Goal: Transaction & Acquisition: Purchase product/service

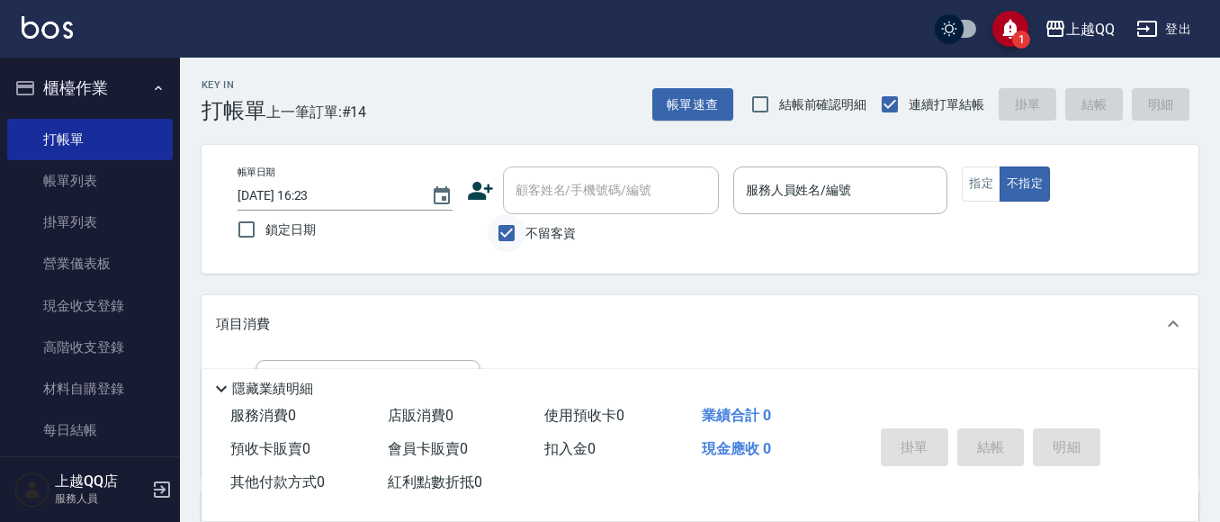
click at [502, 234] on input "不留客資" at bounding box center [507, 233] width 38 height 38
checkbox input "false"
click at [554, 195] on input "顧客姓名/手機號碼/編號" at bounding box center [597, 190] width 173 height 31
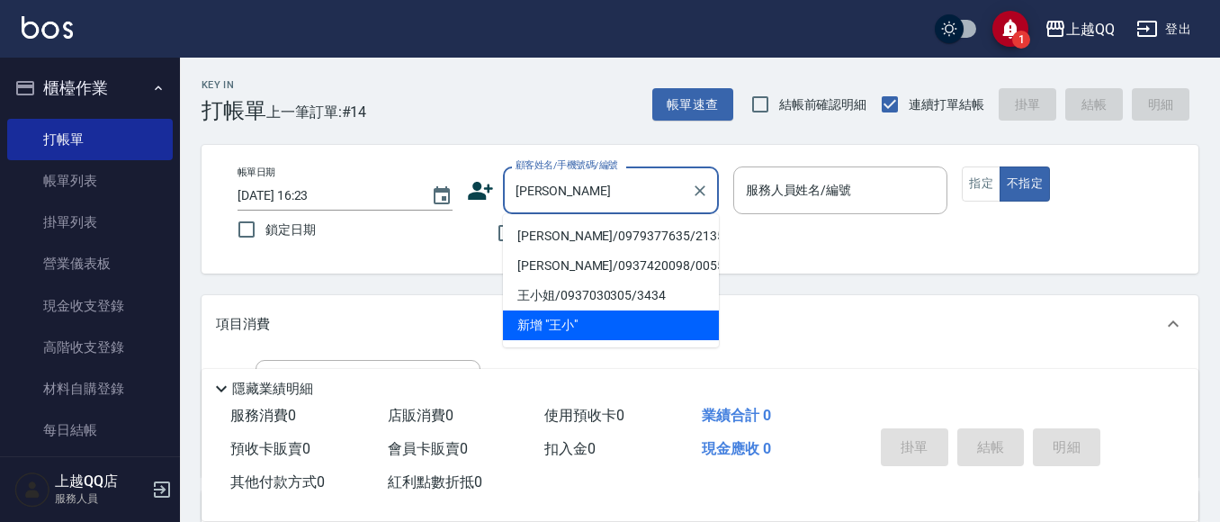
click at [607, 236] on li "[PERSON_NAME]/0979377635/2135" at bounding box center [611, 236] width 216 height 30
type input "[PERSON_NAME]/0979377635/2135"
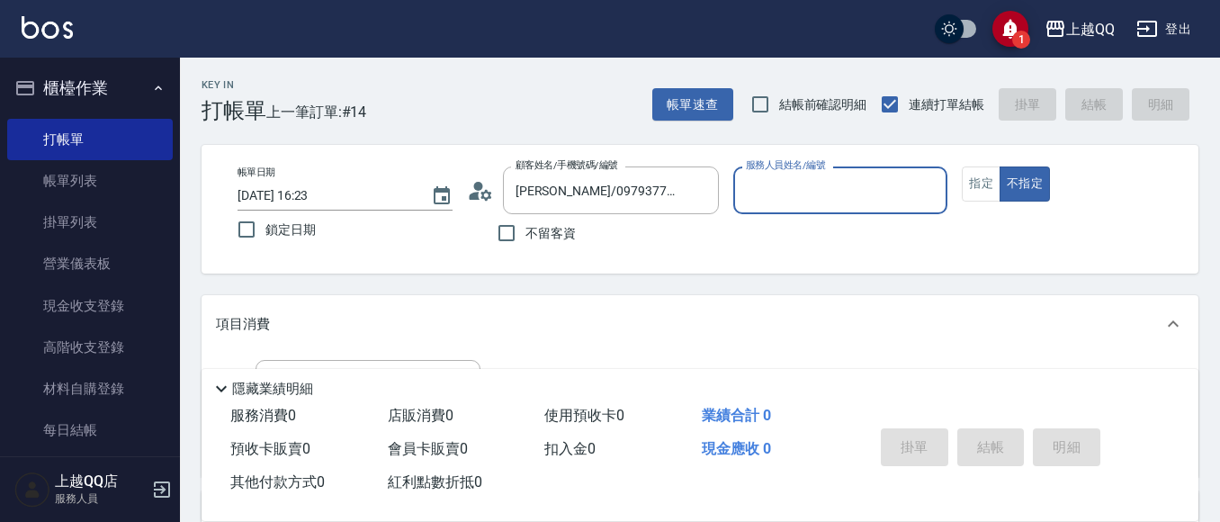
type input "佩怡-3"
click at [978, 200] on button "指定" at bounding box center [981, 183] width 39 height 35
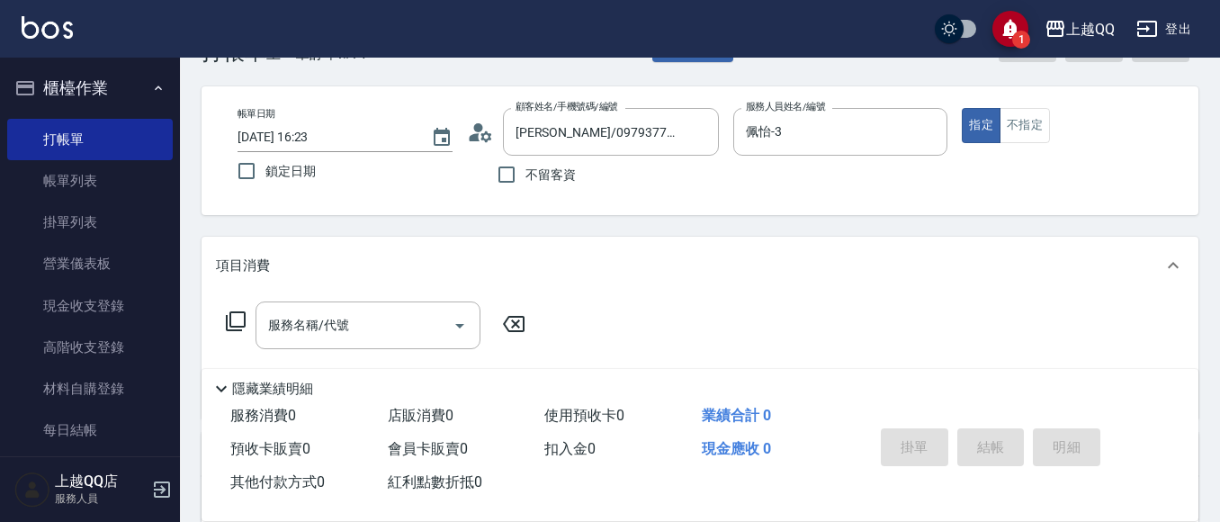
scroll to position [90, 0]
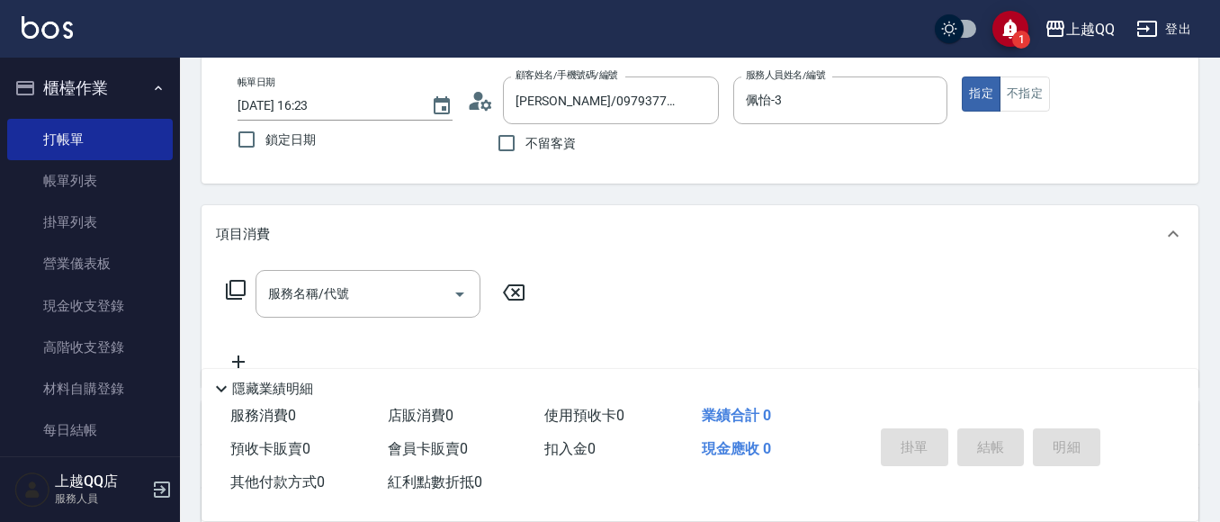
click at [236, 292] on icon at bounding box center [236, 290] width 22 height 22
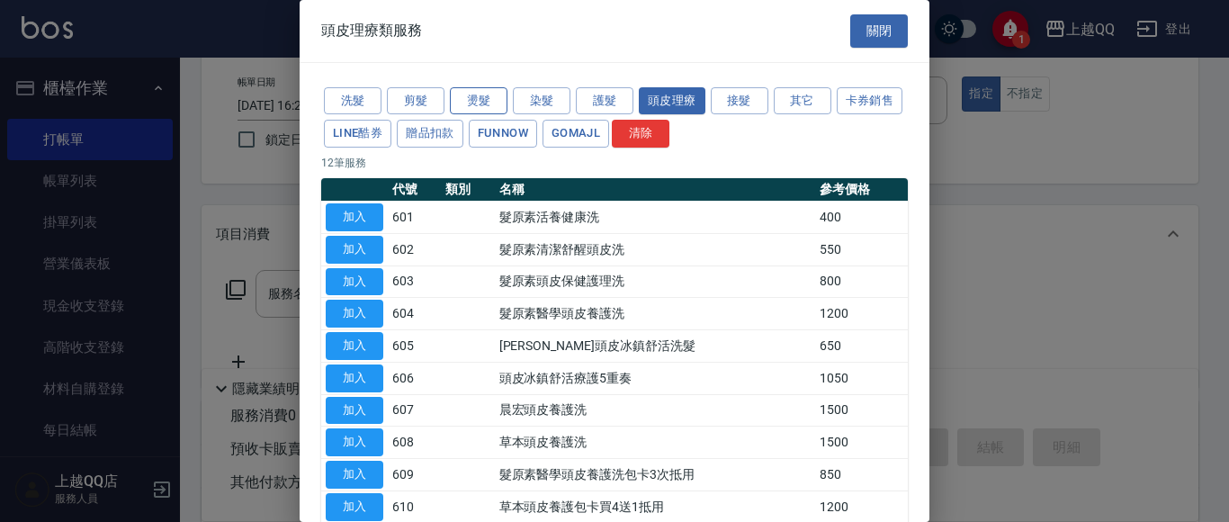
click at [498, 107] on button "燙髮" at bounding box center [479, 101] width 58 height 28
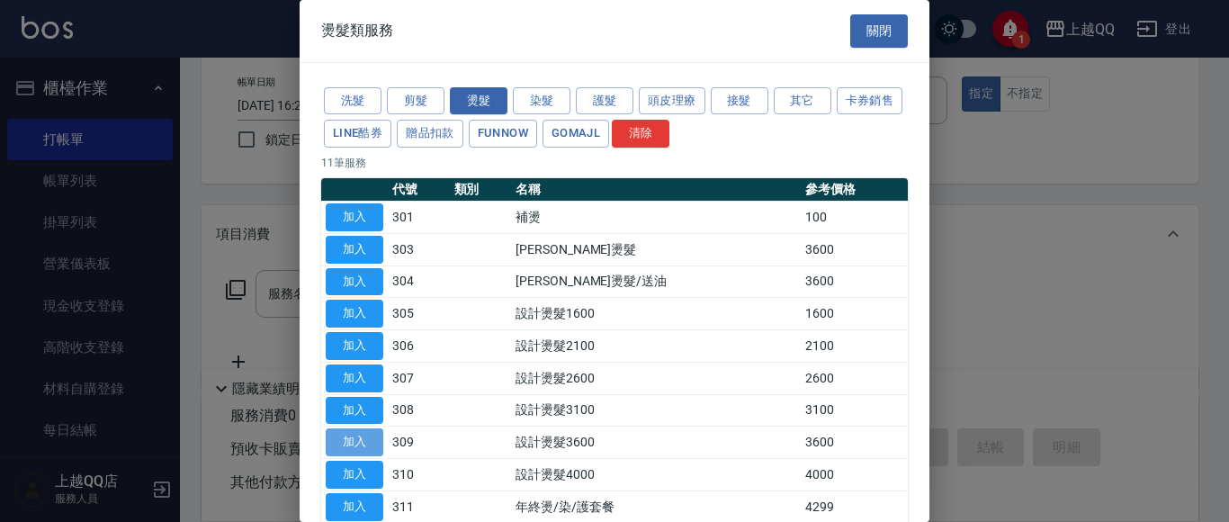
click at [364, 439] on button "加入" at bounding box center [355, 442] width 58 height 28
type input "設計燙髮3600(309)"
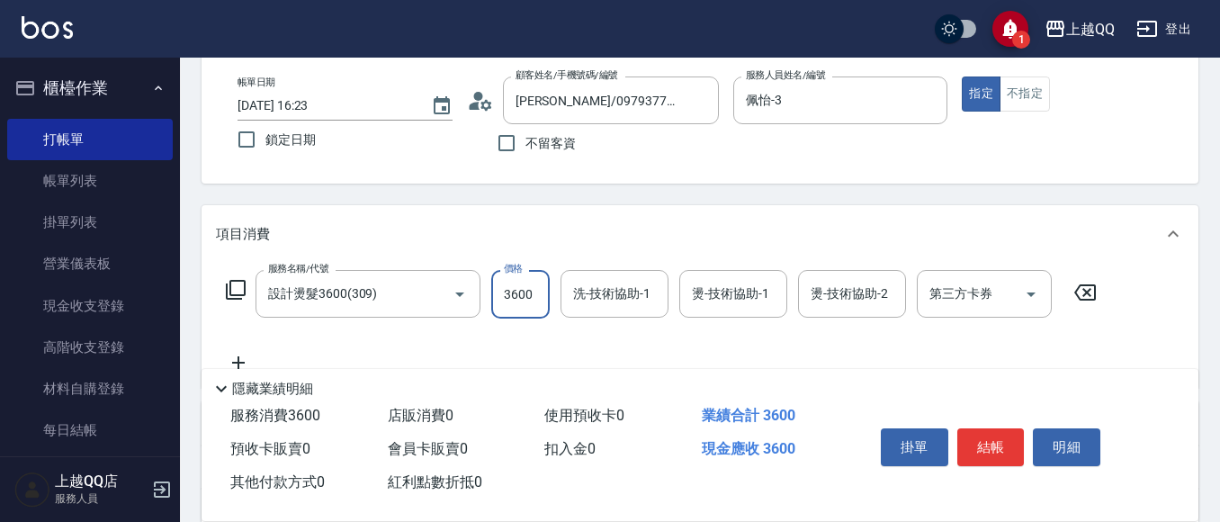
click at [522, 290] on input "3600" at bounding box center [520, 294] width 58 height 49
type input "2880"
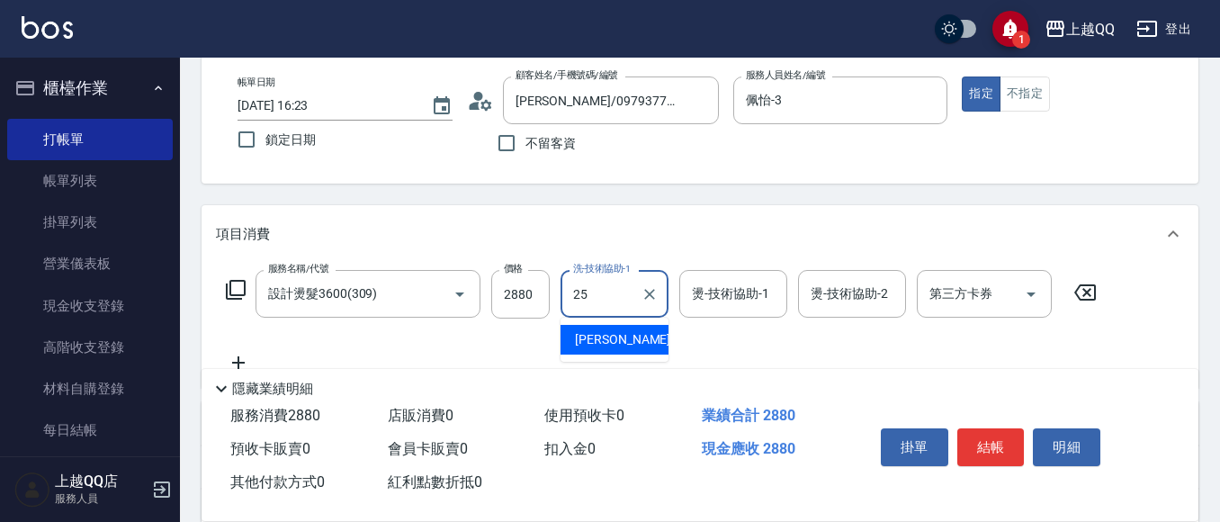
type input "[PERSON_NAME]-25"
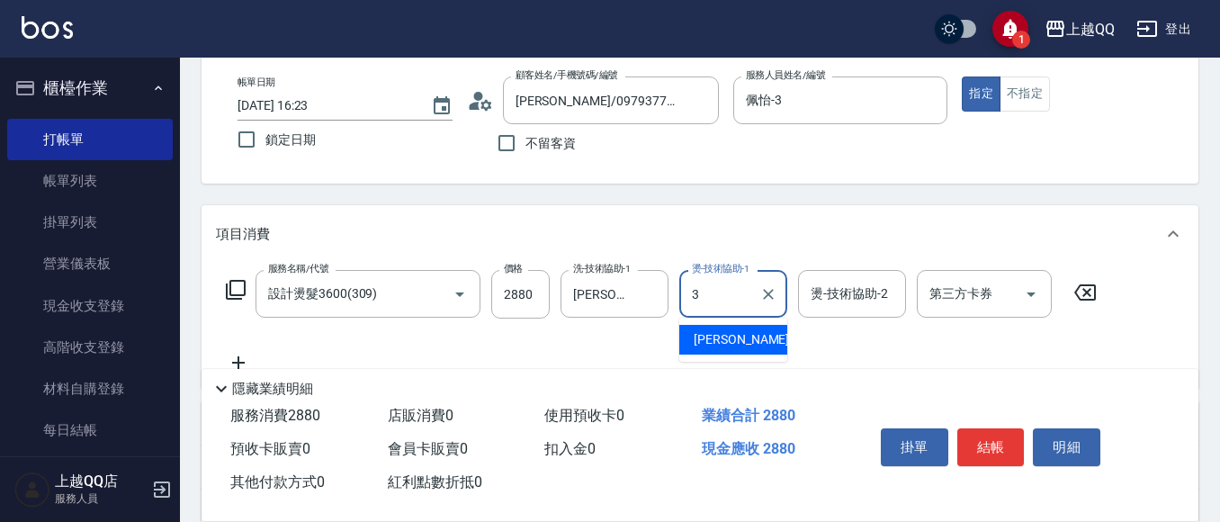
type input "佩怡-3"
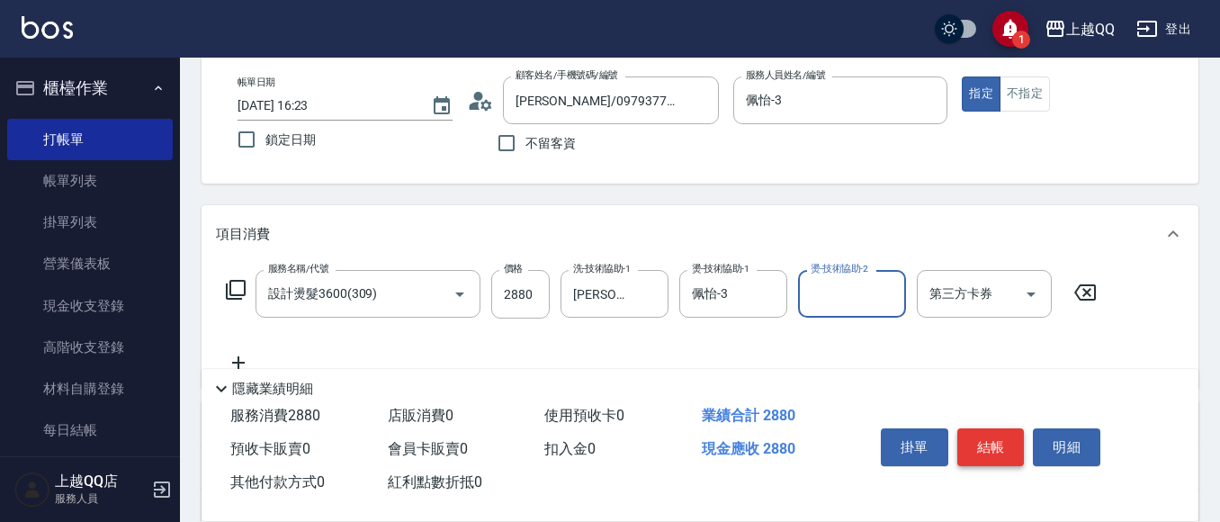
click at [979, 428] on button "結帳" at bounding box center [991, 447] width 67 height 38
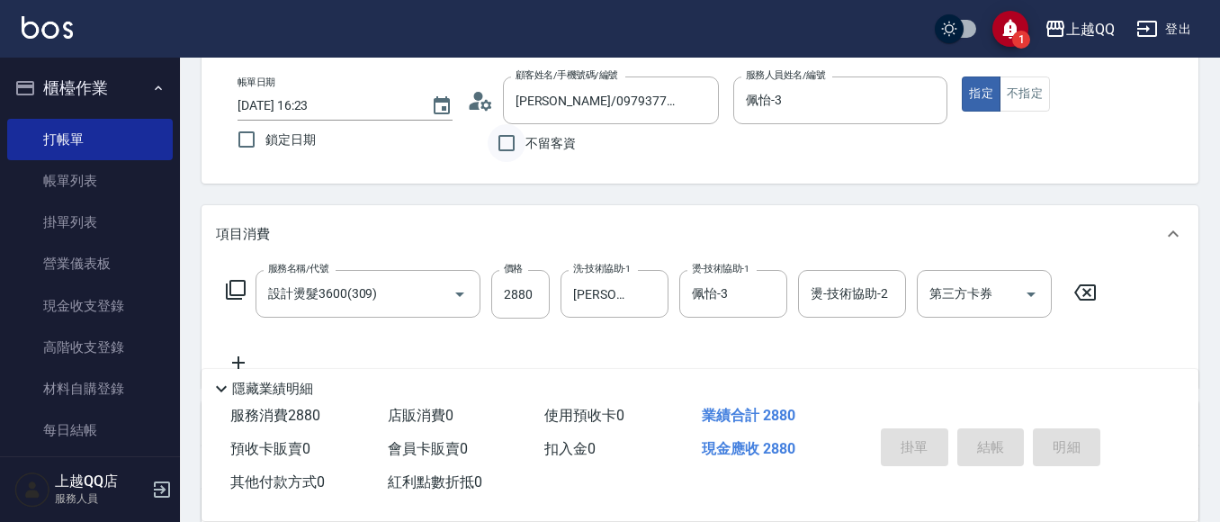
type input "[DATE] 16:59"
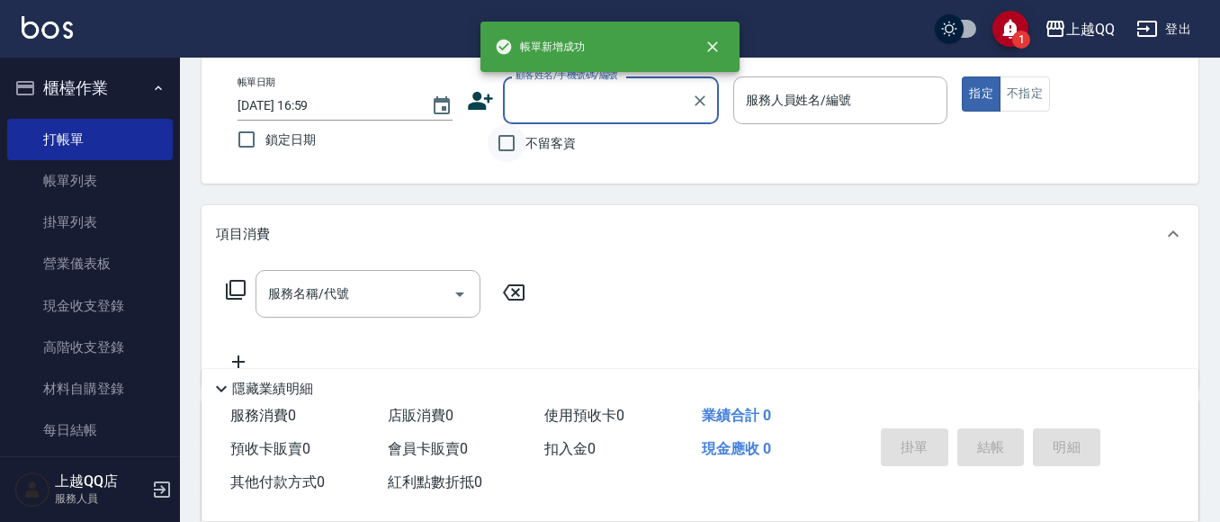
click at [513, 155] on input "不留客資" at bounding box center [507, 143] width 38 height 38
checkbox input "true"
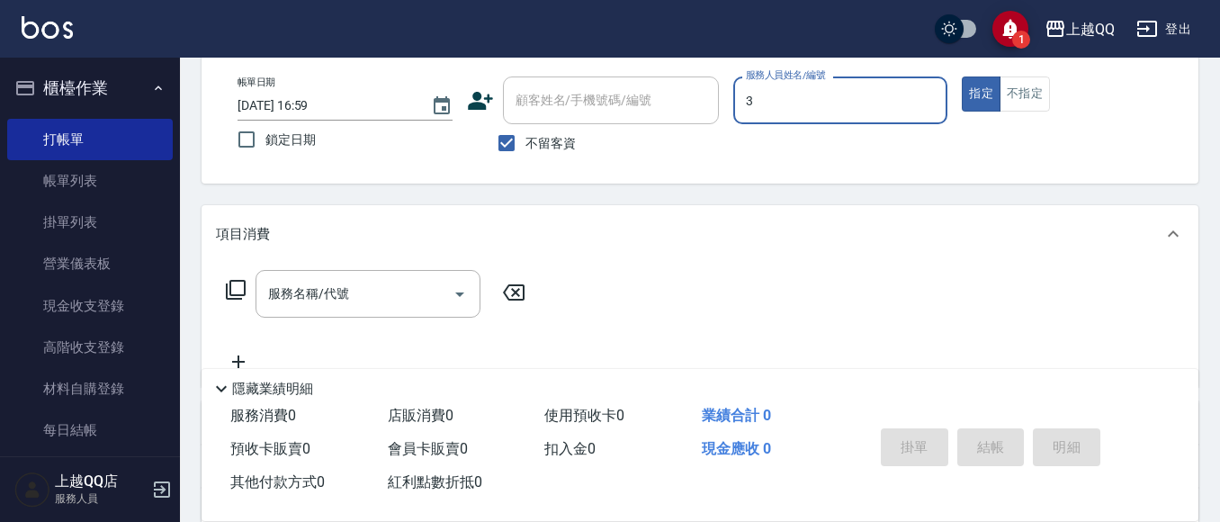
type input "3"
type button "true"
type input "佩怡-3"
click at [1020, 90] on button "不指定" at bounding box center [1025, 93] width 50 height 35
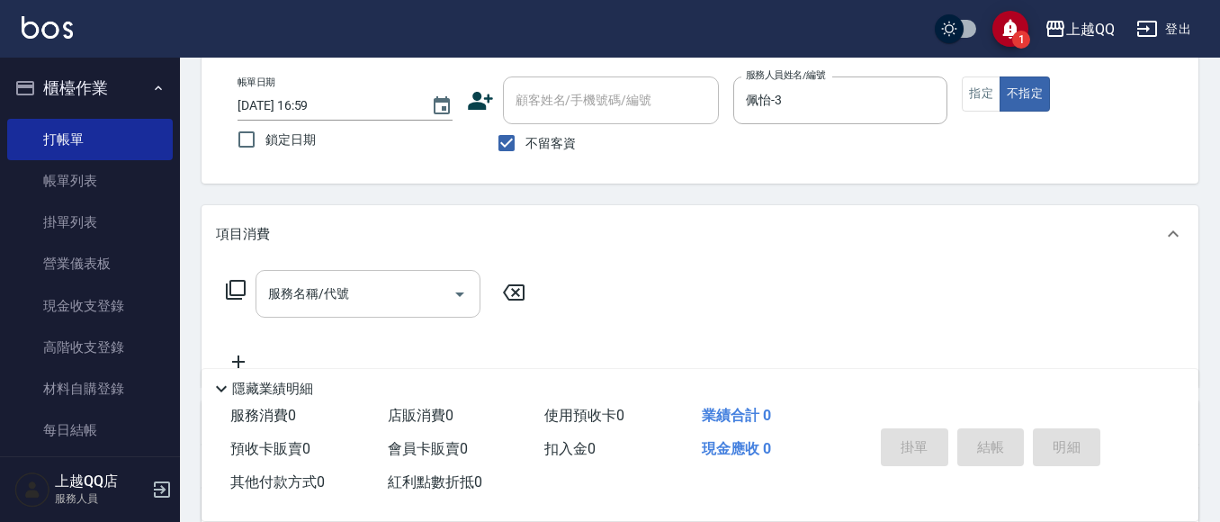
click at [368, 292] on input "服務名稱/代號" at bounding box center [355, 293] width 182 height 31
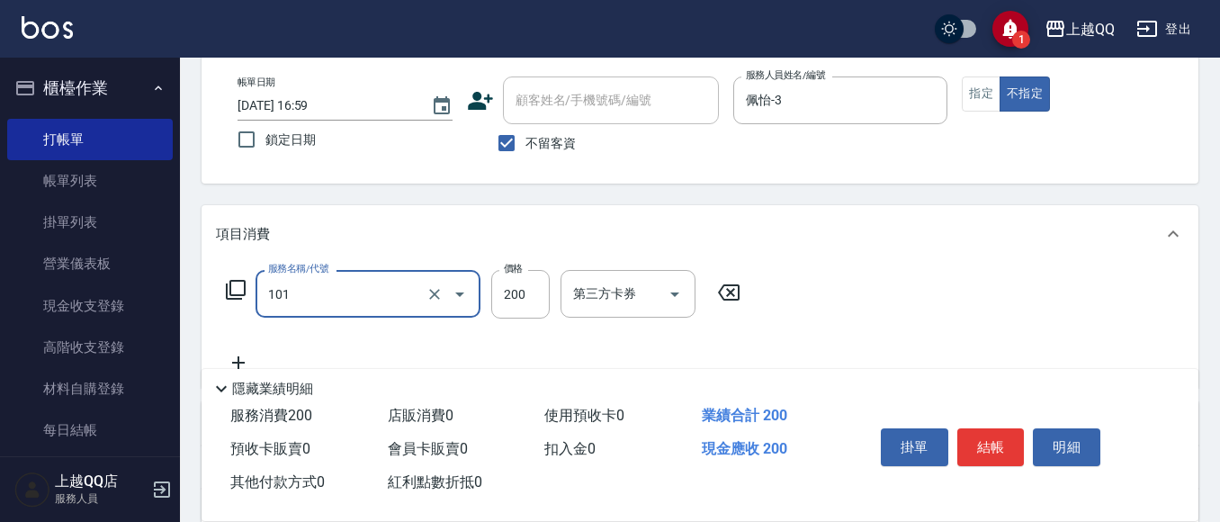
type input "洗髮(101)"
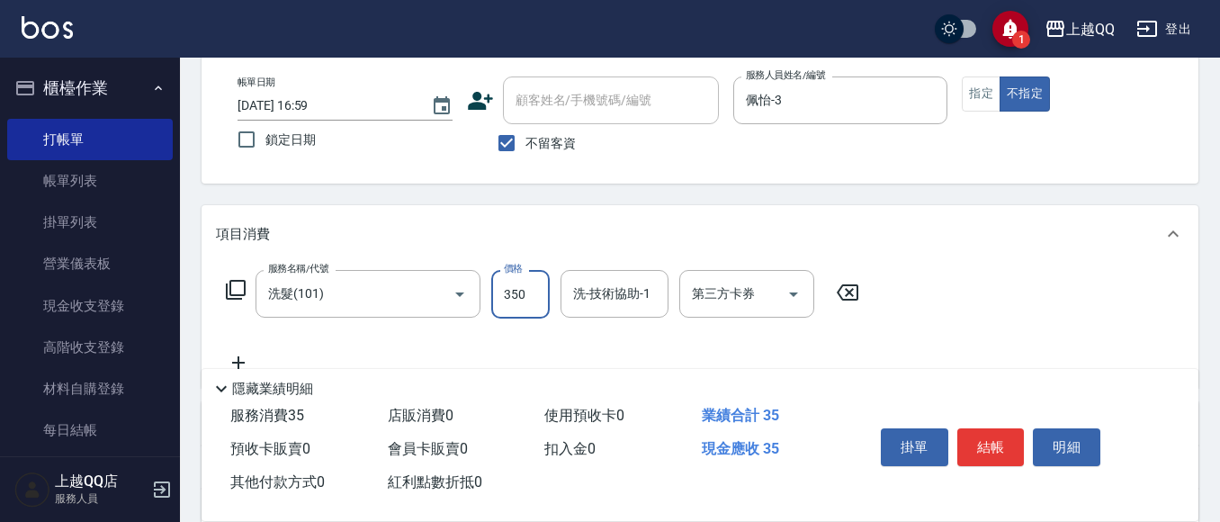
type input "350"
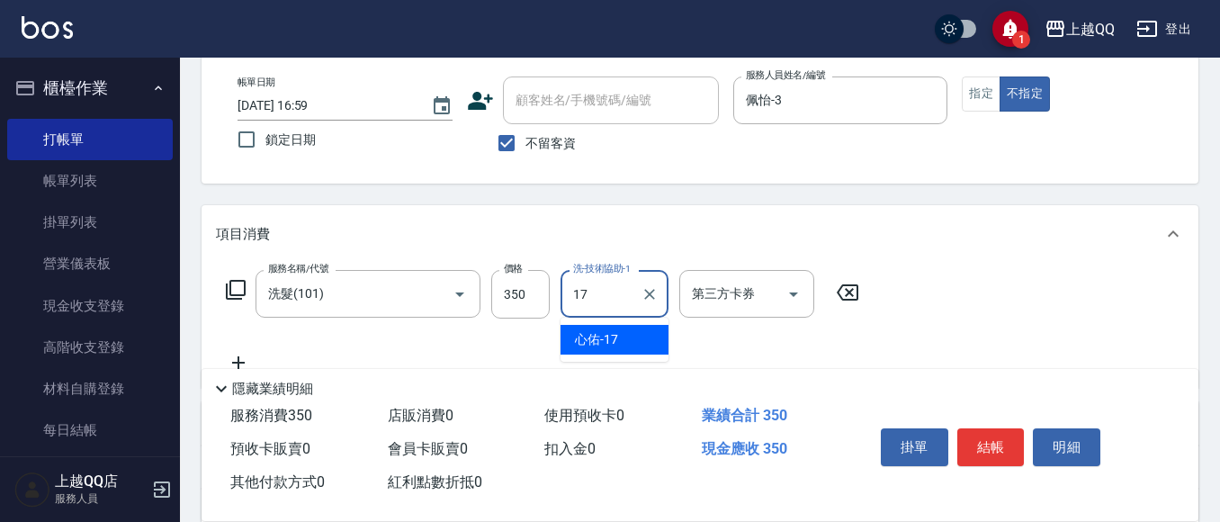
type input "心佑-17"
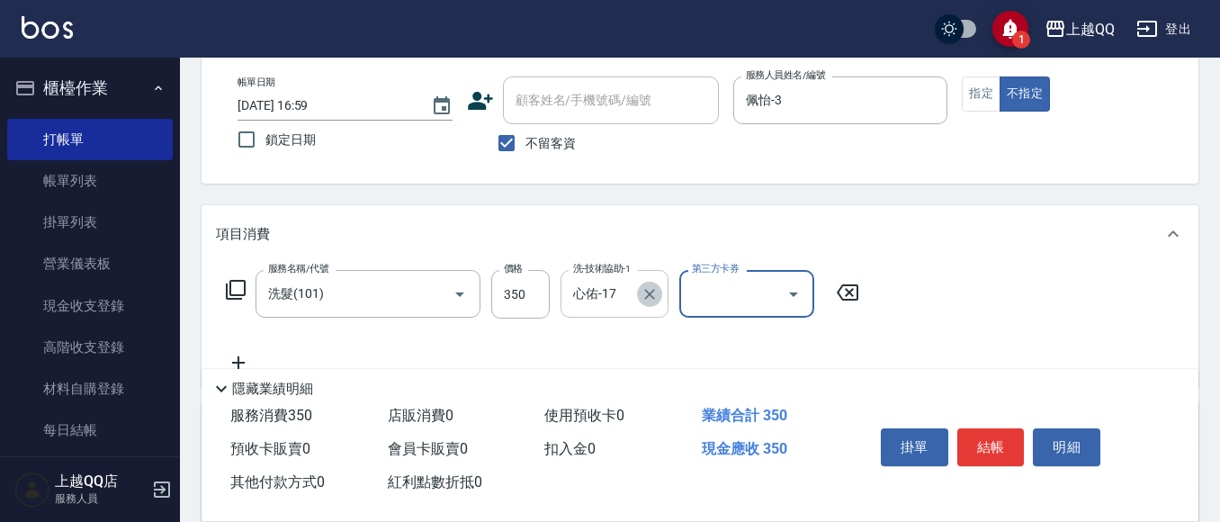
click at [639, 298] on button "Clear" at bounding box center [649, 294] width 25 height 25
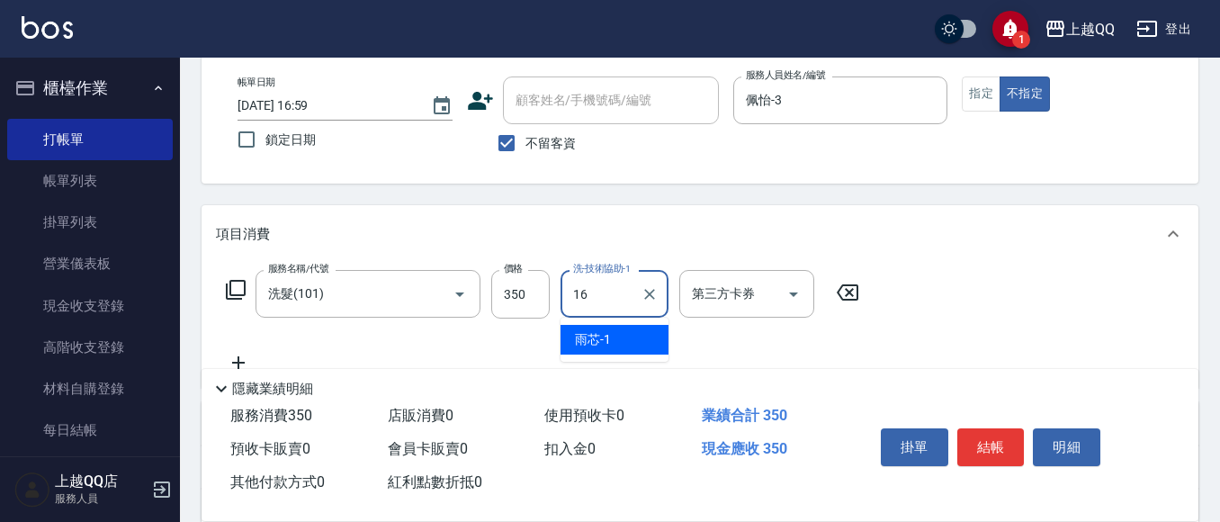
type input "[PERSON_NAME]-16"
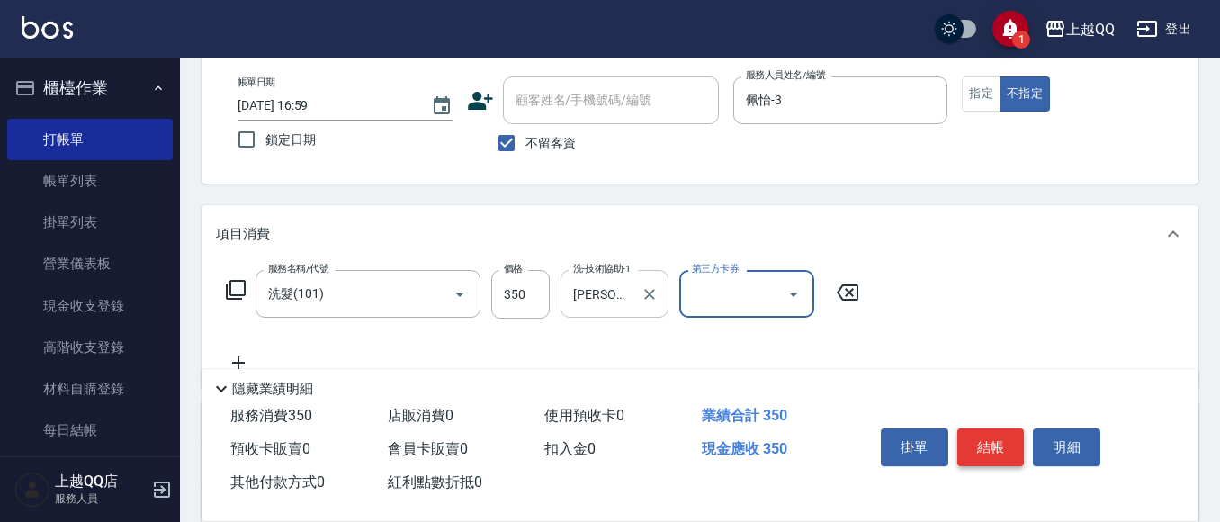
click at [993, 444] on button "結帳" at bounding box center [991, 447] width 67 height 38
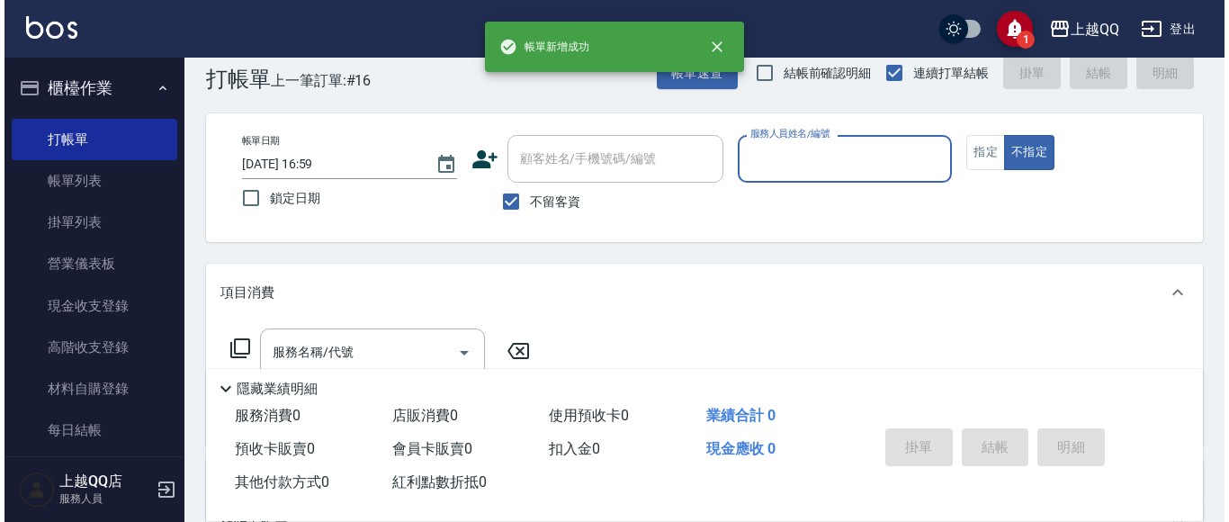
scroll to position [0, 0]
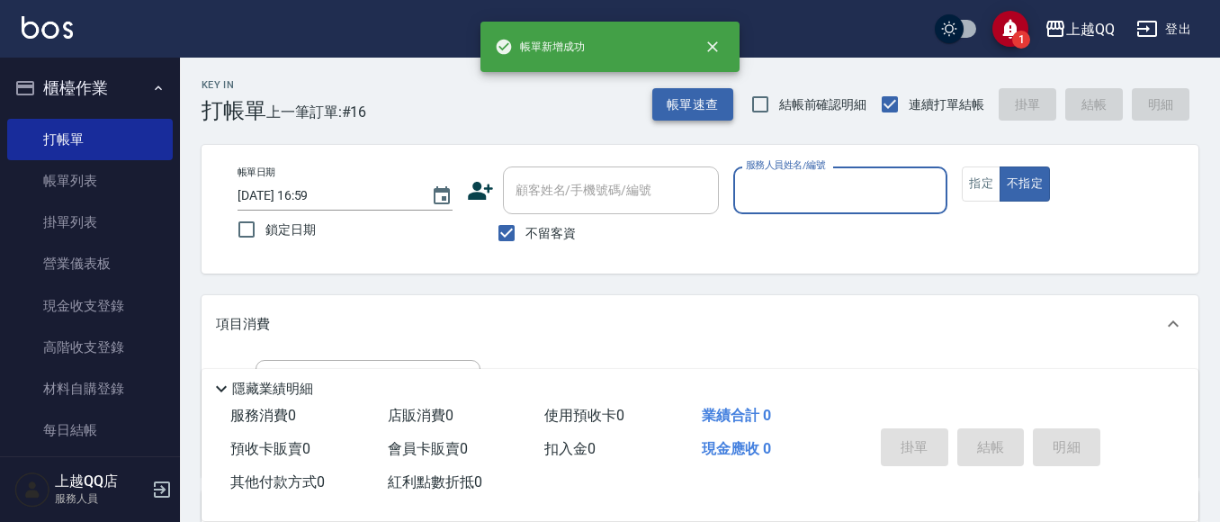
click at [709, 101] on button "帳單速查" at bounding box center [692, 104] width 81 height 33
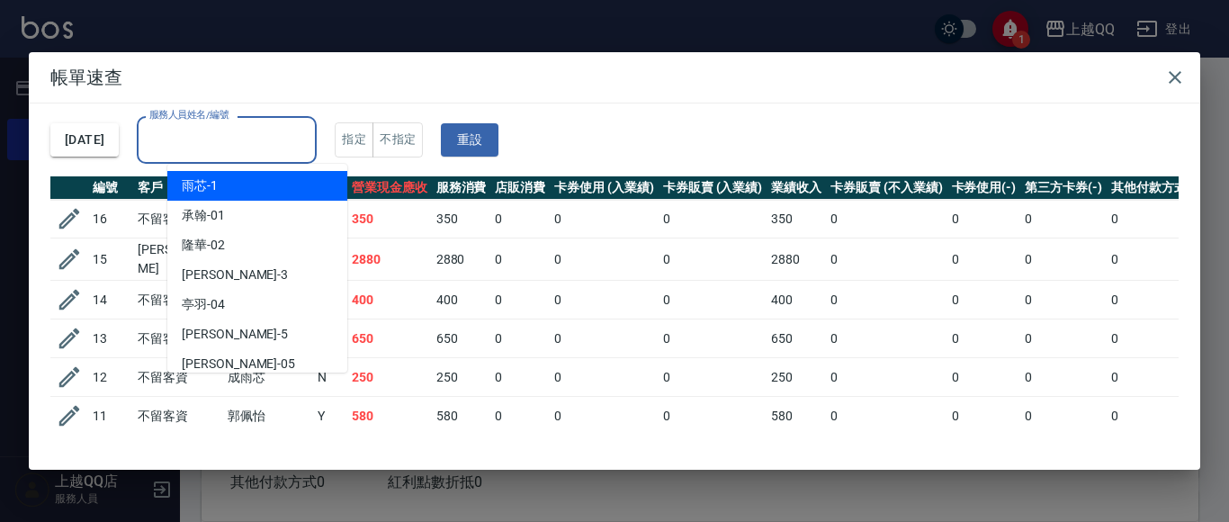
click at [301, 148] on input "服務人員姓名/編號" at bounding box center [227, 139] width 164 height 31
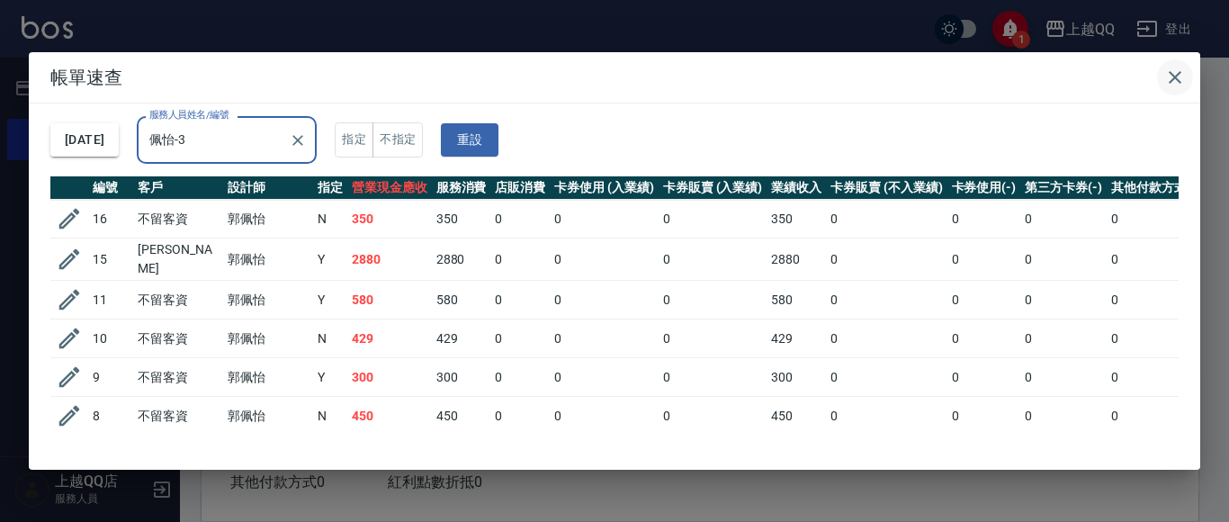
type input "佩怡-3"
click at [1182, 81] on icon "button" at bounding box center [1175, 78] width 22 height 22
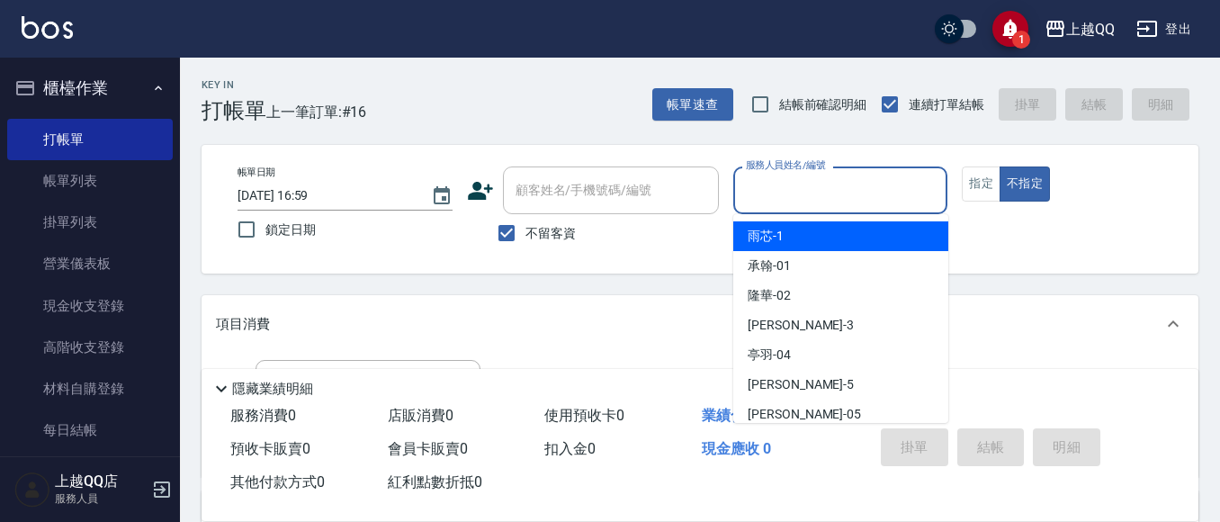
drag, startPoint x: 855, startPoint y: 180, endPoint x: 894, endPoint y: 155, distance: 46.2
click at [855, 182] on input "服務人員姓名/編號" at bounding box center [841, 190] width 199 height 31
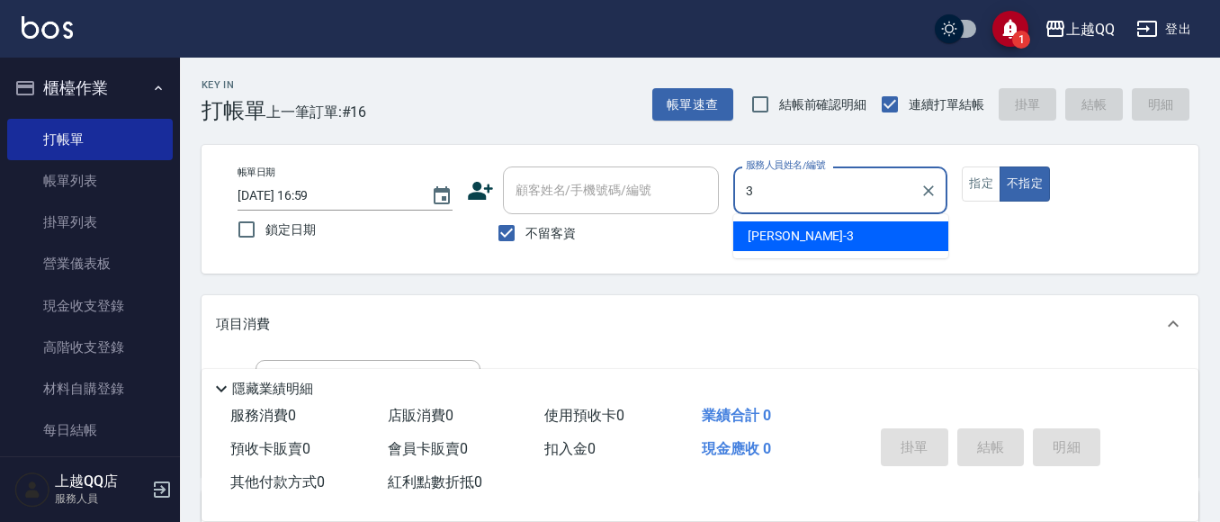
type input "3"
type button "false"
type input "佩怡-3"
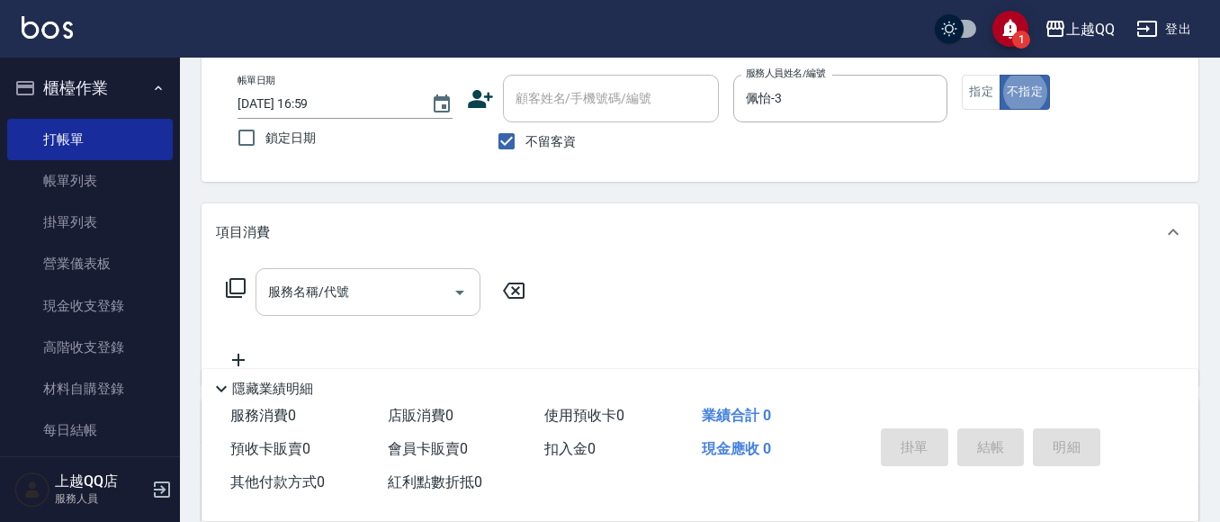
scroll to position [180, 0]
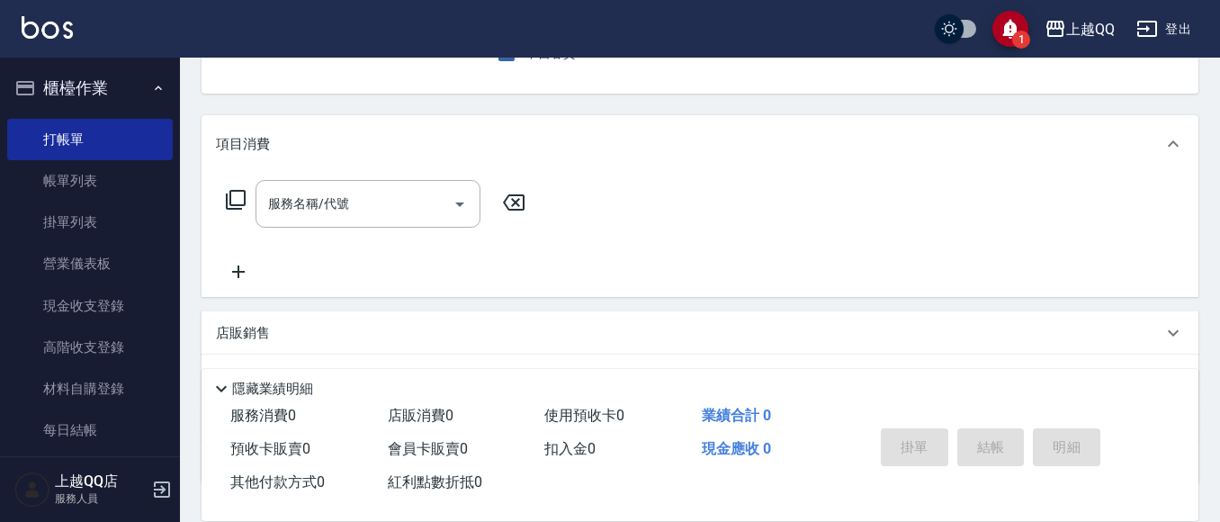
click at [238, 193] on icon at bounding box center [236, 200] width 22 height 22
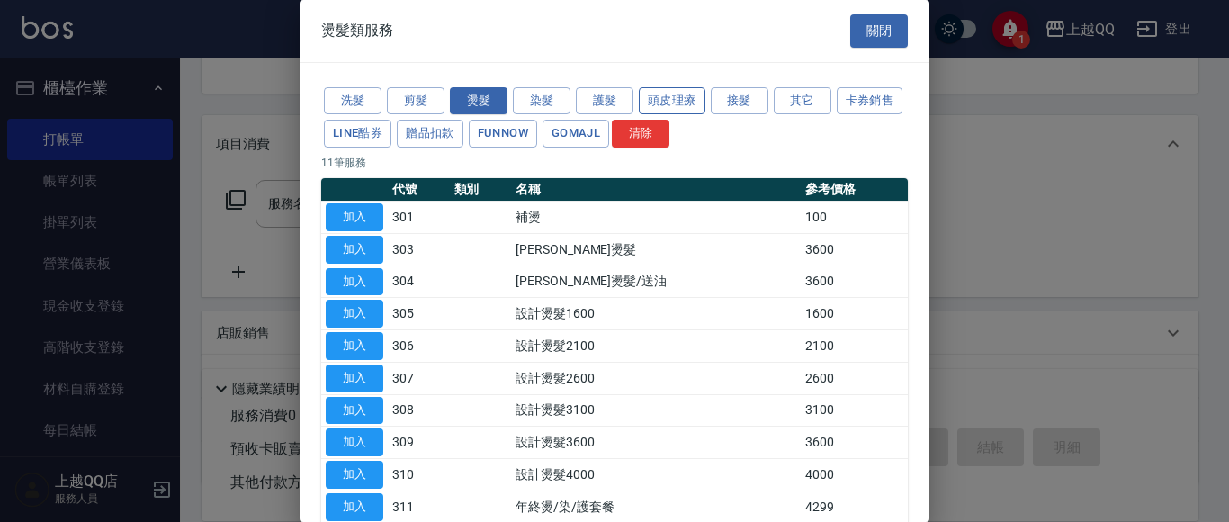
click at [687, 103] on button "頭皮理療" at bounding box center [672, 101] width 67 height 28
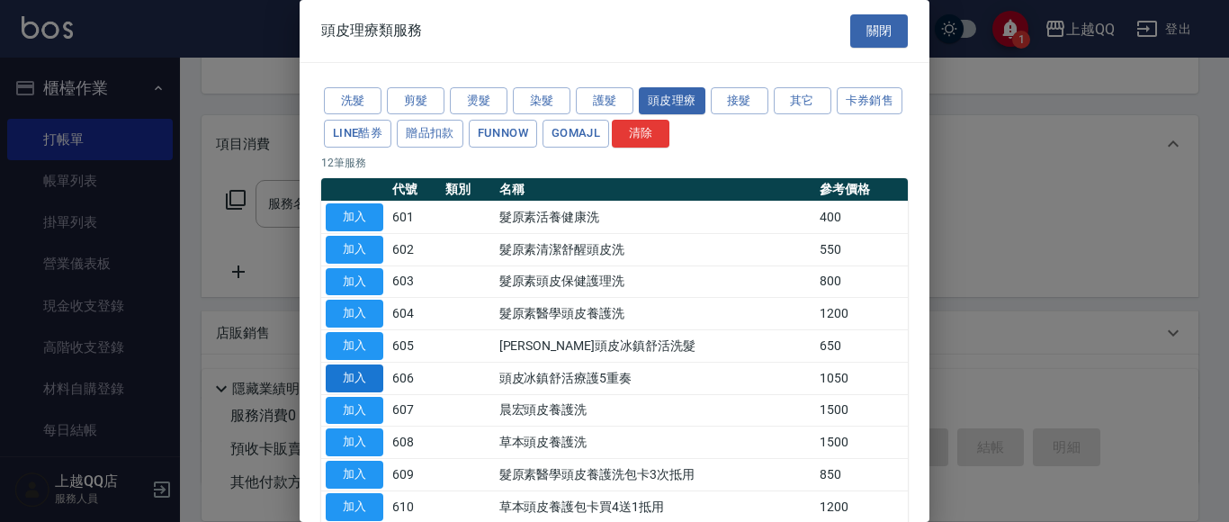
click at [345, 374] on button "加入" at bounding box center [355, 378] width 58 height 28
type input "頭皮冰鎮舒活療護5重奏(606)"
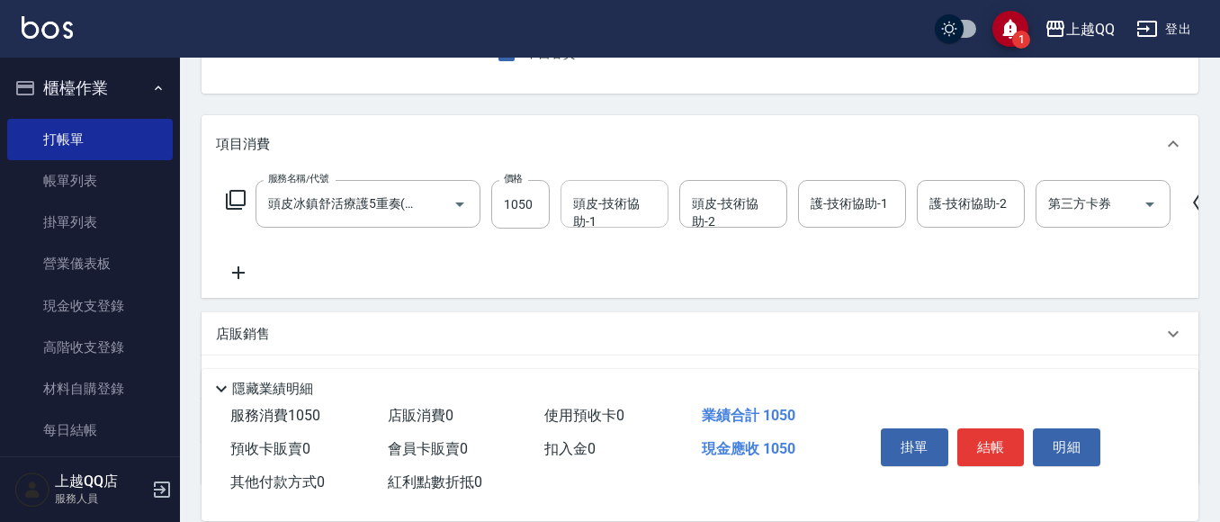
click at [585, 217] on div "頭皮-技術協助-1 頭皮-技術協助-1" at bounding box center [615, 204] width 108 height 48
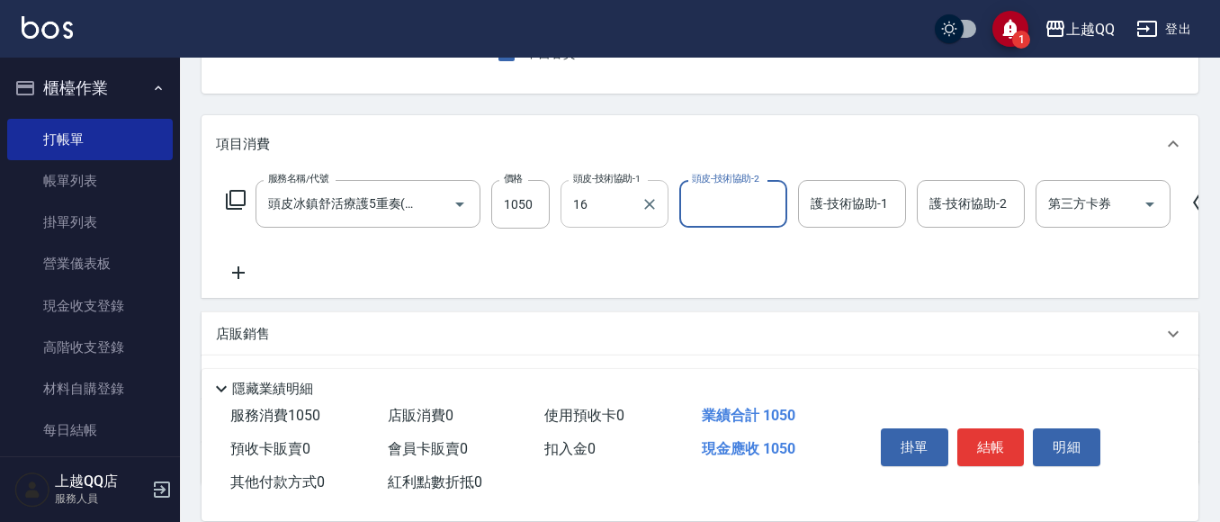
type input "[PERSON_NAME]-16"
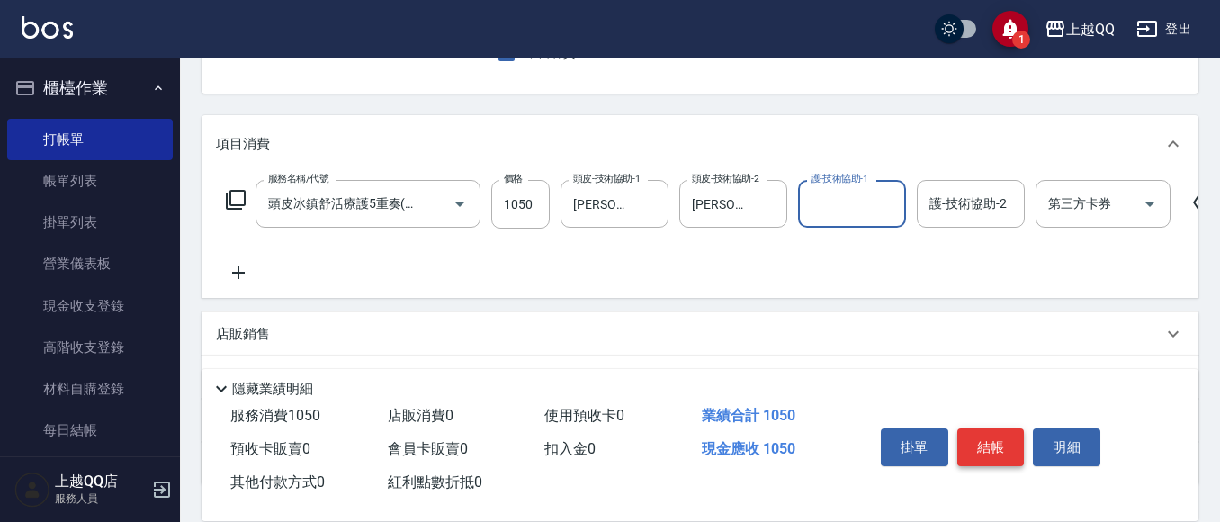
click at [977, 428] on button "結帳" at bounding box center [991, 447] width 67 height 38
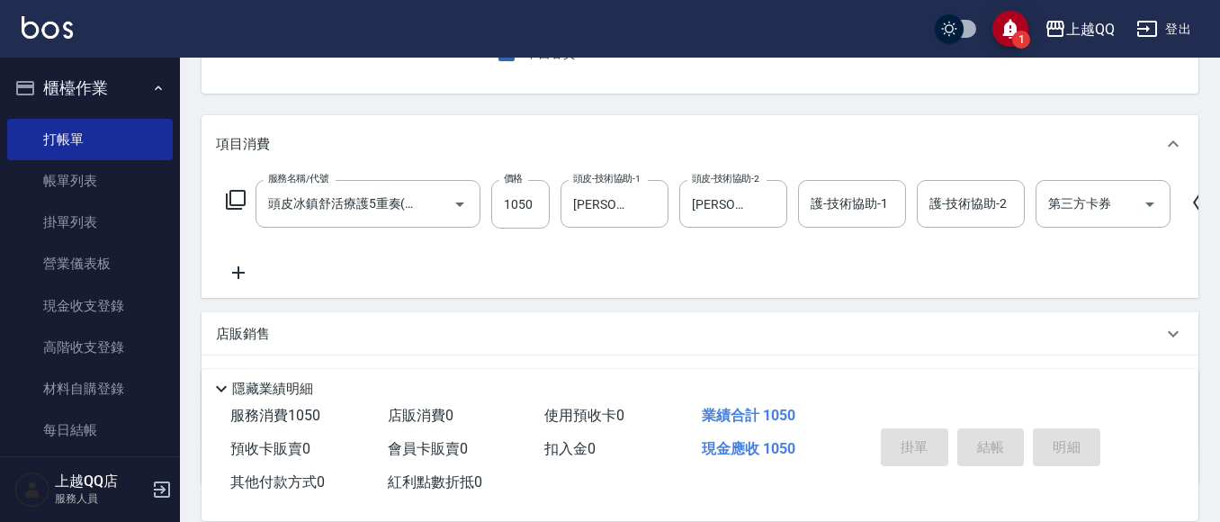
type input "[DATE] 17:04"
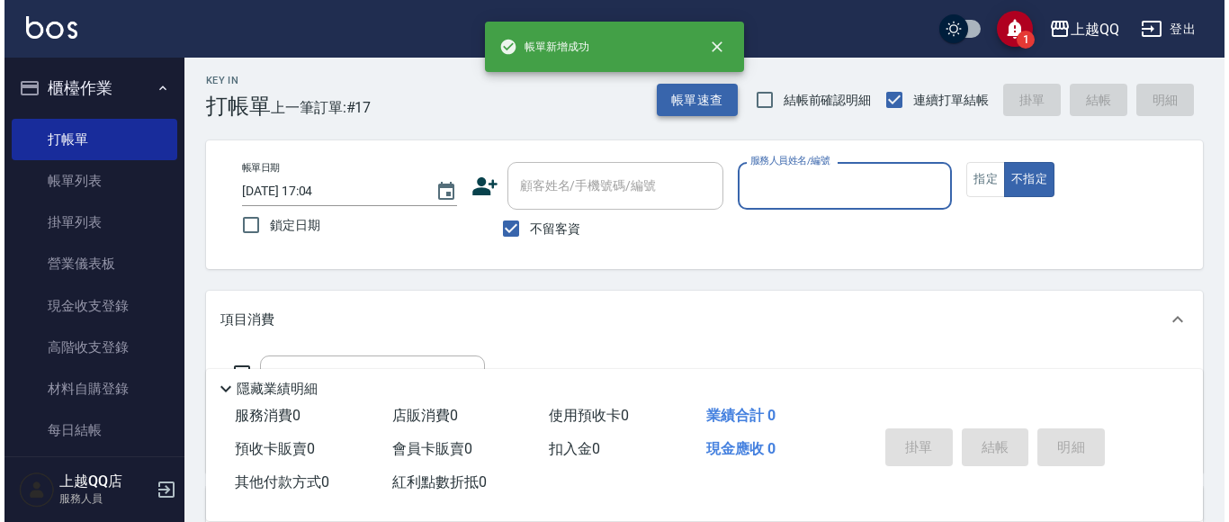
scroll to position [0, 0]
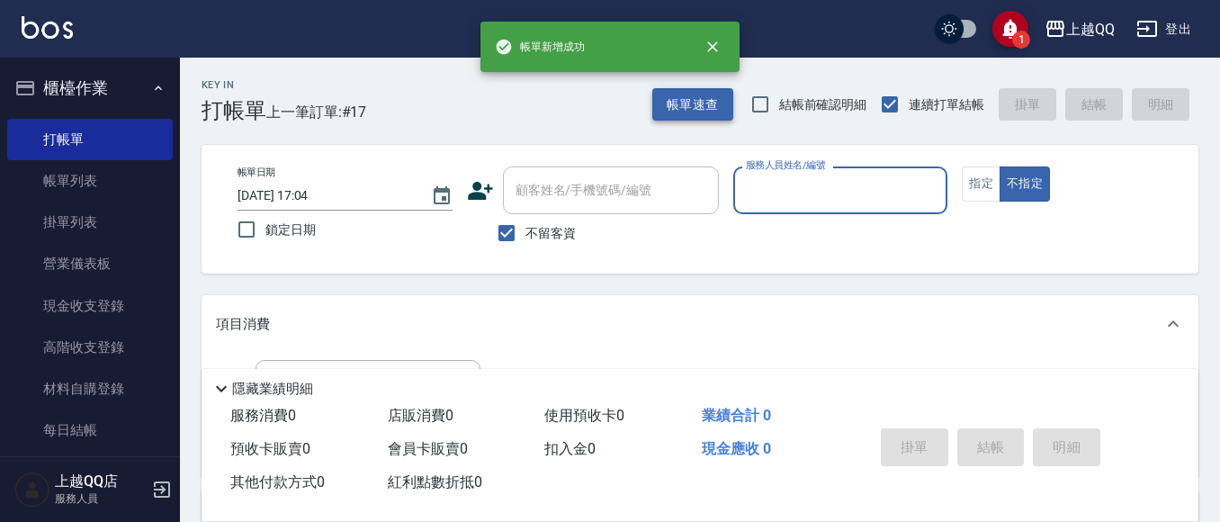
click at [705, 100] on button "帳單速查" at bounding box center [692, 104] width 81 height 33
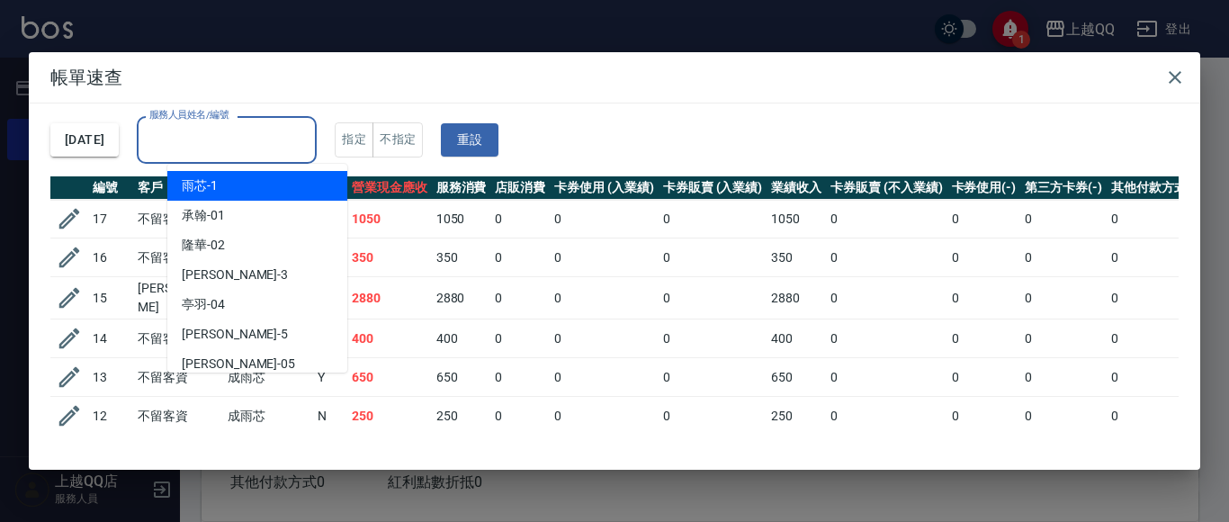
click at [287, 139] on input "服務人員姓名/編號" at bounding box center [227, 139] width 164 height 31
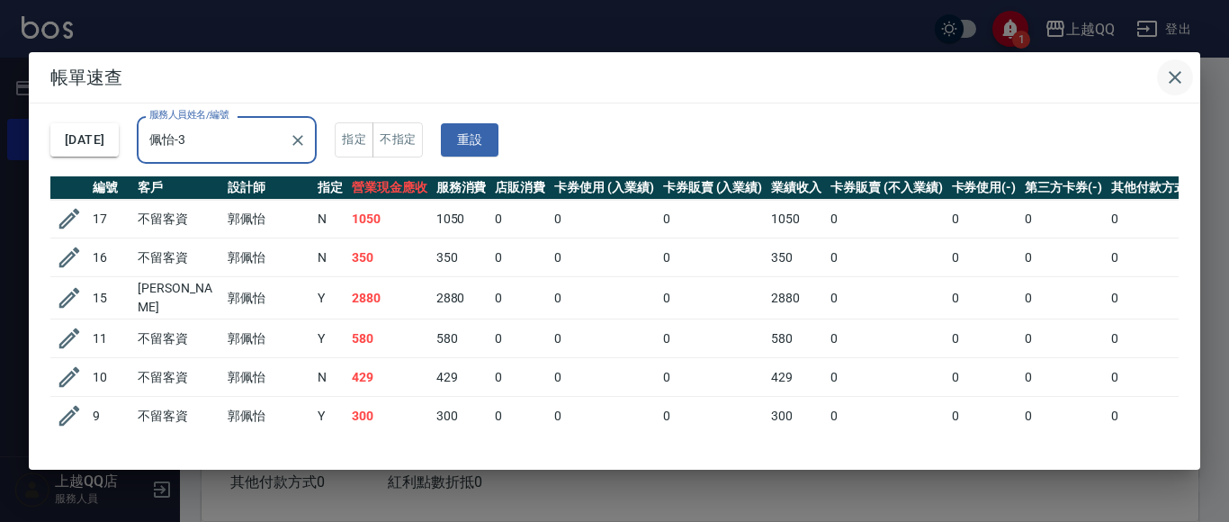
type input "佩怡-3"
click at [1187, 71] on button "button" at bounding box center [1175, 77] width 36 height 36
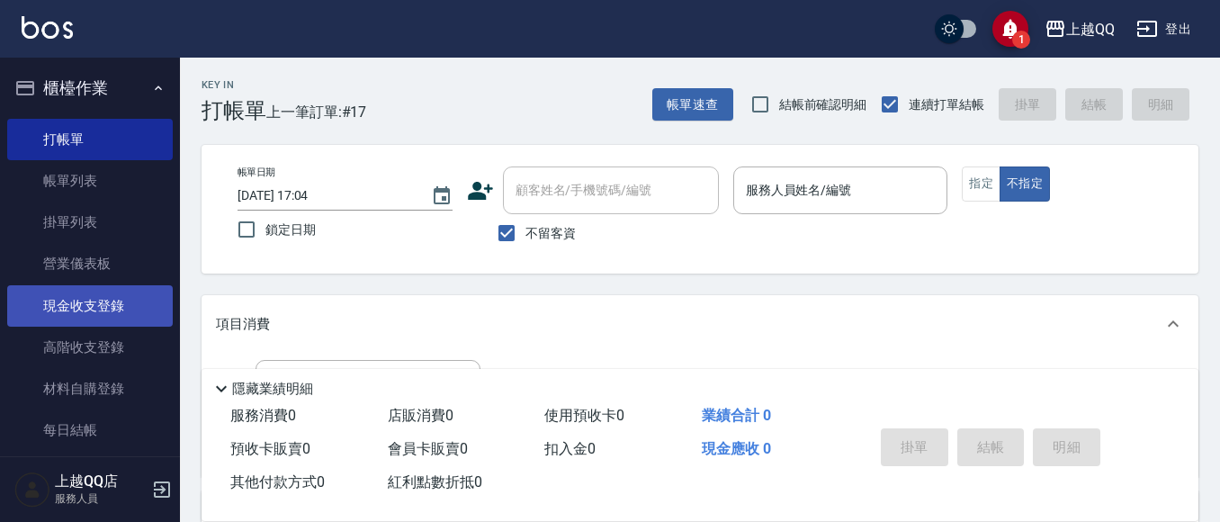
click at [51, 302] on link "現金收支登錄" at bounding box center [90, 305] width 166 height 41
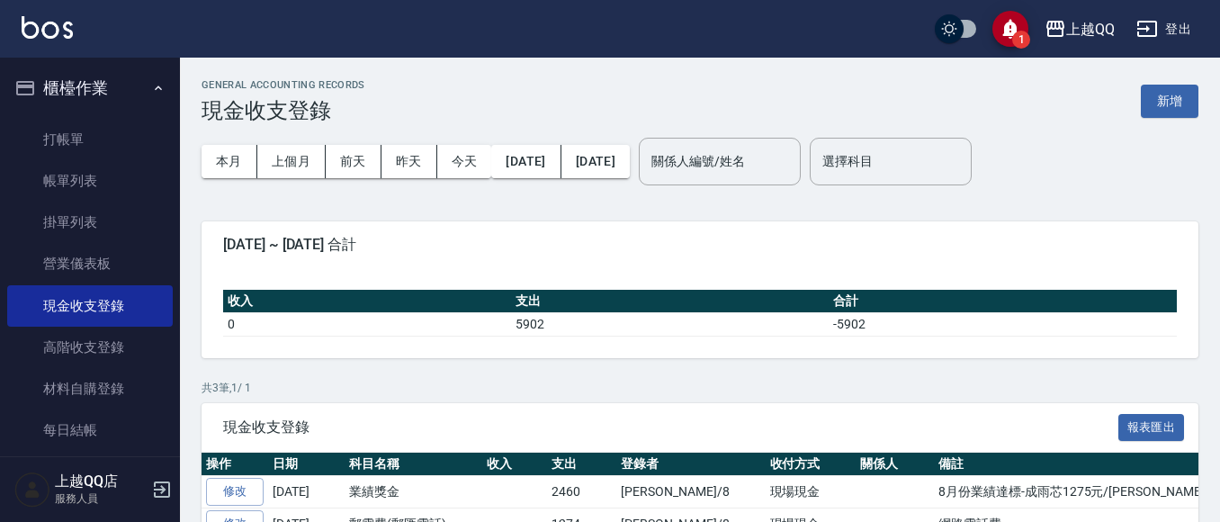
click at [1161, 108] on button "新增" at bounding box center [1170, 101] width 58 height 33
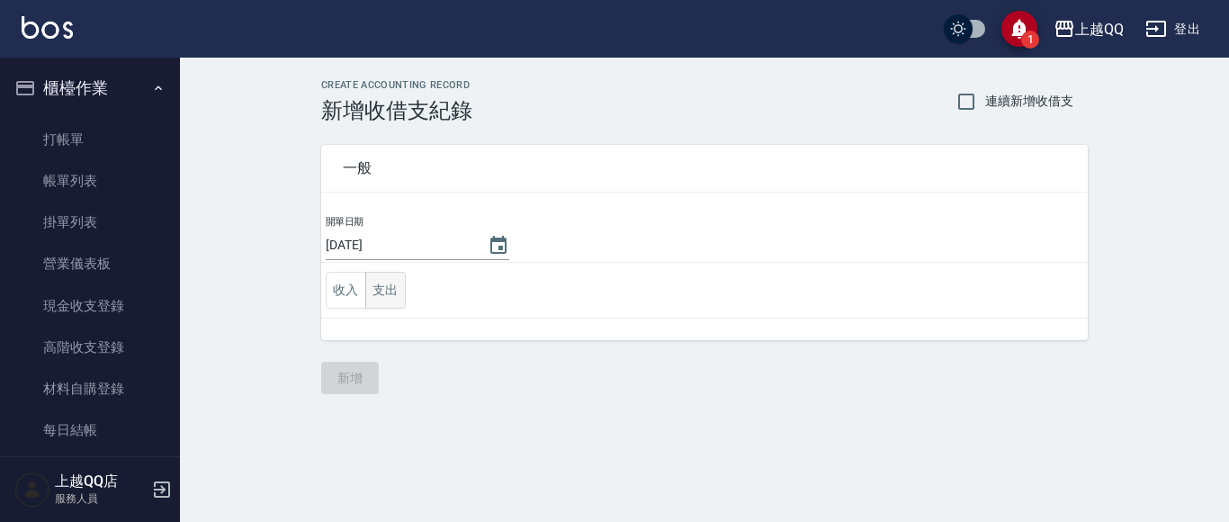
click at [382, 292] on button "支出" at bounding box center [385, 290] width 40 height 37
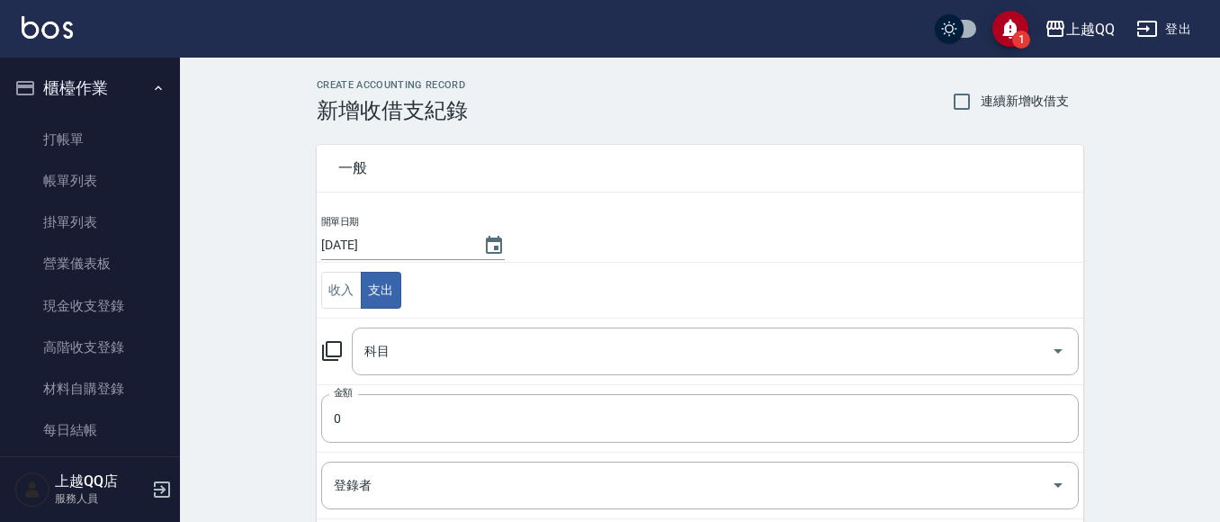
click at [328, 344] on icon at bounding box center [332, 351] width 22 height 22
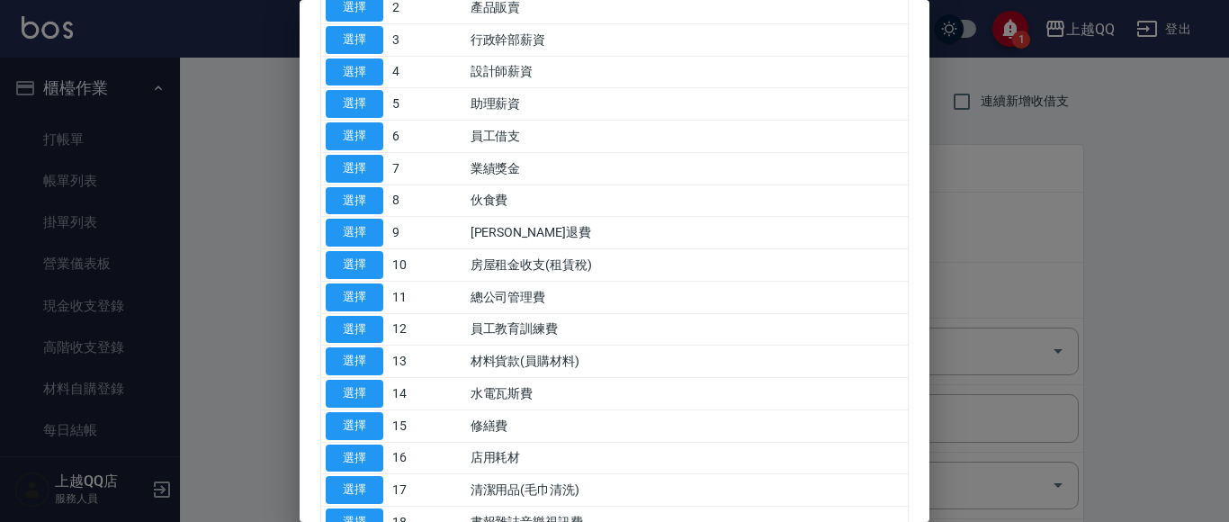
scroll to position [270, 0]
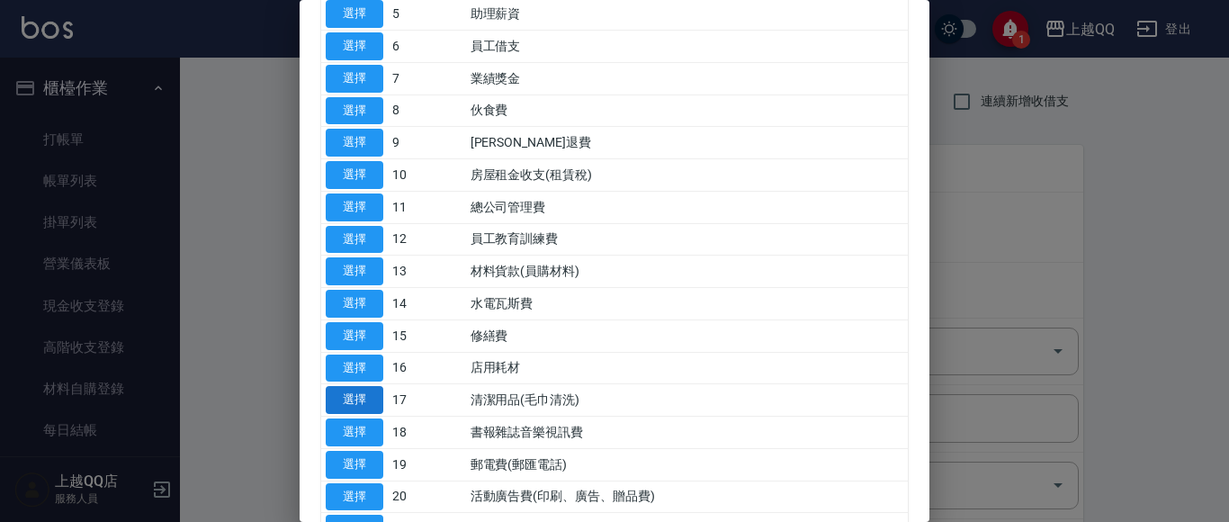
click at [364, 394] on button "選擇" at bounding box center [355, 400] width 58 height 28
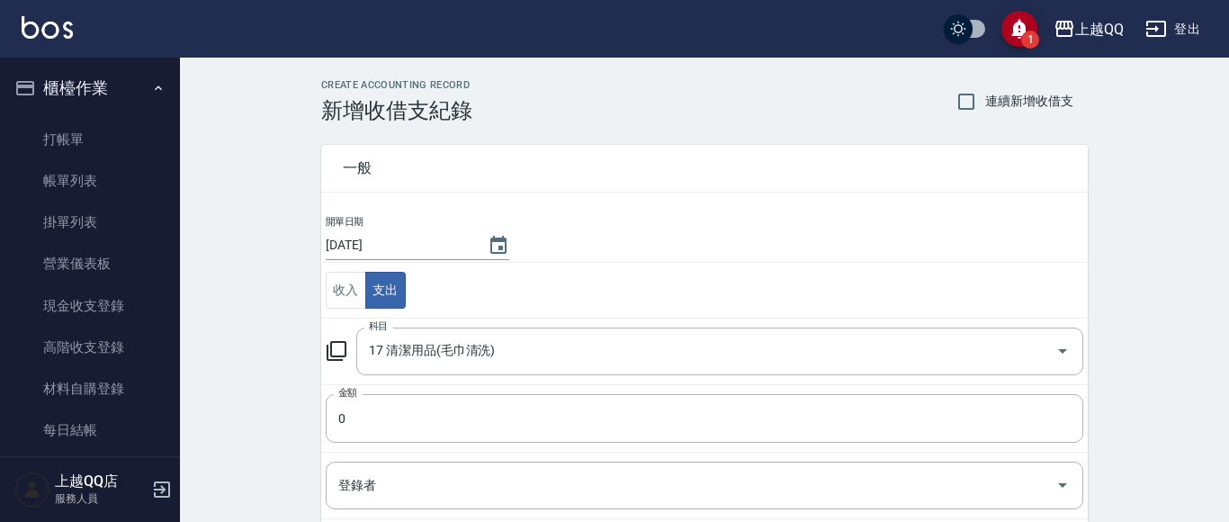
type input "17 清潔用品(毛巾清洗)"
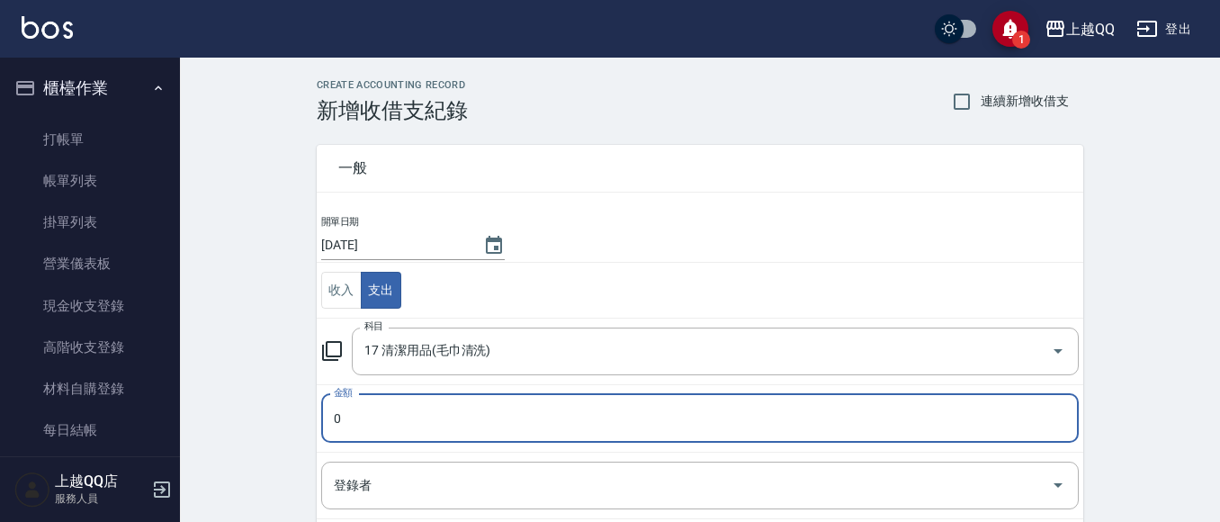
click at [404, 412] on input "0" at bounding box center [700, 418] width 758 height 49
type input "225"
click at [335, 355] on icon at bounding box center [332, 351] width 22 height 22
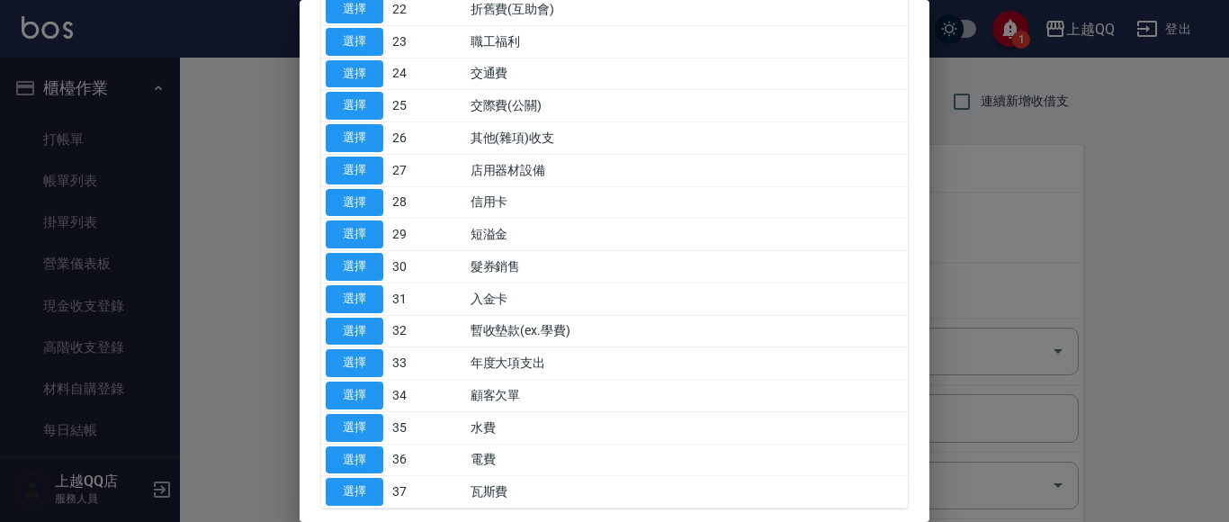
scroll to position [802, 0]
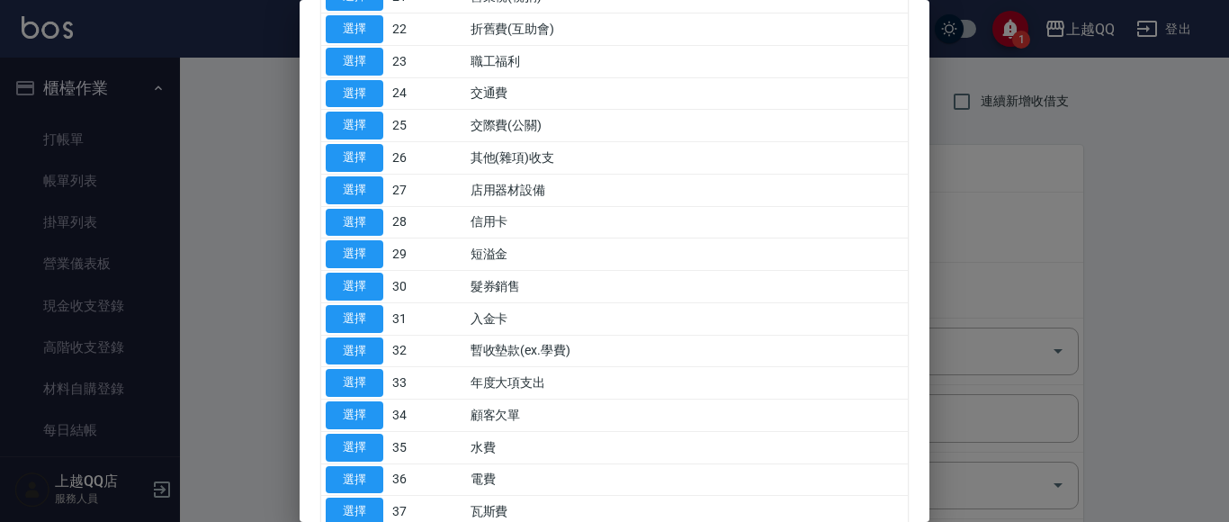
click at [255, 262] on div at bounding box center [614, 261] width 1229 height 522
click at [1219, 337] on div at bounding box center [614, 261] width 1229 height 522
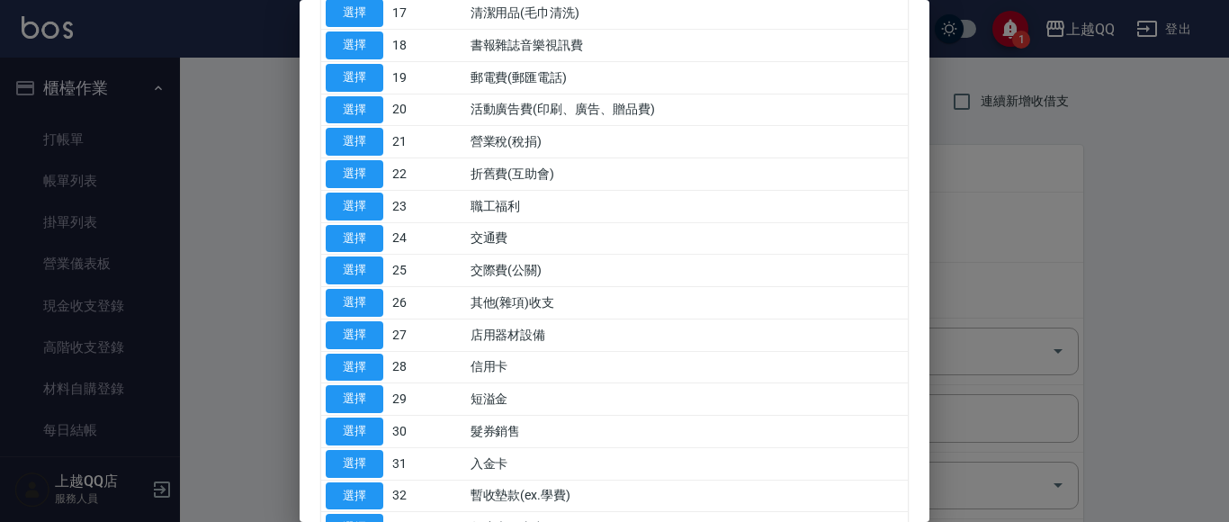
scroll to position [622, 0]
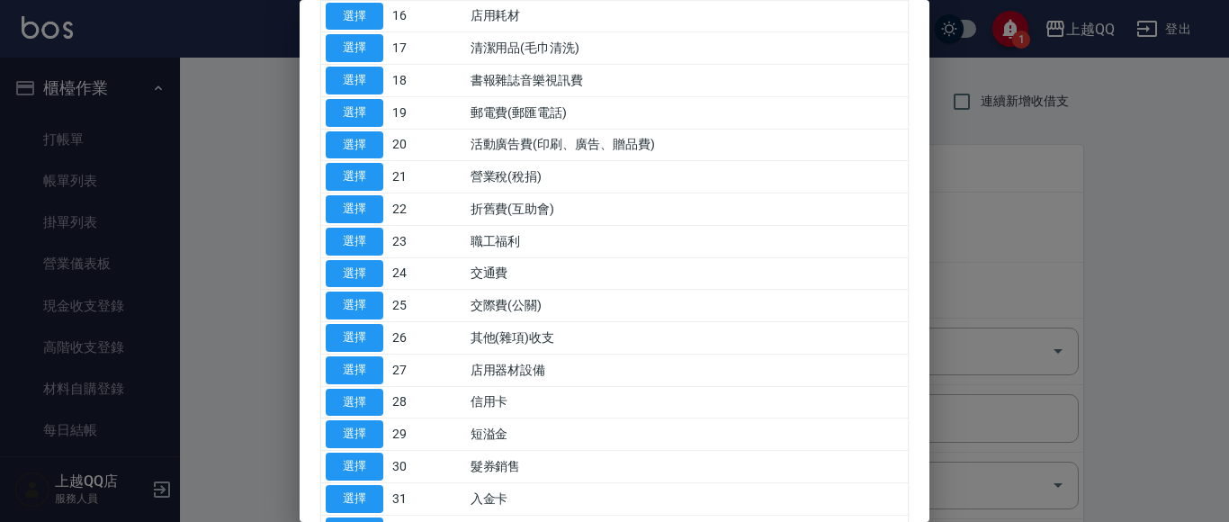
click at [1011, 251] on div at bounding box center [614, 261] width 1229 height 522
click at [1219, 287] on div at bounding box center [614, 261] width 1229 height 522
click at [351, 343] on button "選擇" at bounding box center [355, 338] width 58 height 28
type input "26 其他(雜項)收支"
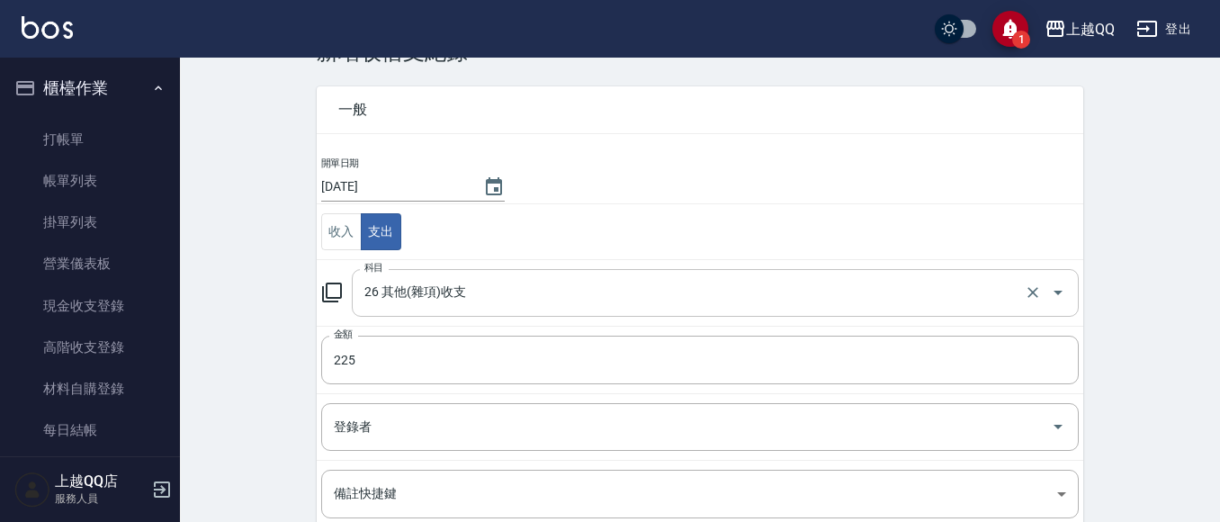
scroll to position [90, 0]
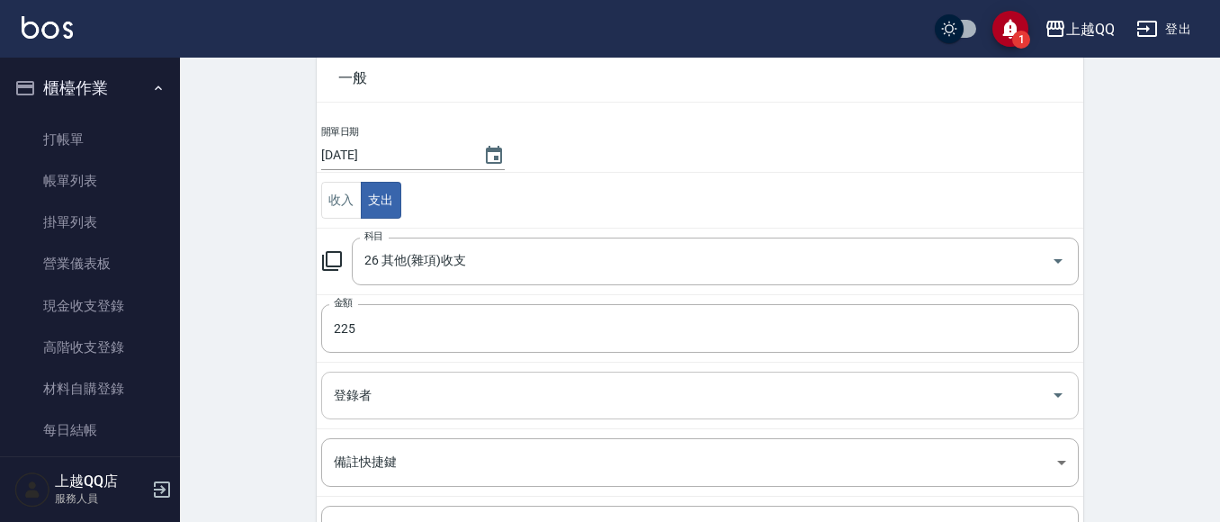
click at [418, 406] on input "登錄者" at bounding box center [686, 395] width 715 height 31
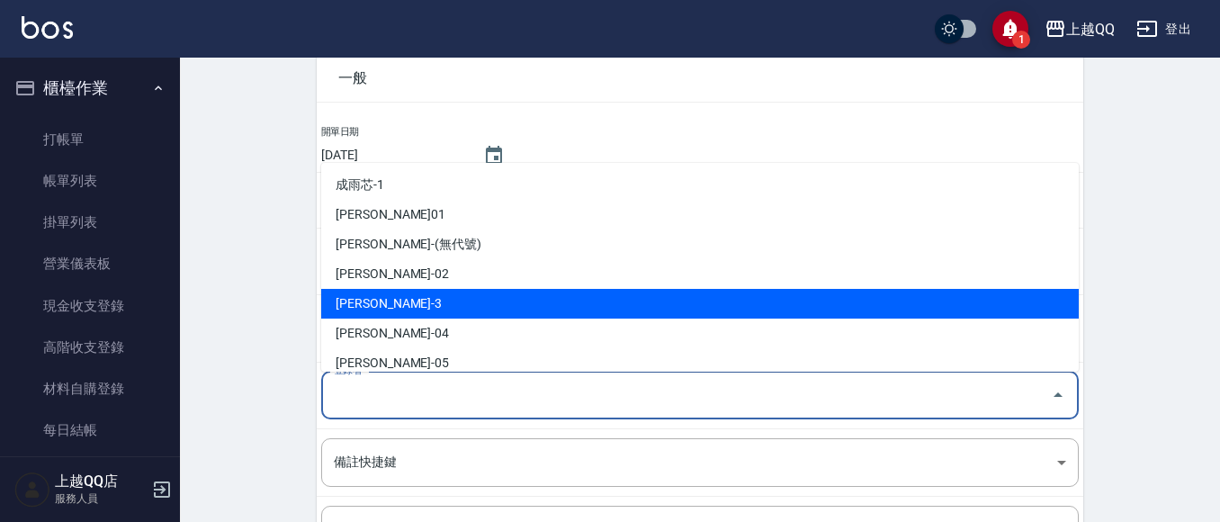
click at [366, 301] on li "[PERSON_NAME]-3" at bounding box center [700, 304] width 758 height 30
type input "[PERSON_NAME]-3"
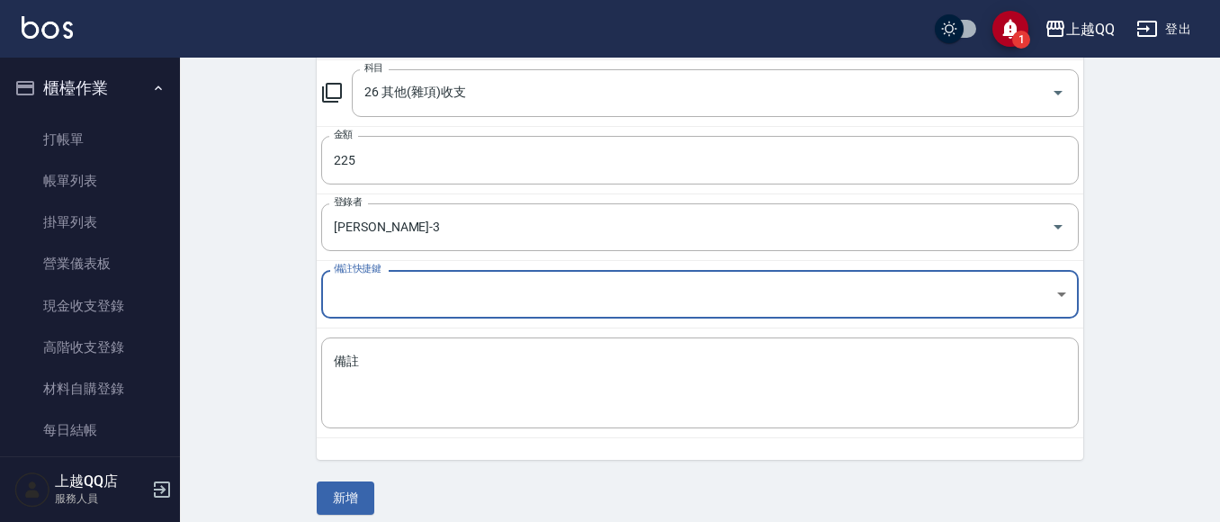
scroll to position [270, 0]
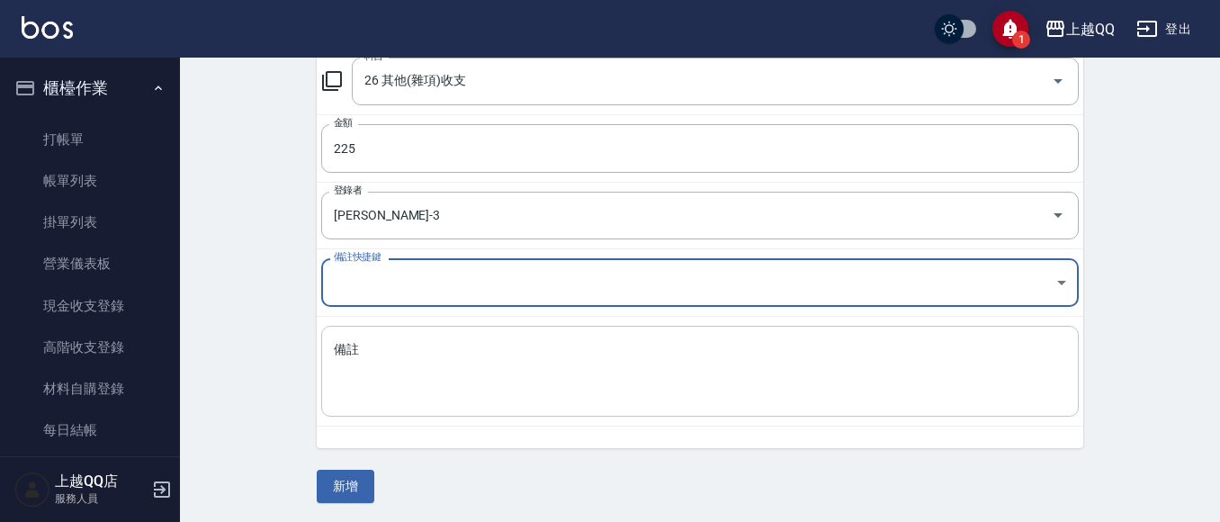
click at [405, 373] on textarea "備註" at bounding box center [700, 371] width 733 height 61
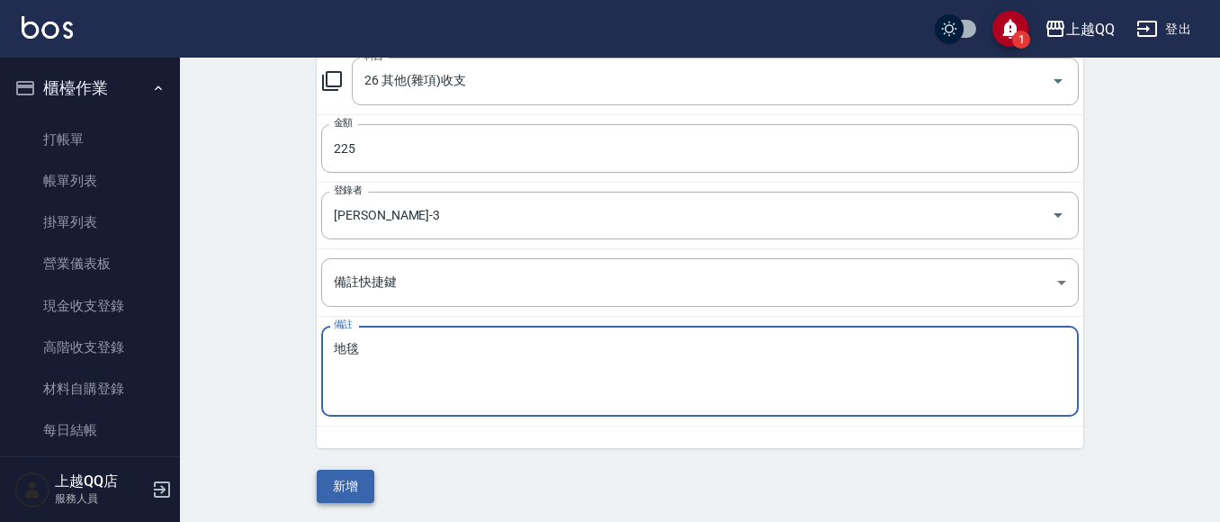
type textarea "地毯"
click at [346, 482] on button "新增" at bounding box center [346, 486] width 58 height 33
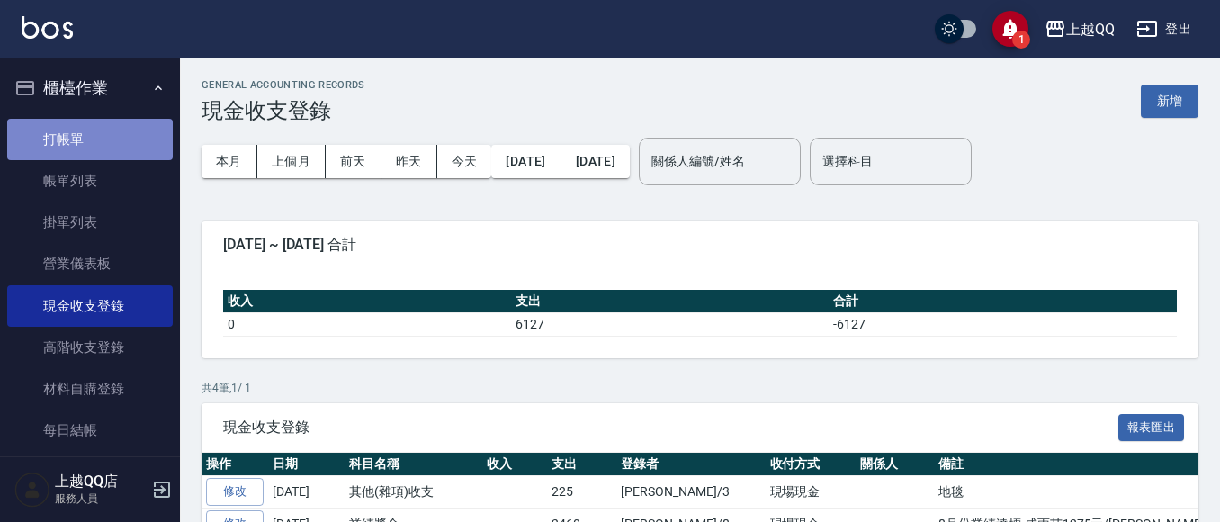
click at [94, 139] on link "打帳單" at bounding box center [90, 139] width 166 height 41
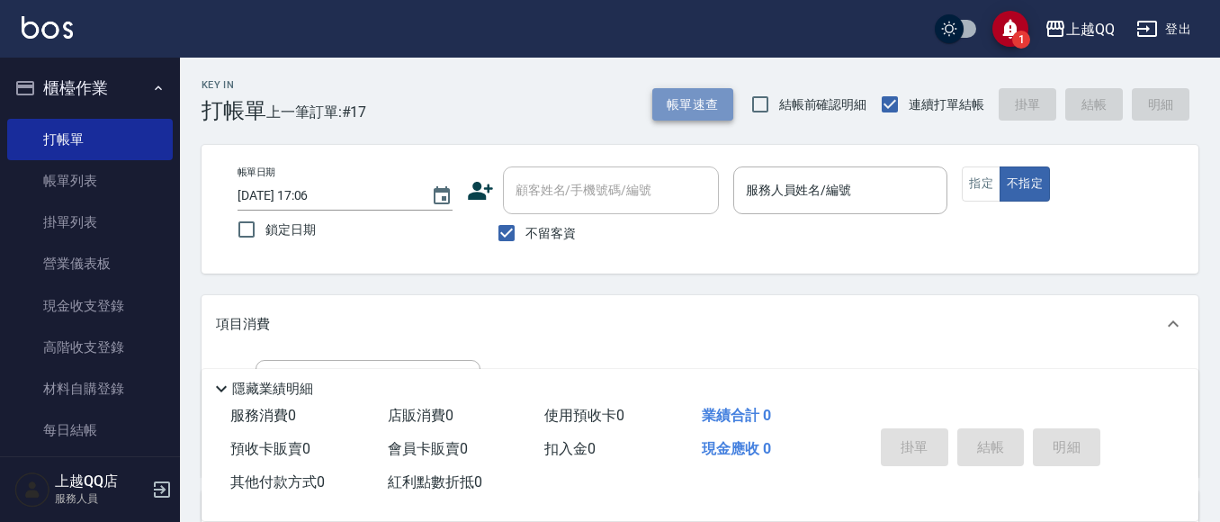
click at [706, 107] on button "帳單速查" at bounding box center [692, 104] width 81 height 33
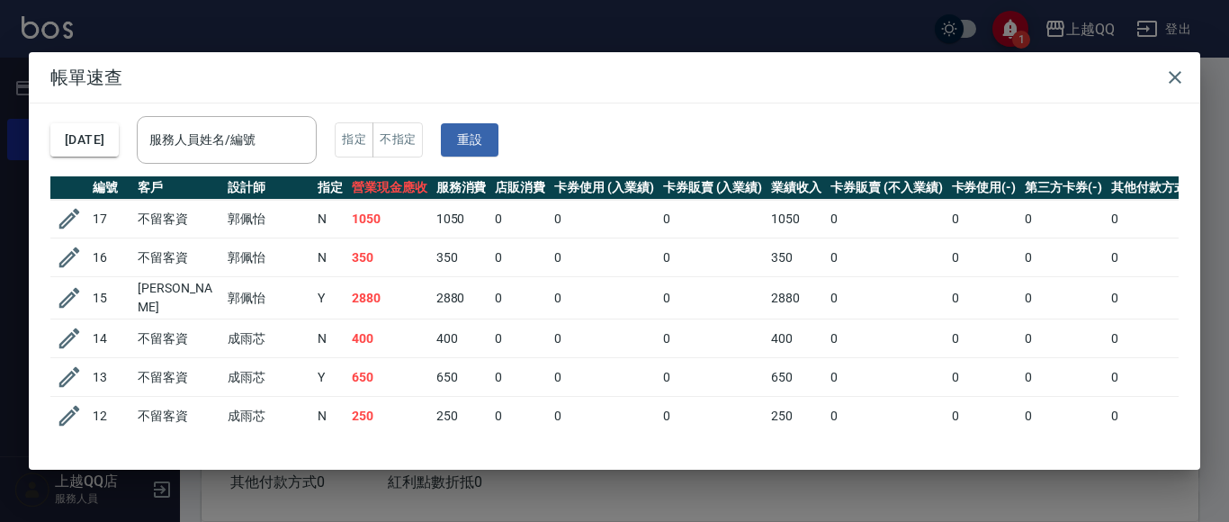
click at [207, 132] on div "服務人員姓名/編號 服務人員姓名/編號" at bounding box center [227, 140] width 180 height 48
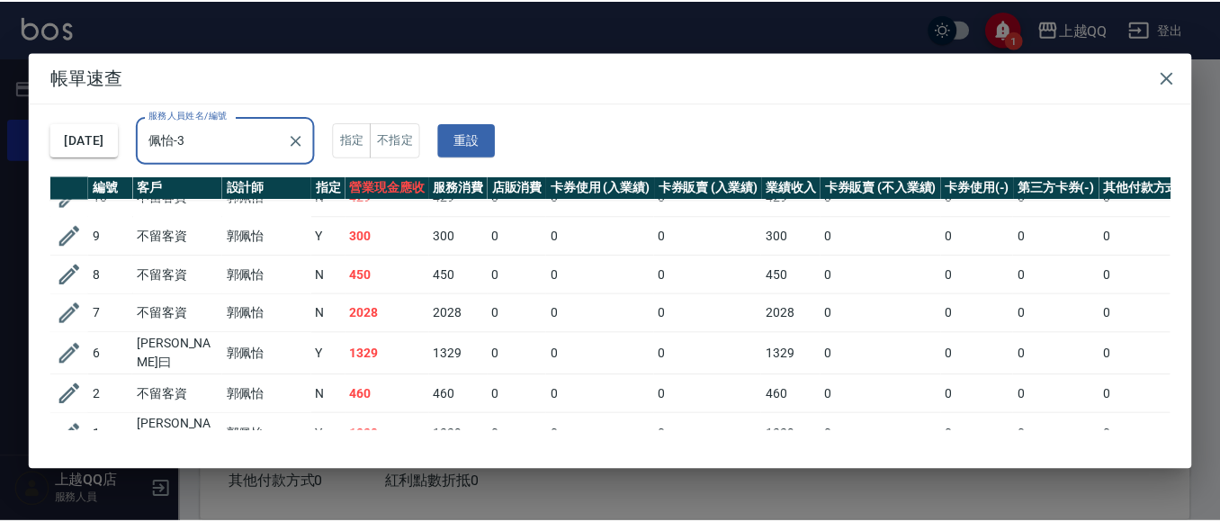
scroll to position [233, 0]
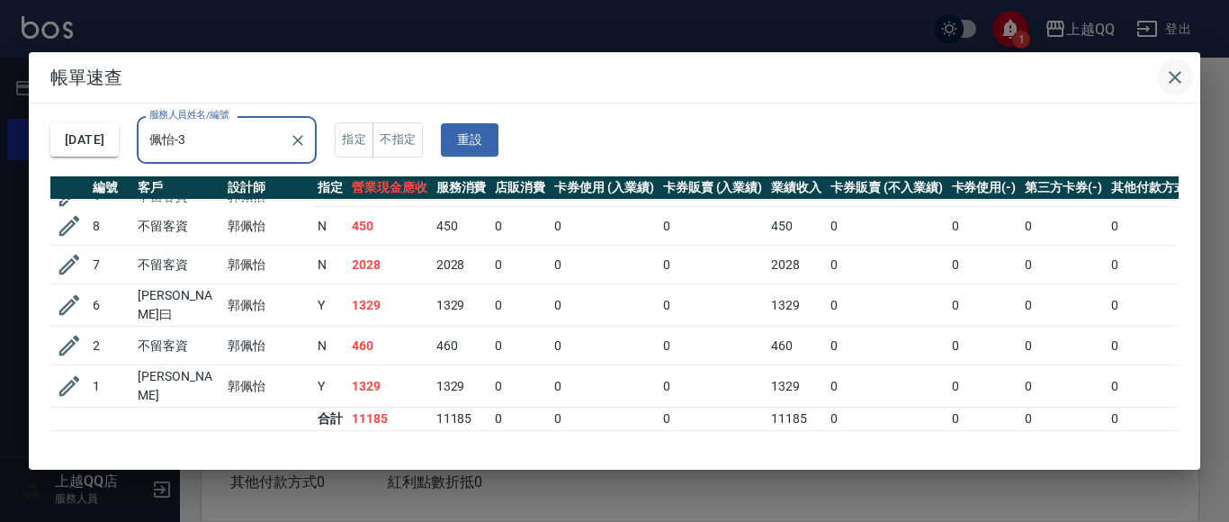
type input "佩怡-3"
click at [1188, 78] on button "button" at bounding box center [1175, 77] width 36 height 36
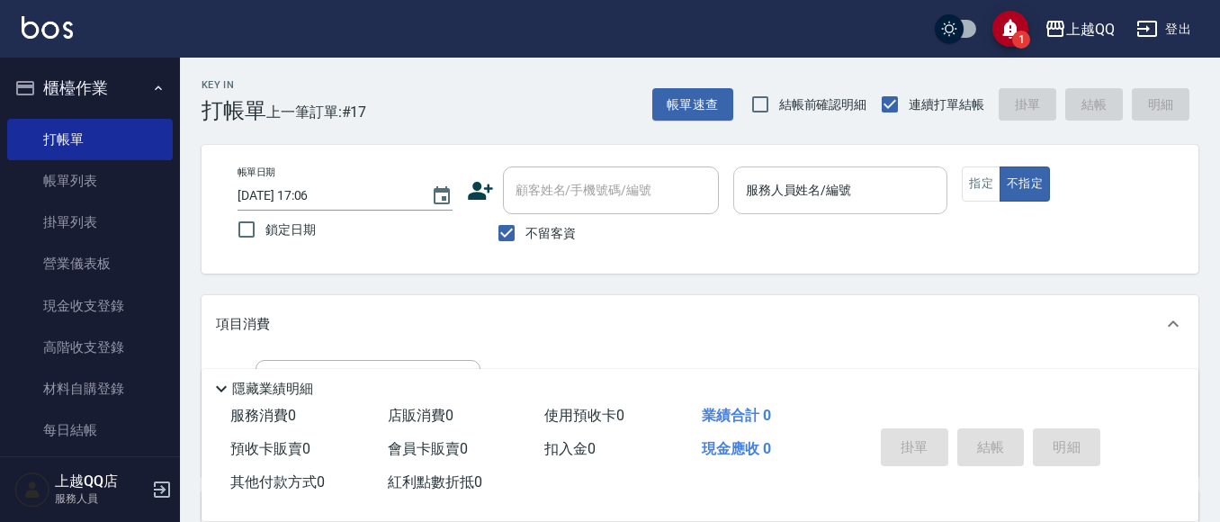
click at [814, 211] on div "服務人員姓名/編號" at bounding box center [840, 190] width 215 height 48
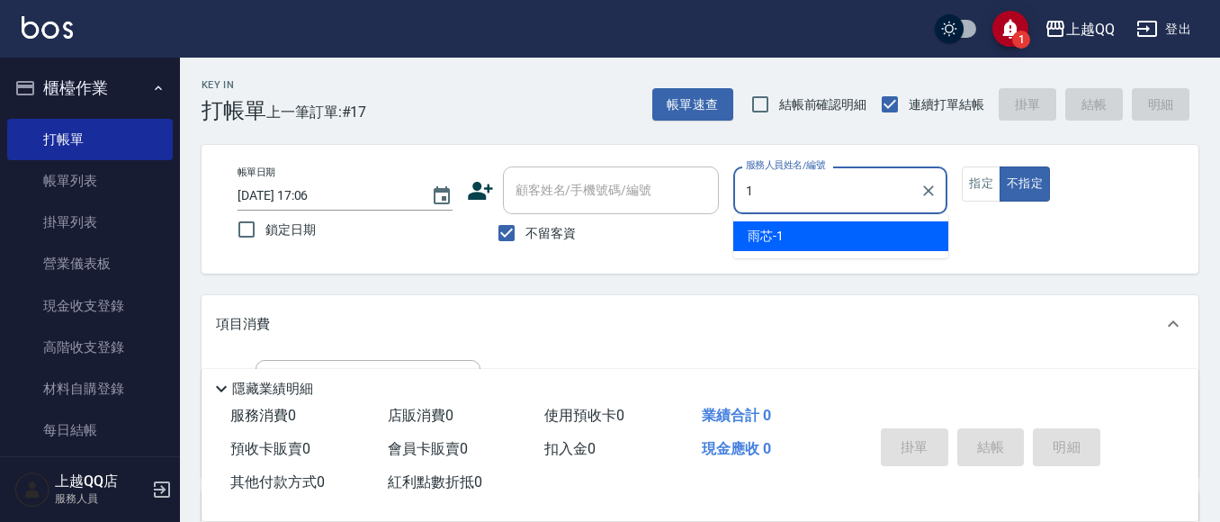
type input "雨芯-1"
type button "false"
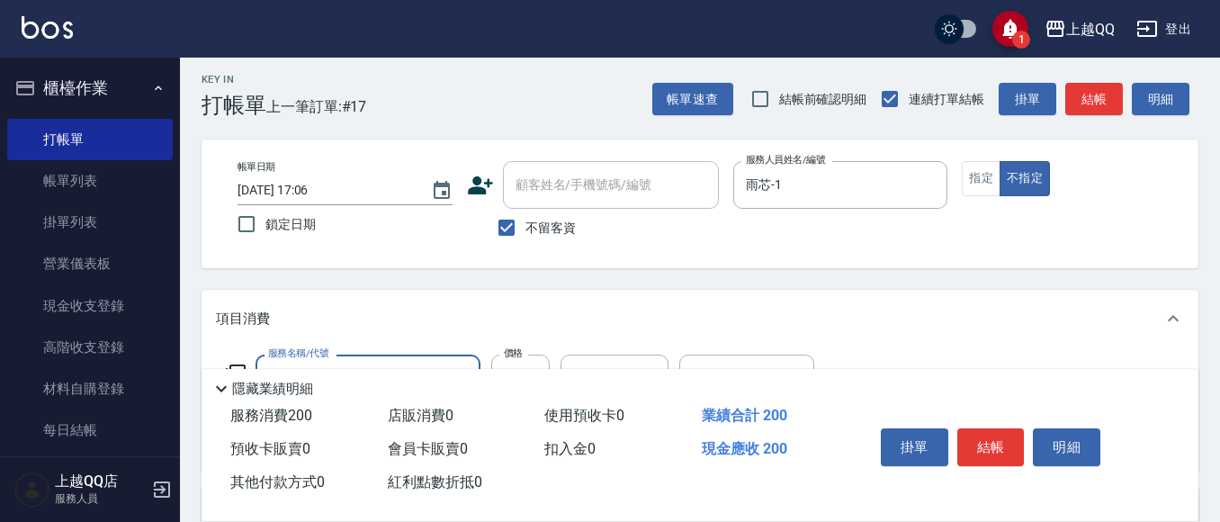
scroll to position [90, 0]
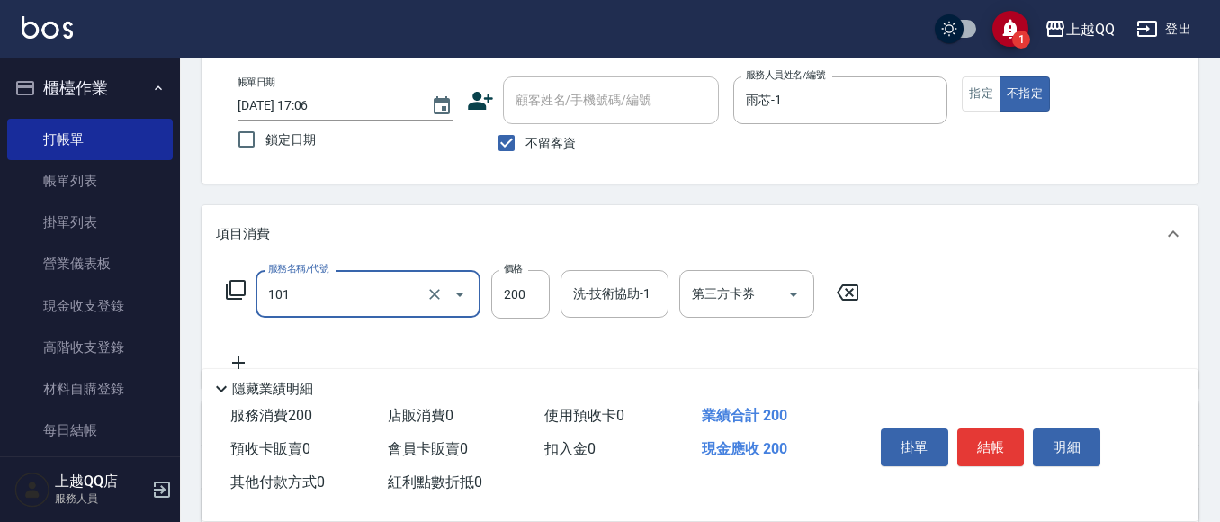
type input "洗髮(101)"
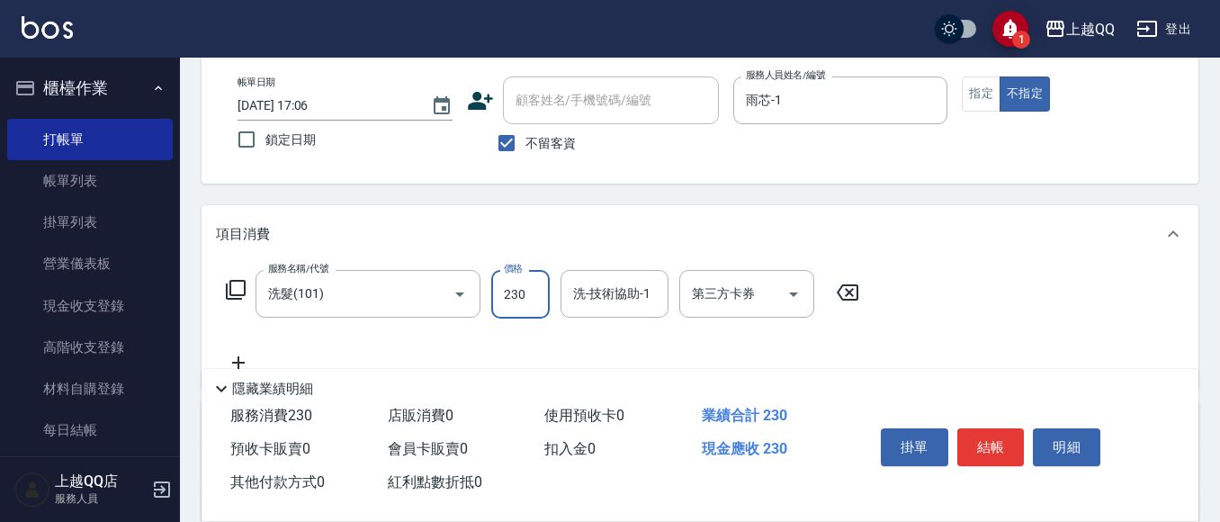
type input "230"
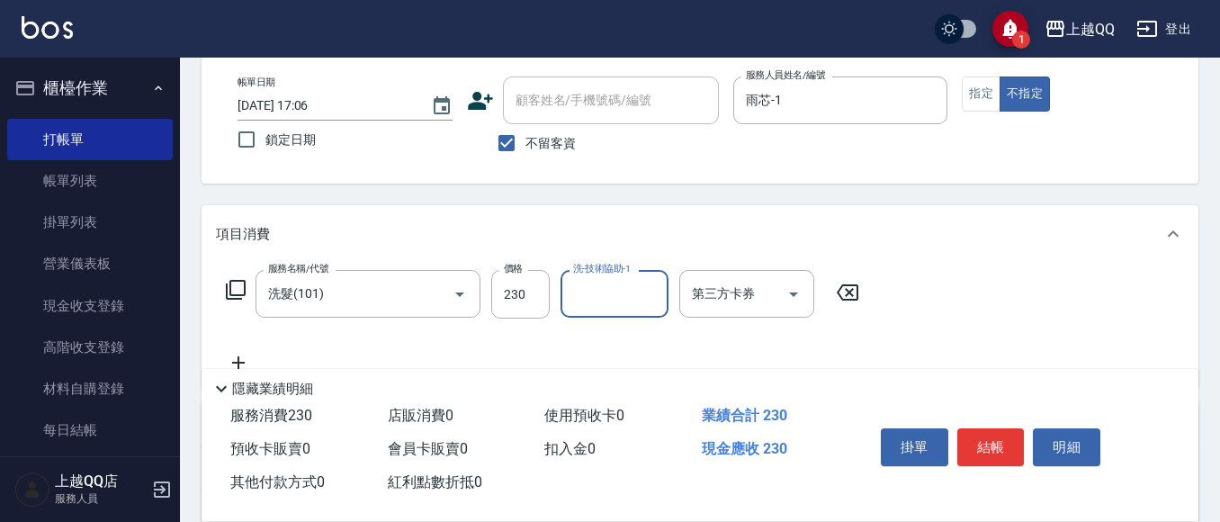
type input "1"
type input "[PERSON_NAME]-25"
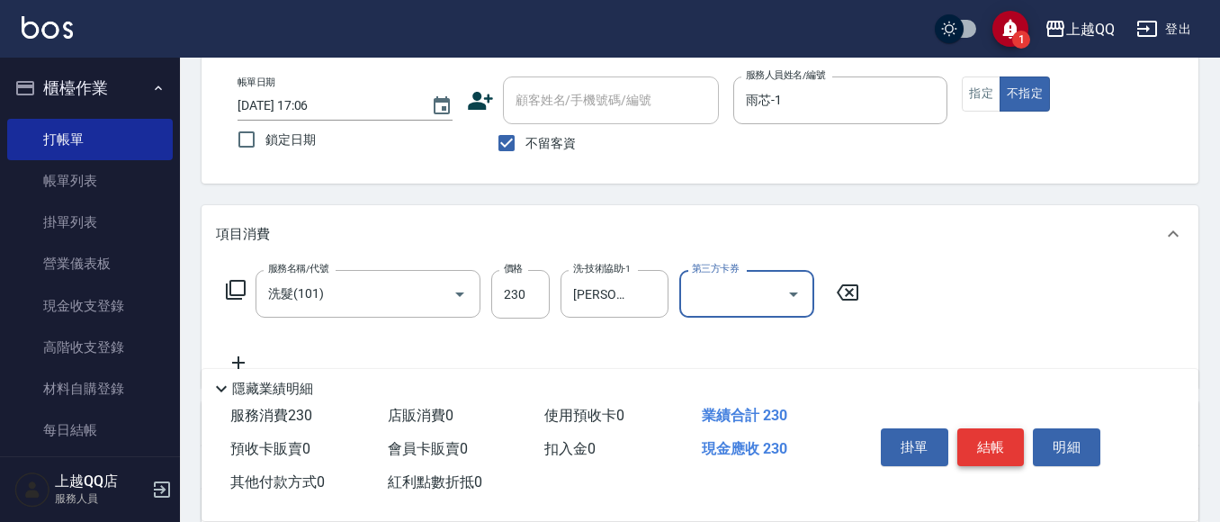
click at [987, 430] on button "結帳" at bounding box center [991, 447] width 67 height 38
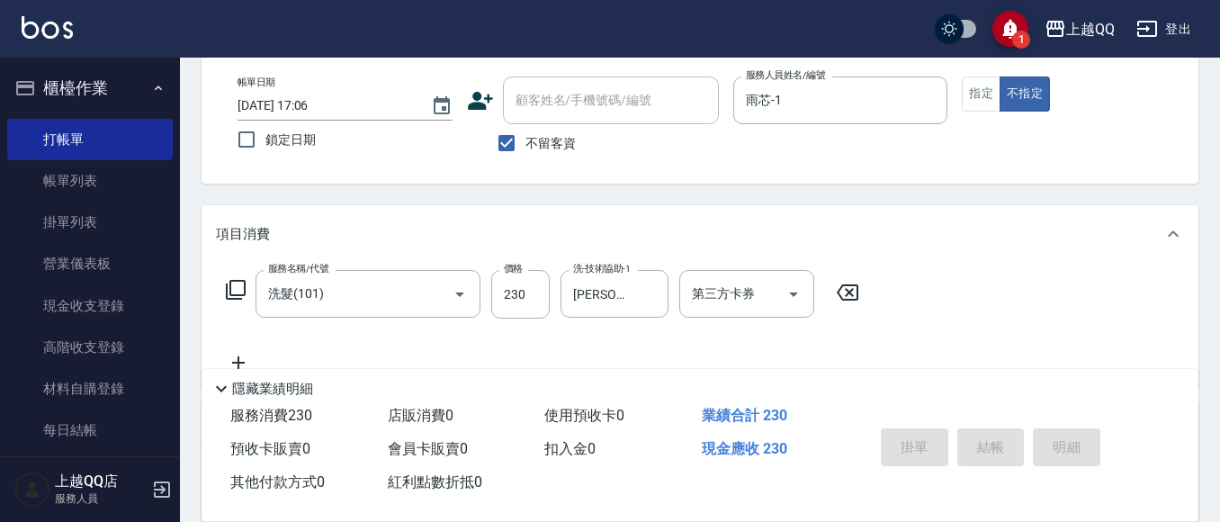
type input "[DATE] 17:09"
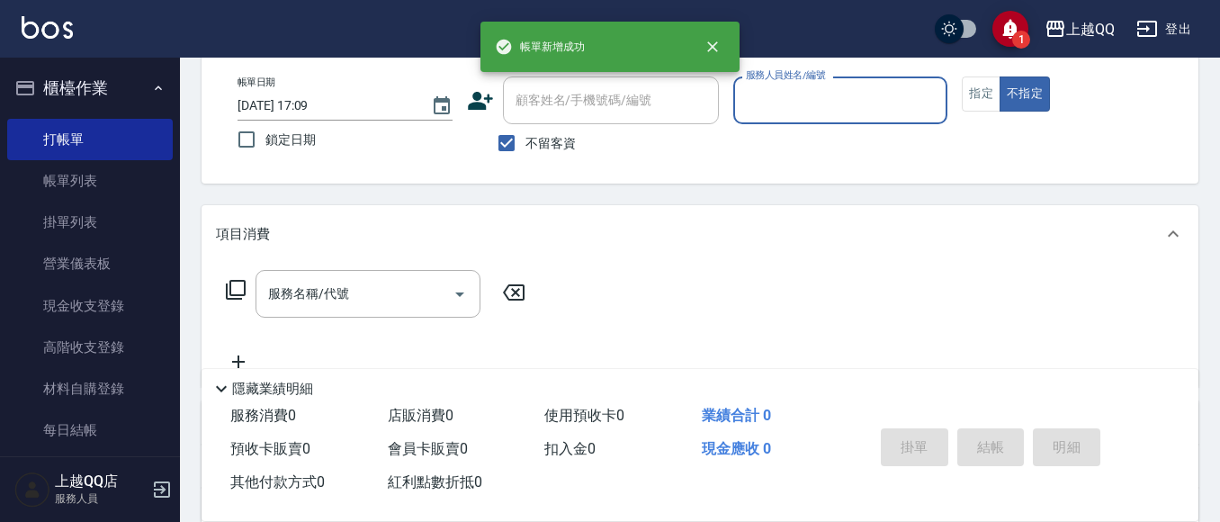
click at [802, 121] on div "服務人員姓名/編號" at bounding box center [840, 100] width 215 height 48
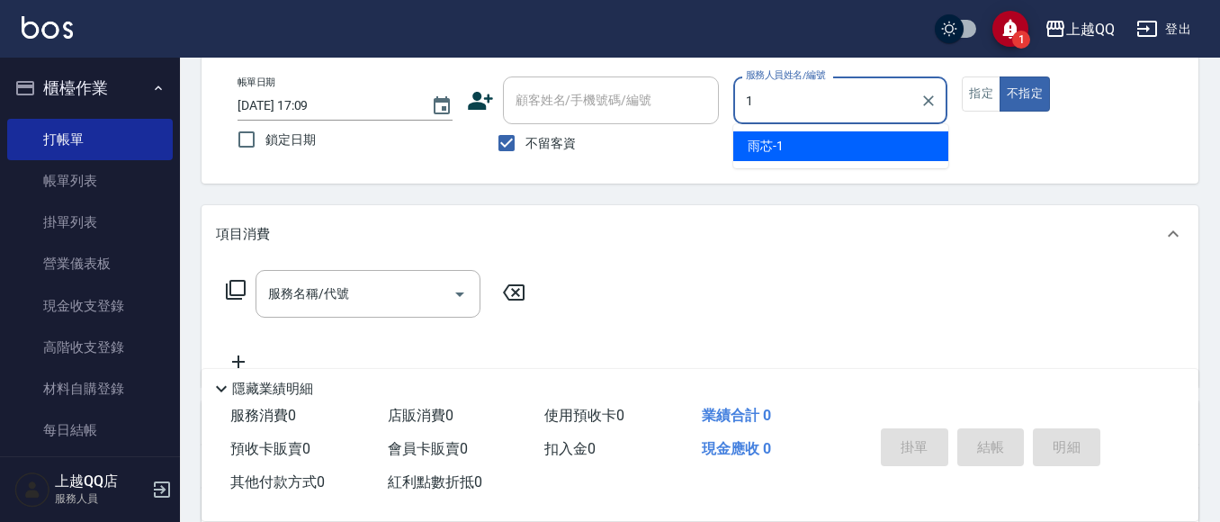
type input "雨芯-1"
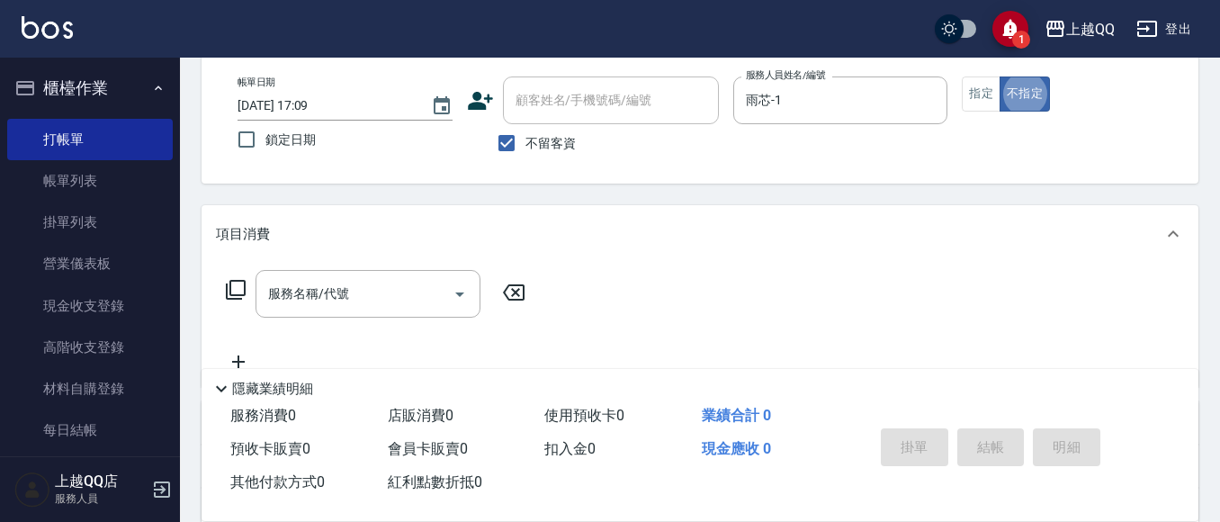
click at [243, 280] on icon at bounding box center [236, 290] width 22 height 22
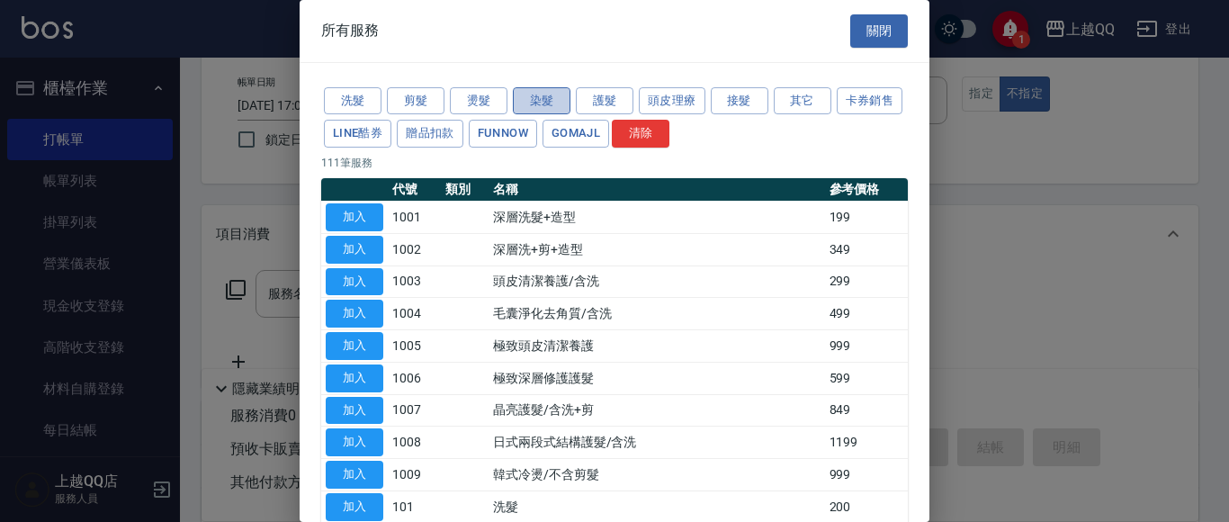
click at [553, 112] on button "染髮" at bounding box center [542, 101] width 58 height 28
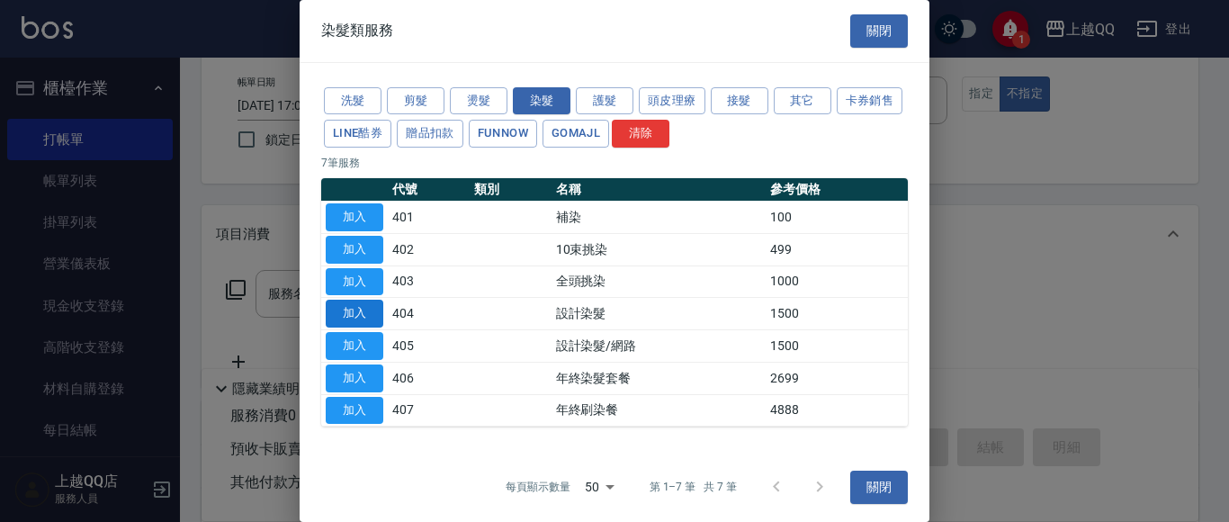
click at [342, 310] on button "加入" at bounding box center [355, 314] width 58 height 28
type input "設計染髮(404)"
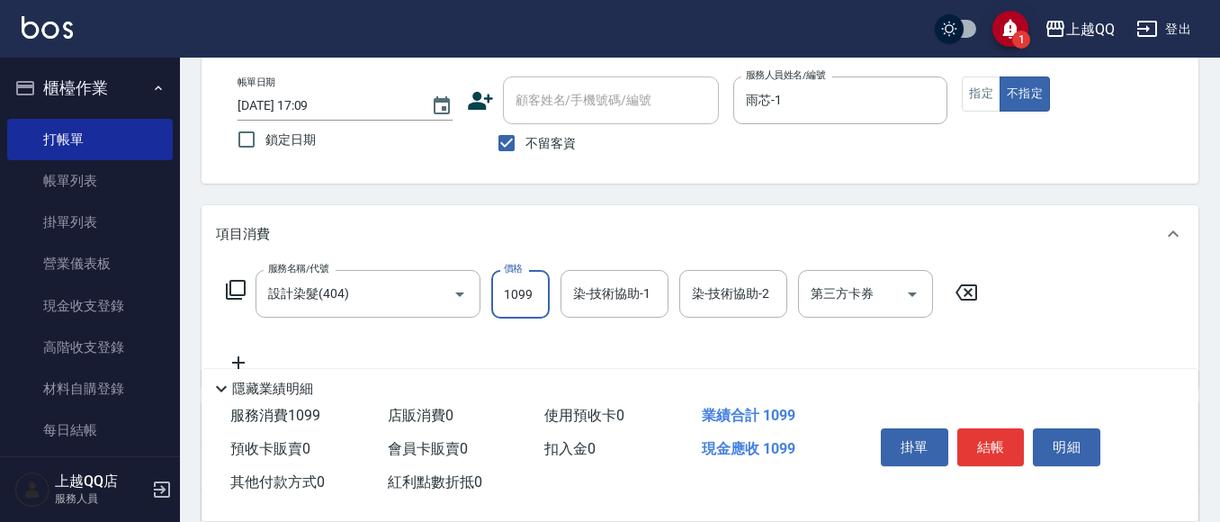
type input "1099"
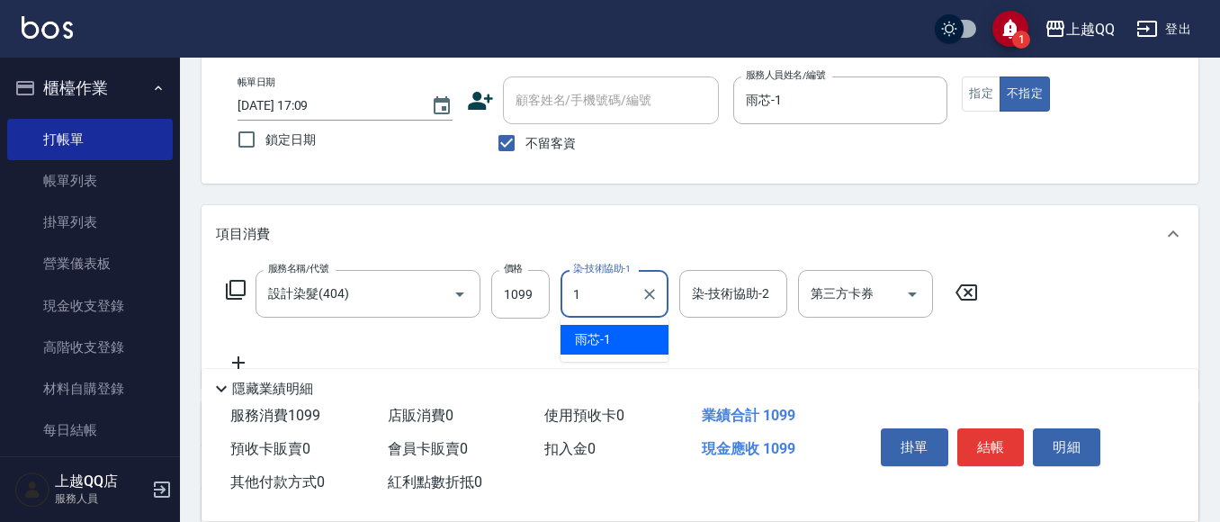
type input "雨芯-1"
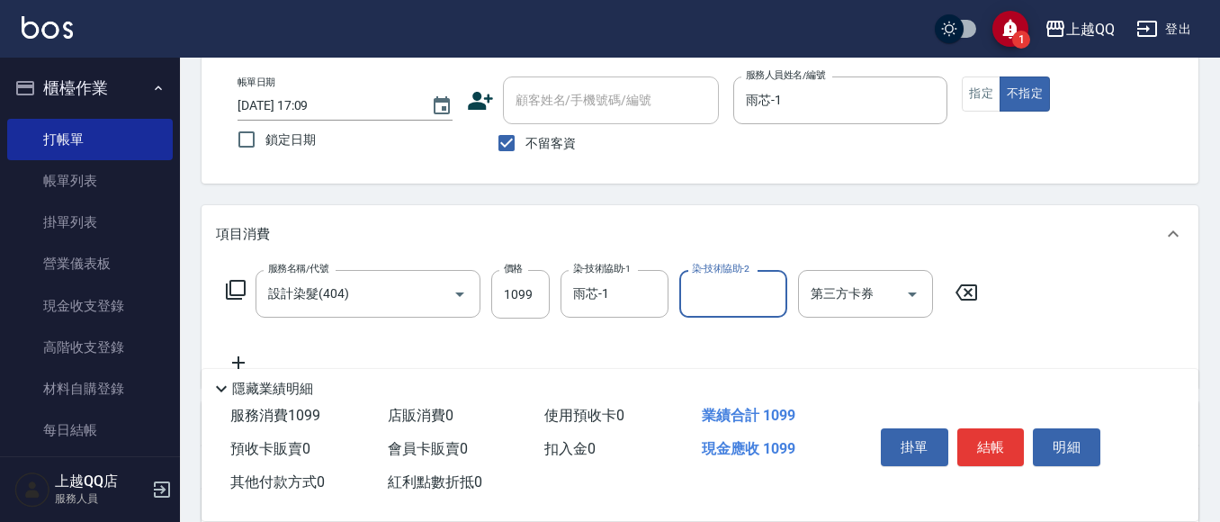
scroll to position [180, 0]
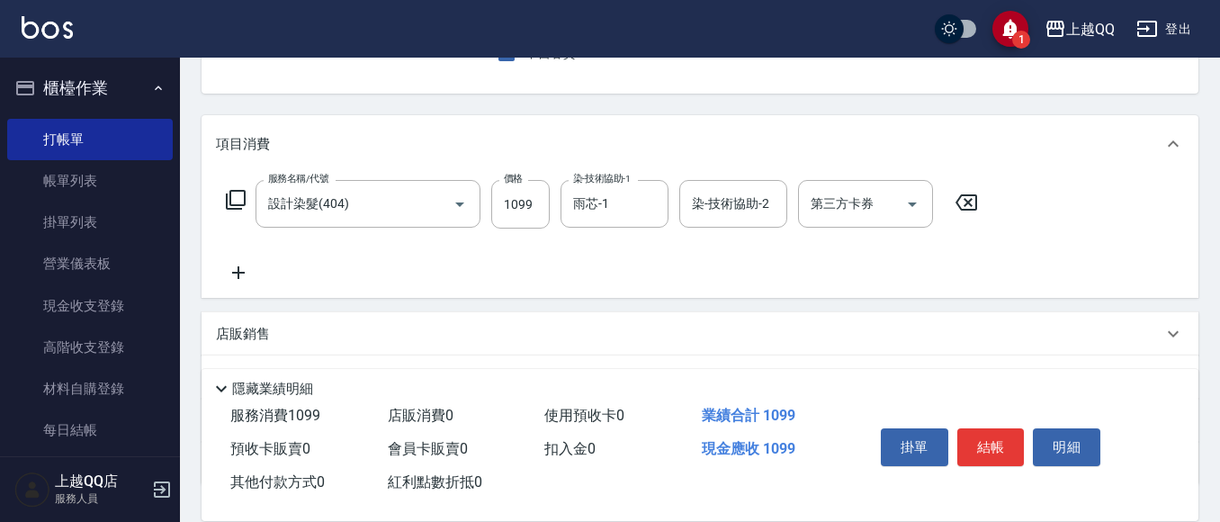
click at [239, 207] on icon at bounding box center [236, 200] width 22 height 22
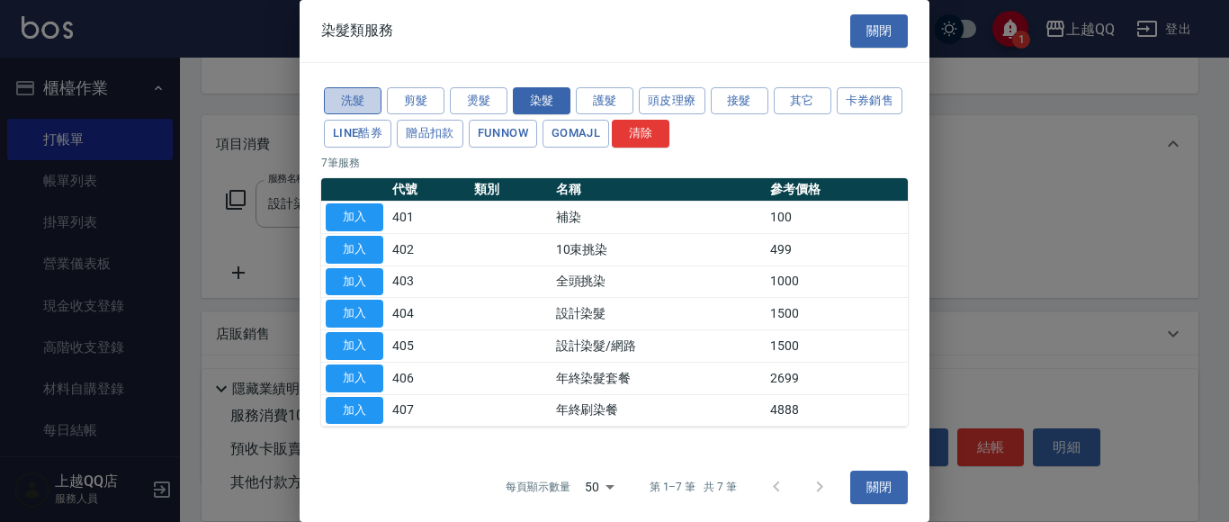
click at [339, 112] on button "洗髮" at bounding box center [353, 101] width 58 height 28
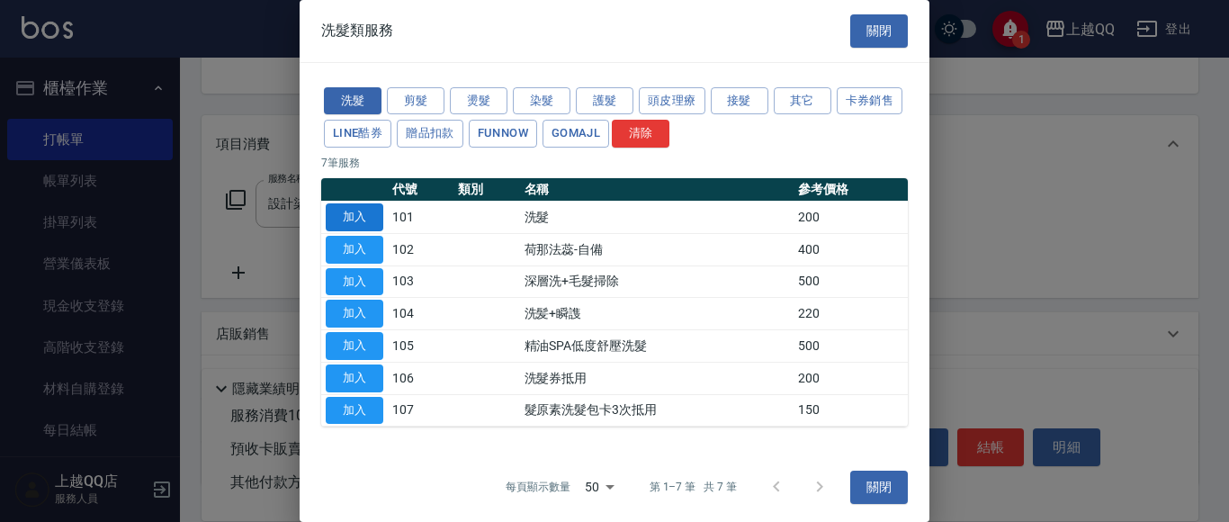
click at [351, 217] on button "加入" at bounding box center [355, 217] width 58 height 28
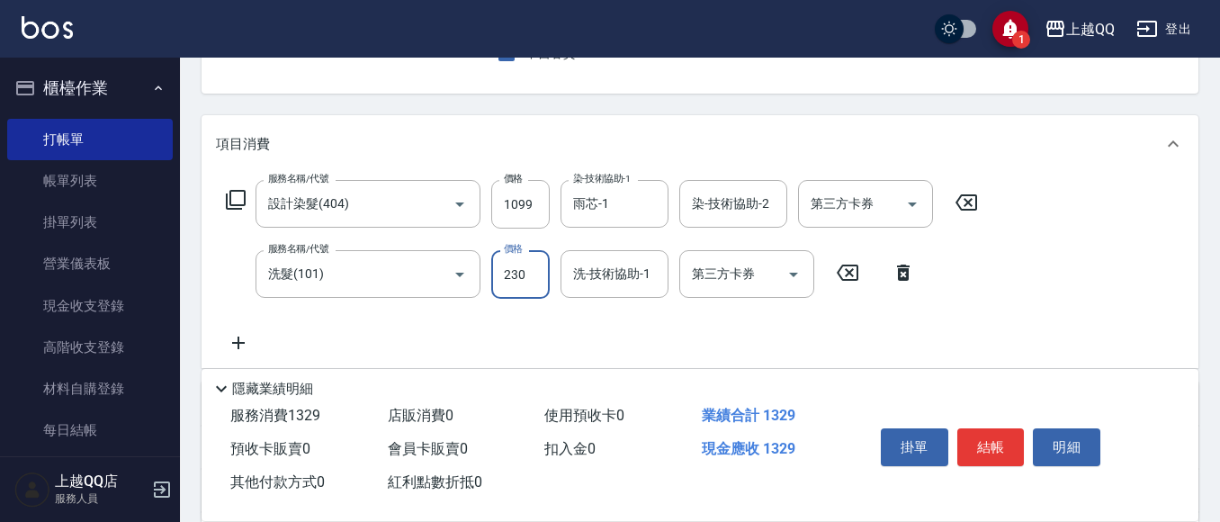
type input "230"
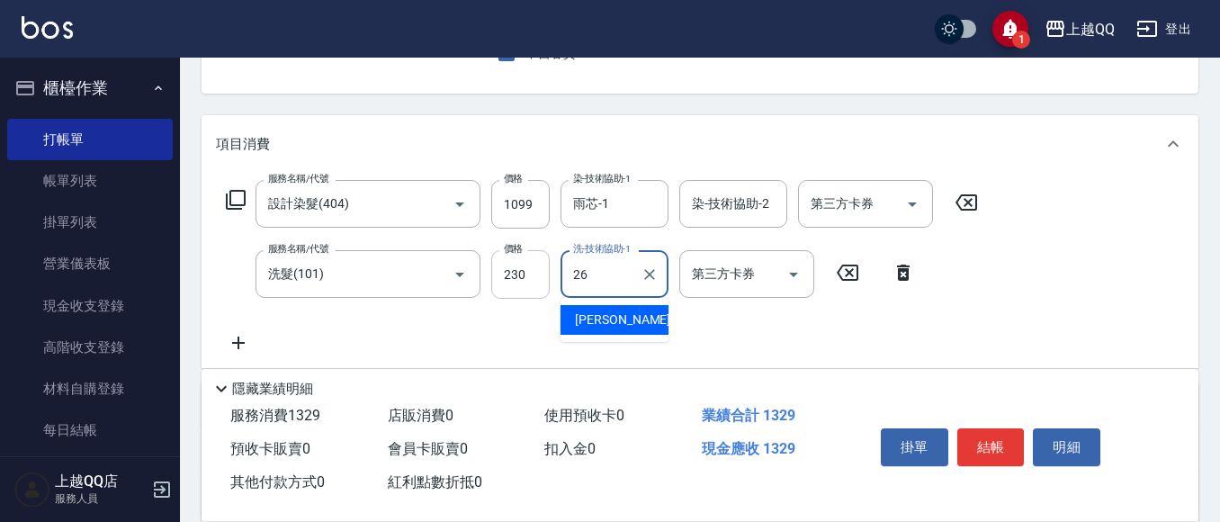
type input "[PERSON_NAME]-26"
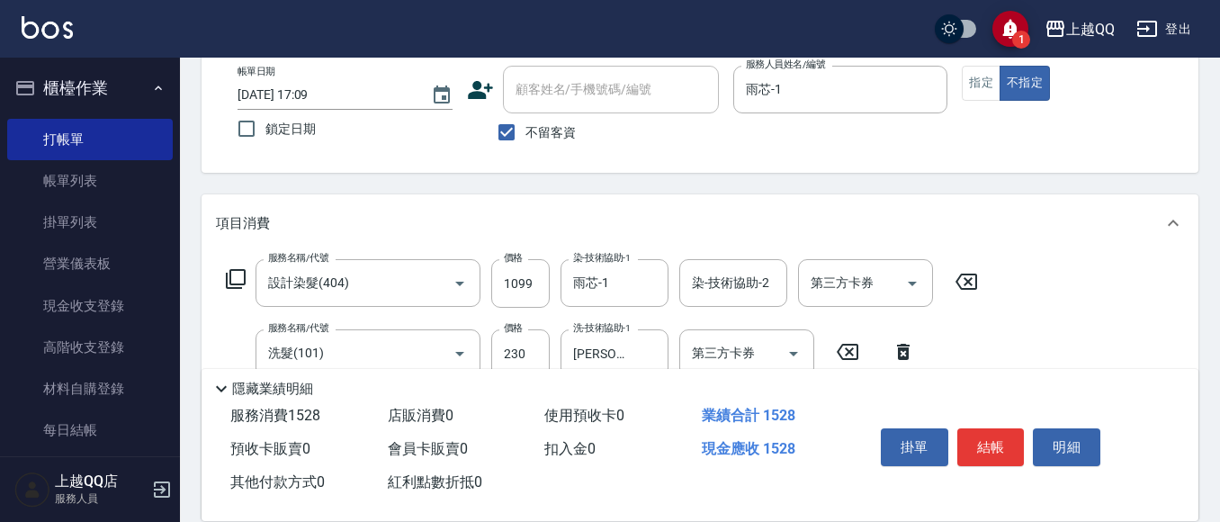
scroll to position [0, 0]
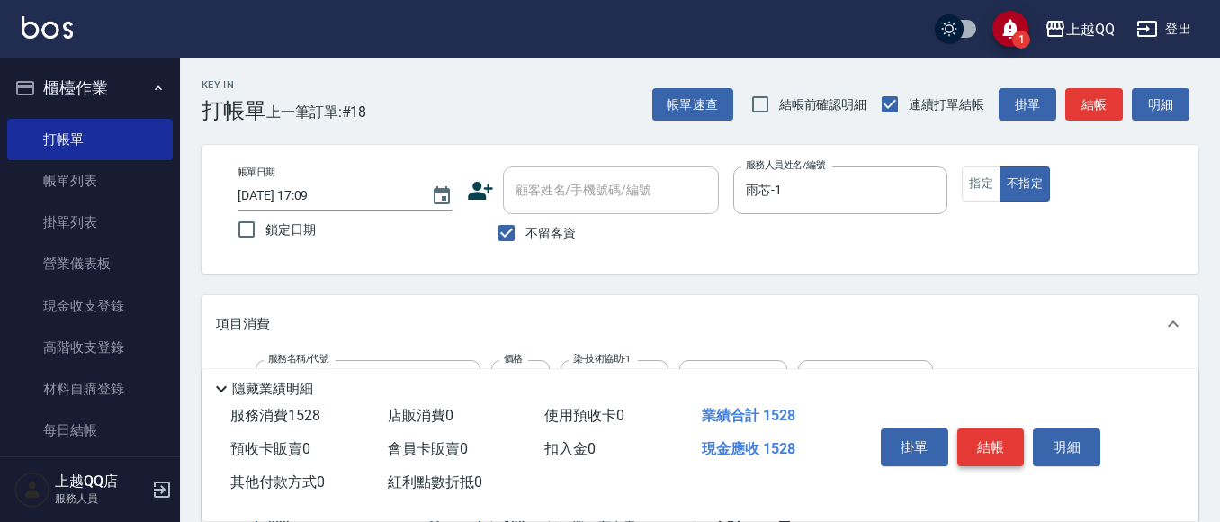
type input "不指定單剪(202)"
click at [998, 440] on button "結帳" at bounding box center [991, 447] width 67 height 38
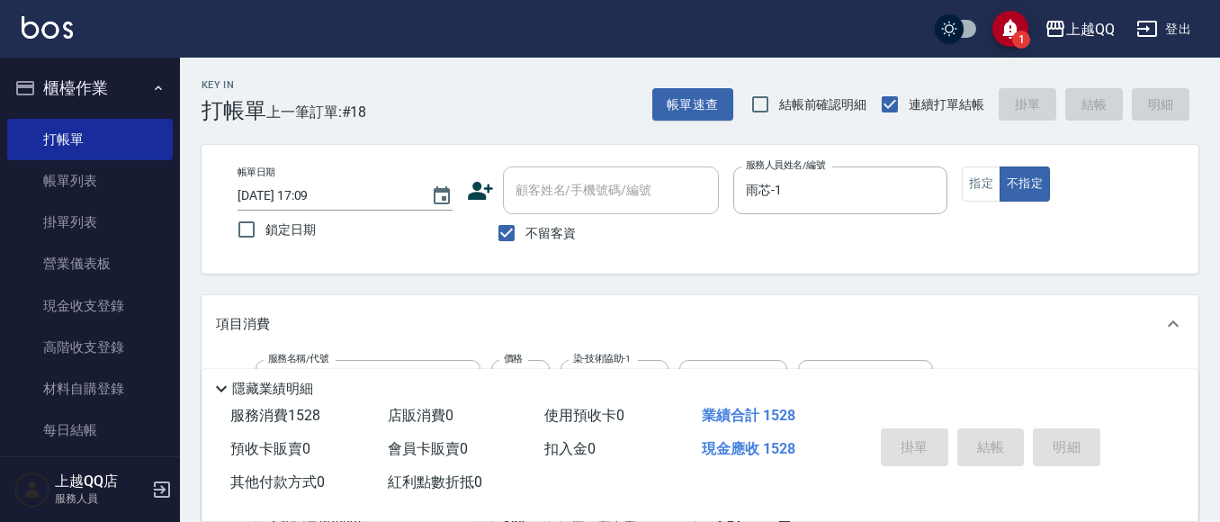
type input "[DATE] 17:10"
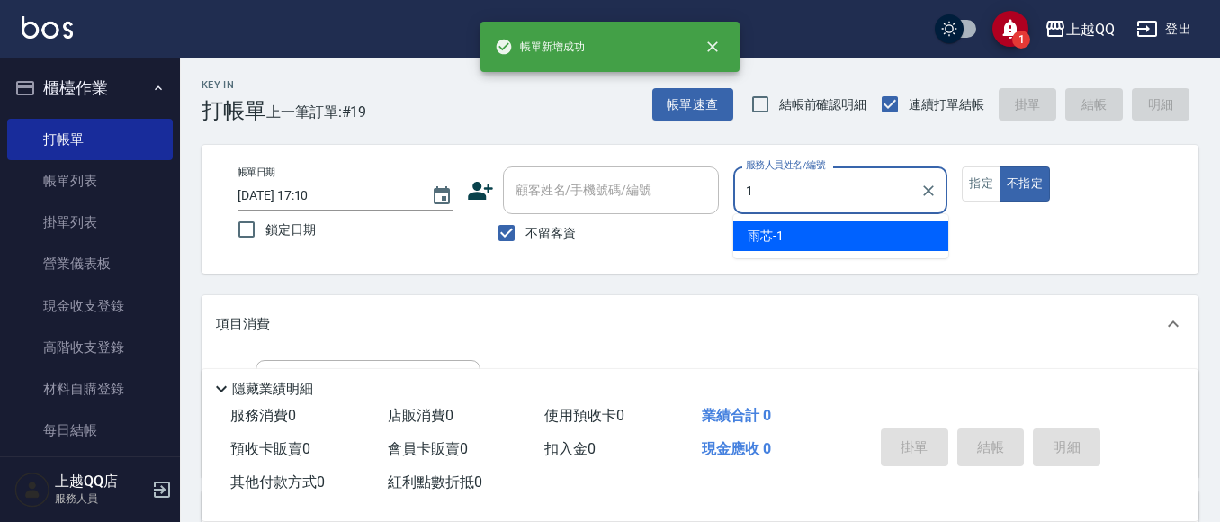
type input "雨芯-1"
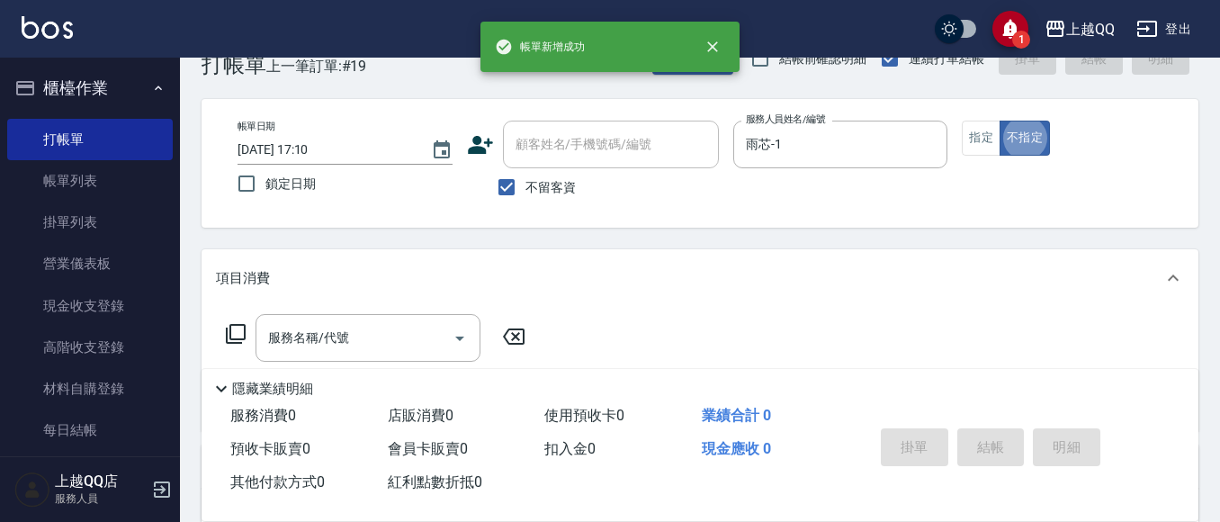
scroll to position [90, 0]
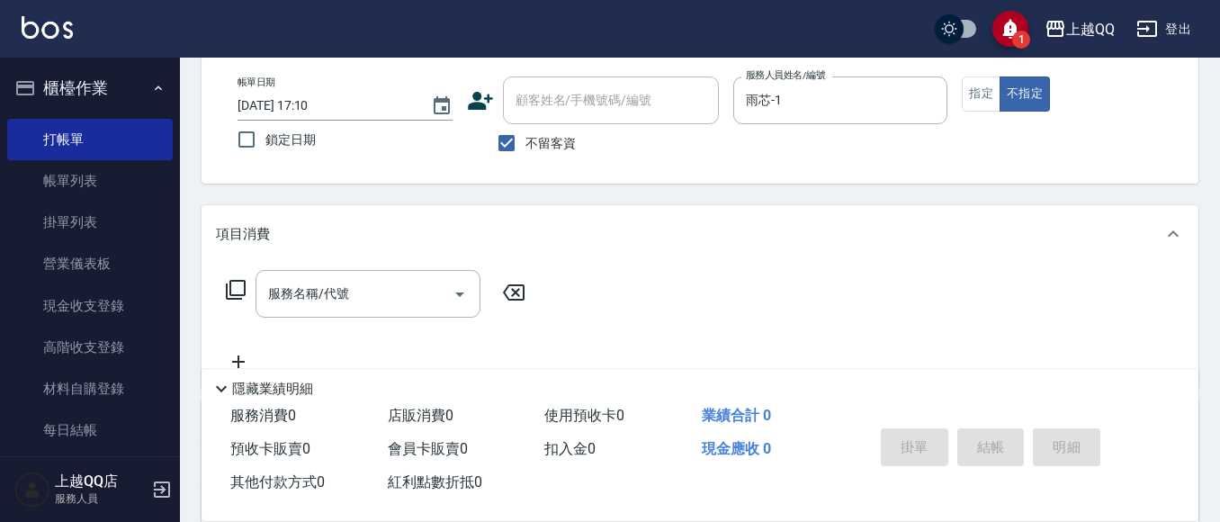
click at [223, 294] on div "服務名稱/代號 服務名稱/代號" at bounding box center [376, 294] width 320 height 48
click at [235, 292] on icon at bounding box center [236, 290] width 22 height 22
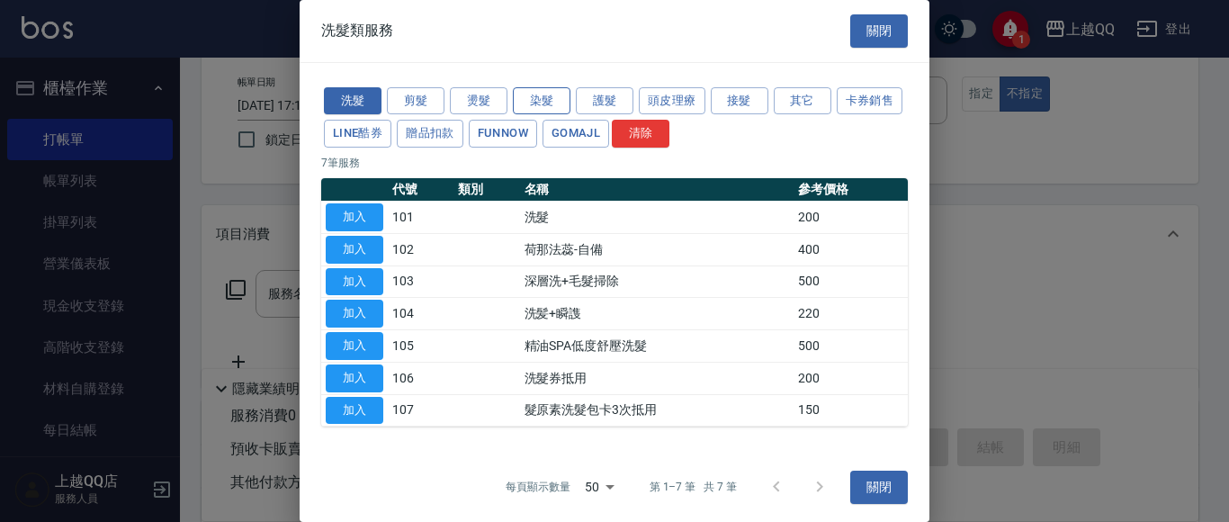
click at [526, 97] on button "染髮" at bounding box center [542, 101] width 58 height 28
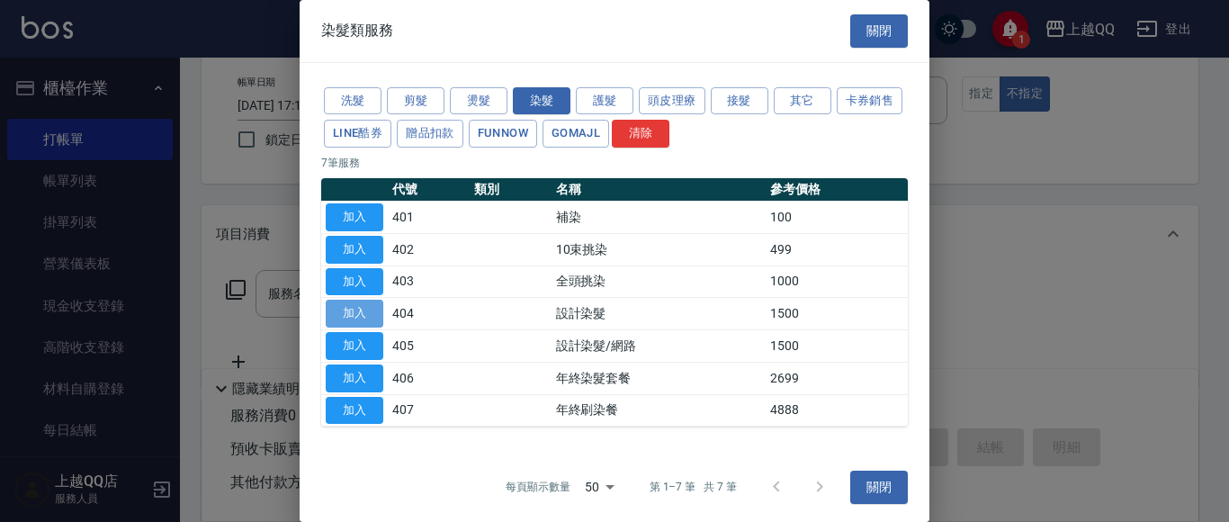
click at [374, 321] on button "加入" at bounding box center [355, 314] width 58 height 28
type input "設計染髮(404)"
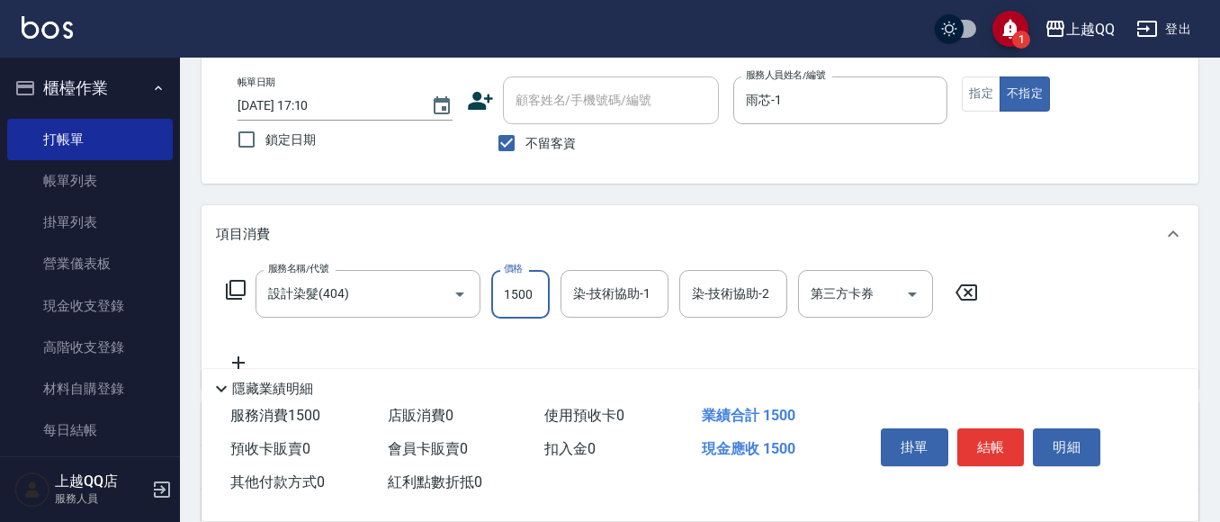
click at [515, 292] on input "1500" at bounding box center [520, 294] width 58 height 49
type input "0"
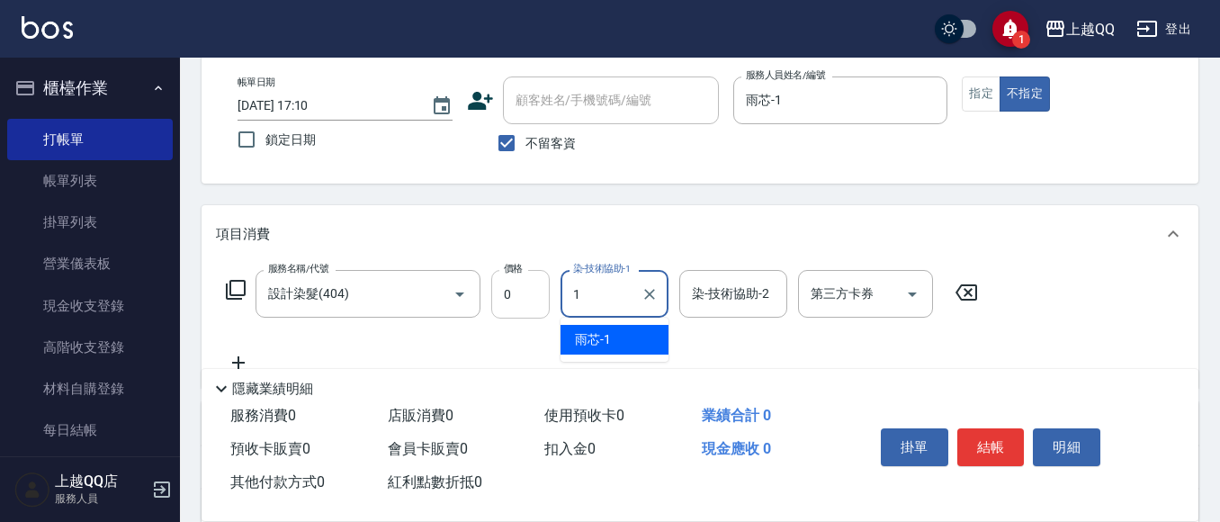
type input "1"
click at [528, 301] on input "0" at bounding box center [520, 294] width 58 height 49
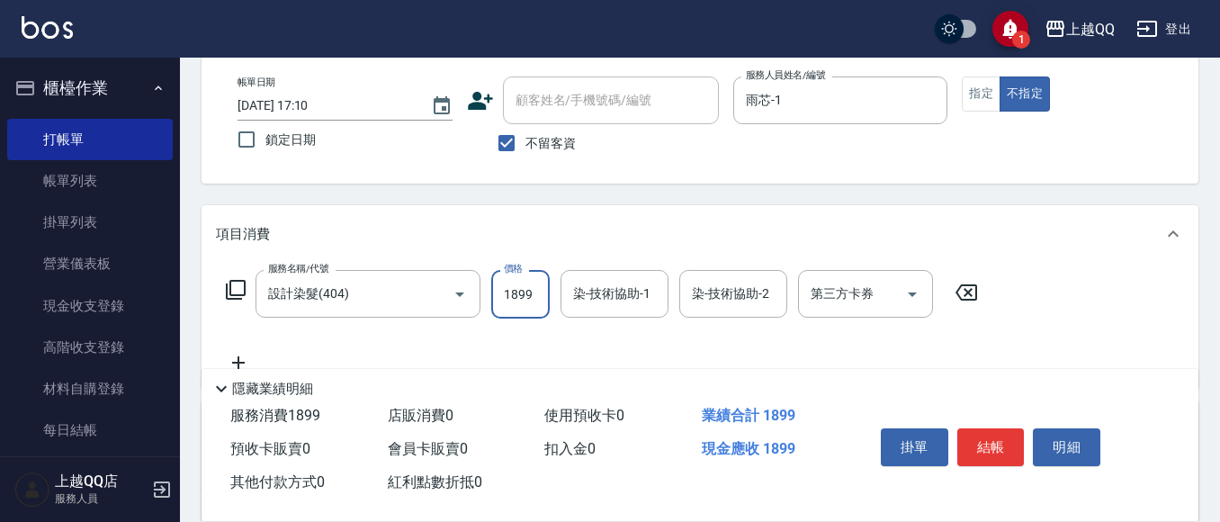
type input "1899"
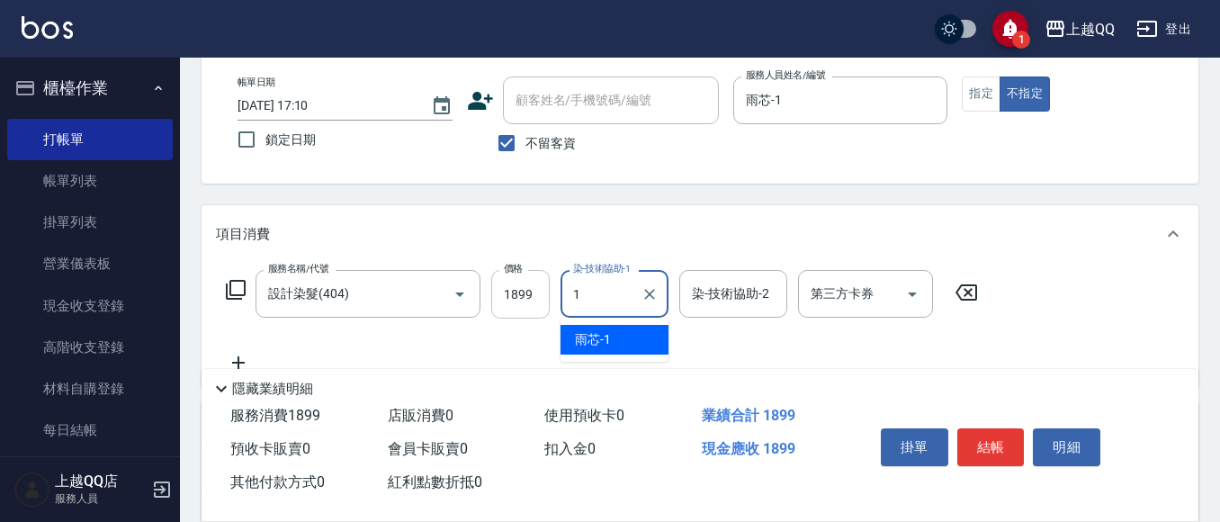
type input "雨芯-1"
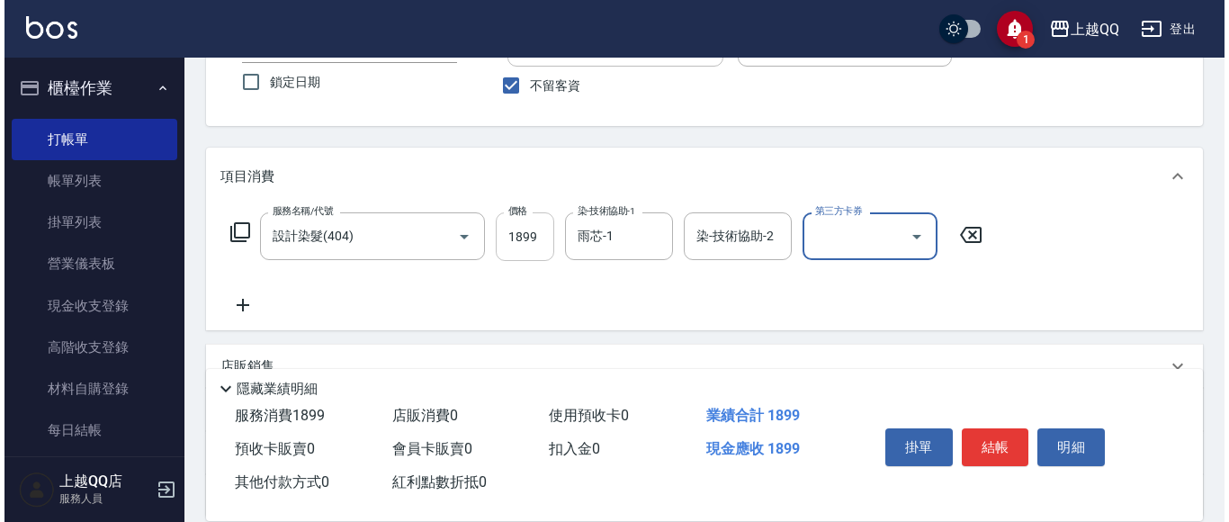
scroll to position [270, 0]
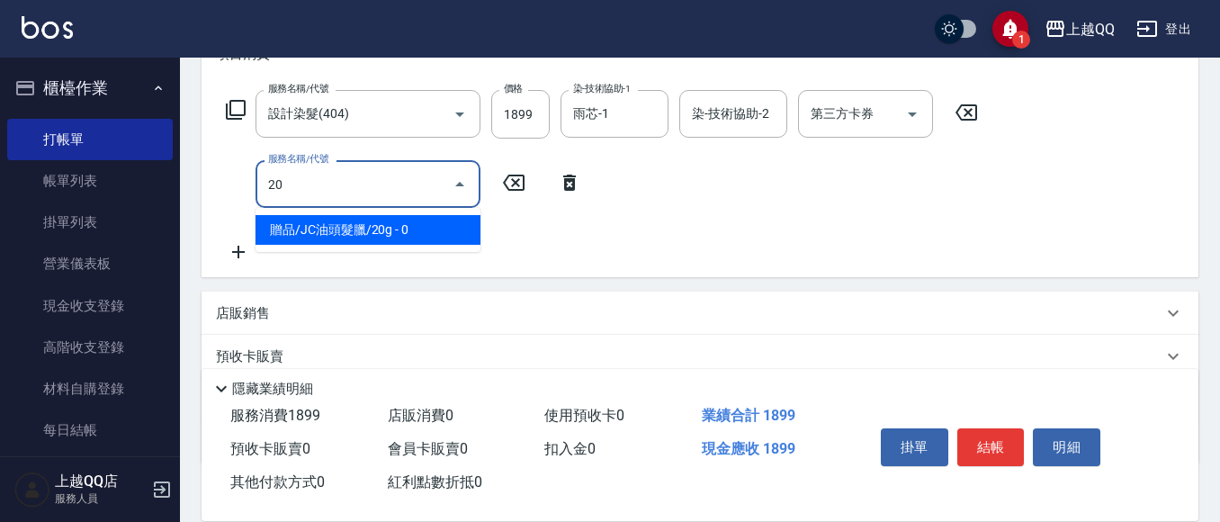
type input "2"
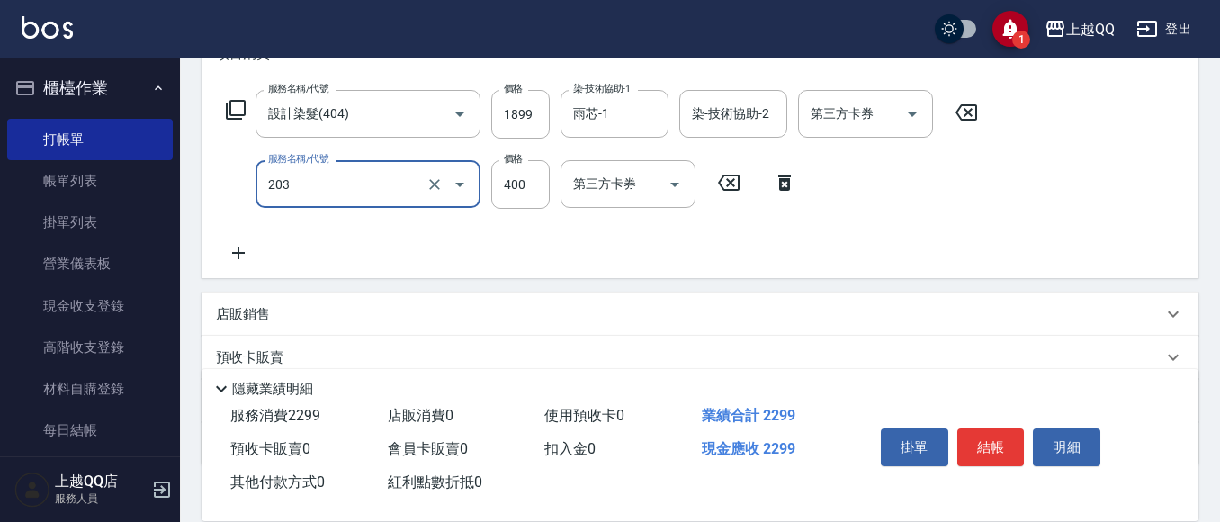
type input "指定單剪(203)"
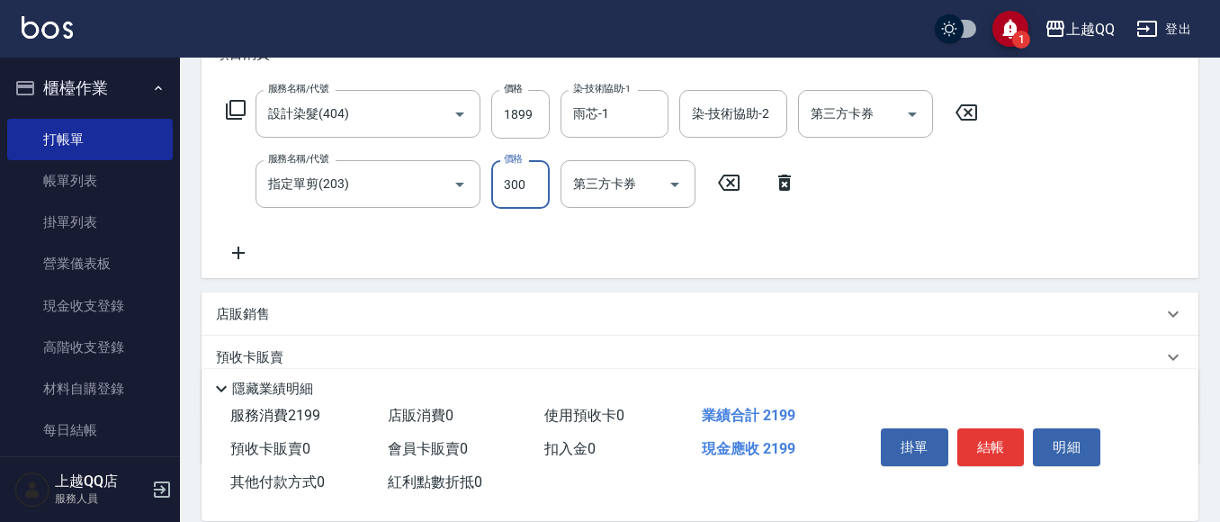
type input "300"
click at [230, 108] on icon at bounding box center [236, 110] width 20 height 20
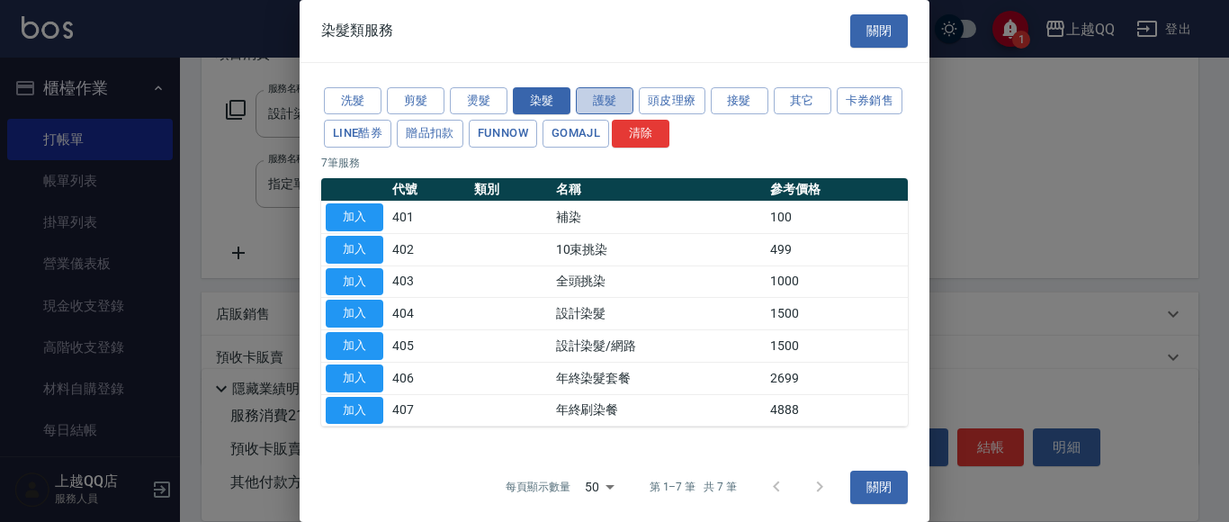
click at [586, 108] on button "護髮" at bounding box center [605, 101] width 58 height 28
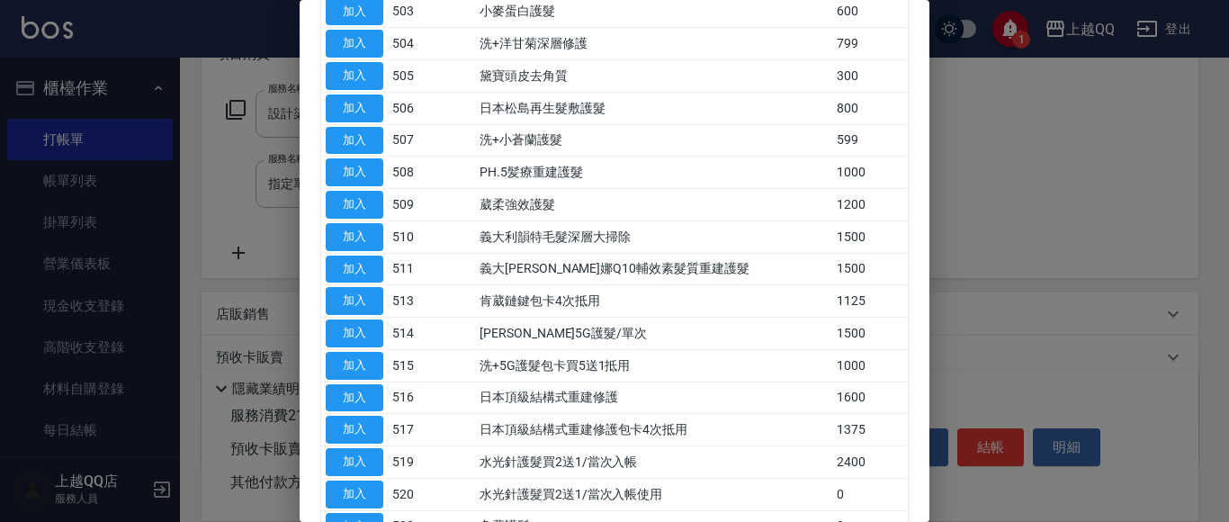
click at [354, 335] on button "加入" at bounding box center [355, 333] width 58 height 28
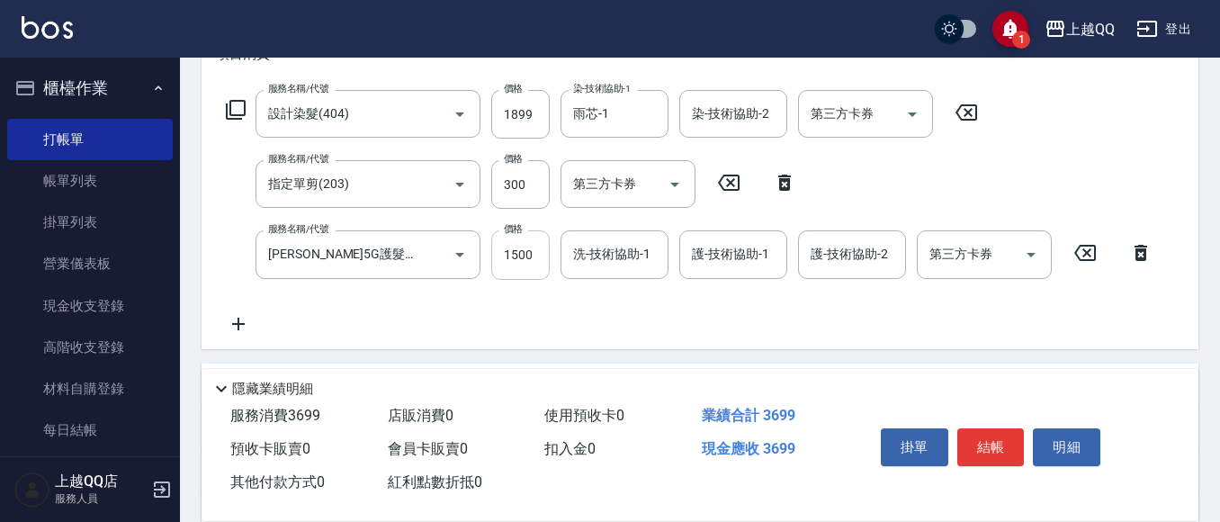
click at [524, 256] on input "1500" at bounding box center [520, 254] width 58 height 49
click at [524, 255] on input "10" at bounding box center [520, 254] width 58 height 49
type input "999"
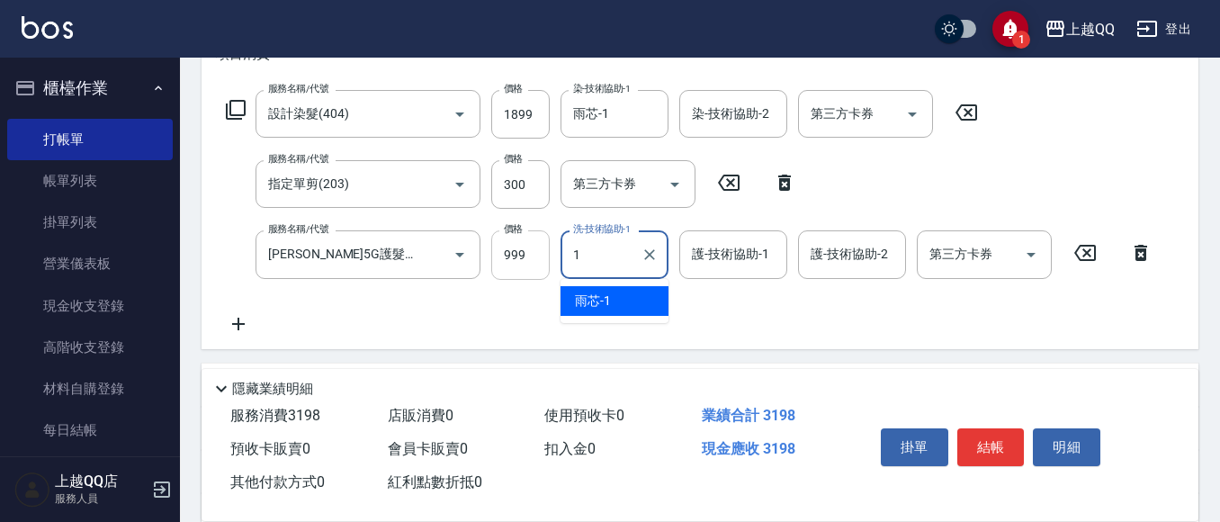
type input "雨芯-1"
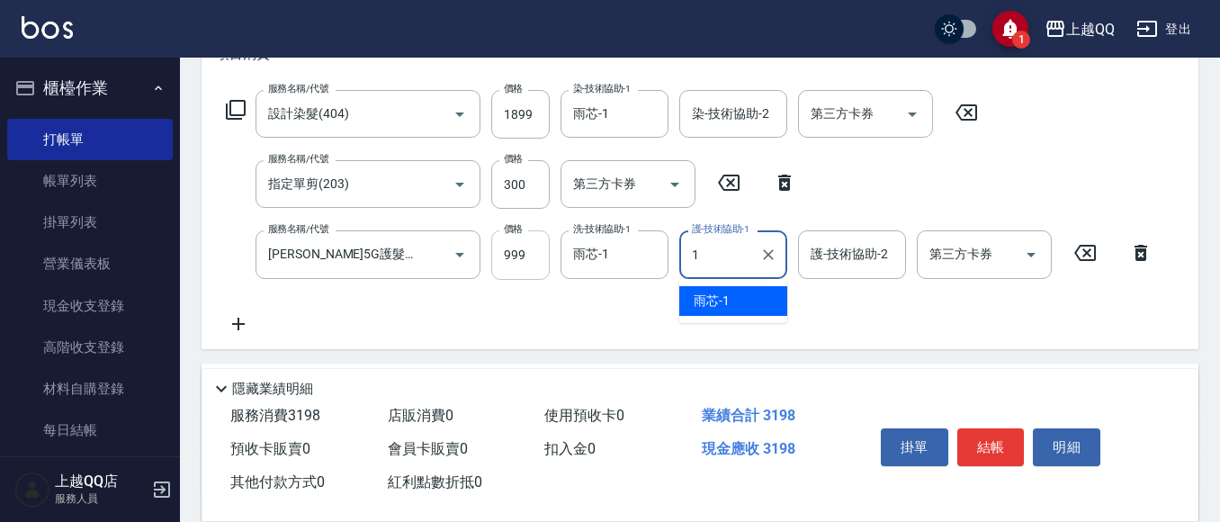
type input "雨芯-1"
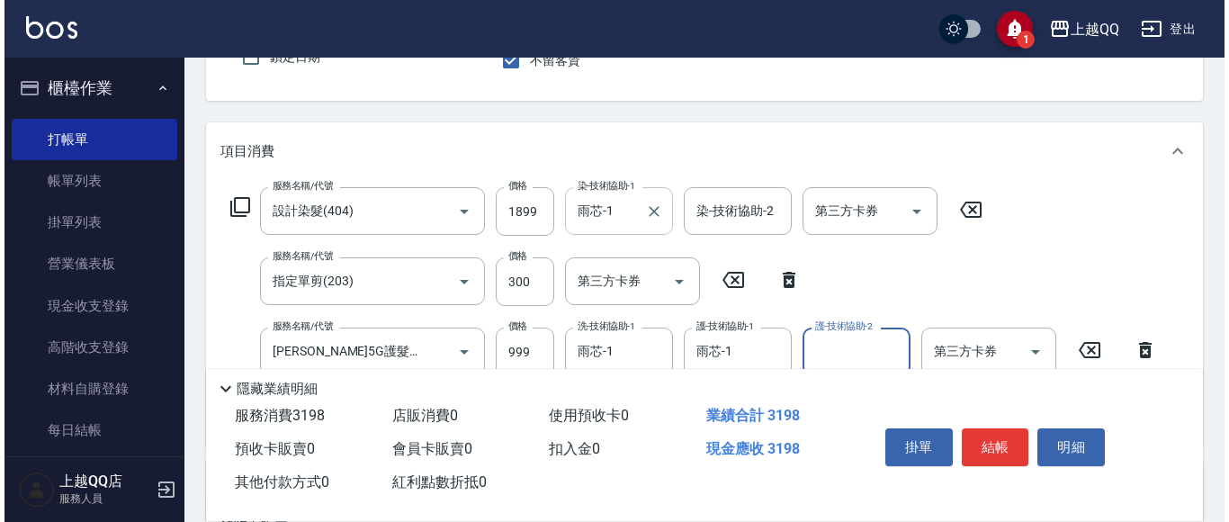
scroll to position [0, 0]
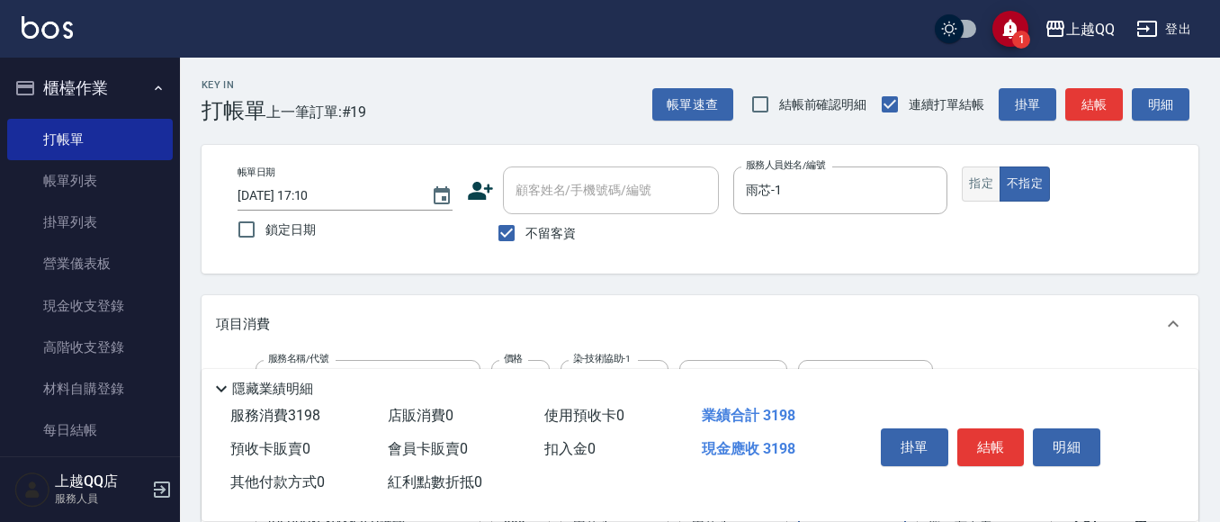
click at [987, 179] on button "指定" at bounding box center [981, 183] width 39 height 35
click at [1004, 441] on button "結帳" at bounding box center [991, 447] width 67 height 38
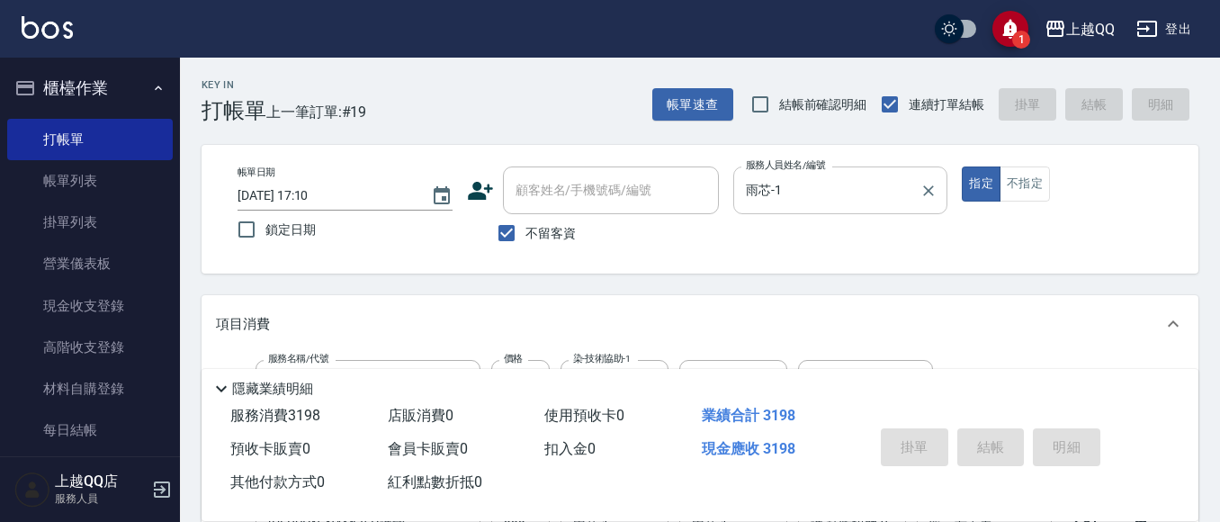
type input "[DATE] 17:11"
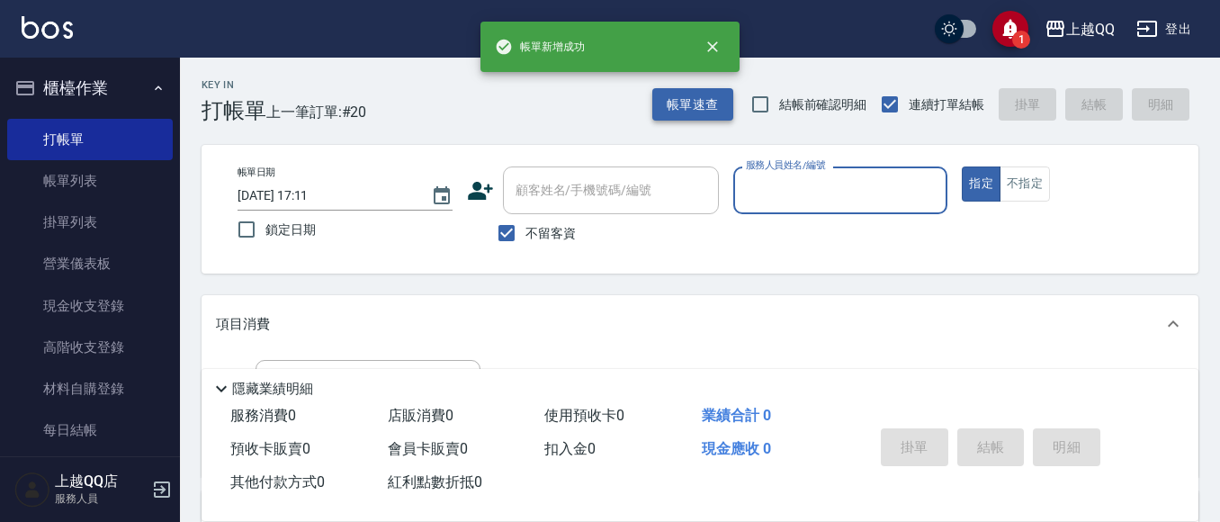
click at [706, 113] on button "帳單速查" at bounding box center [692, 104] width 81 height 33
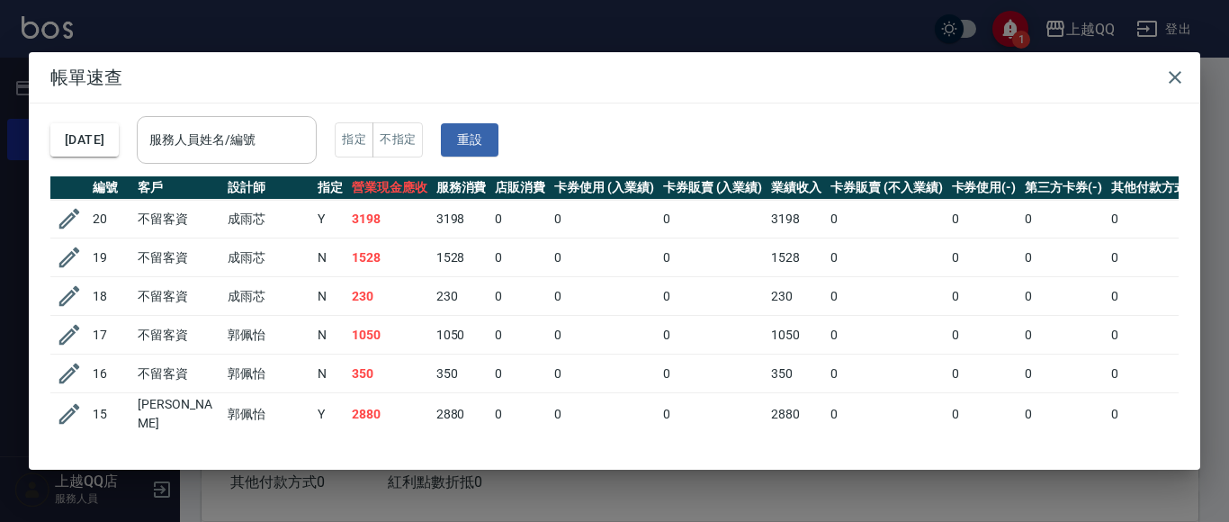
click at [309, 139] on input "服務人員姓名/編號" at bounding box center [227, 139] width 164 height 31
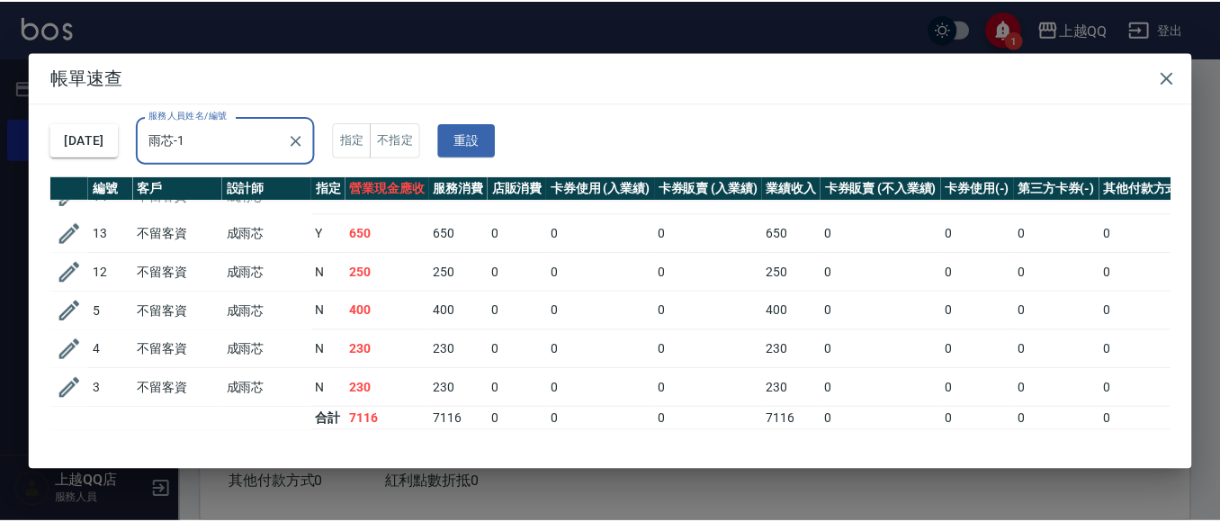
scroll to position [66, 0]
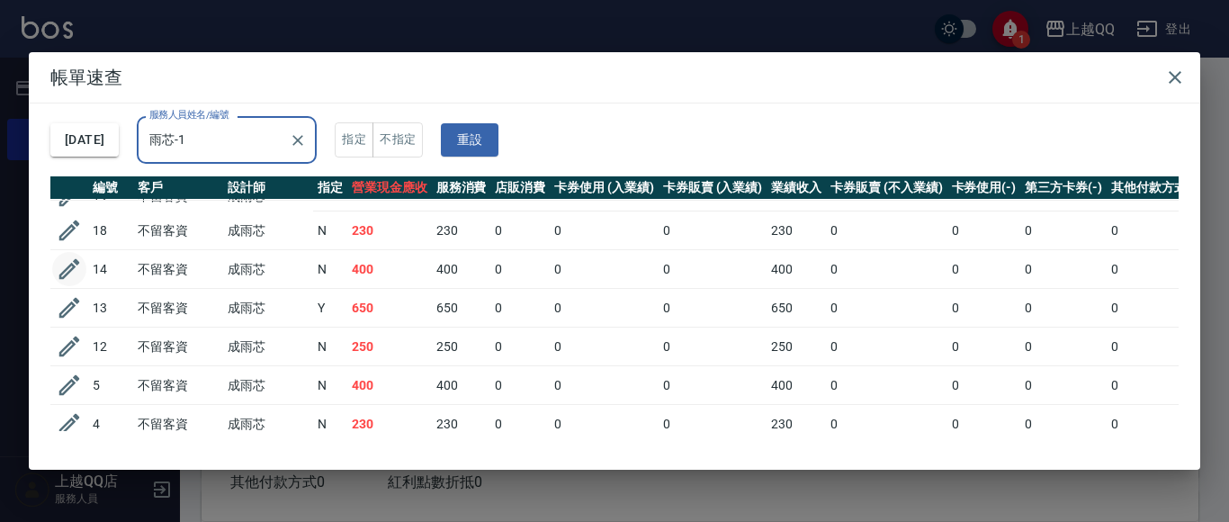
type input "雨芯-1"
click at [68, 268] on icon "button" at bounding box center [69, 269] width 21 height 21
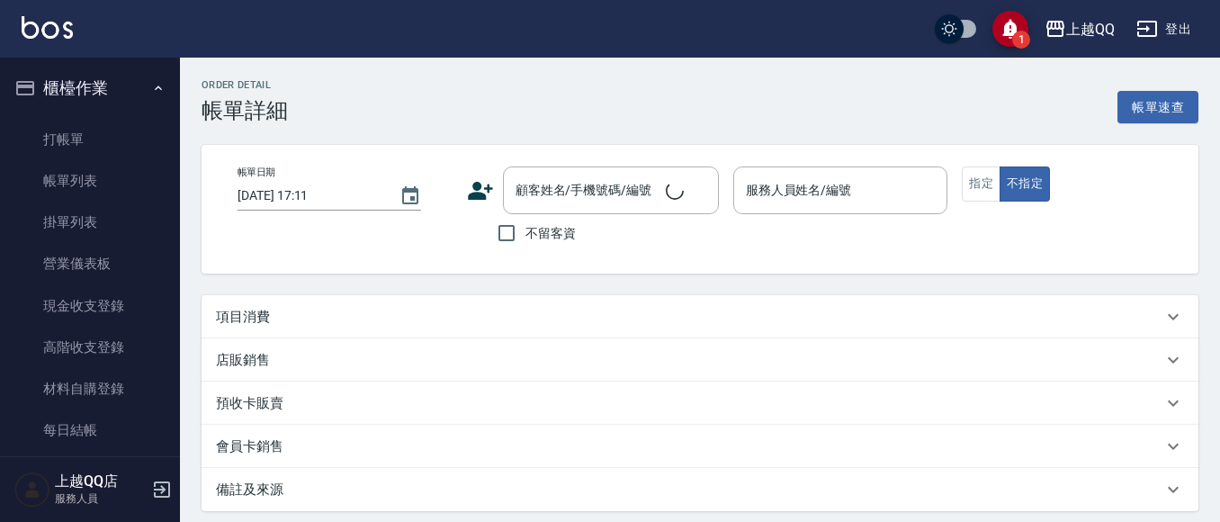
type input "[DATE] 16:22"
checkbox input "true"
type input "雨芯-1"
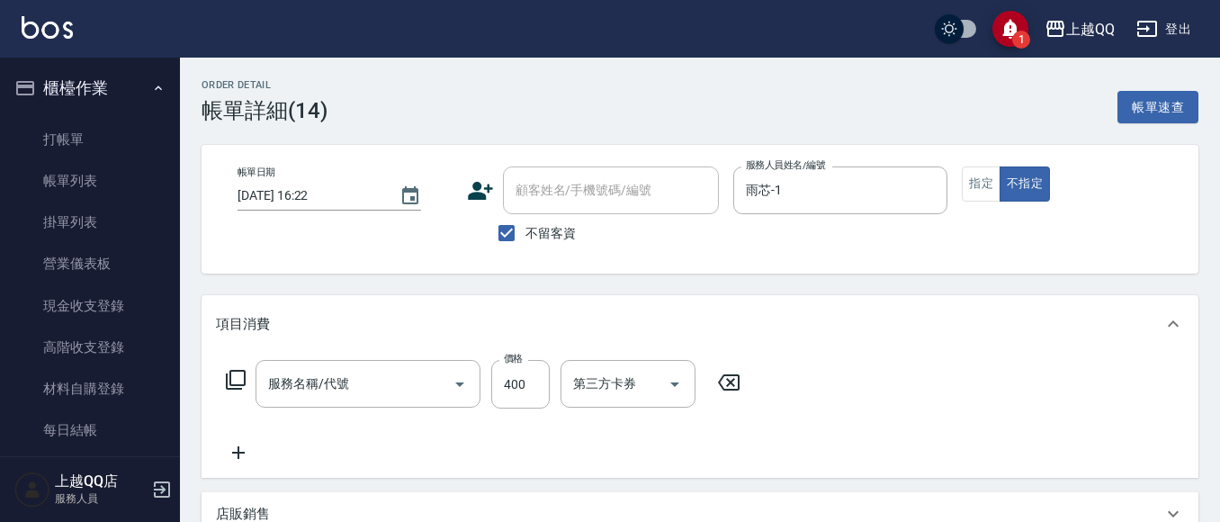
type input "髮原素活養健康洗(601)"
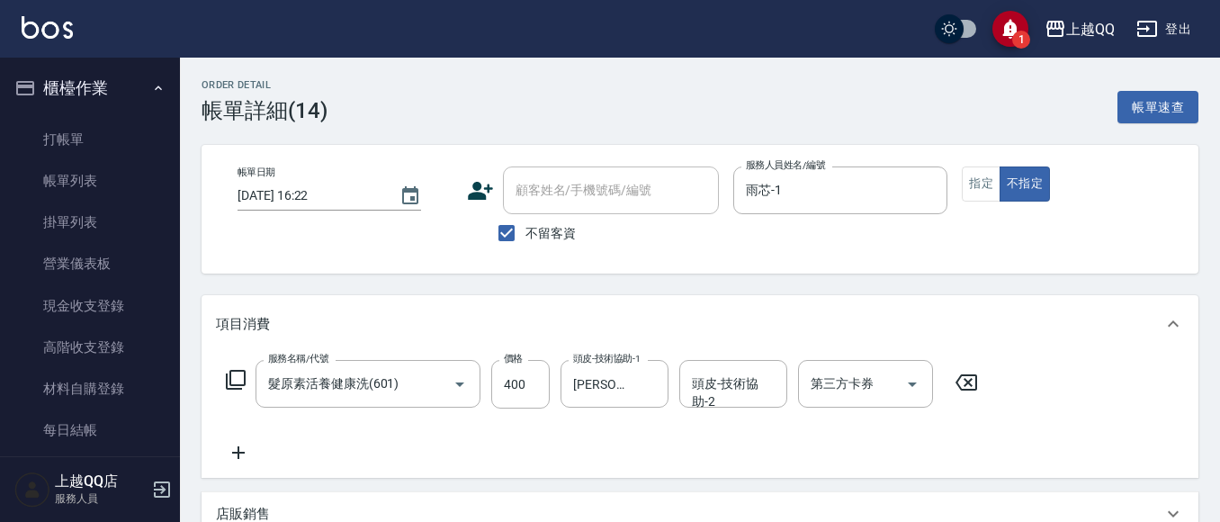
click at [739, 288] on div "Order detail 帳單詳細 (14) 帳單速查 帳單日期 [DATE] 16:22 顧客姓名/手機號碼/編號 顧客姓名/手機號碼/編號 不留客資 服務…" at bounding box center [700, 476] width 1040 height 837
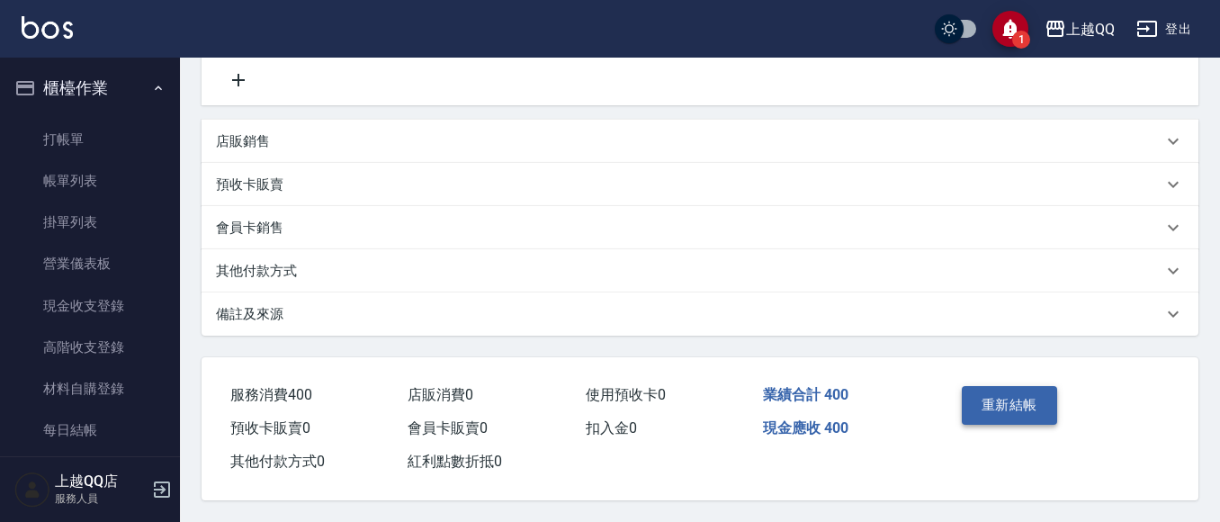
click at [1027, 386] on button "重新結帳" at bounding box center [1009, 405] width 95 height 38
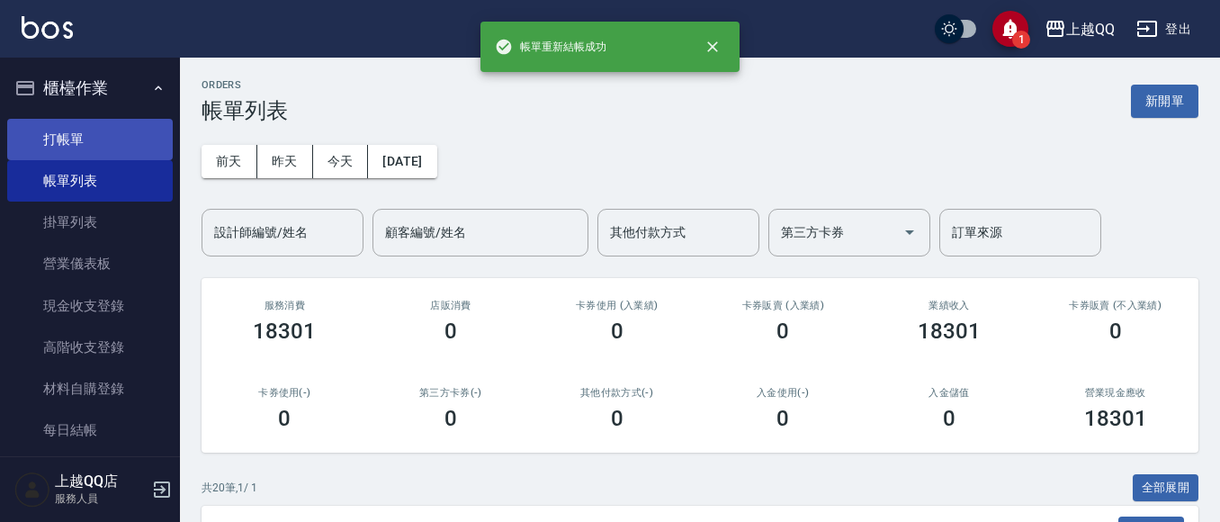
click at [145, 139] on link "打帳單" at bounding box center [90, 139] width 166 height 41
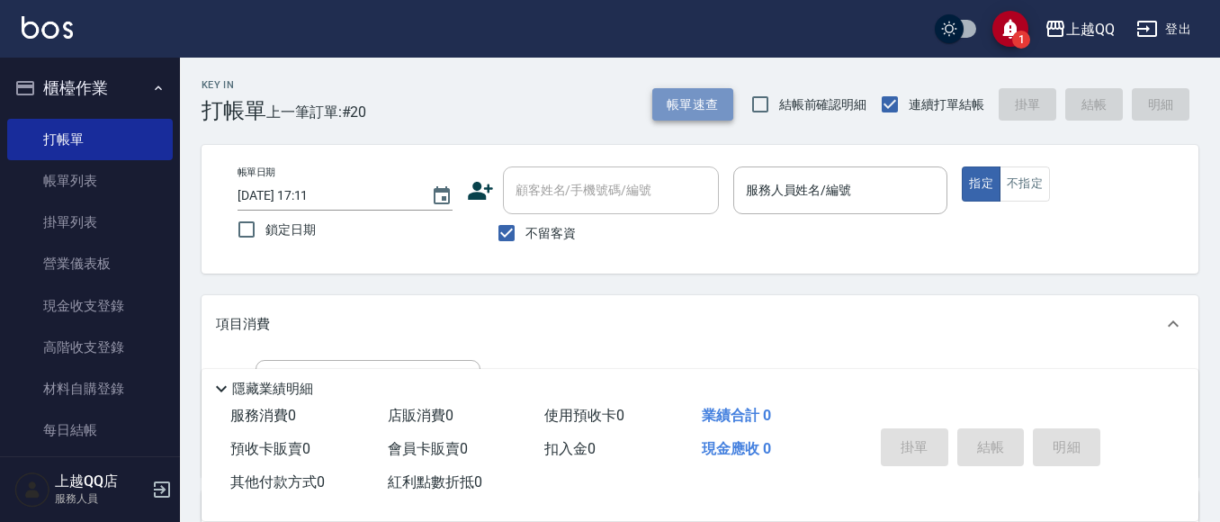
click at [683, 90] on button "帳單速查" at bounding box center [692, 104] width 81 height 33
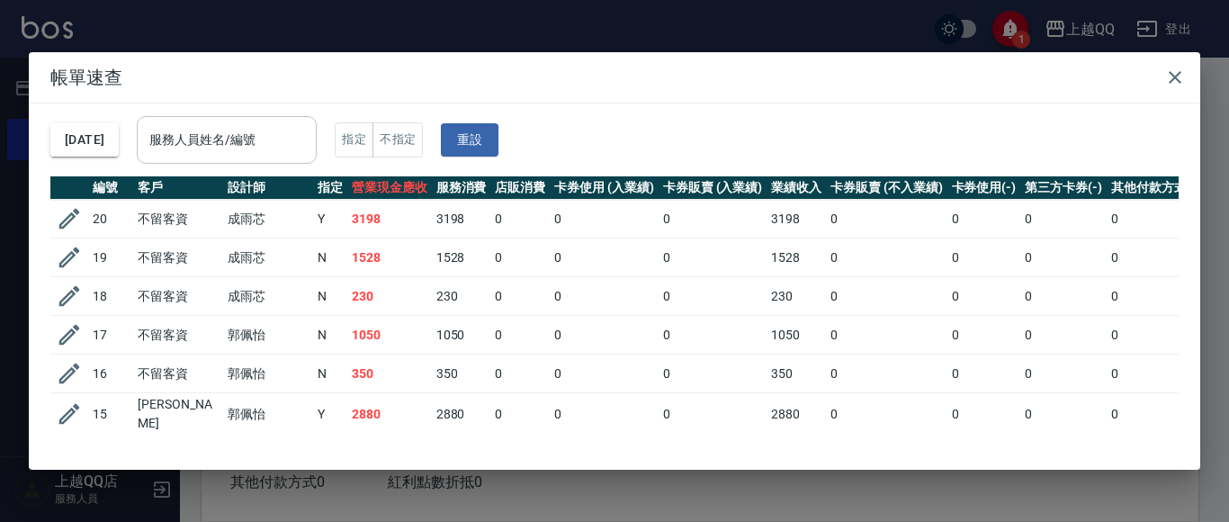
click at [255, 155] on input "服務人員姓名/編號" at bounding box center [227, 139] width 164 height 31
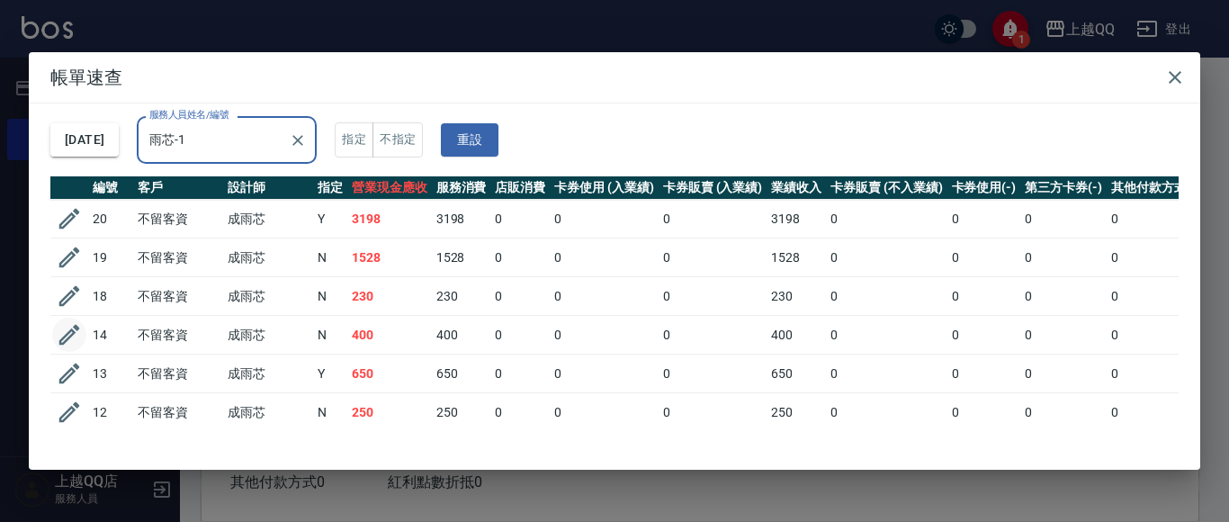
type input "雨芯-1"
click at [65, 337] on icon "button" at bounding box center [69, 335] width 21 height 21
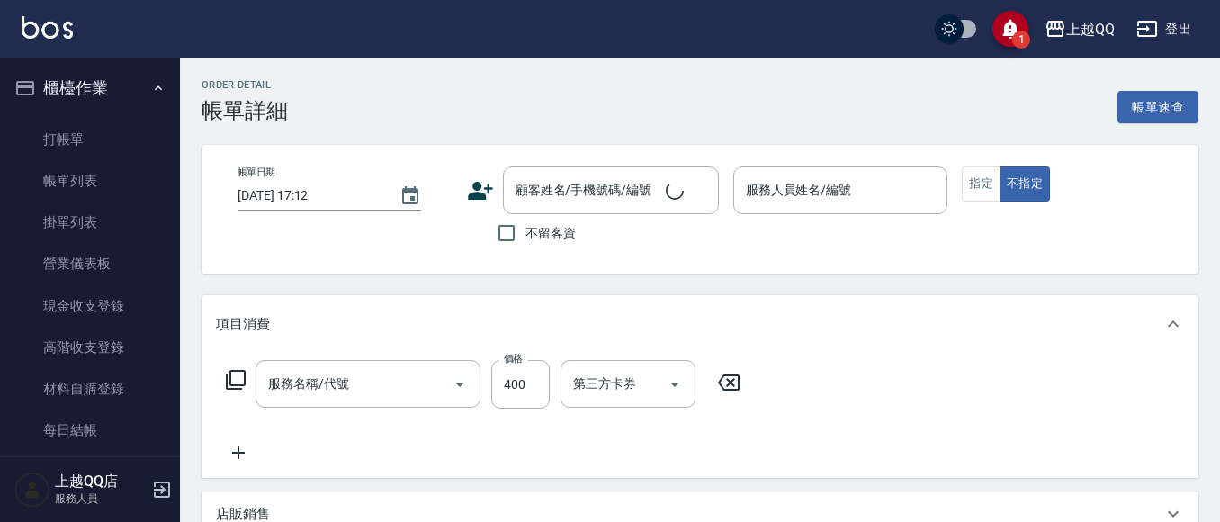
type input "[DATE] 16:22"
checkbox input "true"
type input "雨芯-1"
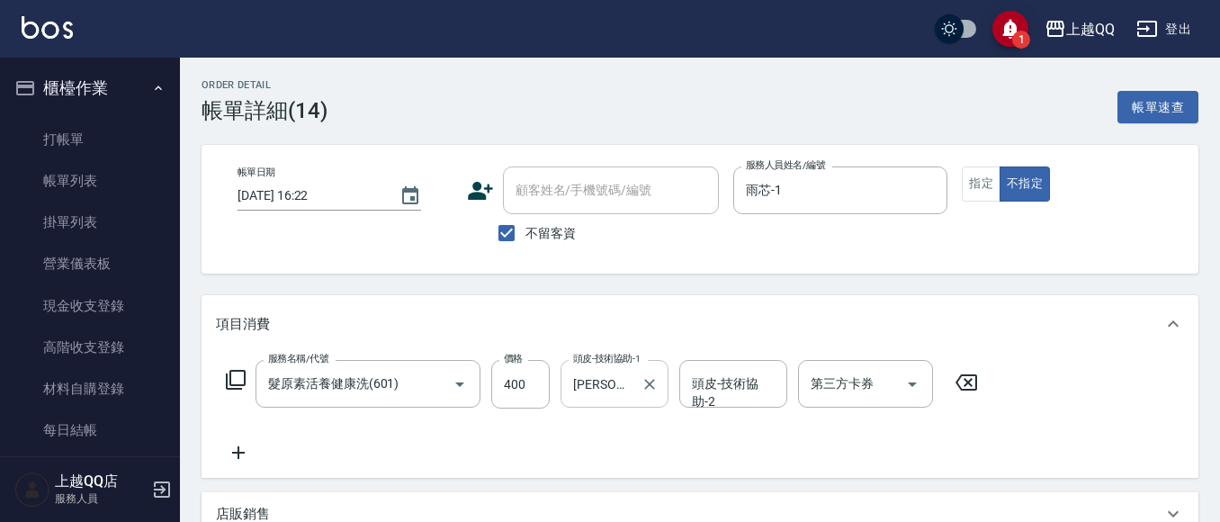
type input "髮原素活養健康洗(601)"
drag, startPoint x: 652, startPoint y: 385, endPoint x: 641, endPoint y: 384, distance: 10.8
click at [650, 385] on icon "Clear" at bounding box center [650, 384] width 18 height 18
click at [634, 385] on input "[PERSON_NAME]-25" at bounding box center [601, 383] width 65 height 31
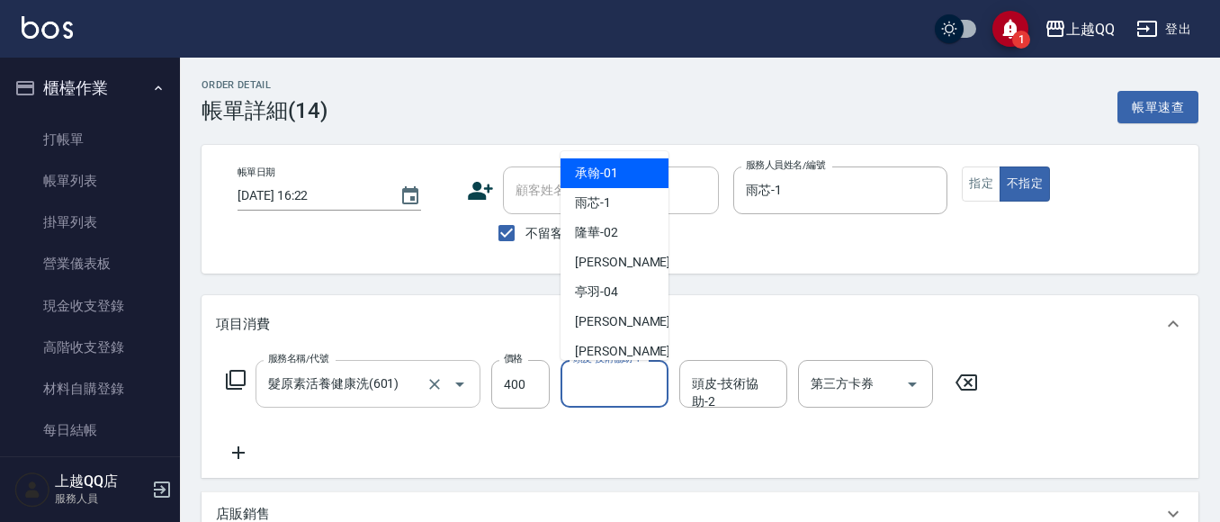
click at [466, 387] on icon "Open" at bounding box center [460, 384] width 22 height 22
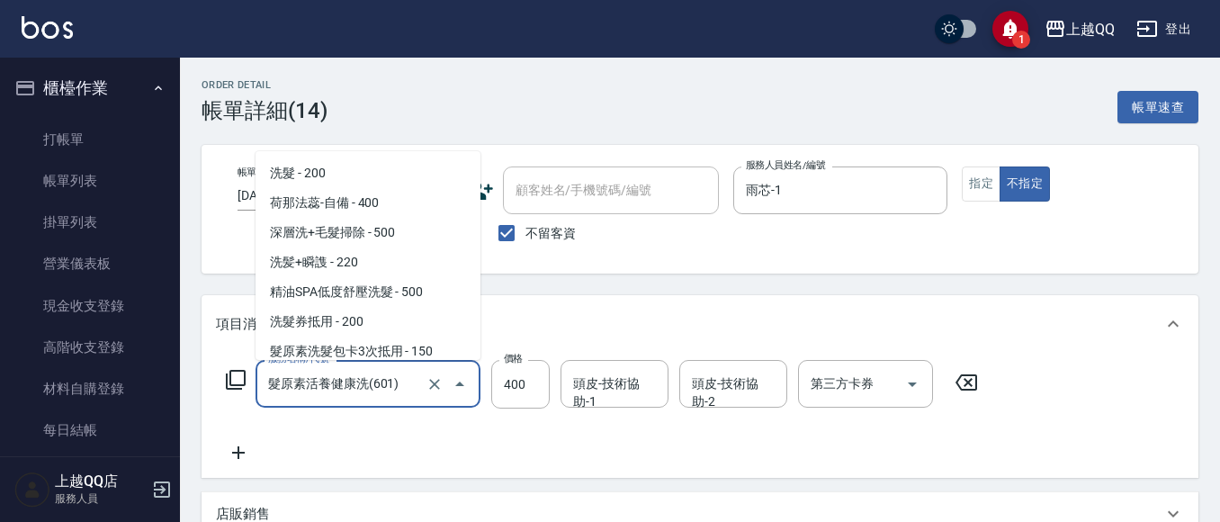
scroll to position [1634, 0]
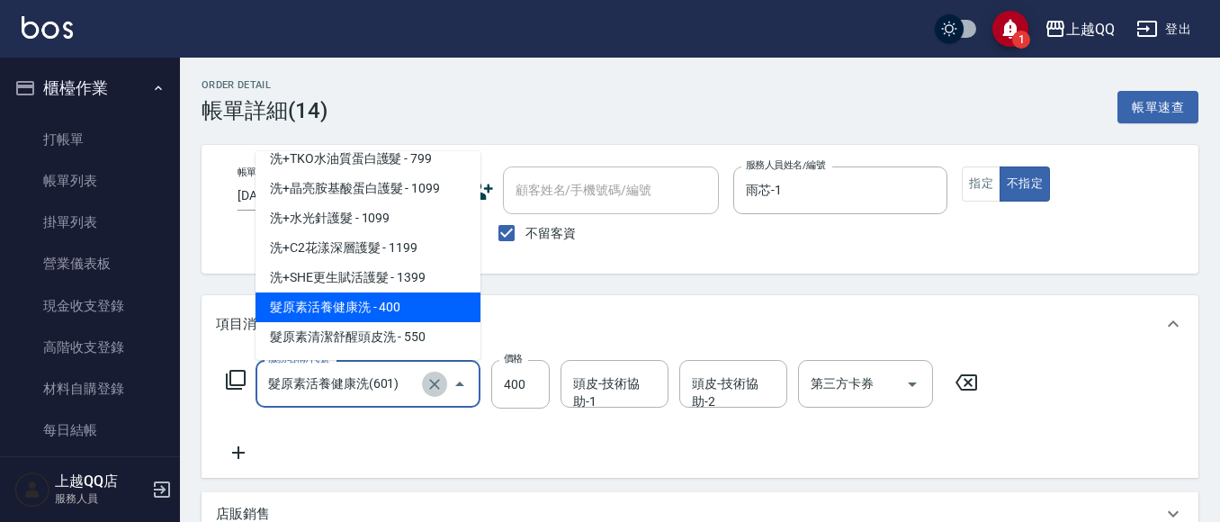
click at [427, 386] on icon "Clear" at bounding box center [435, 384] width 18 height 18
click at [438, 391] on icon "Clear" at bounding box center [435, 384] width 18 height 18
type input "髮原素活養健康洗(601)"
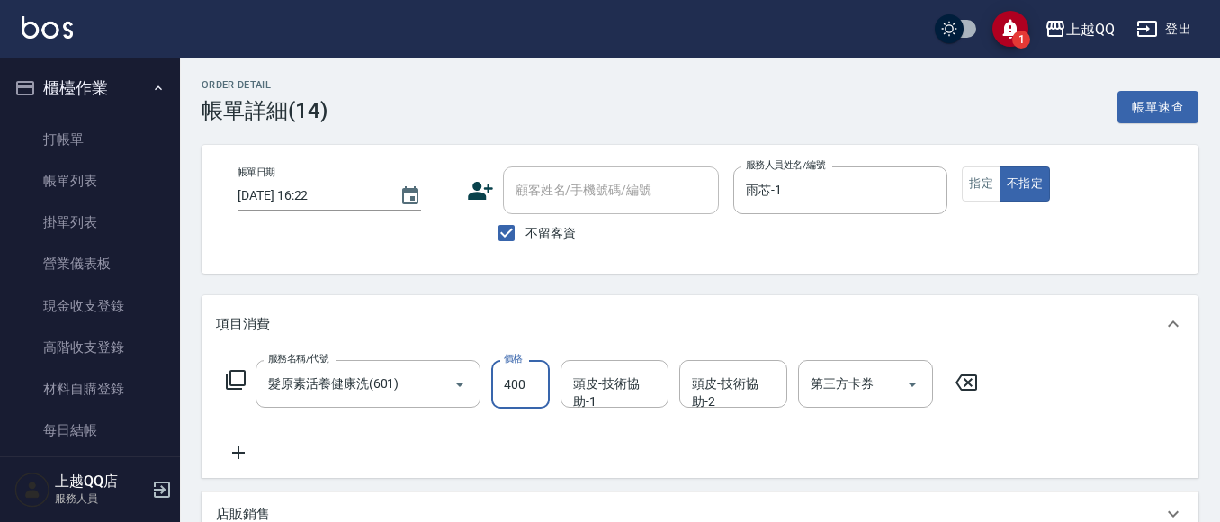
click at [534, 394] on input "400" at bounding box center [520, 384] width 58 height 49
type input "0"
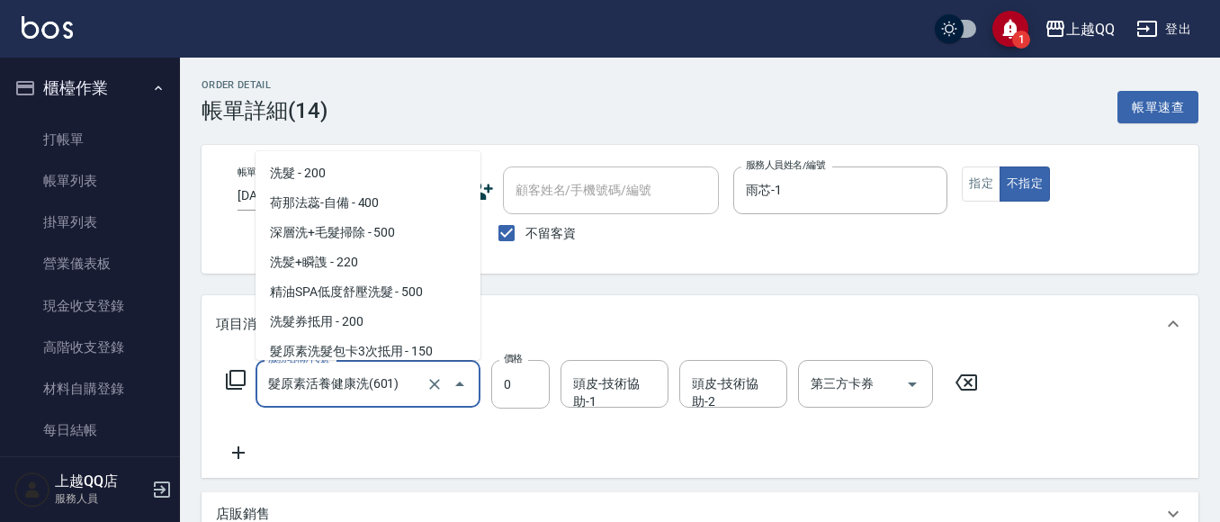
click at [421, 374] on input "髮原素活養健康洗(601)" at bounding box center [343, 383] width 158 height 31
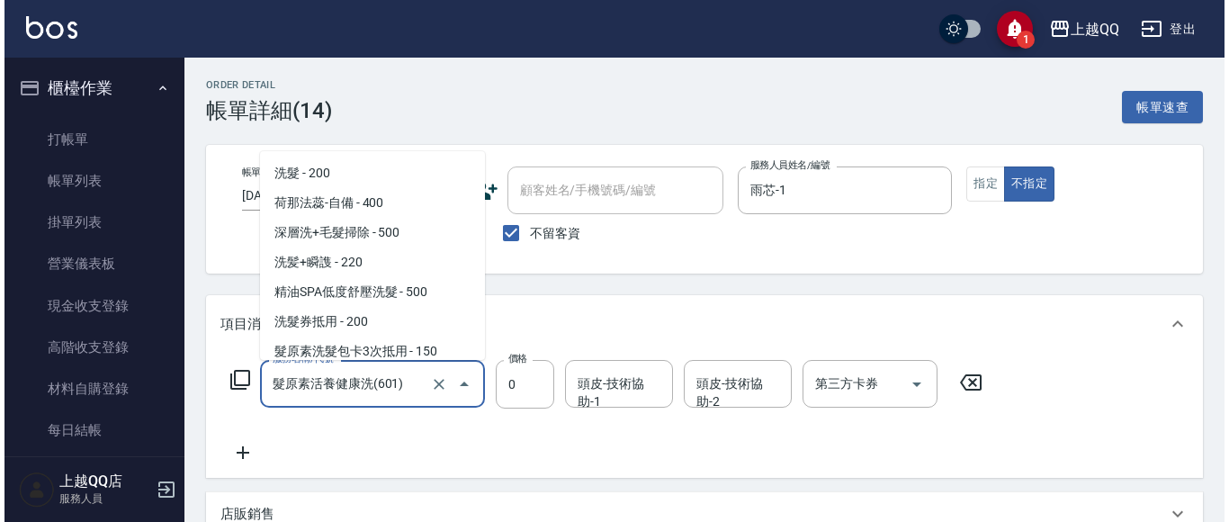
scroll to position [7, 0]
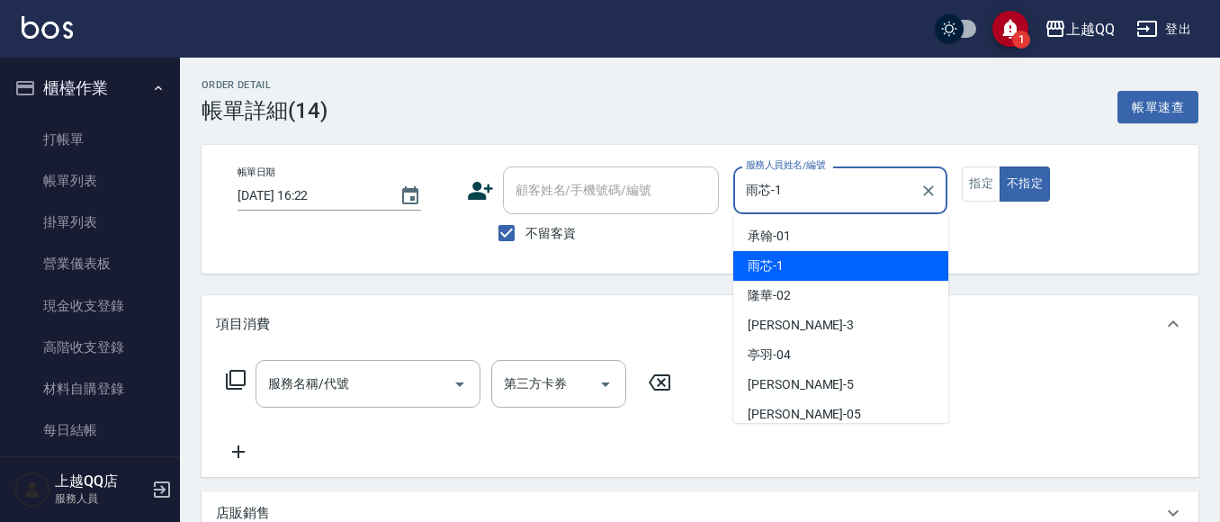
click at [808, 188] on input "雨芯-1" at bounding box center [828, 190] width 172 height 31
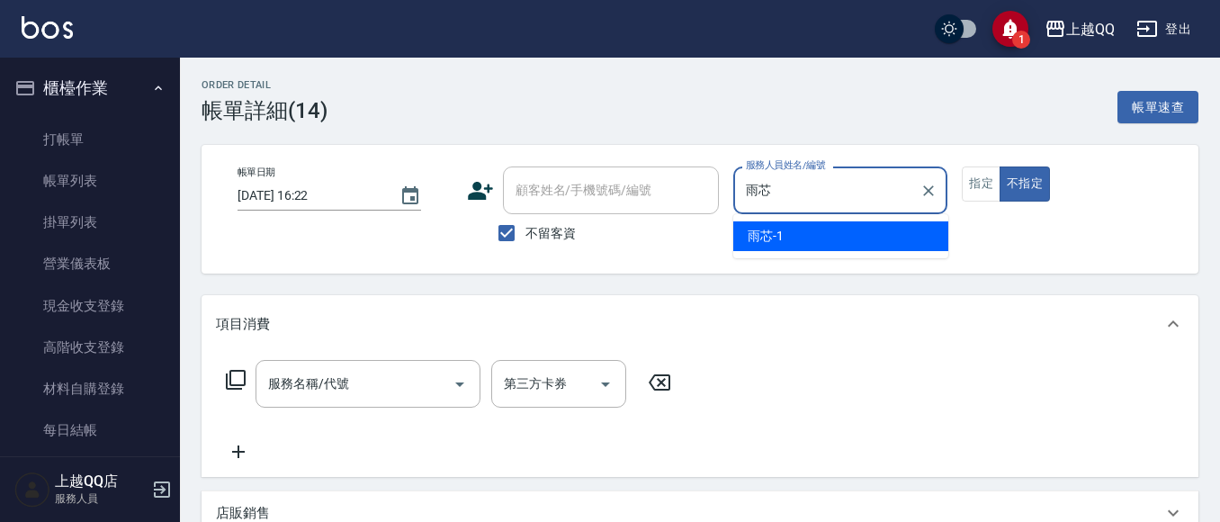
type input "雨"
type input "1"
type button "false"
type input "雨芯-1"
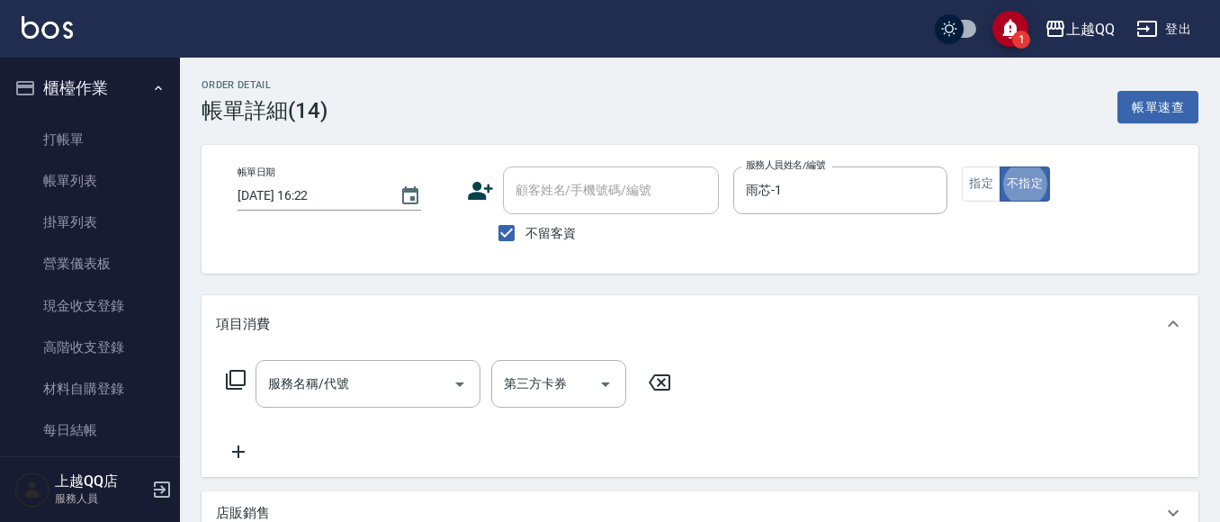
click at [232, 376] on icon at bounding box center [236, 380] width 22 height 22
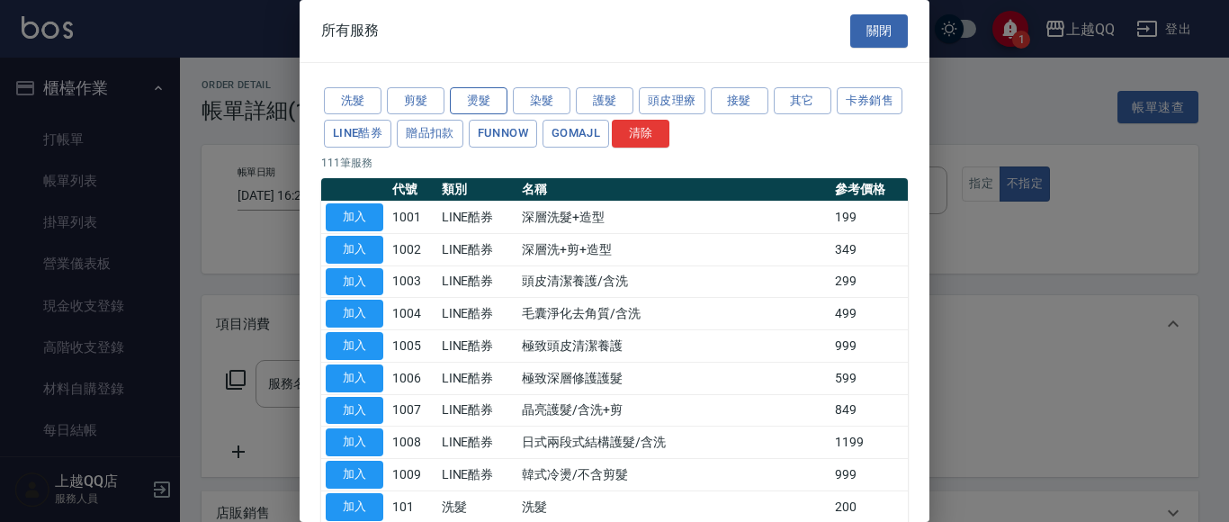
click at [468, 104] on button "燙髮" at bounding box center [479, 101] width 58 height 28
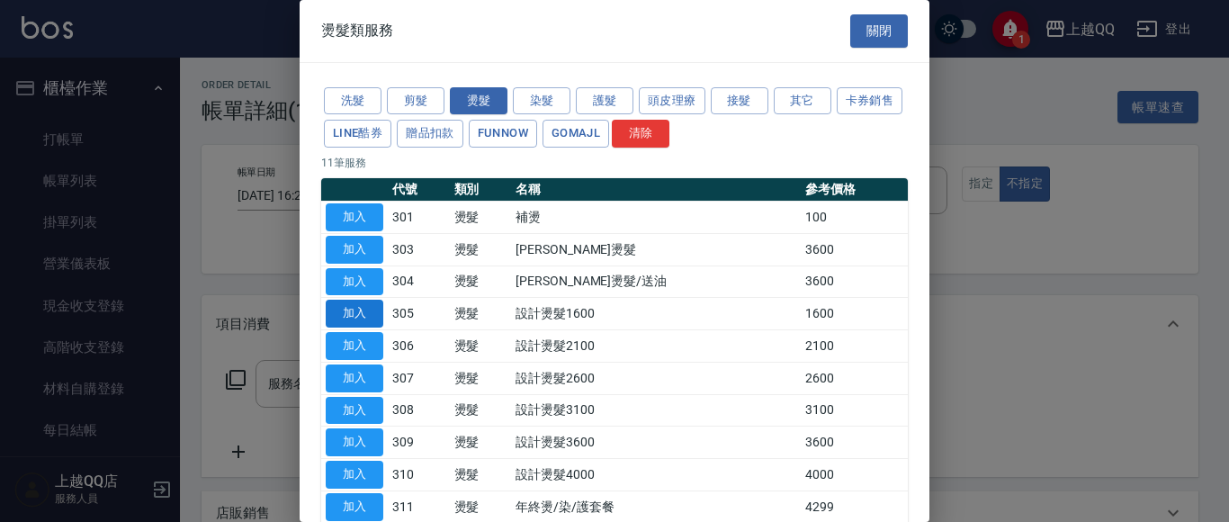
click at [337, 318] on button "加入" at bounding box center [355, 314] width 58 height 28
type input "設計燙髮1600(305)"
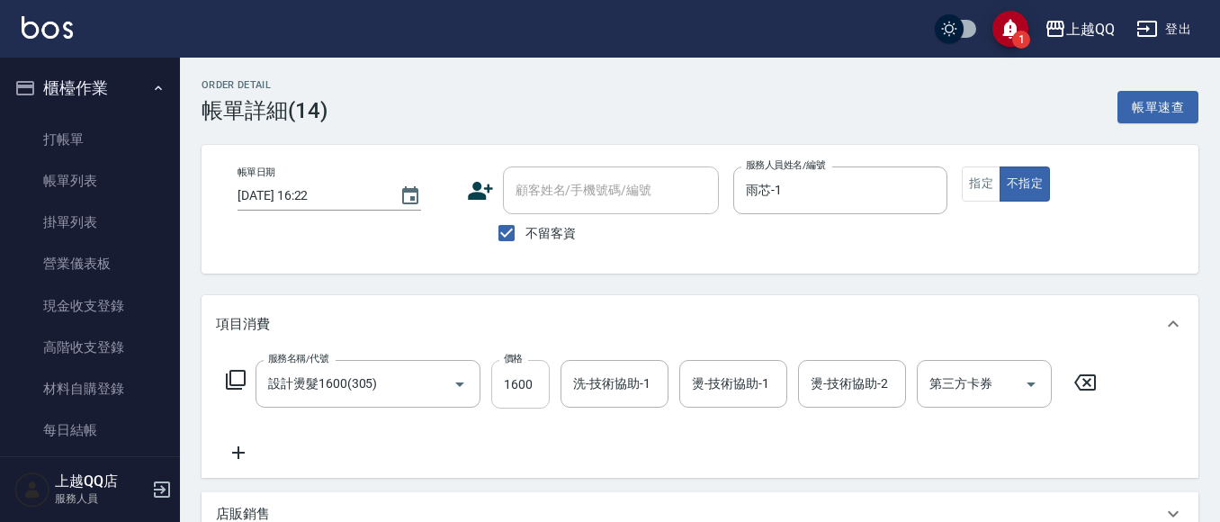
click at [521, 396] on input "1600" at bounding box center [520, 384] width 58 height 49
type input "999"
type input "1"
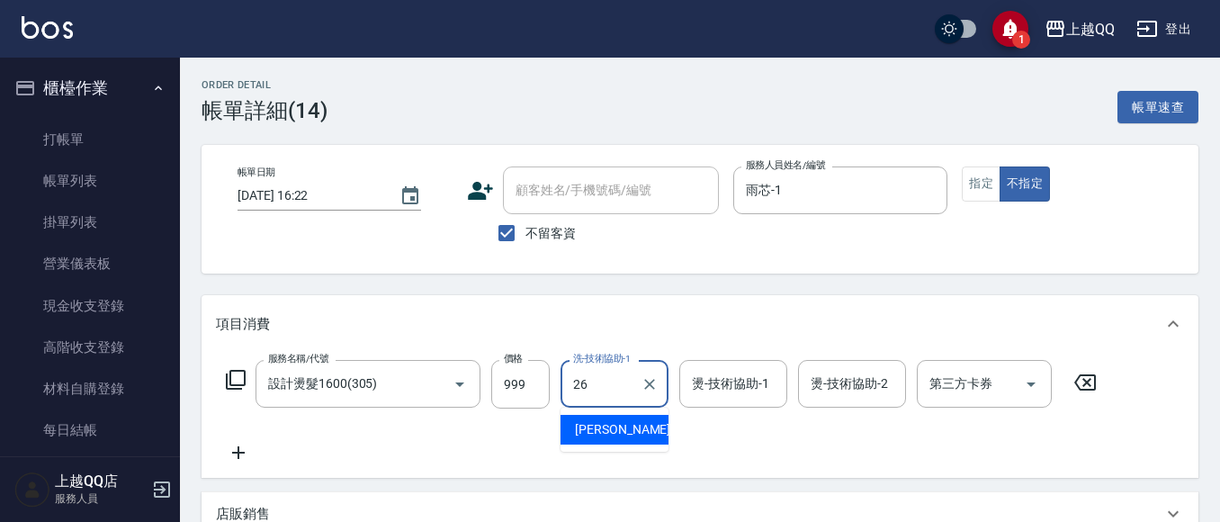
type input "[PERSON_NAME]-26"
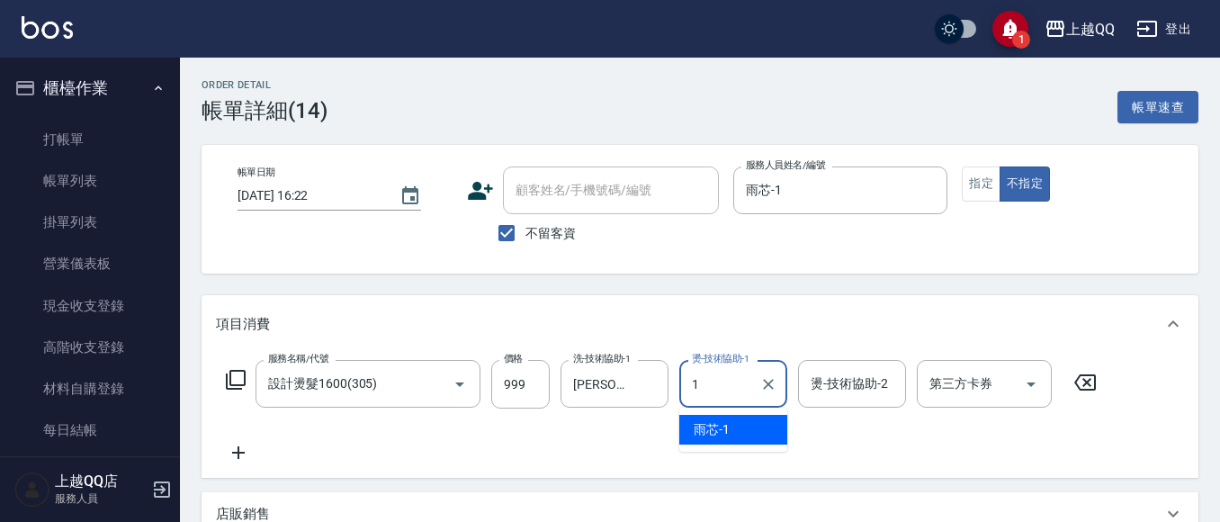
type input "雨芯-1"
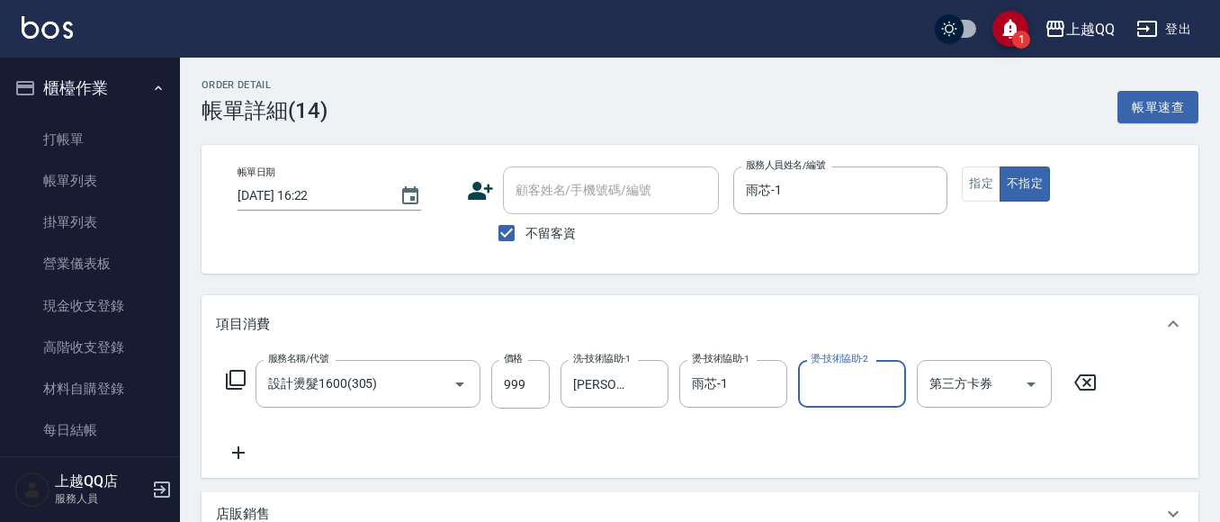
click at [230, 384] on icon at bounding box center [236, 380] width 20 height 20
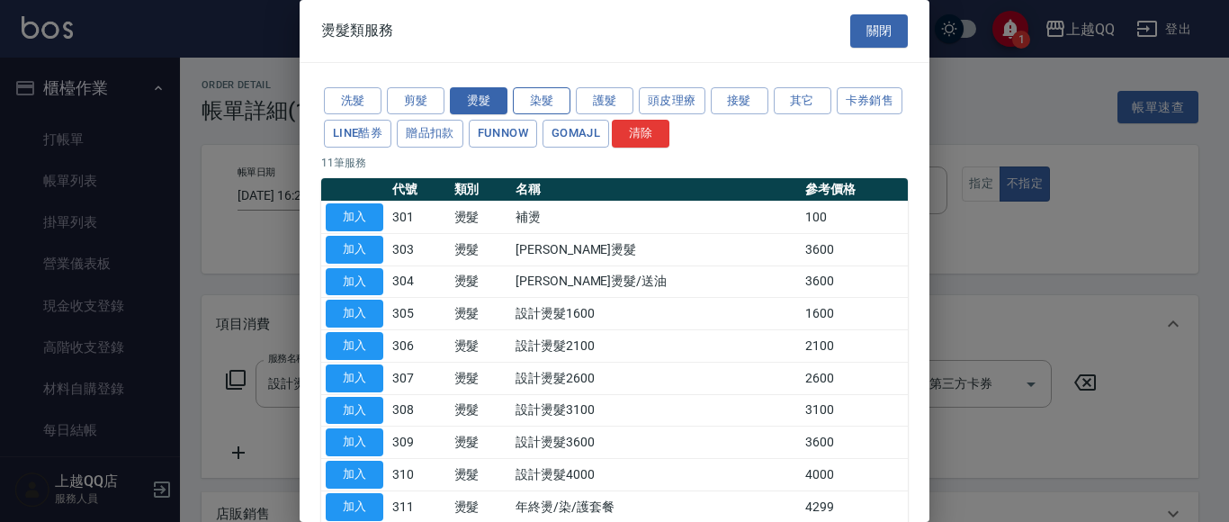
click at [555, 92] on button "染髮" at bounding box center [542, 101] width 58 height 28
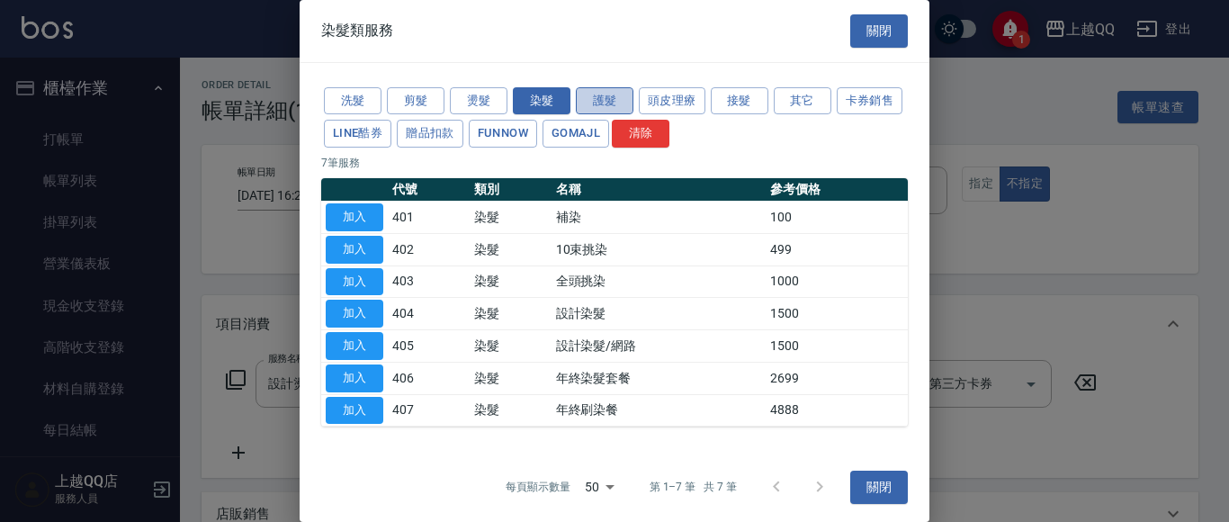
click at [601, 99] on button "護髮" at bounding box center [605, 101] width 58 height 28
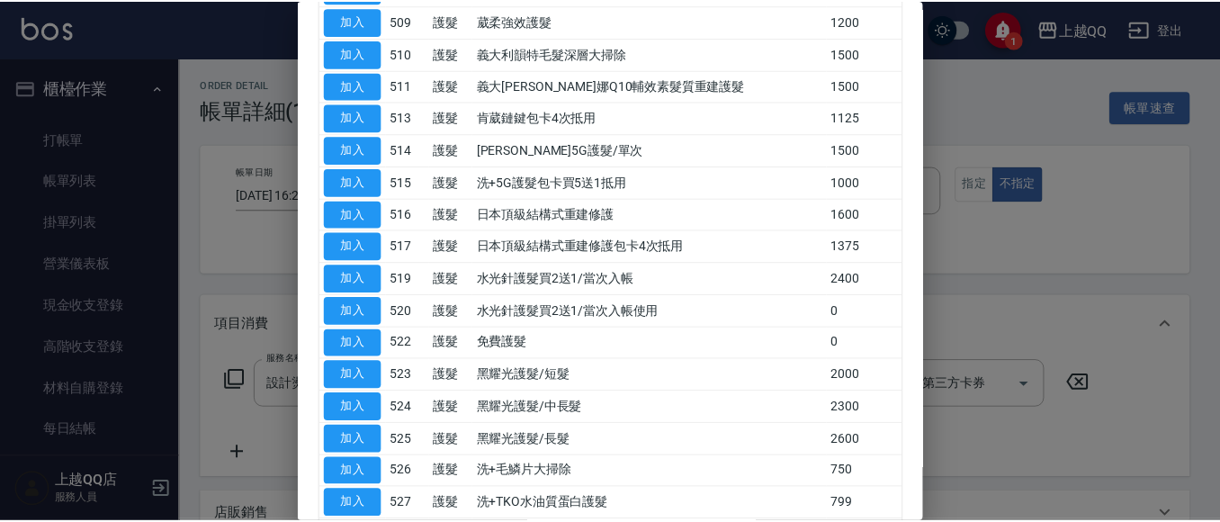
scroll to position [450, 0]
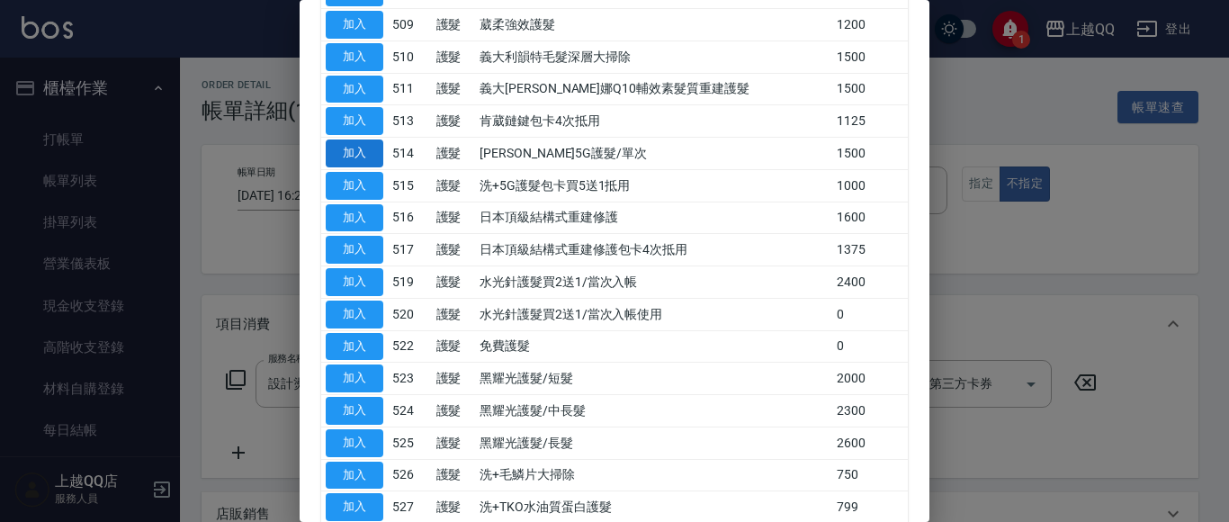
click at [339, 144] on button "加入" at bounding box center [355, 153] width 58 height 28
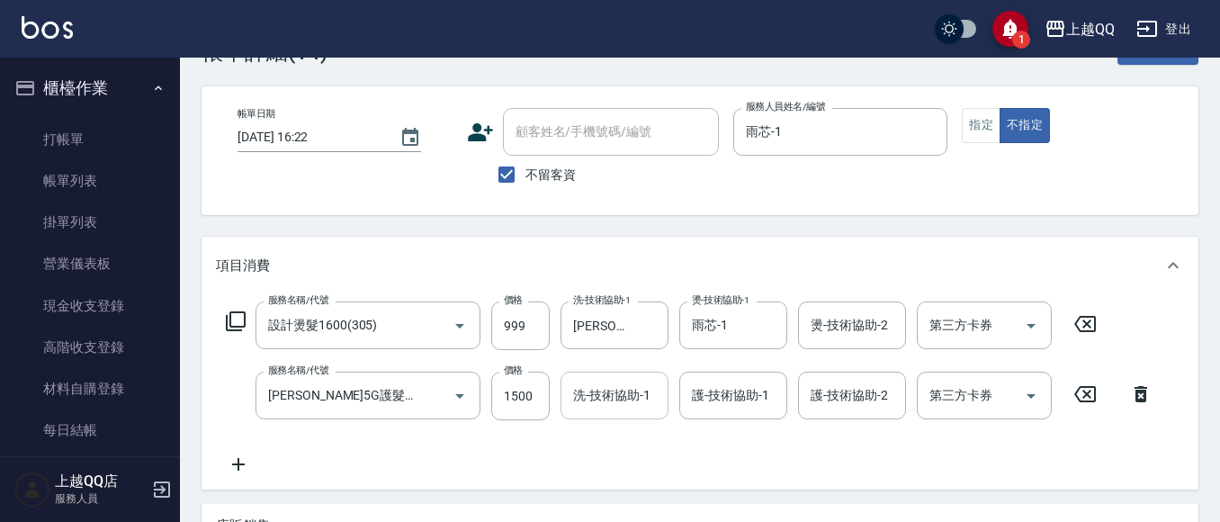
scroll to position [90, 0]
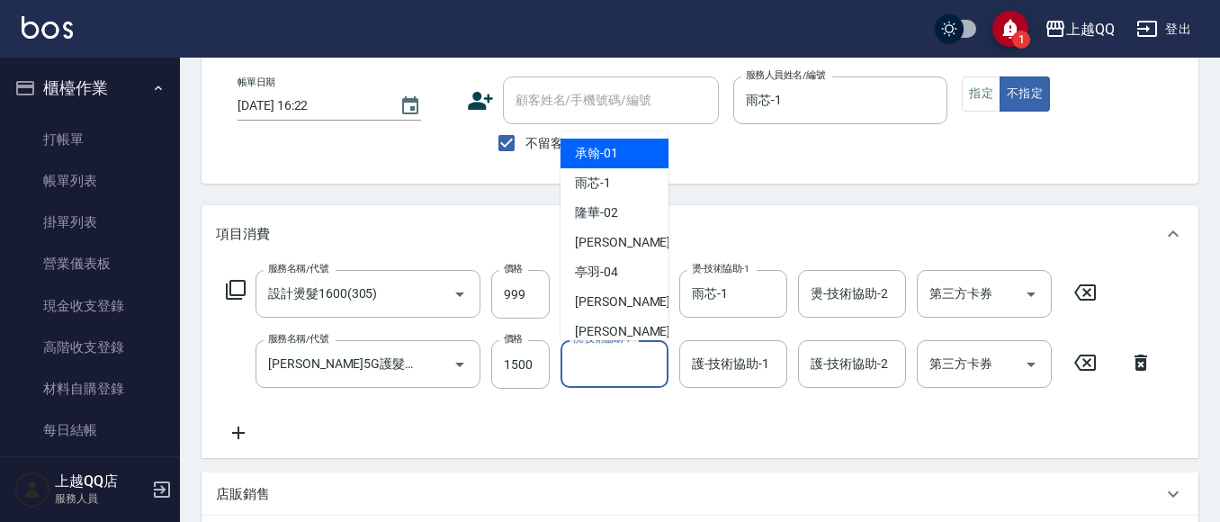
click at [631, 362] on div "洗-技術協助-1 洗-技術協助-1" at bounding box center [615, 364] width 108 height 48
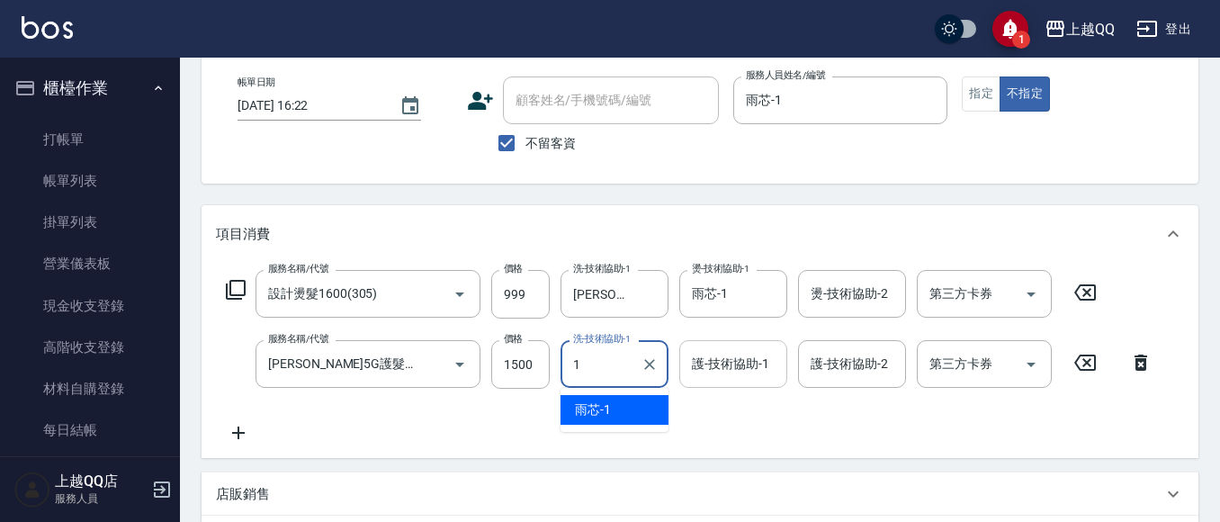
type input "雨芯-1"
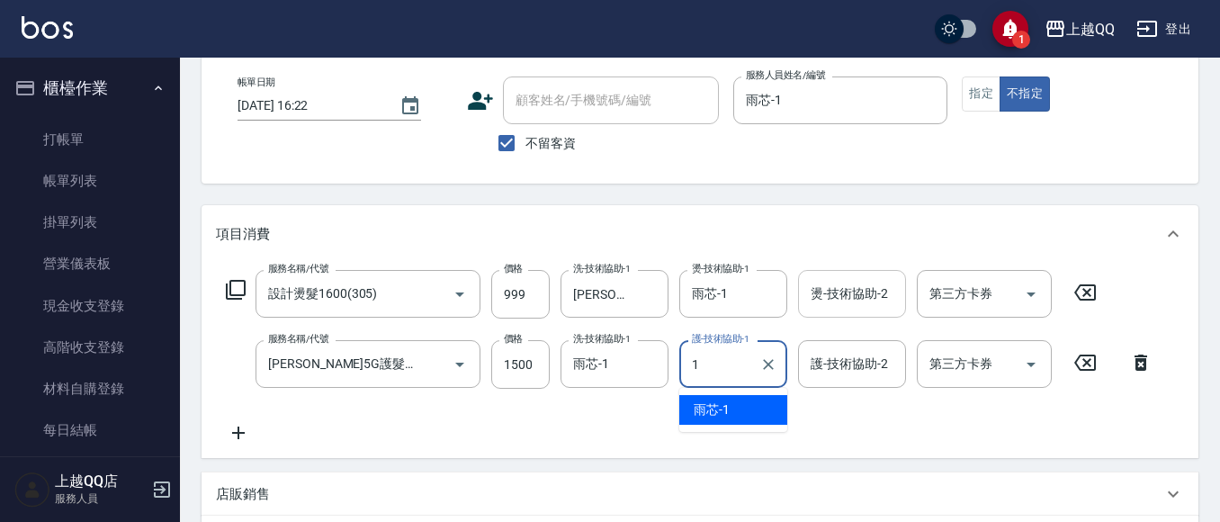
type input "雨芯-1"
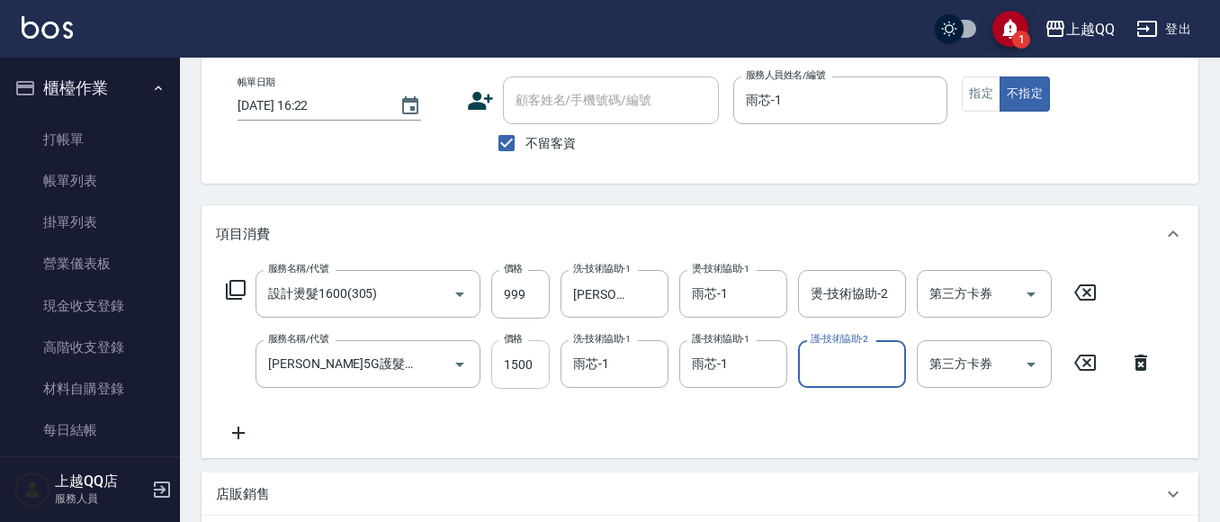
click at [535, 363] on input "1500" at bounding box center [520, 364] width 58 height 49
type input "999"
click at [963, 96] on button "指定" at bounding box center [981, 93] width 39 height 35
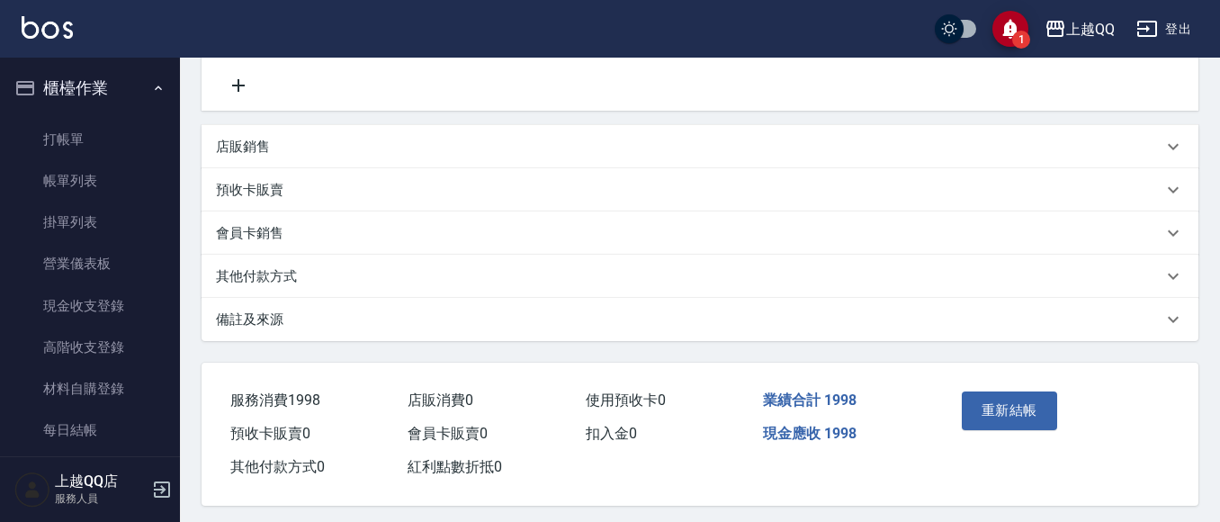
scroll to position [451, 0]
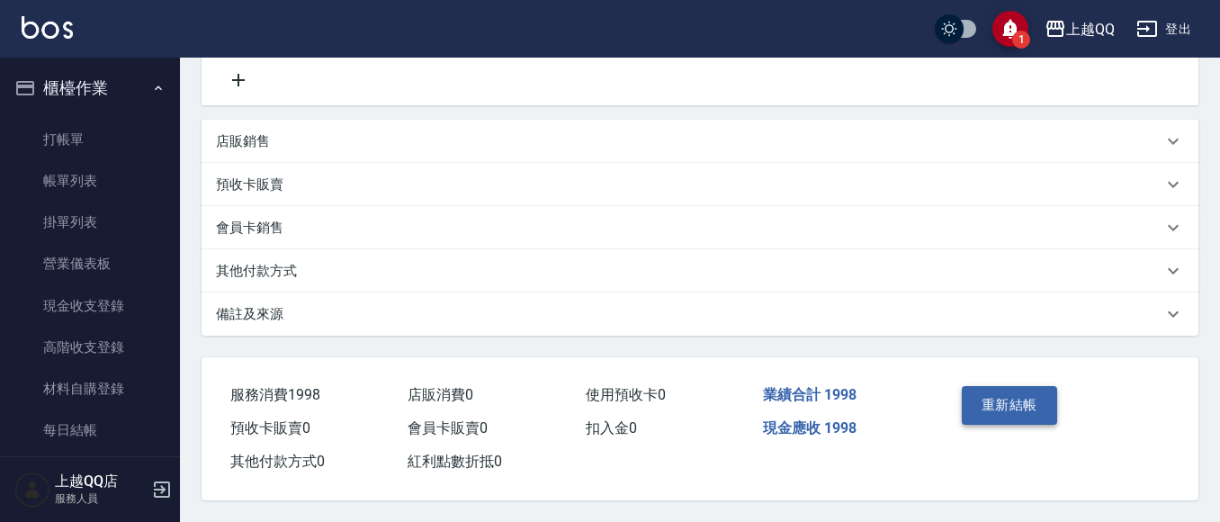
click at [1010, 387] on button "重新結帳" at bounding box center [1009, 405] width 95 height 38
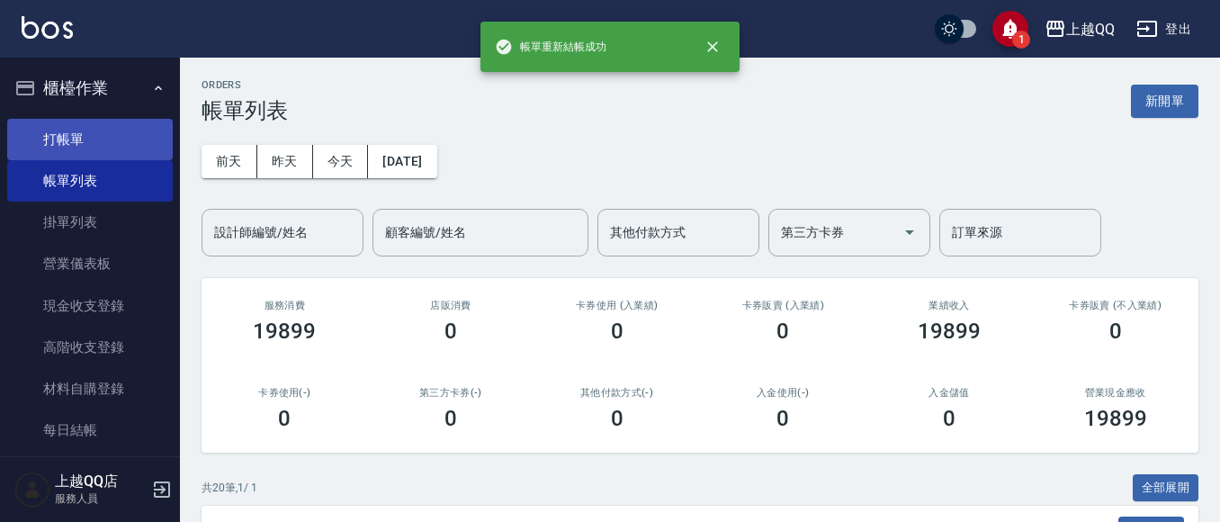
click at [111, 141] on link "打帳單" at bounding box center [90, 139] width 166 height 41
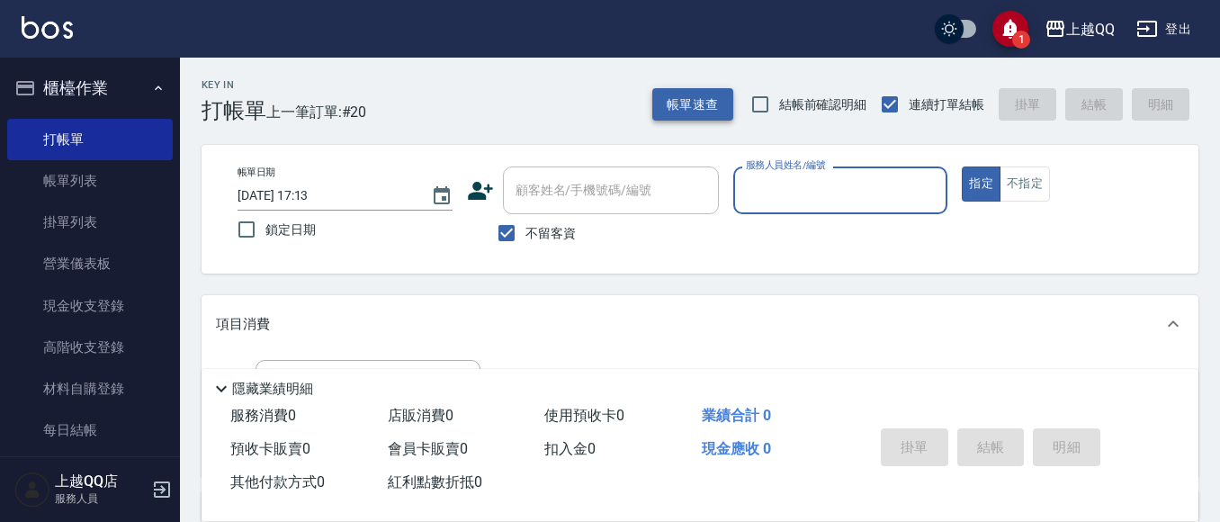
click at [710, 119] on button "帳單速查" at bounding box center [692, 104] width 81 height 33
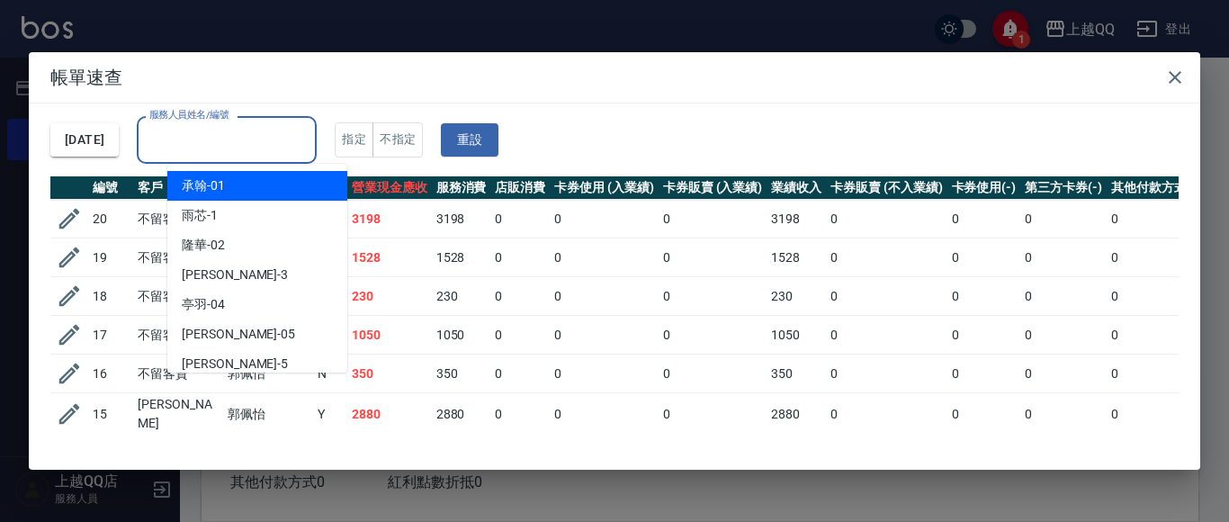
click at [280, 154] on input "服務人員姓名/編號" at bounding box center [227, 139] width 164 height 31
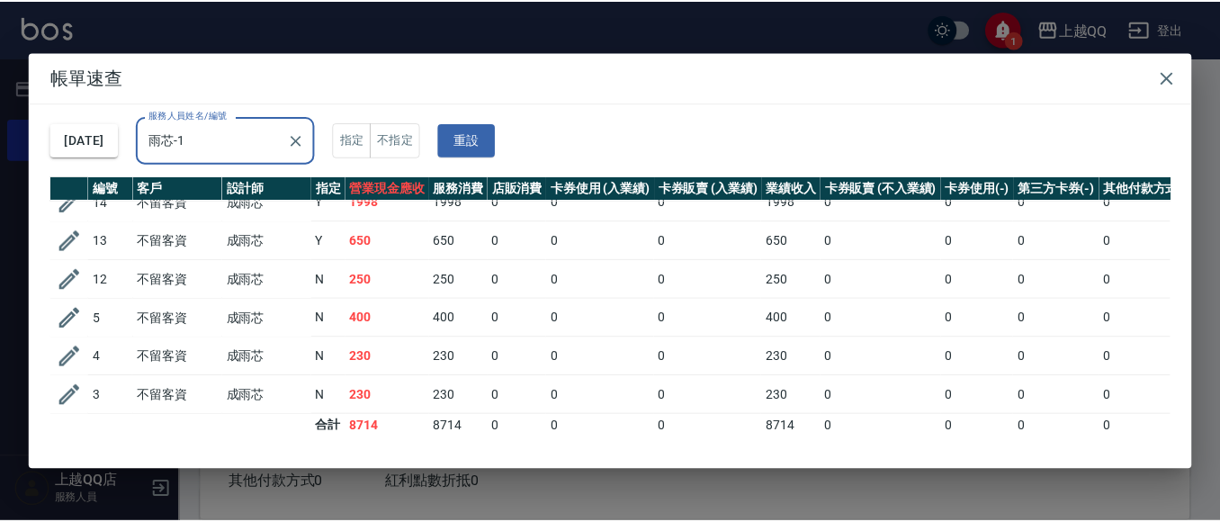
scroll to position [156, 0]
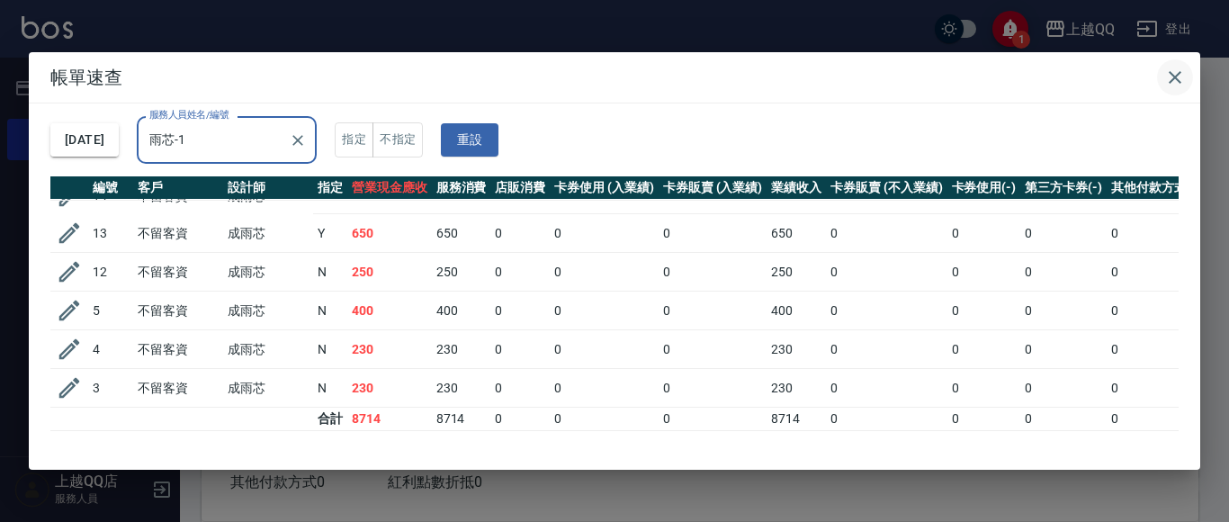
type input "雨芯-1"
click at [1170, 76] on icon "button" at bounding box center [1175, 78] width 22 height 22
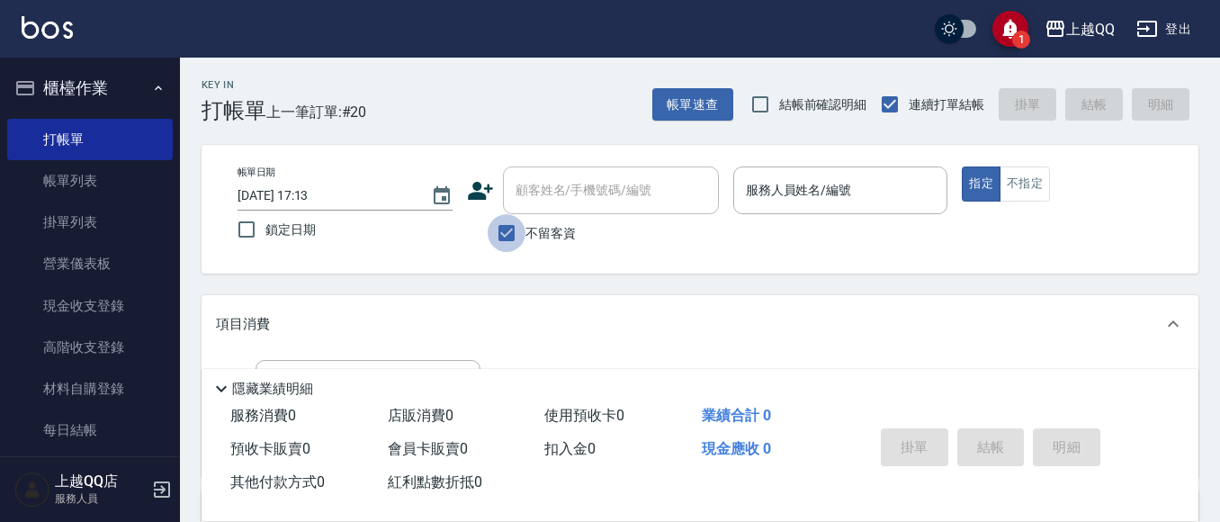
click at [510, 229] on input "不留客資" at bounding box center [507, 233] width 38 height 38
checkbox input "false"
drag, startPoint x: 557, startPoint y: 194, endPoint x: 535, endPoint y: 183, distance: 25.4
click at [558, 194] on div "顧客姓名/手機號碼/編號 顧客姓名/手機號碼/編號" at bounding box center [611, 190] width 216 height 48
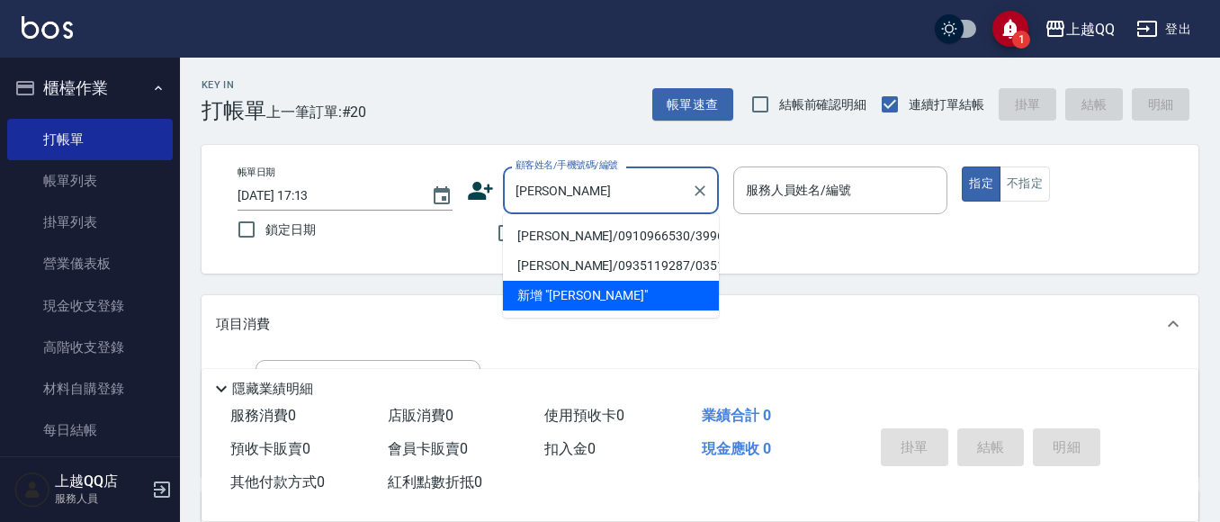
click at [620, 239] on li "[PERSON_NAME]/0910966530/3996" at bounding box center [611, 236] width 216 height 30
type input "[PERSON_NAME]/0910966530/3996"
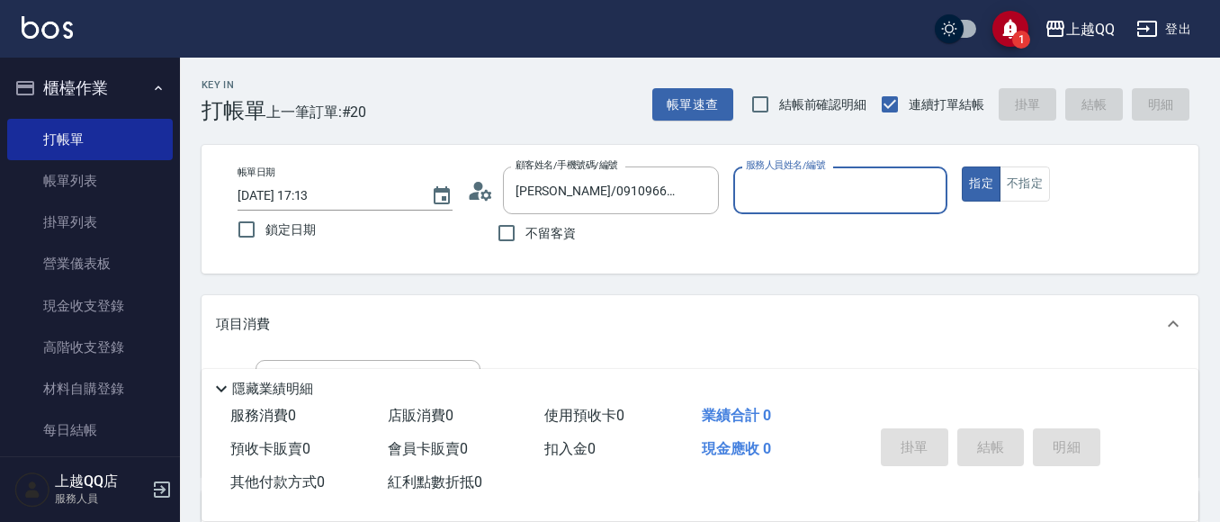
type input "佩怡-3"
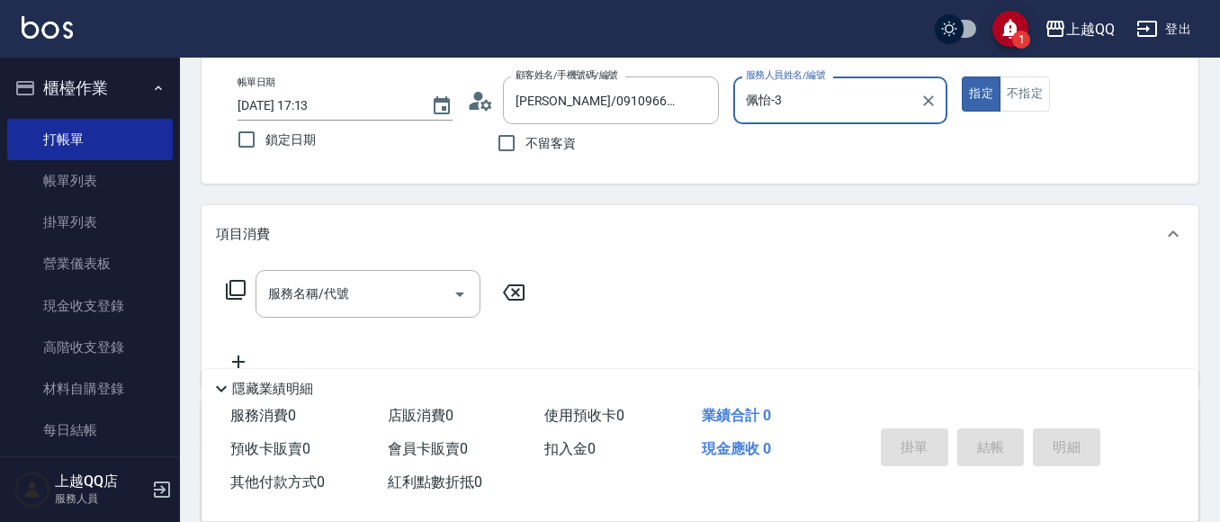
click at [364, 296] on input "服務名稱/代號" at bounding box center [355, 293] width 182 height 31
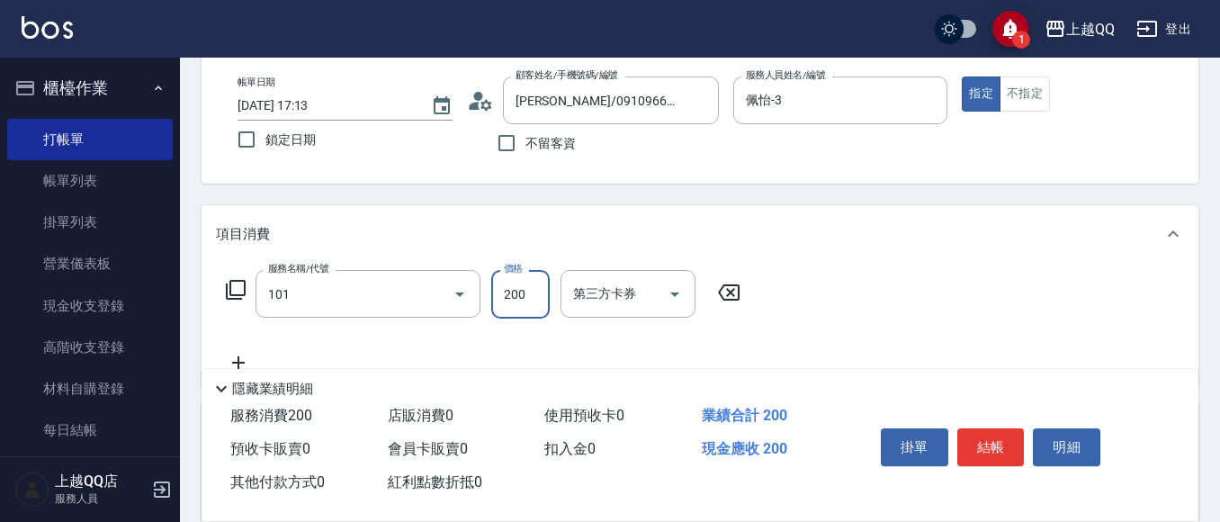
type input "洗髮(101)"
type input "230"
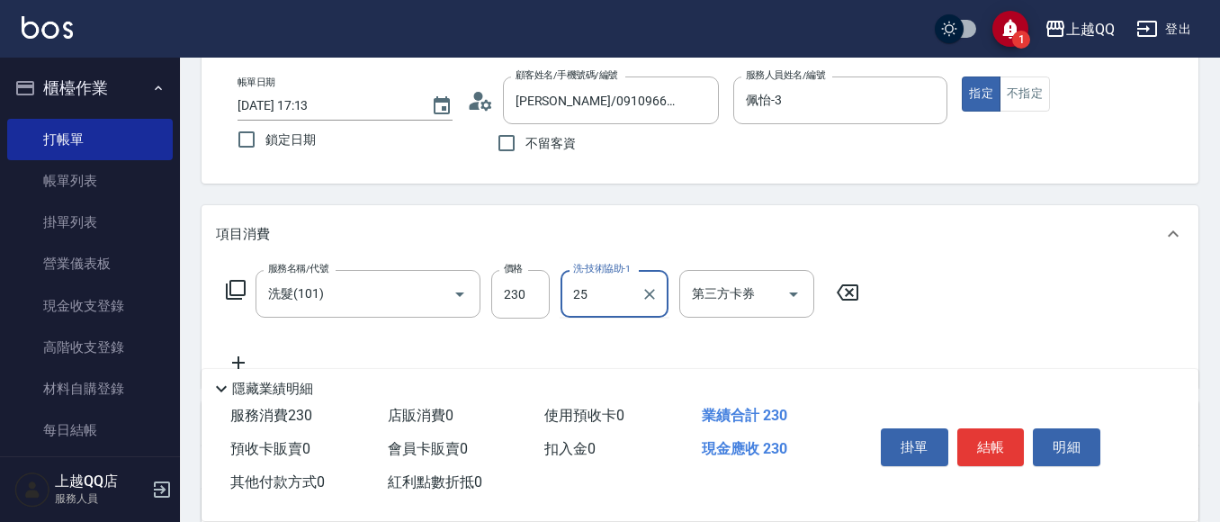
type input "[PERSON_NAME]-25"
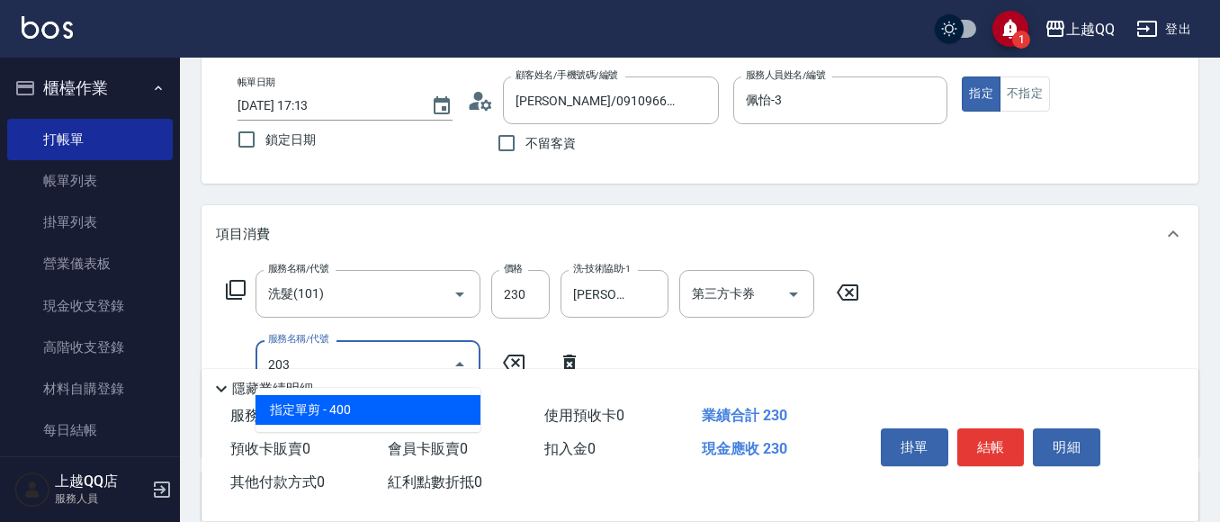
type input "指定單剪(203)"
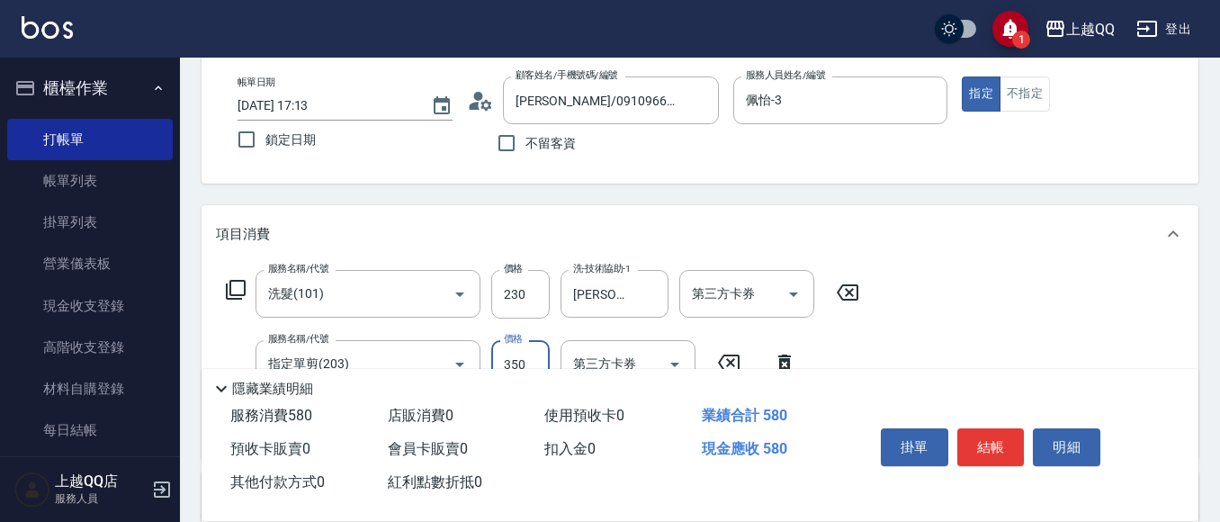
type input "350"
type input "設計染髮(404)"
type input "1599"
type input "佩怡-3"
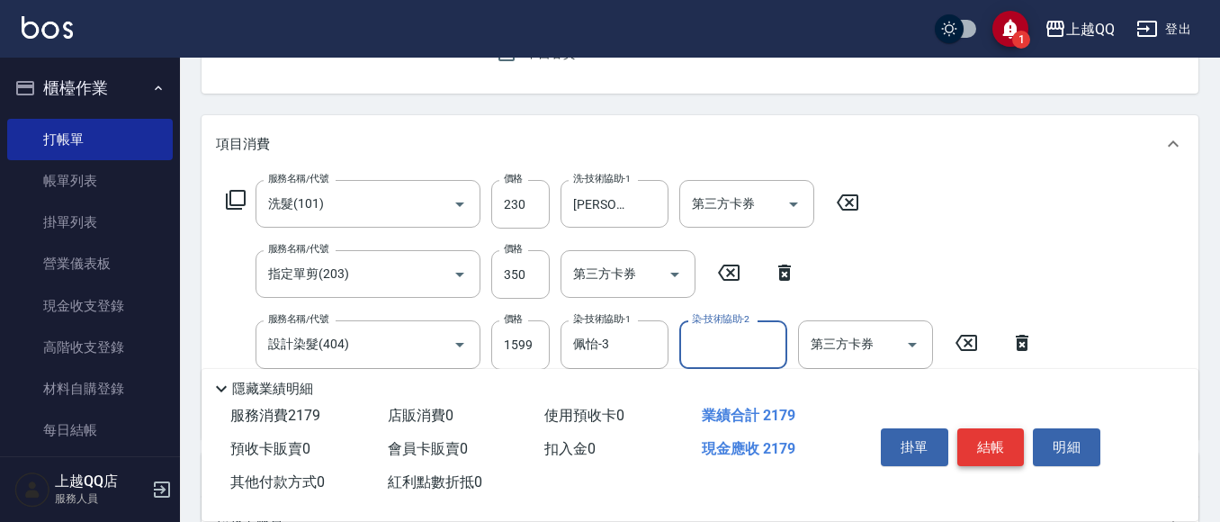
click at [1002, 435] on button "結帳" at bounding box center [991, 447] width 67 height 38
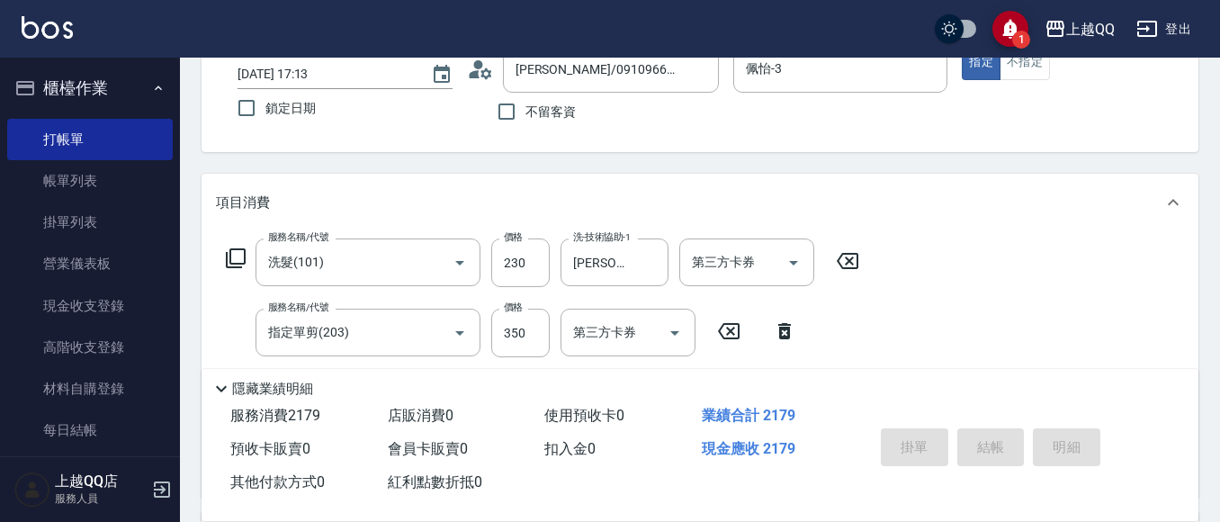
scroll to position [90, 0]
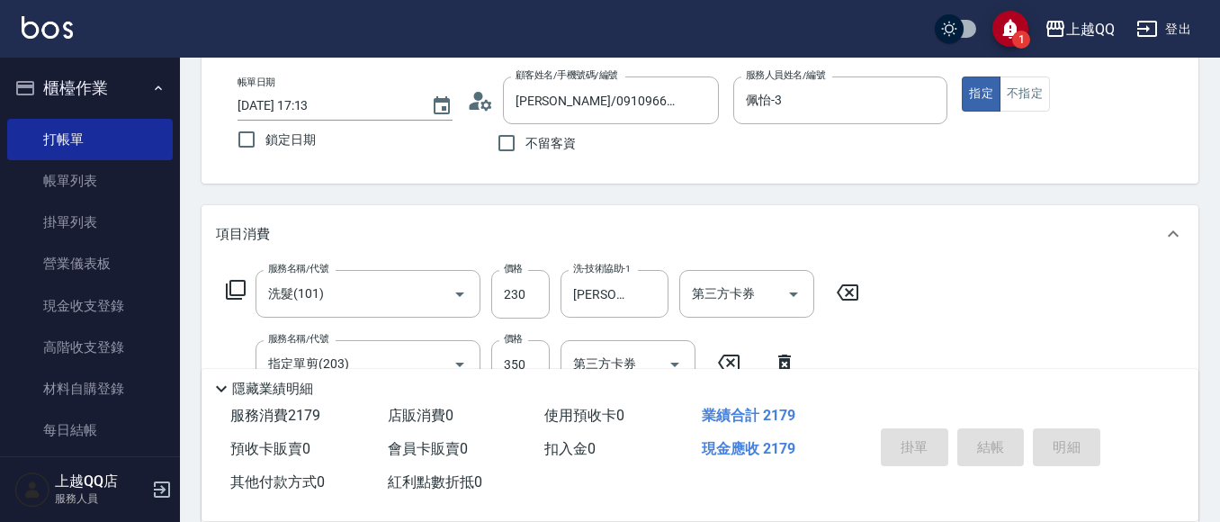
type input "[DATE] 17:52"
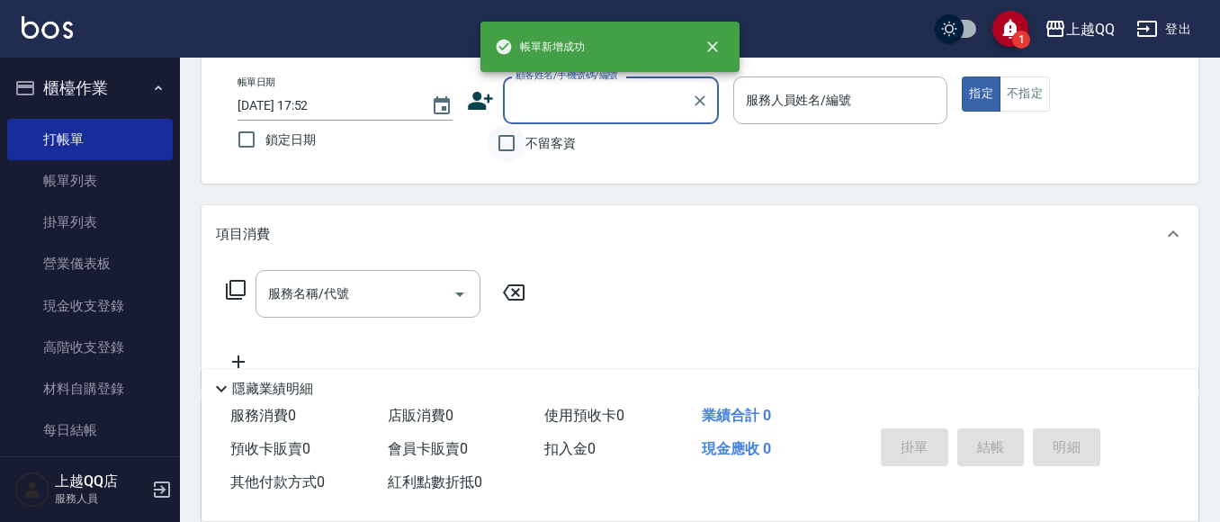
click at [505, 139] on input "不留客資" at bounding box center [507, 143] width 38 height 38
checkbox input "true"
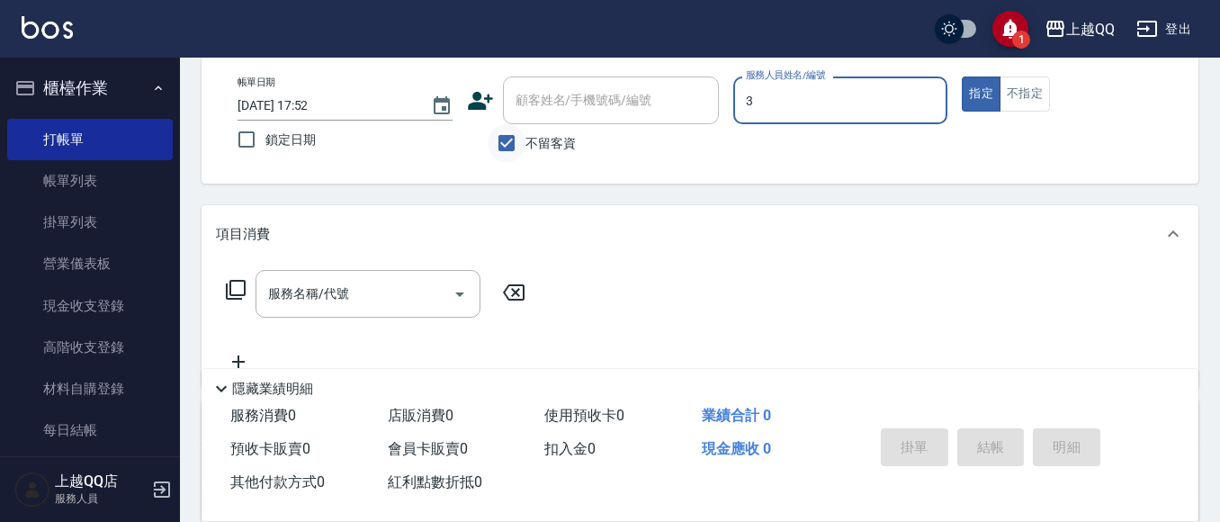
type input "3"
type button "true"
type input "佩怡-3"
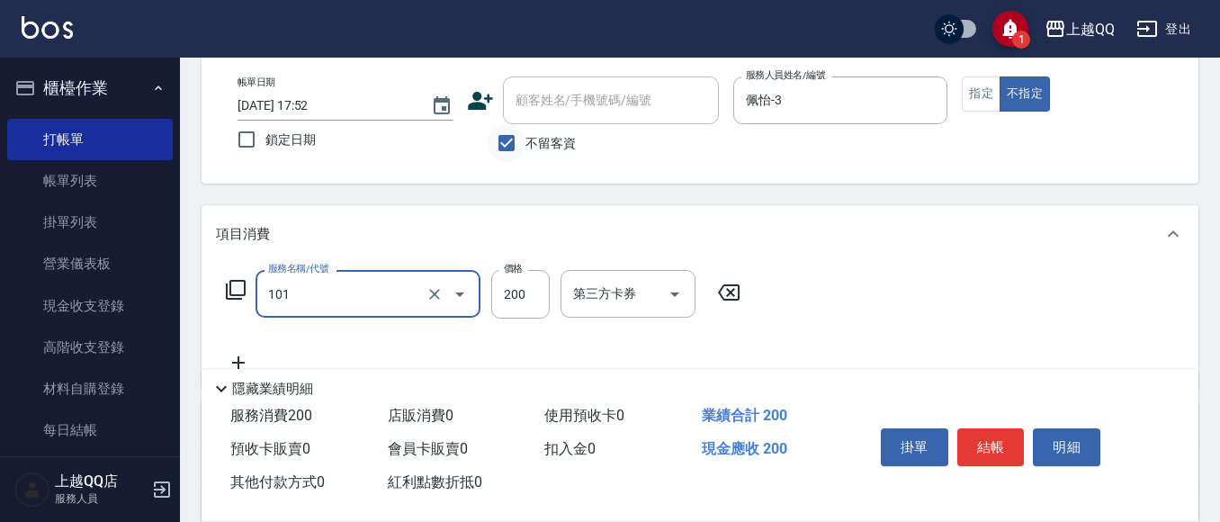
type input "洗髮(101)"
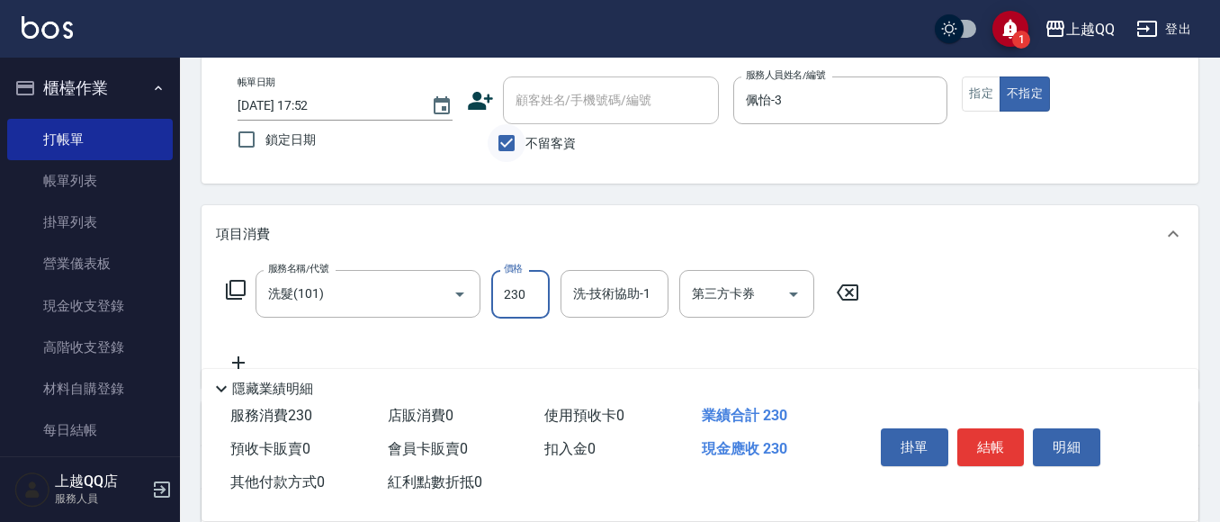
type input "230"
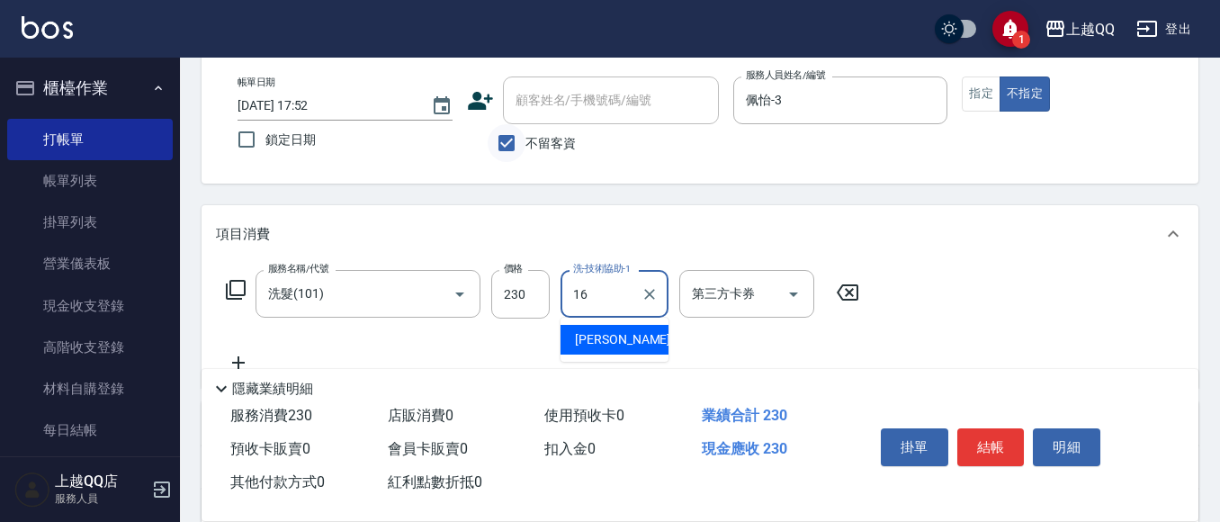
type input "[PERSON_NAME]-16"
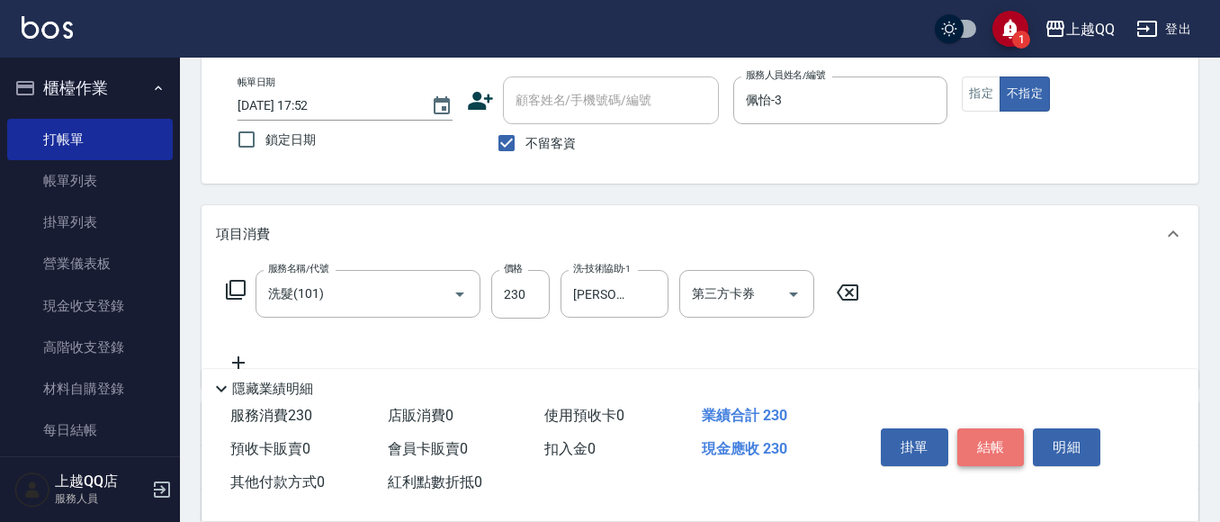
click at [972, 428] on button "結帳" at bounding box center [991, 447] width 67 height 38
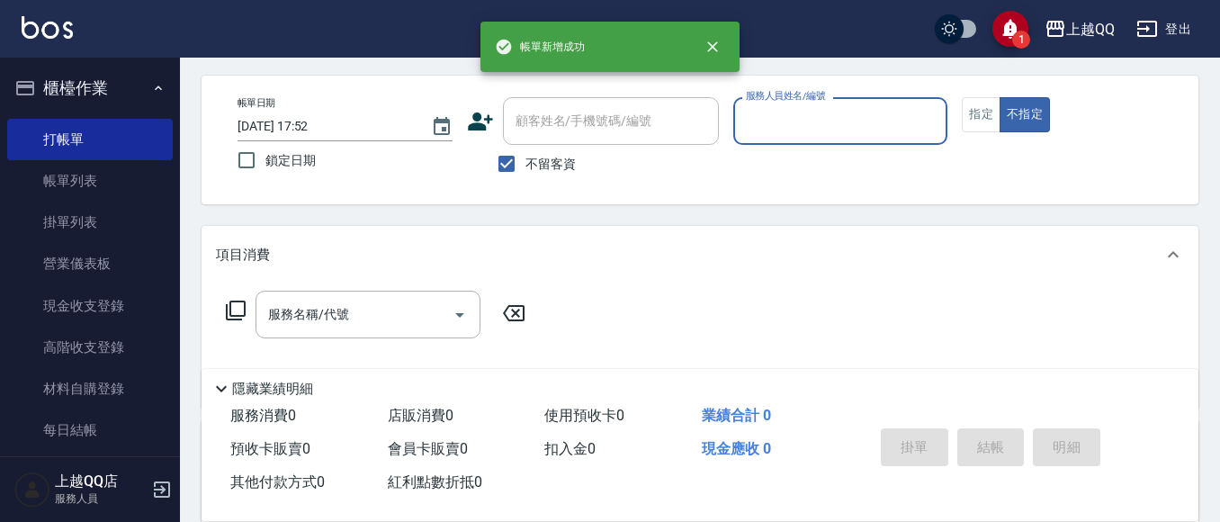
scroll to position [0, 0]
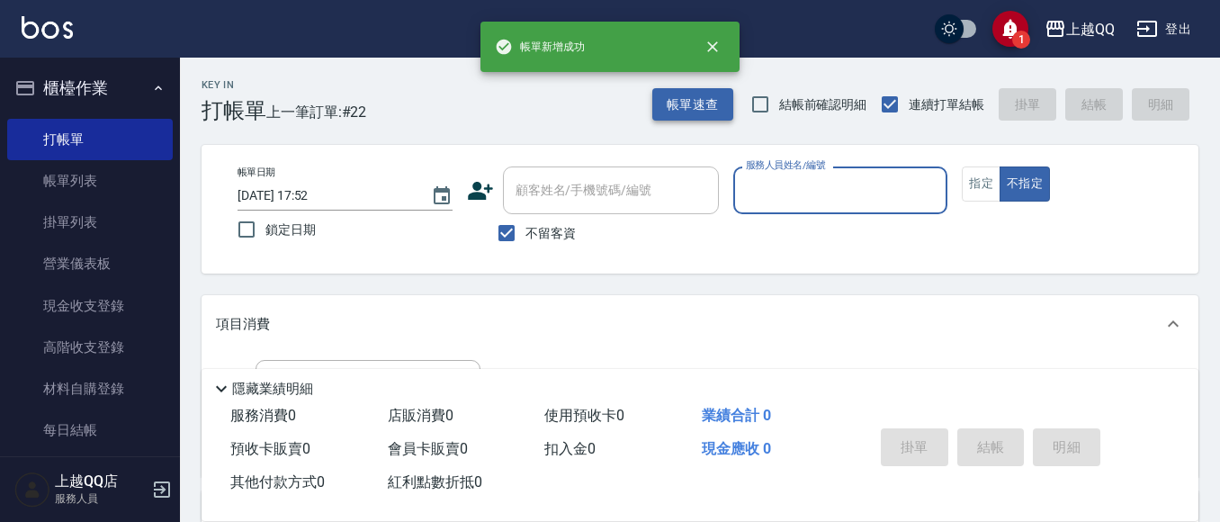
click at [694, 105] on button "帳單速查" at bounding box center [692, 104] width 81 height 33
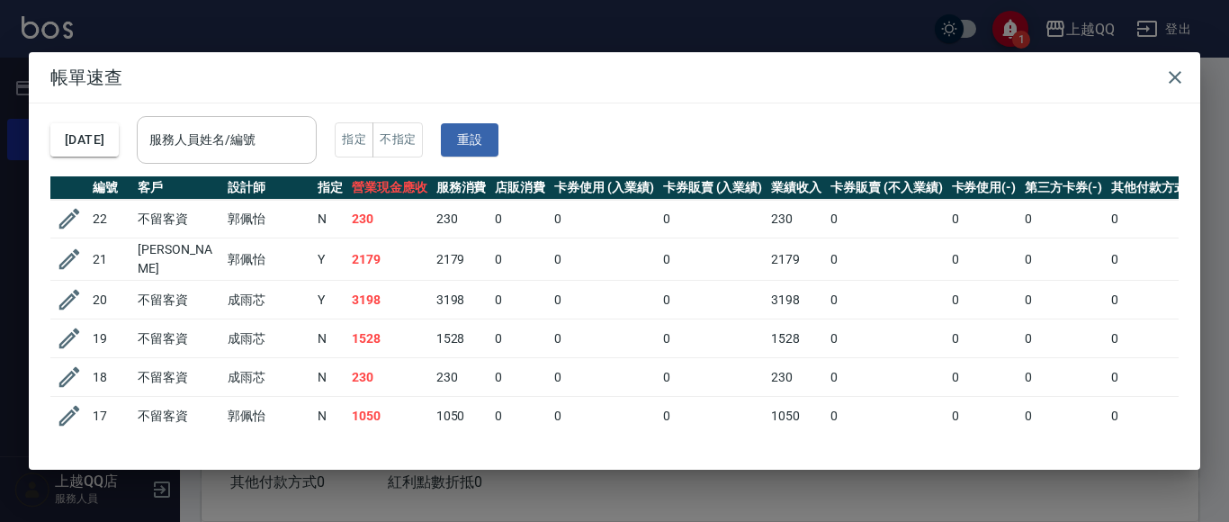
click at [255, 128] on div "服務人員姓名/編號 服務人員姓名/編號" at bounding box center [227, 140] width 180 height 48
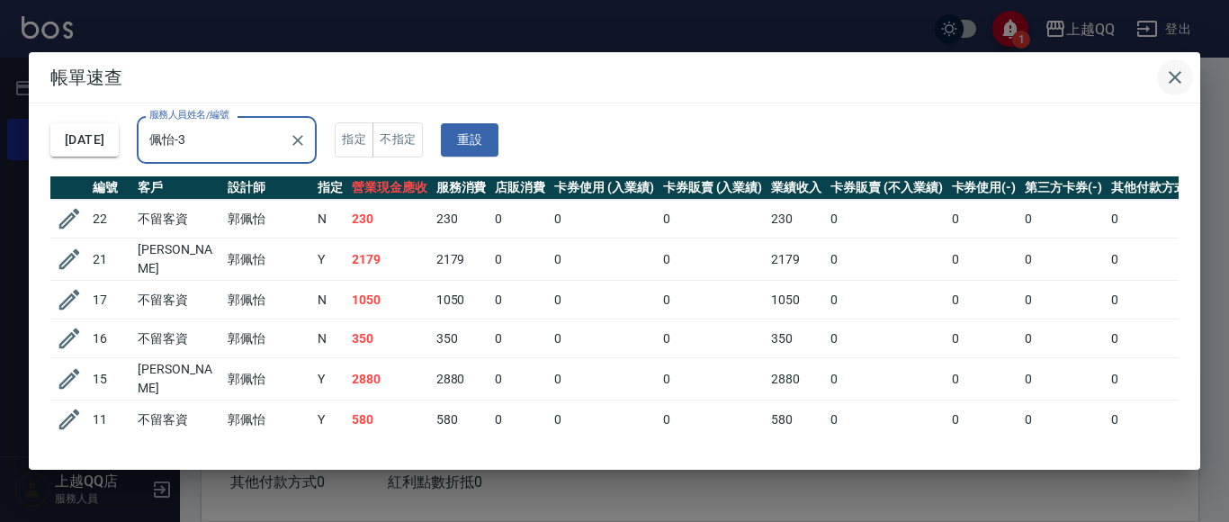
type input "佩怡-3"
drag, startPoint x: 1164, startPoint y: 76, endPoint x: 922, endPoint y: 150, distance: 253.3
click at [1164, 79] on icon "button" at bounding box center [1175, 78] width 22 height 22
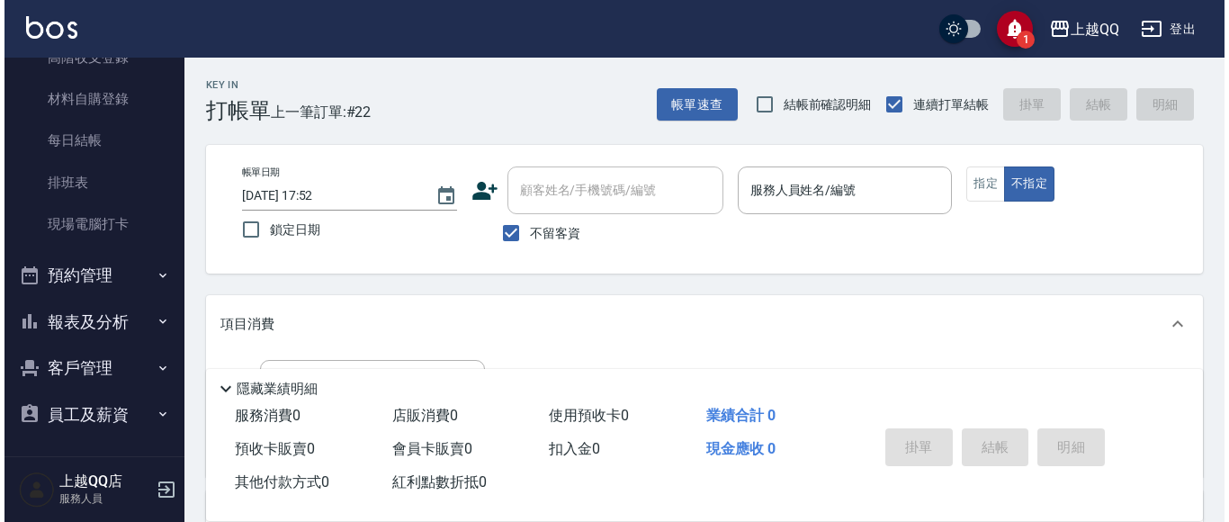
scroll to position [292, 0]
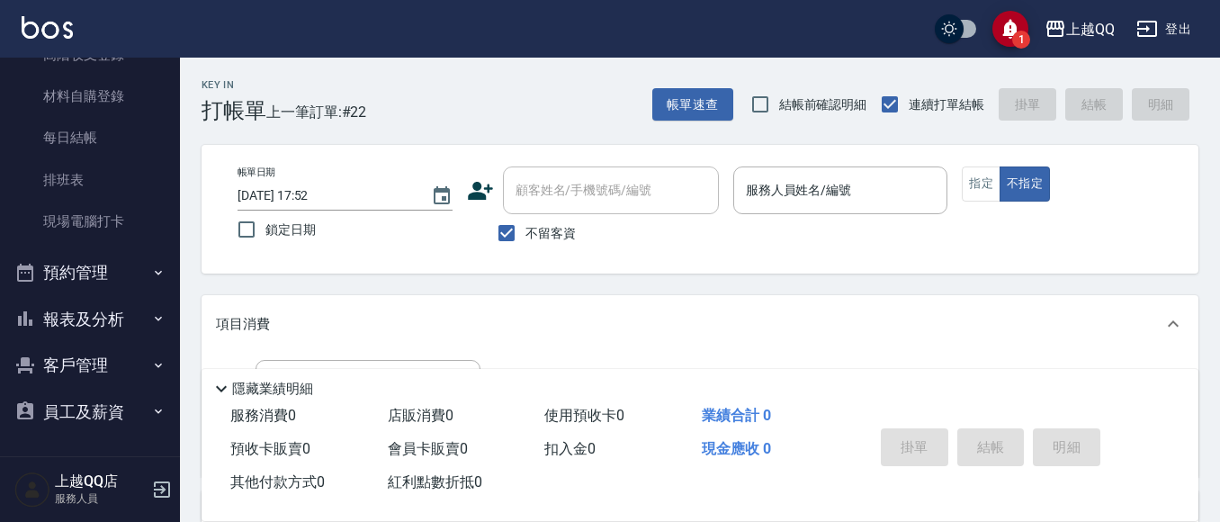
click at [85, 370] on button "客戶管理" at bounding box center [90, 365] width 166 height 47
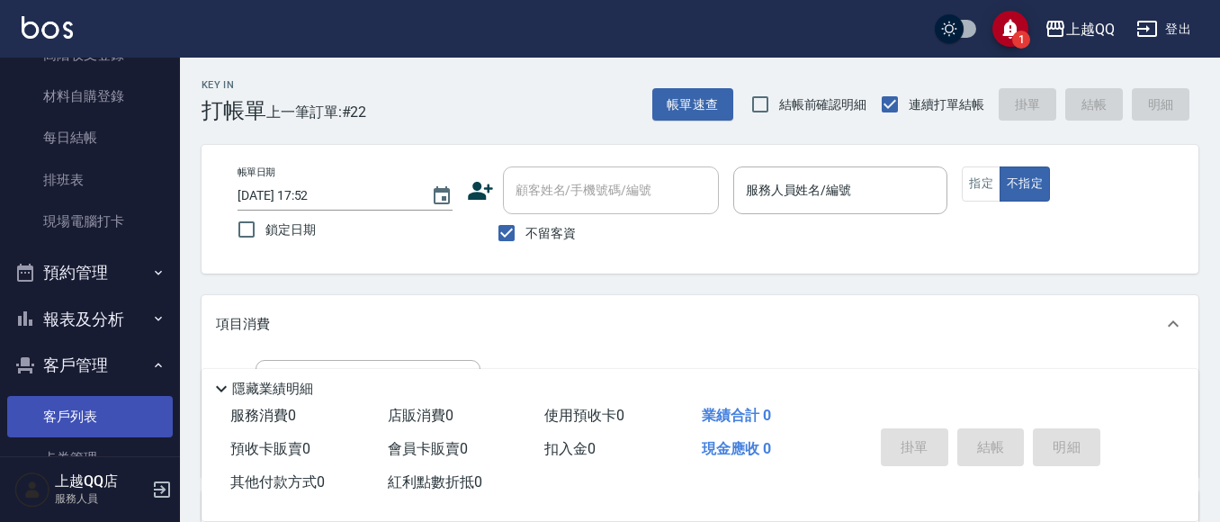
click at [116, 413] on link "客戶列表" at bounding box center [90, 416] width 166 height 41
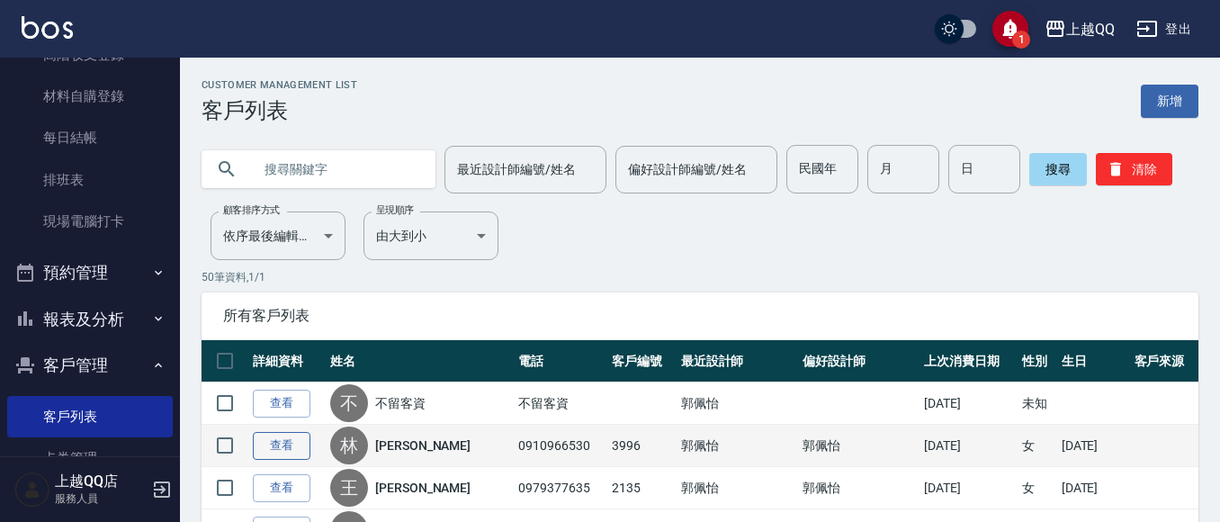
click at [265, 439] on link "查看" at bounding box center [282, 446] width 58 height 28
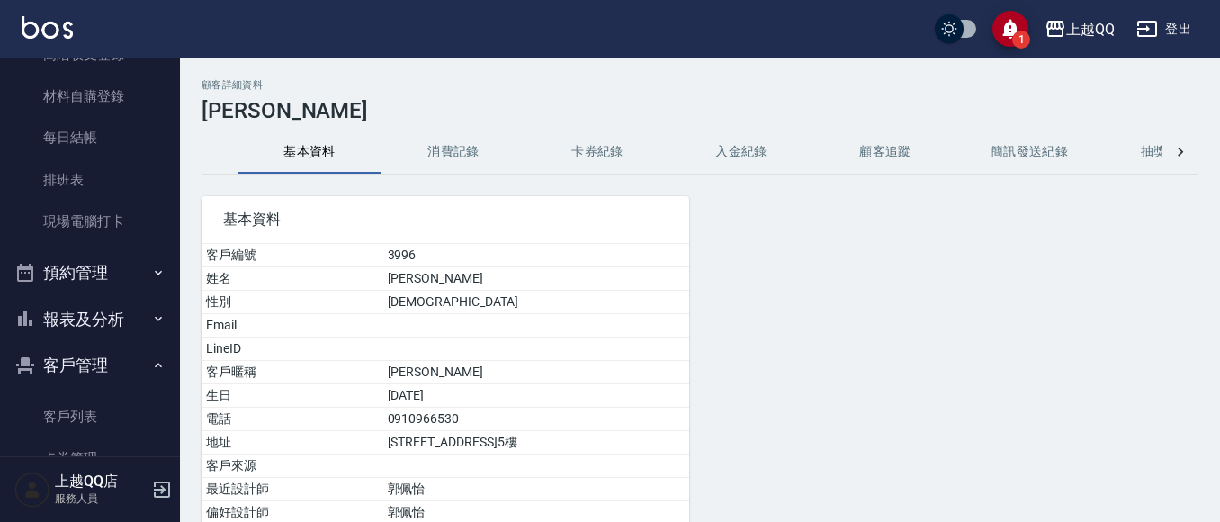
click at [450, 143] on button "消費記錄" at bounding box center [454, 151] width 144 height 43
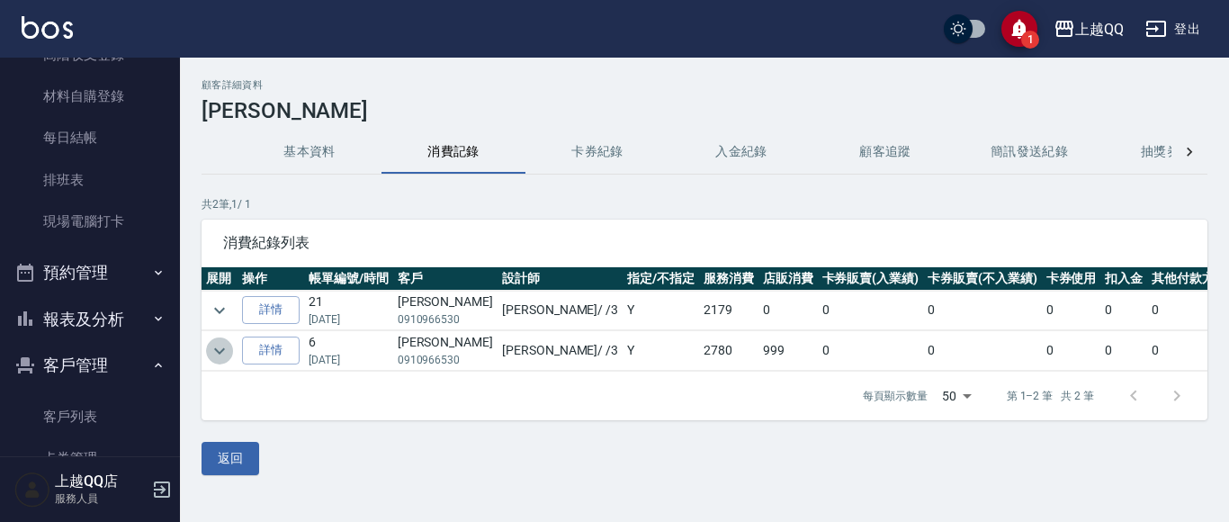
click at [218, 355] on icon "expand row" at bounding box center [220, 351] width 22 height 22
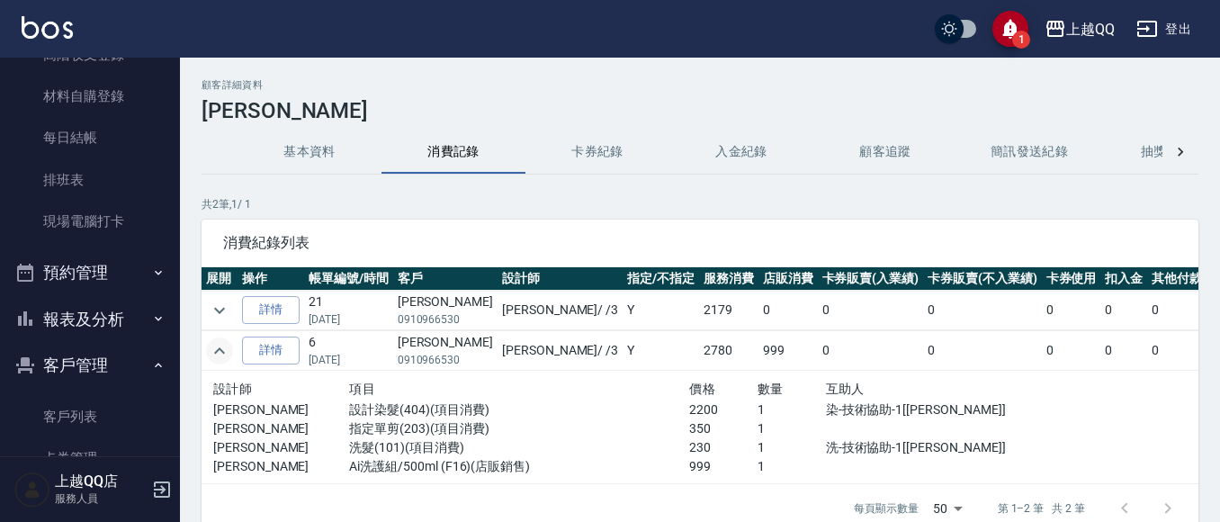
click at [221, 352] on icon "expand row" at bounding box center [220, 351] width 22 height 22
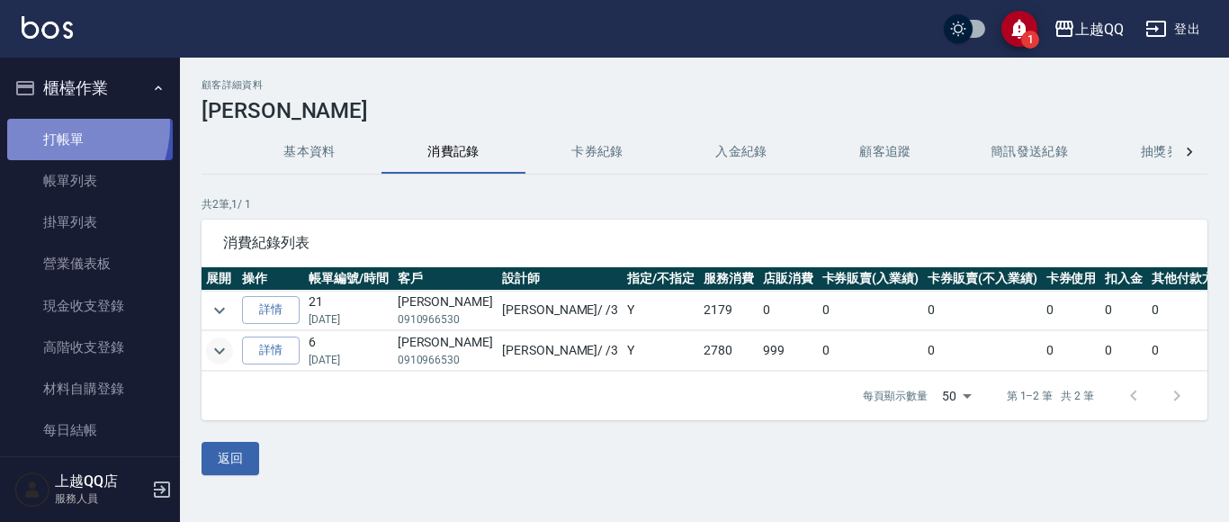
click at [57, 125] on link "打帳單" at bounding box center [90, 139] width 166 height 41
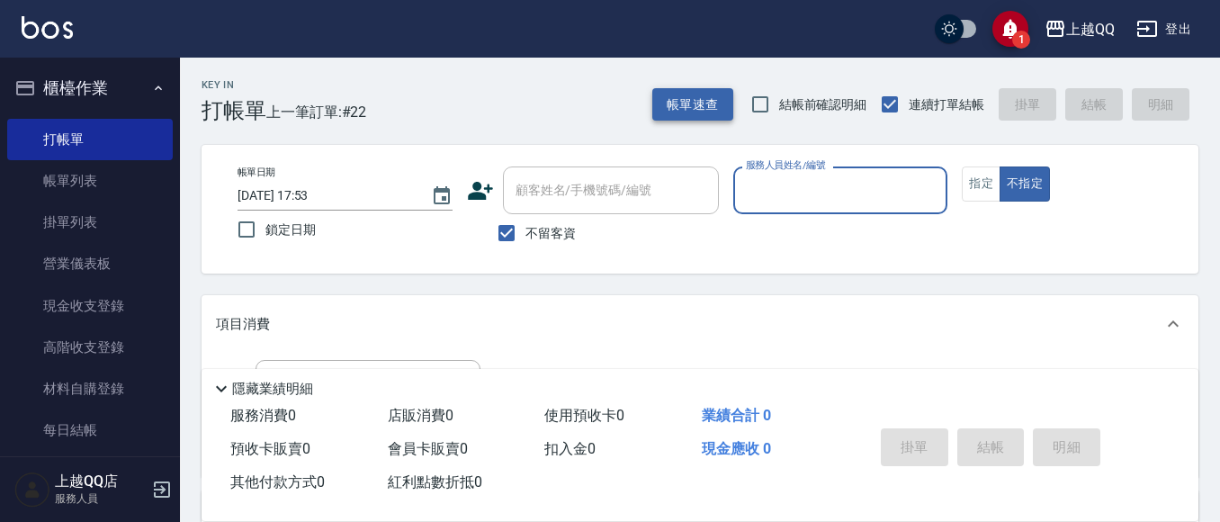
click at [698, 111] on button "帳單速查" at bounding box center [692, 104] width 81 height 33
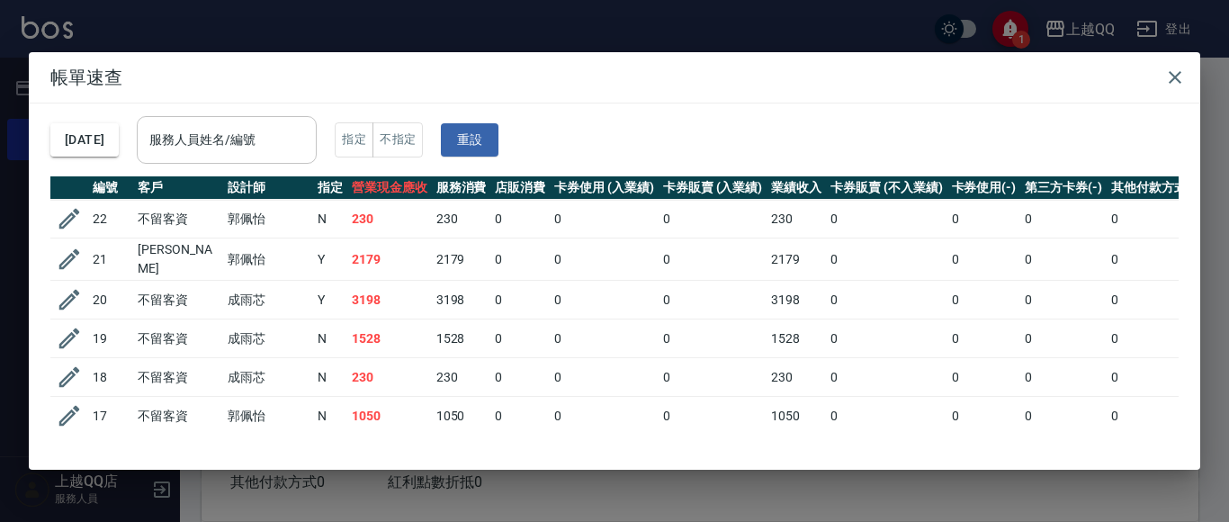
click at [267, 150] on input "服務人員姓名/編號" at bounding box center [227, 139] width 164 height 31
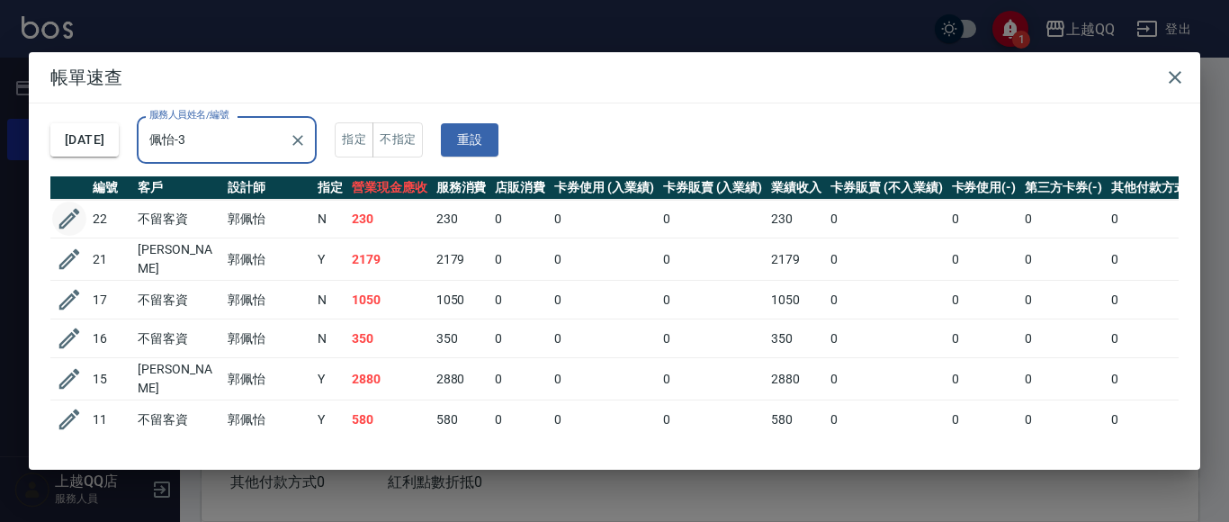
type input "佩怡-3"
click at [74, 213] on icon "button" at bounding box center [69, 218] width 27 height 27
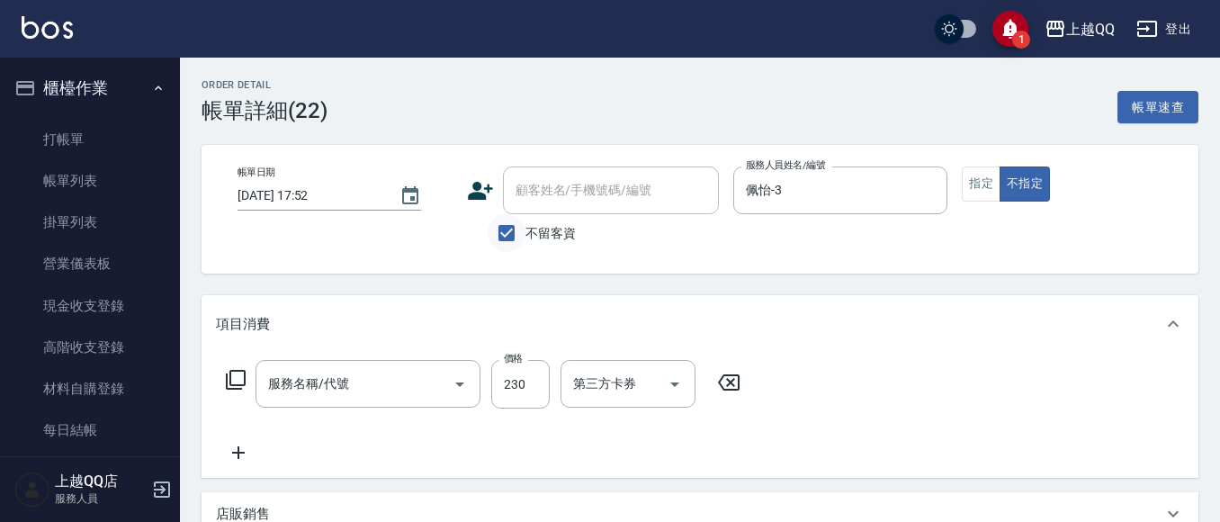
type input "[DATE] 17:52"
checkbox input "true"
type input "佩怡-3"
type input "洗髮(101)"
click at [508, 226] on input "不留客資" at bounding box center [507, 233] width 38 height 38
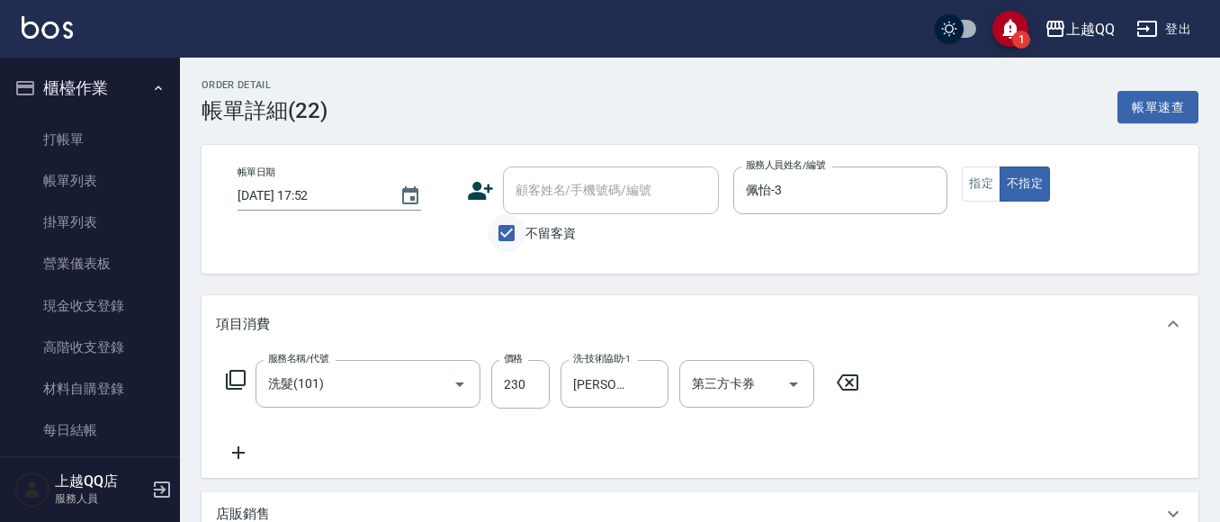
checkbox input "false"
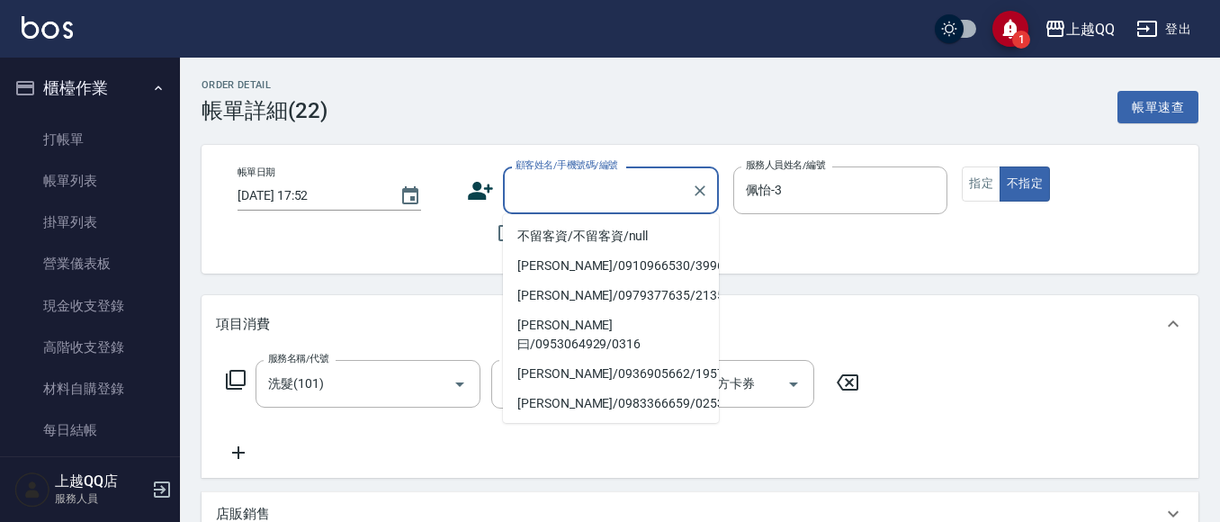
click at [544, 184] on div "顧客姓名/手機號碼/編號 顧客姓名/手機號碼/編號" at bounding box center [611, 190] width 216 height 48
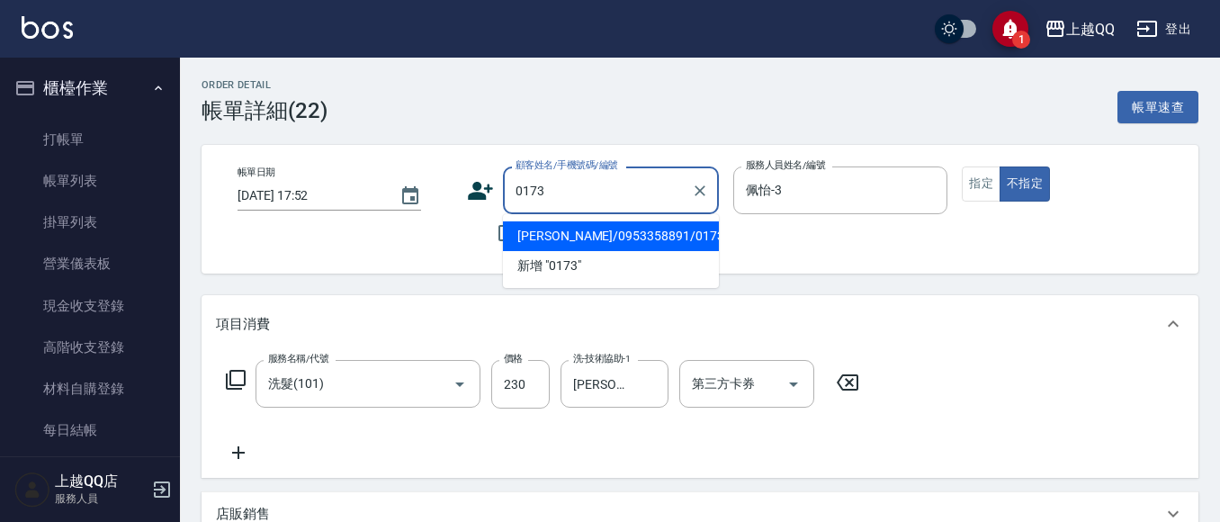
click at [565, 235] on li "[PERSON_NAME]/0953358891/0173" at bounding box center [611, 236] width 216 height 30
type input "[PERSON_NAME]/0953358891/0173"
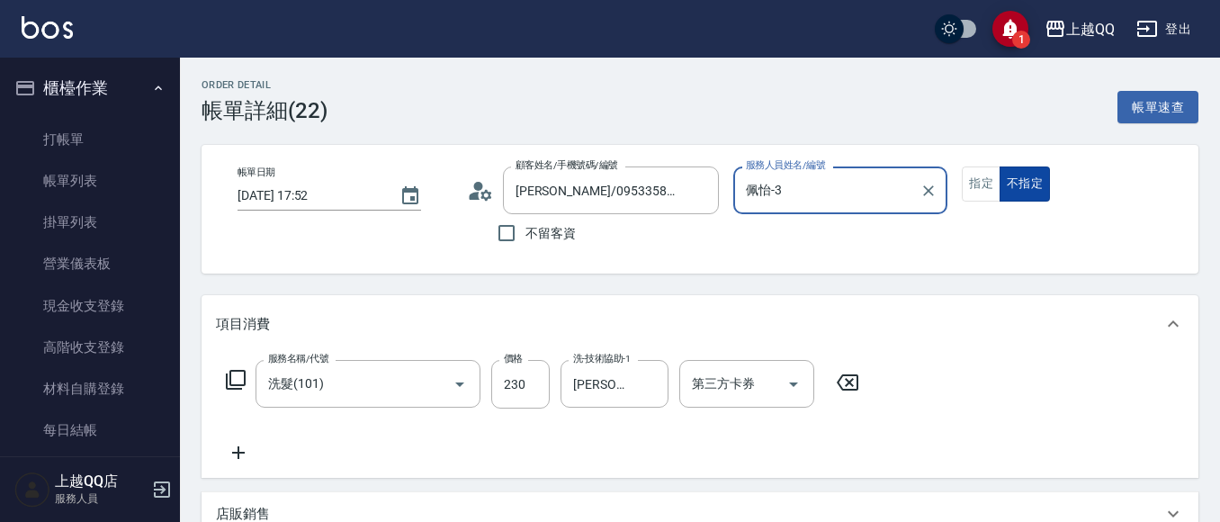
click at [995, 184] on button "指定" at bounding box center [981, 183] width 39 height 35
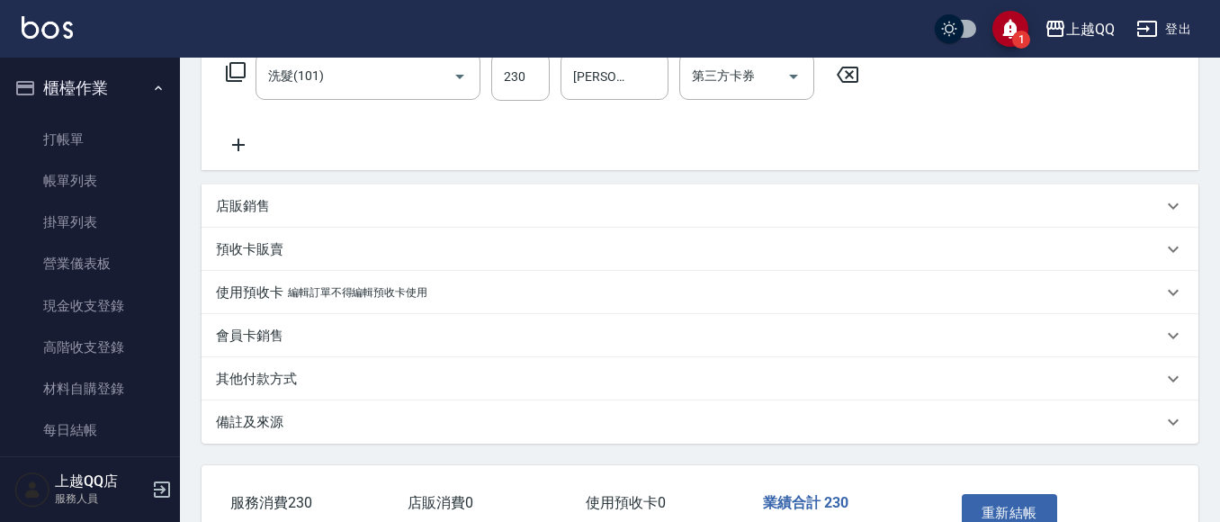
scroll to position [318, 0]
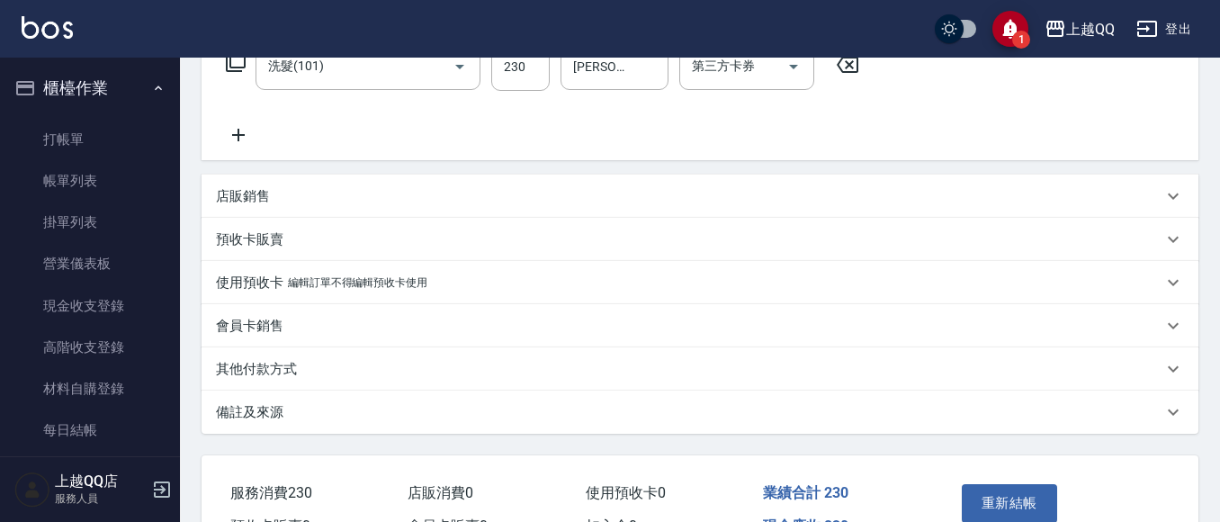
drag, startPoint x: 251, startPoint y: 198, endPoint x: 296, endPoint y: 221, distance: 50.7
click at [251, 199] on p "店販銷售" at bounding box center [243, 196] width 54 height 19
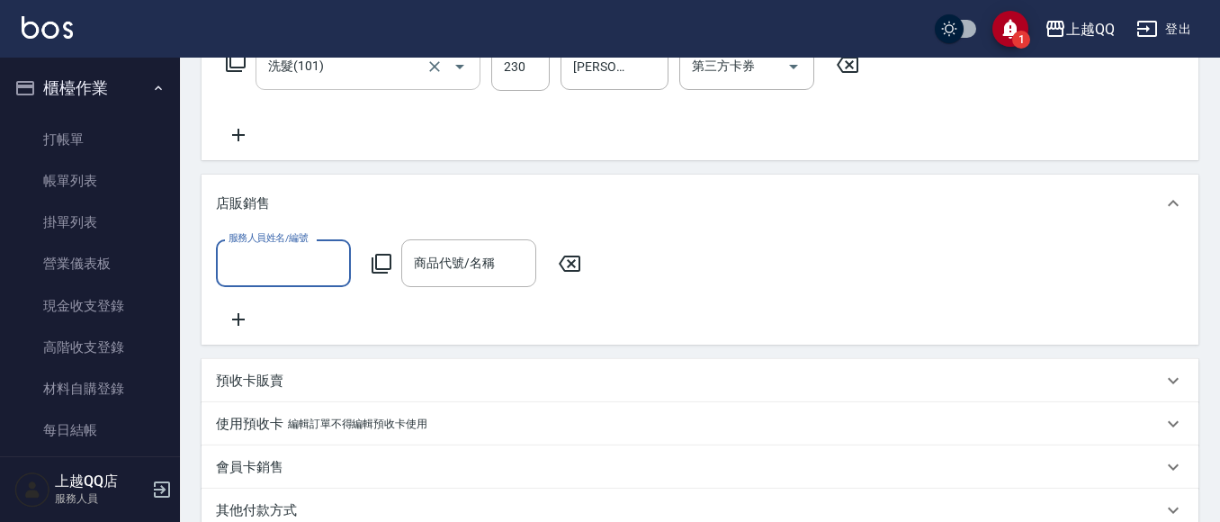
scroll to position [0, 0]
type input "佩怡-3"
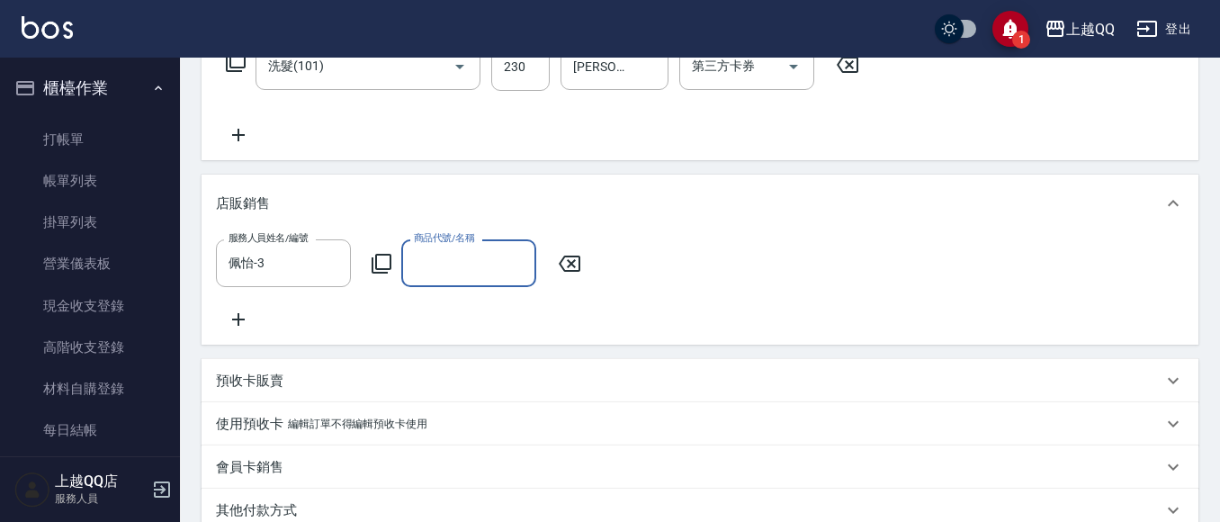
click at [386, 268] on icon at bounding box center [382, 264] width 20 height 20
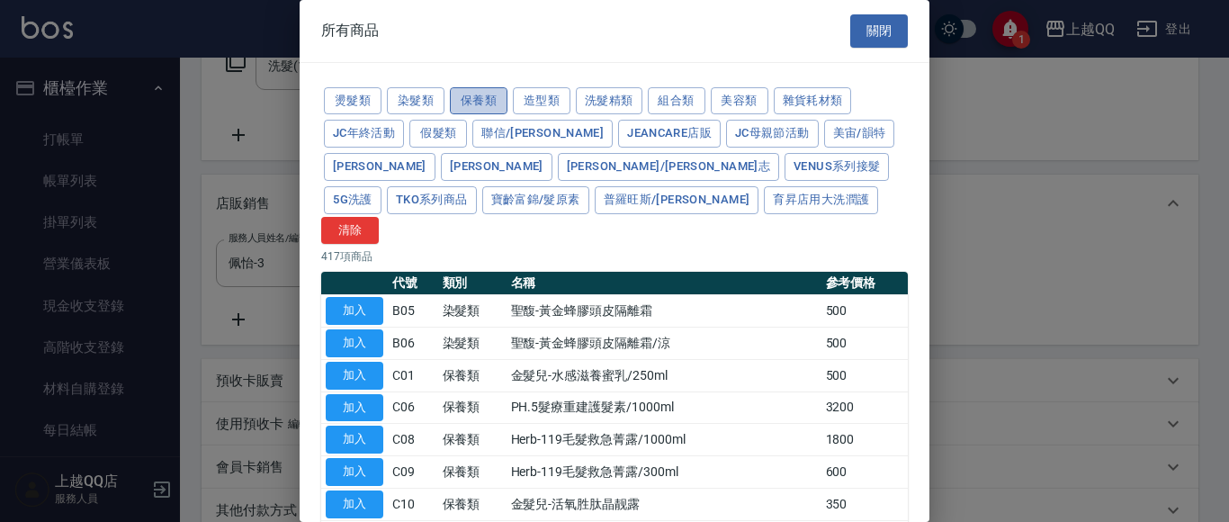
click at [499, 104] on button "保養類" at bounding box center [479, 101] width 58 height 28
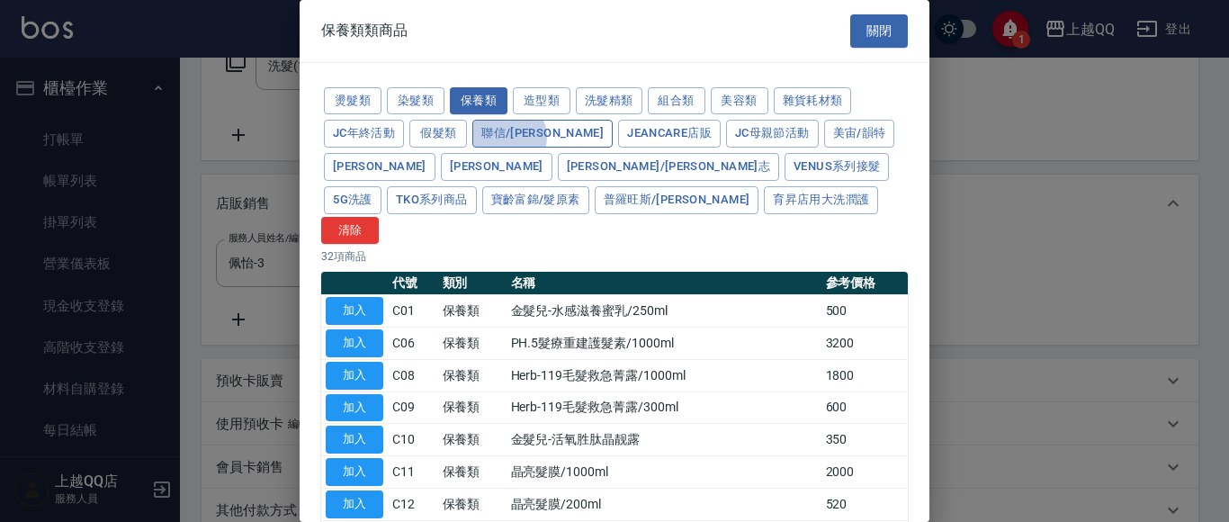
click at [507, 137] on button "聯信/[PERSON_NAME]" at bounding box center [542, 134] width 140 height 28
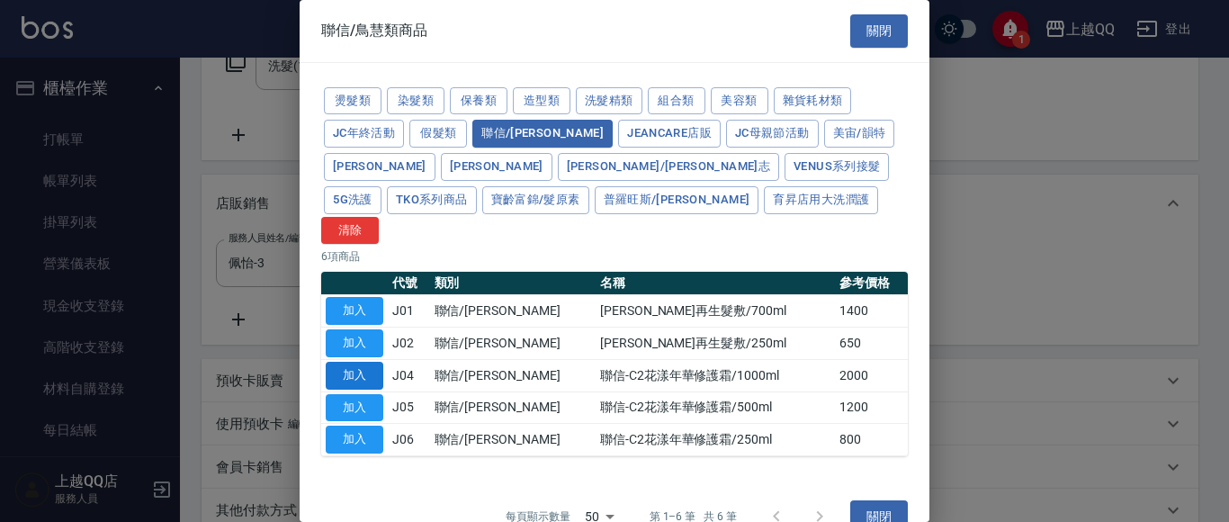
click at [345, 362] on button "加入" at bounding box center [355, 376] width 58 height 28
type input "聯信-C2花漾年華修護霜/1000ml"
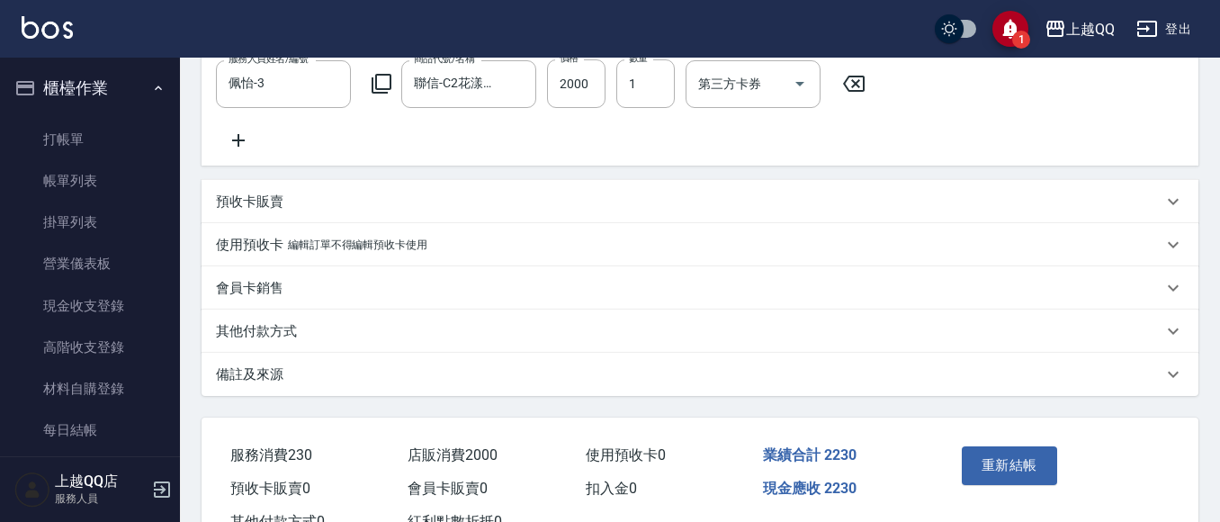
scroll to position [581, 0]
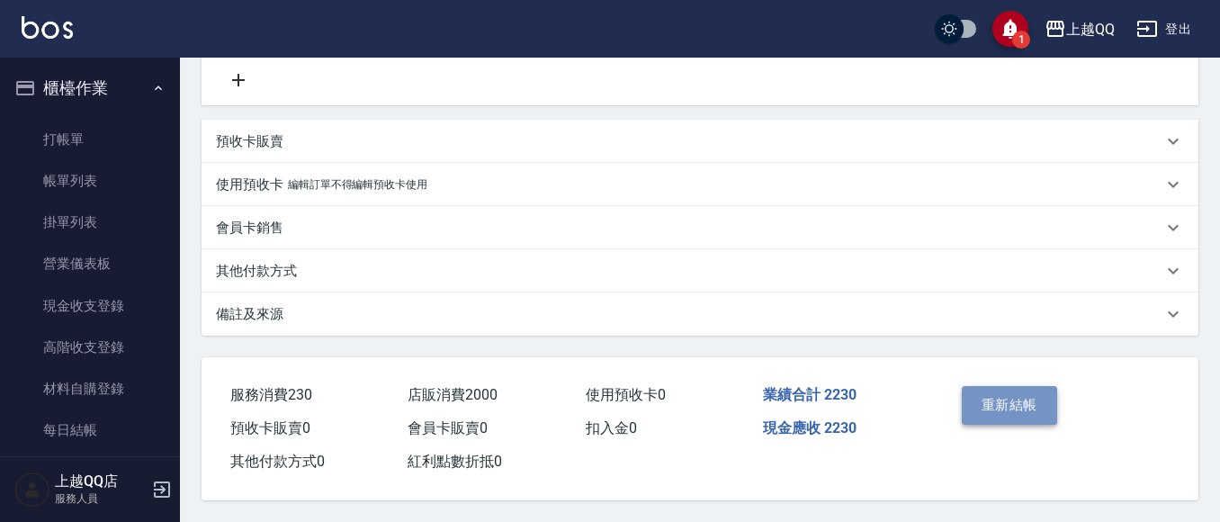
click at [1007, 395] on button "重新結帳" at bounding box center [1009, 405] width 95 height 38
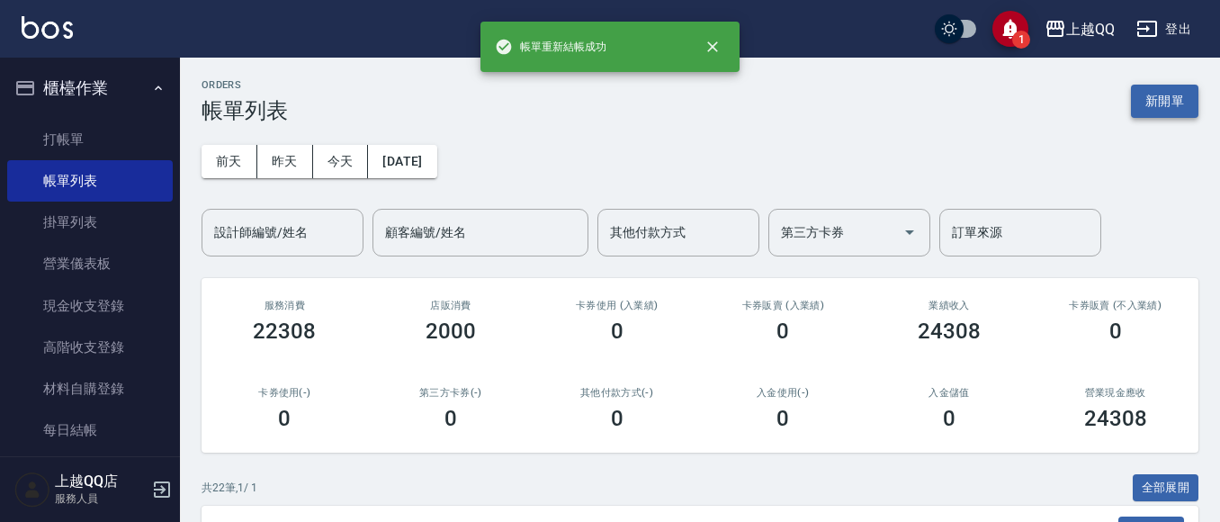
click at [1182, 110] on button "新開單" at bounding box center [1164, 101] width 67 height 33
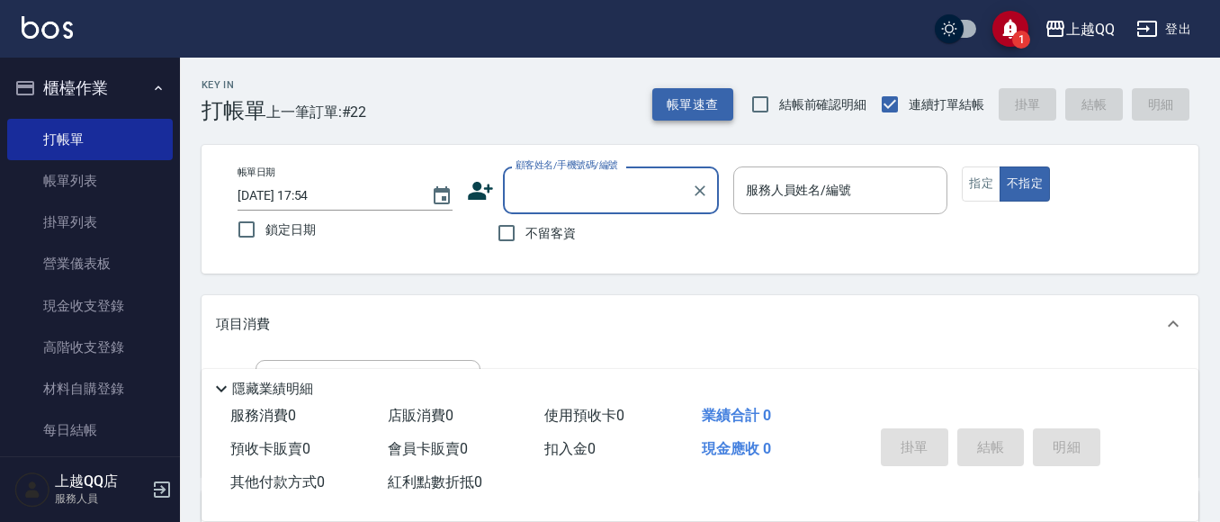
click at [714, 96] on button "帳單速查" at bounding box center [692, 104] width 81 height 33
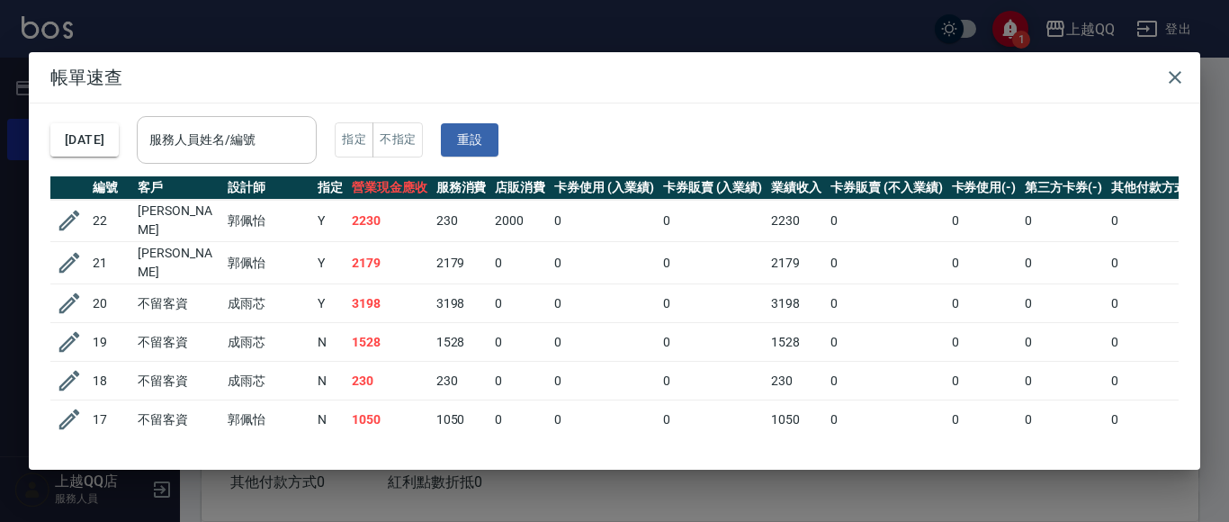
click at [274, 139] on div "服務人員姓名/編號 服務人員姓名/編號" at bounding box center [227, 140] width 180 height 48
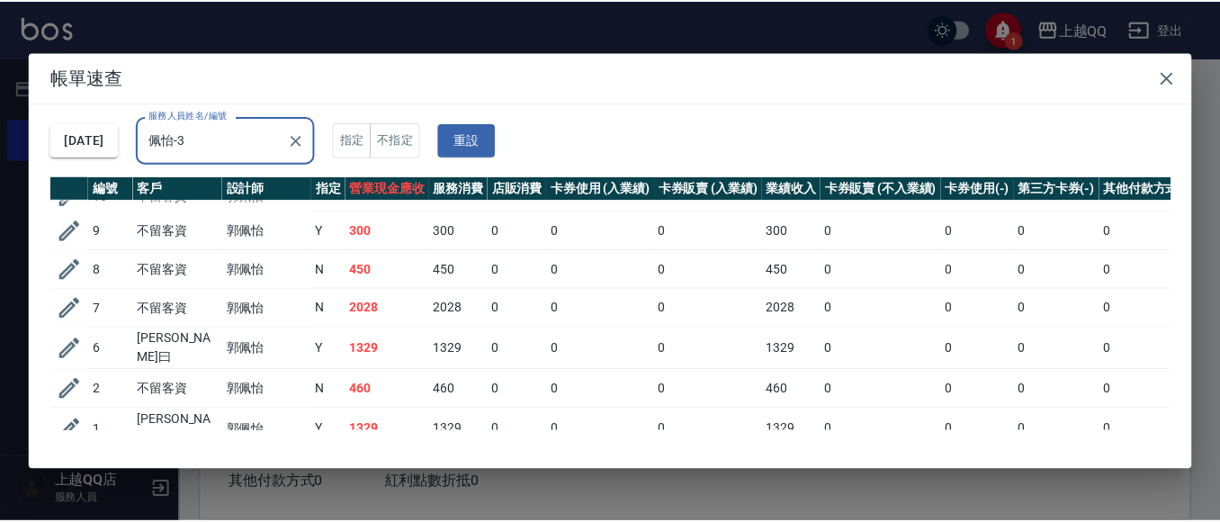
scroll to position [310, 0]
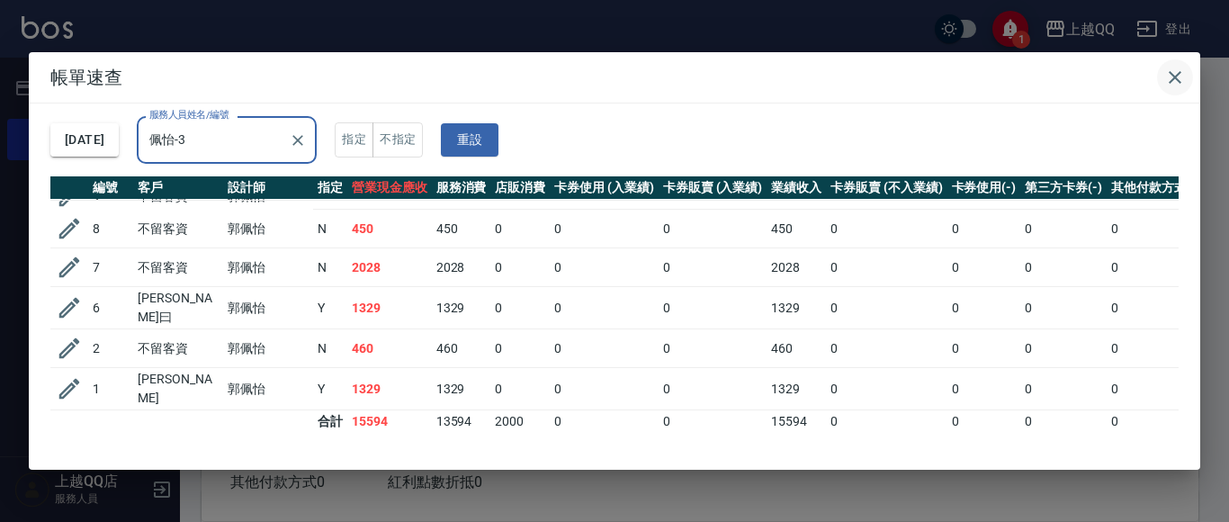
type input "佩怡-3"
drag, startPoint x: 1167, startPoint y: 70, endPoint x: 900, endPoint y: 80, distance: 267.5
click at [1167, 71] on icon "button" at bounding box center [1175, 78] width 22 height 22
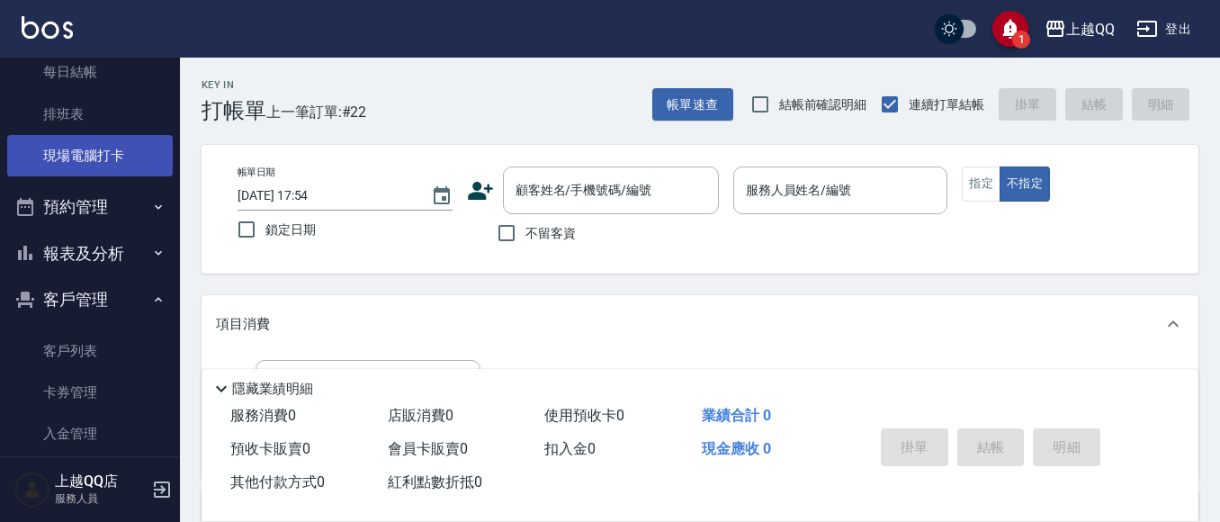
scroll to position [360, 0]
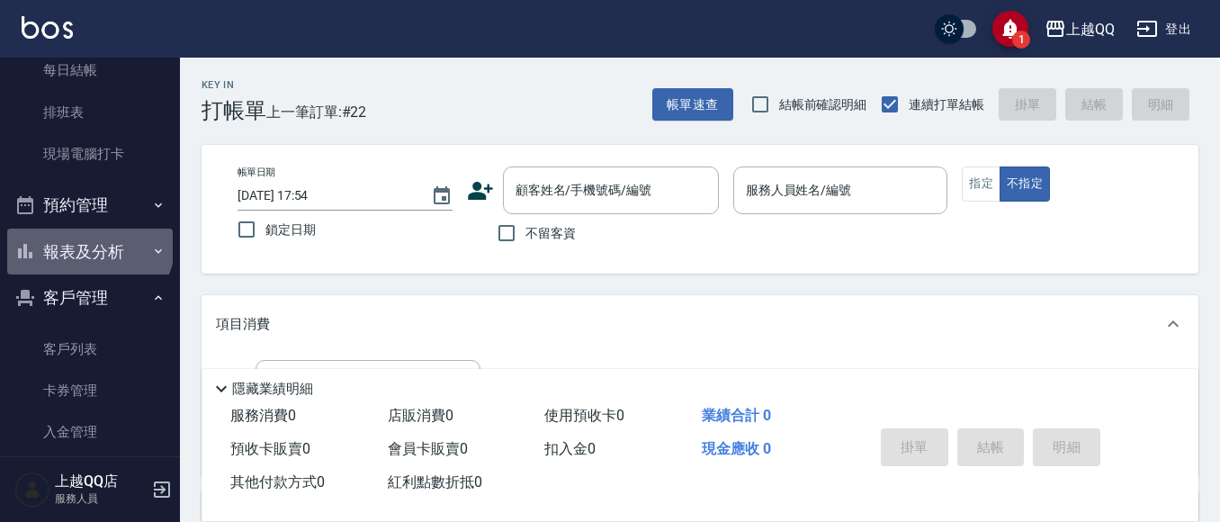
click at [87, 241] on button "報表及分析" at bounding box center [90, 252] width 166 height 47
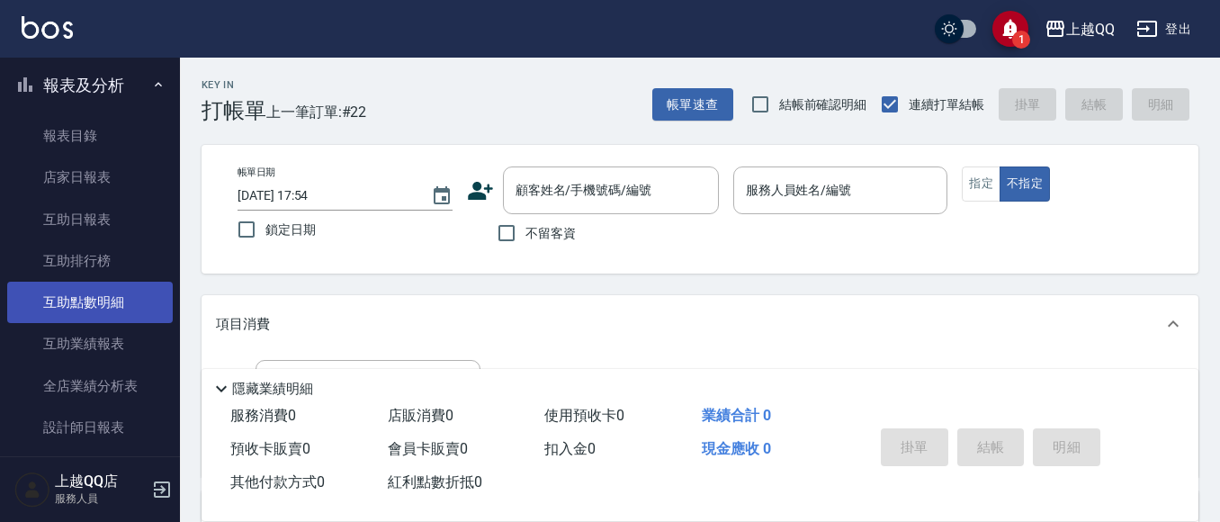
scroll to position [540, 0]
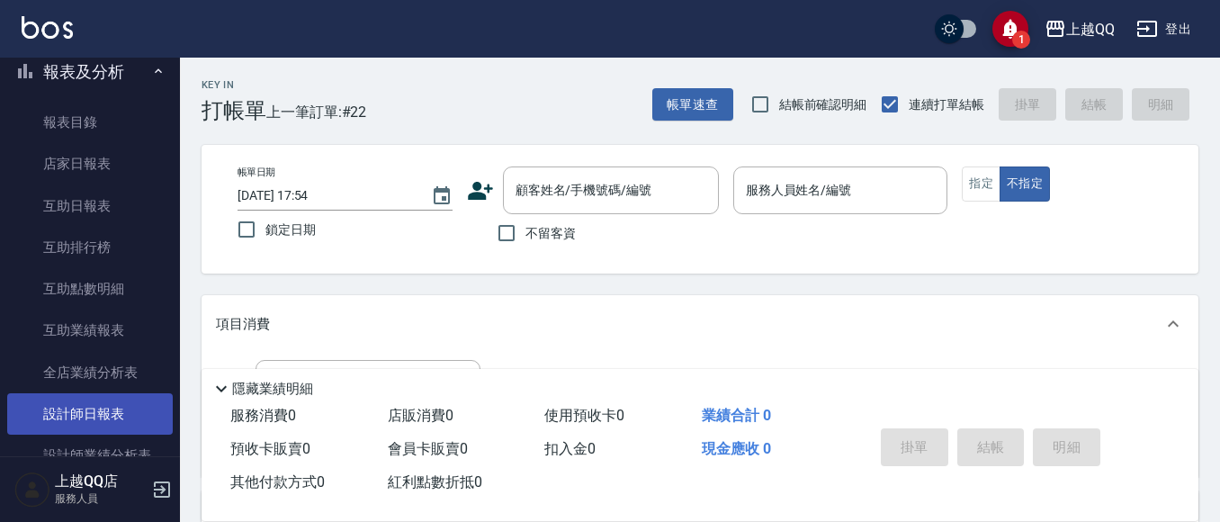
click at [94, 409] on link "設計師日報表" at bounding box center [90, 413] width 166 height 41
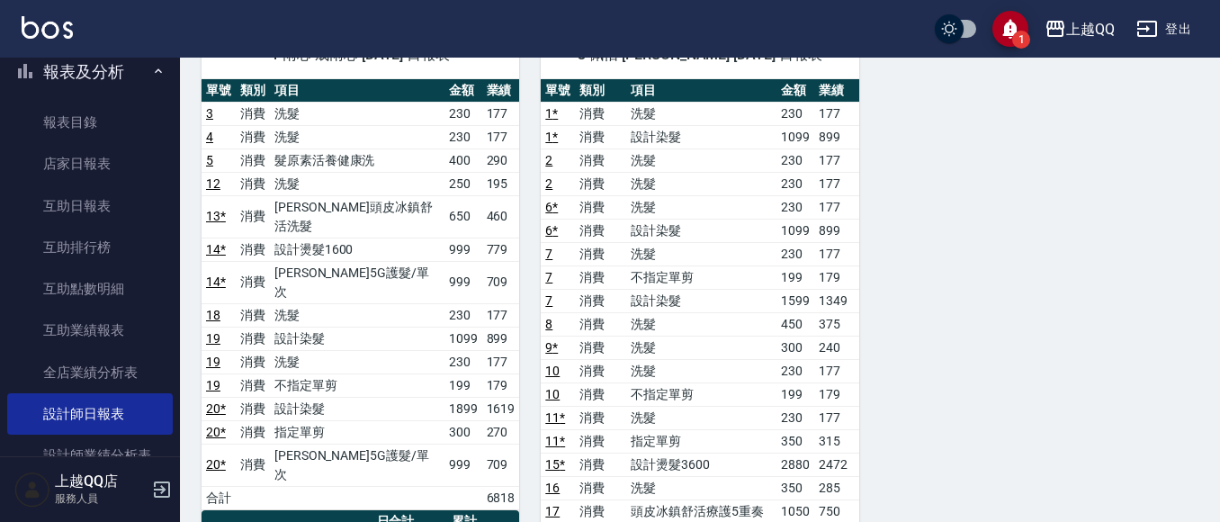
scroll to position [90, 0]
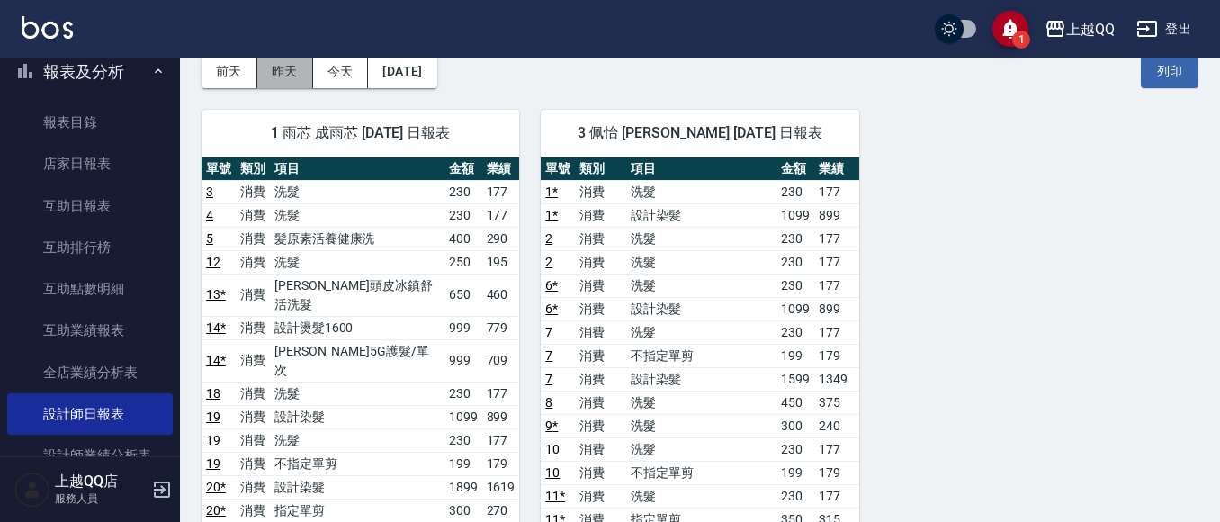
click at [276, 68] on button "昨天" at bounding box center [285, 71] width 56 height 33
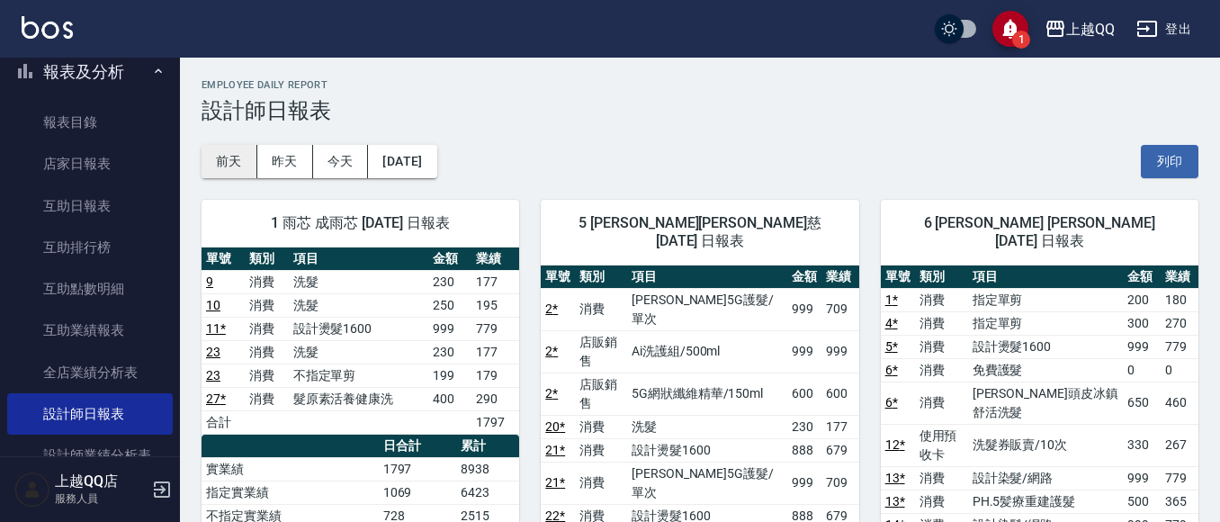
click at [236, 159] on button "前天" at bounding box center [230, 161] width 56 height 33
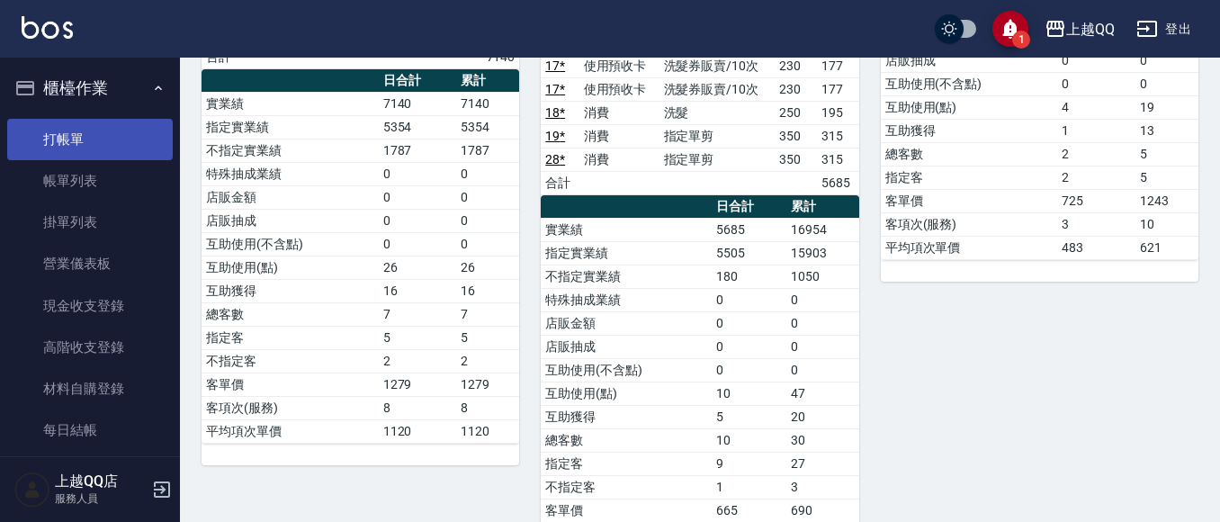
click at [108, 150] on link "打帳單" at bounding box center [90, 139] width 166 height 41
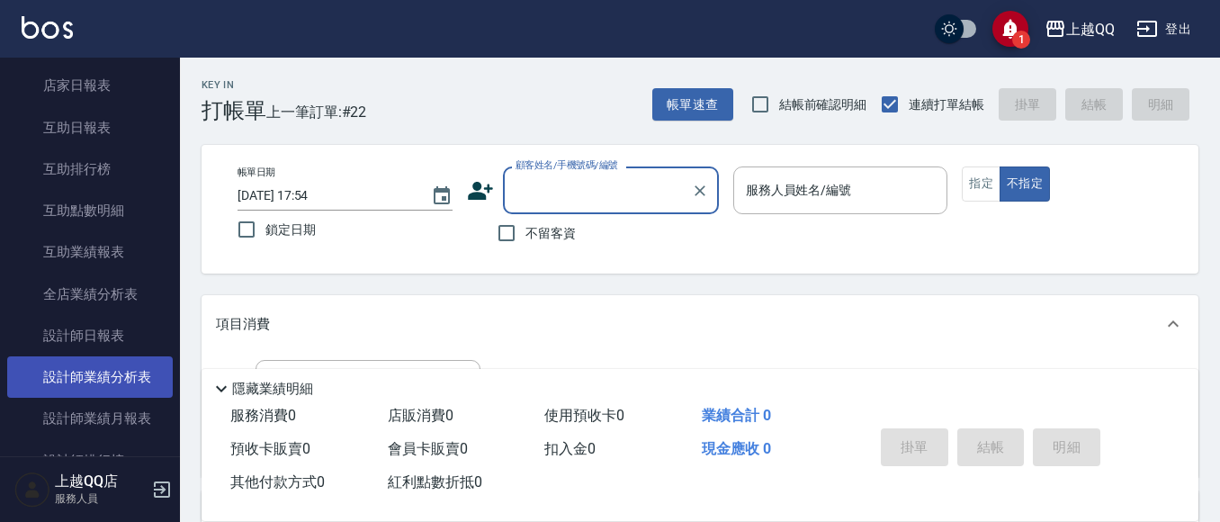
scroll to position [630, 0]
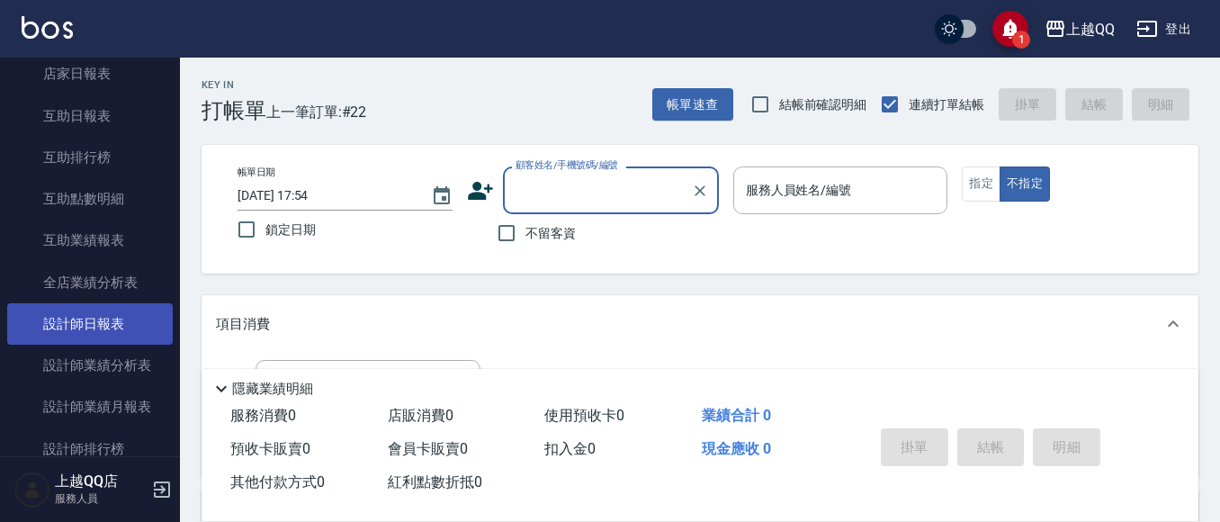
click at [108, 327] on link "設計師日報表" at bounding box center [90, 323] width 166 height 41
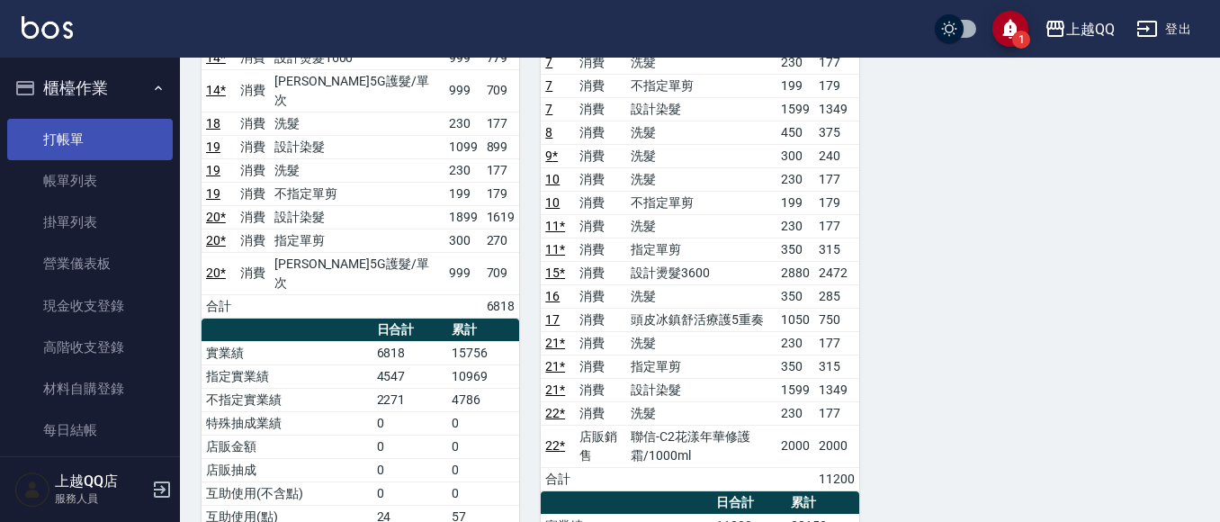
click at [99, 134] on link "打帳單" at bounding box center [90, 139] width 166 height 41
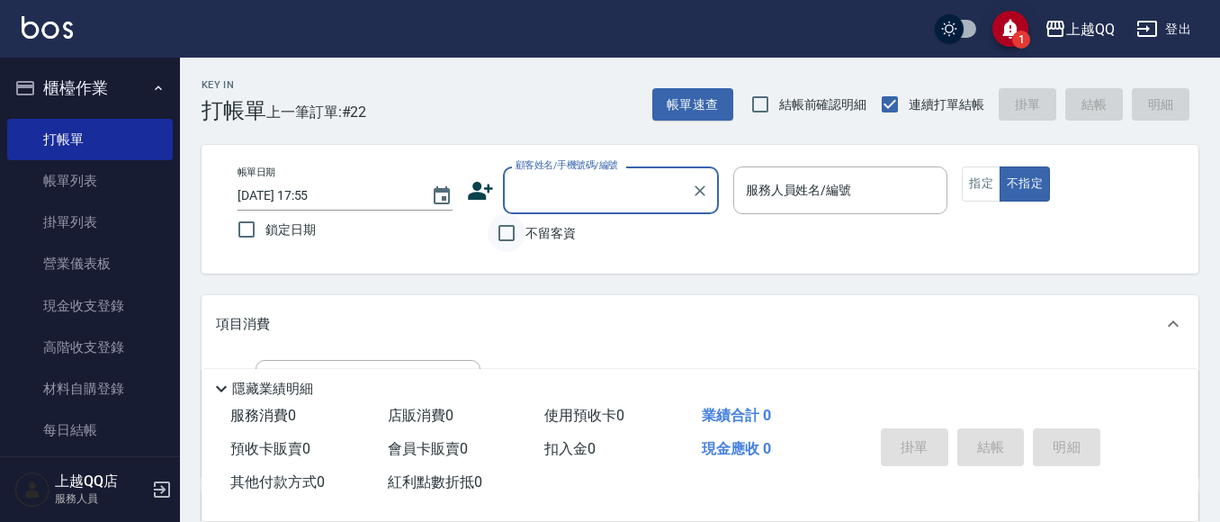
click at [501, 223] on input "不留客資" at bounding box center [507, 233] width 38 height 38
checkbox input "true"
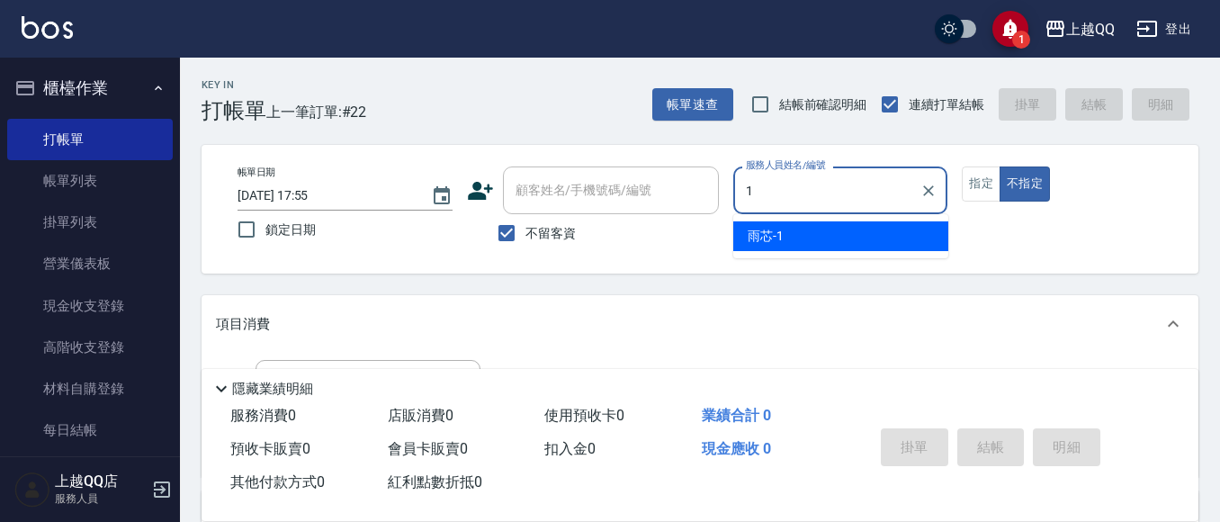
type input "1"
type button "false"
type input "雨芯-1"
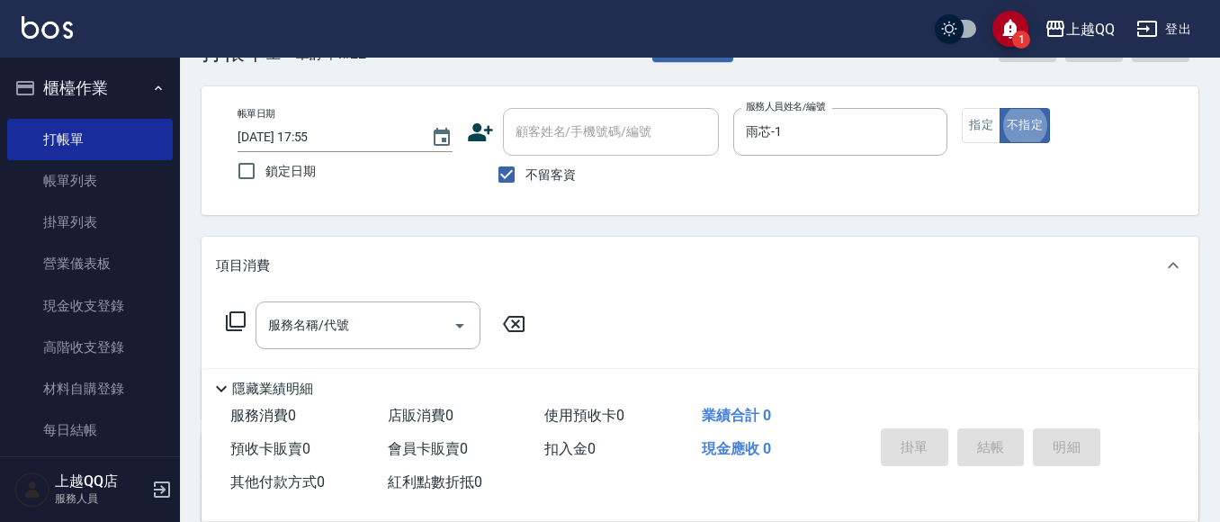
scroll to position [90, 0]
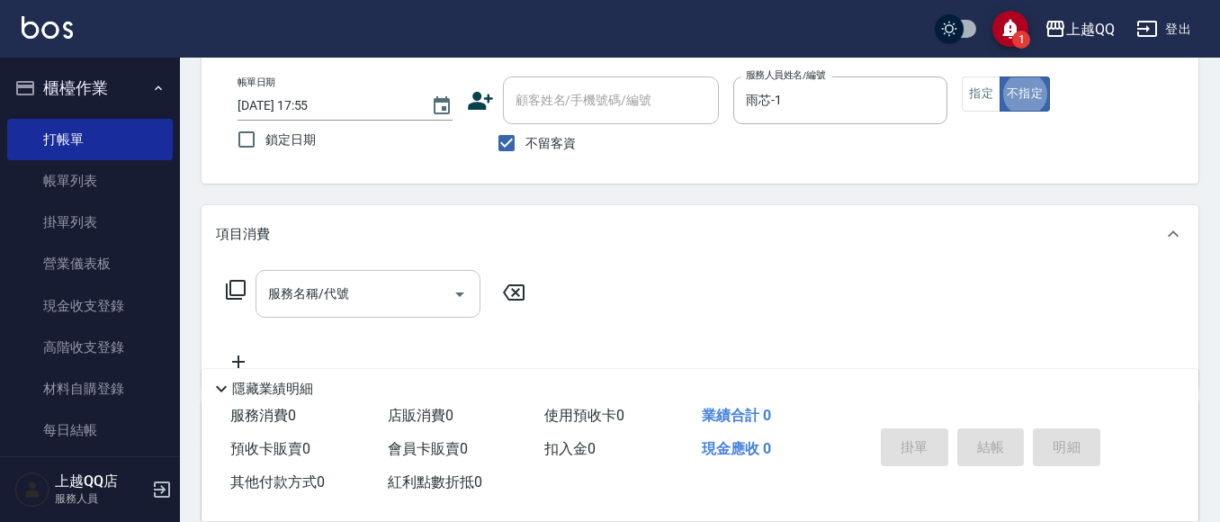
click at [274, 310] on input "服務名稱/代號" at bounding box center [355, 293] width 182 height 31
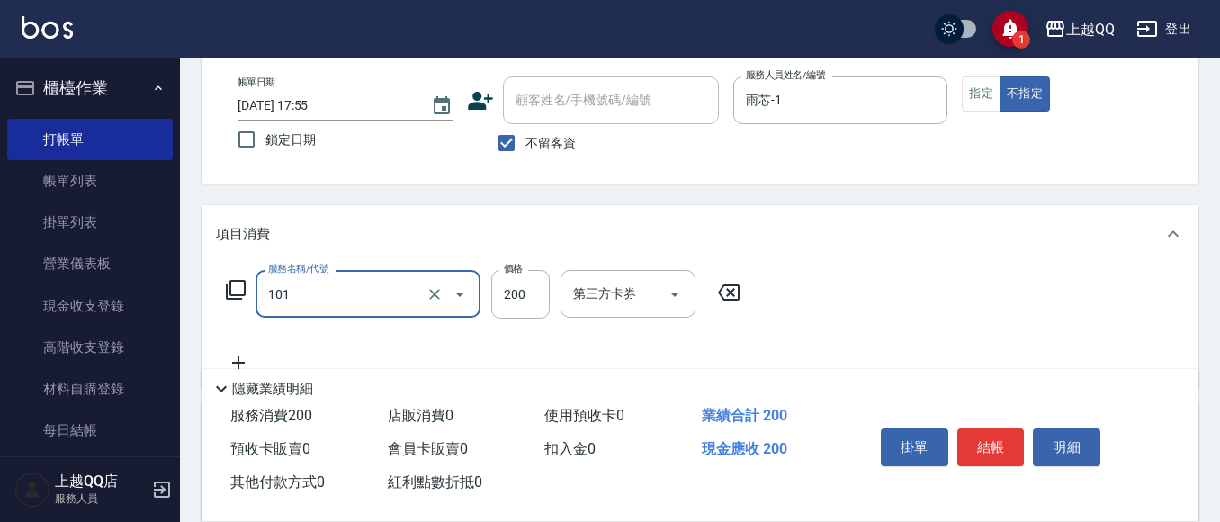
type input "洗髮(101)"
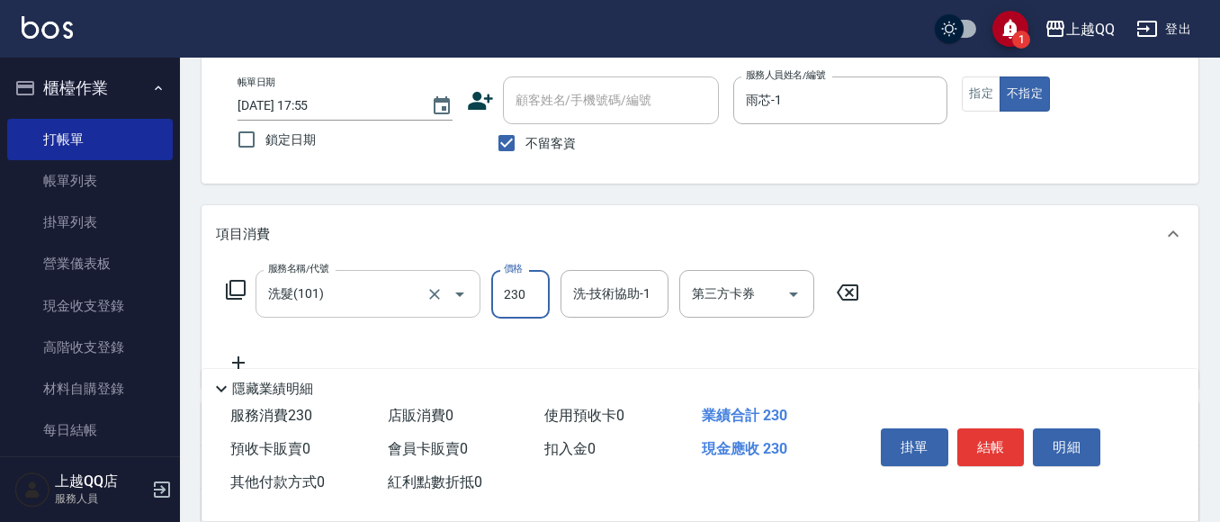
type input "230"
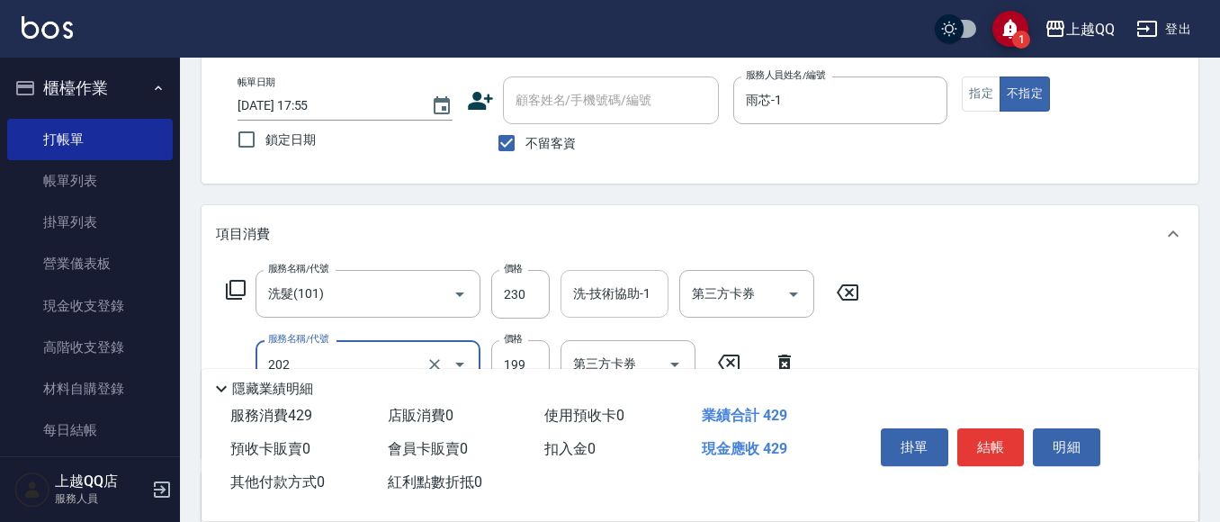
click at [597, 311] on div "洗-技術協助-1" at bounding box center [615, 294] width 108 height 48
type input "不指定單剪(202)"
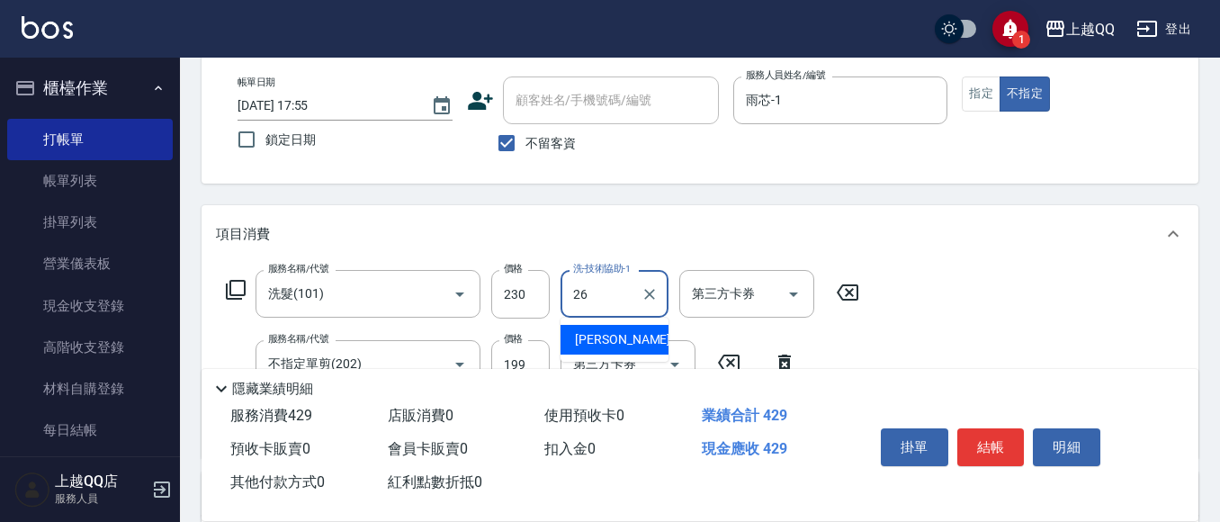
type input "[PERSON_NAME]-26"
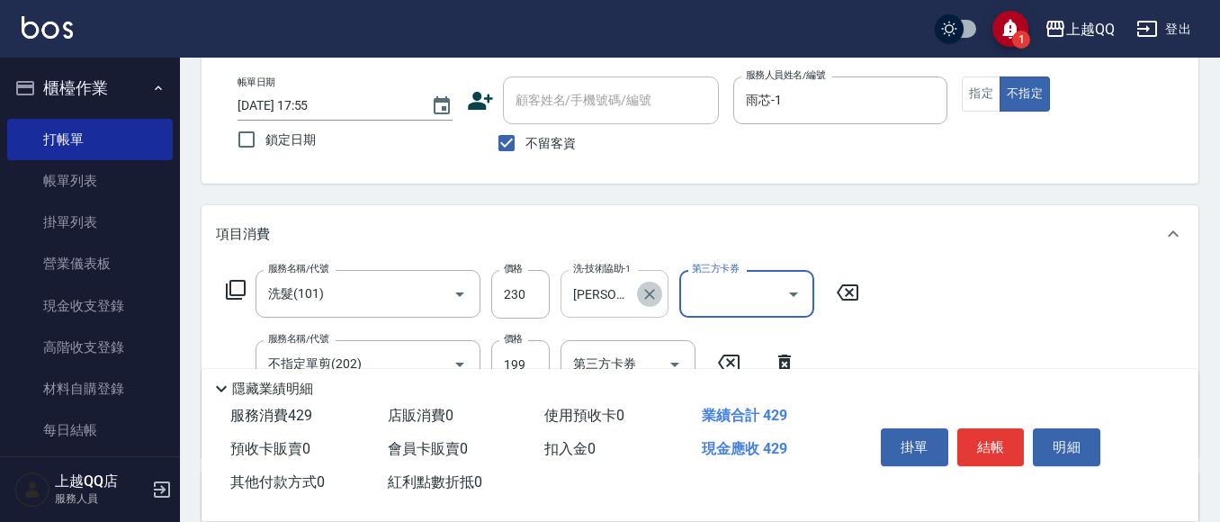
click at [655, 287] on icon "Clear" at bounding box center [650, 294] width 18 height 18
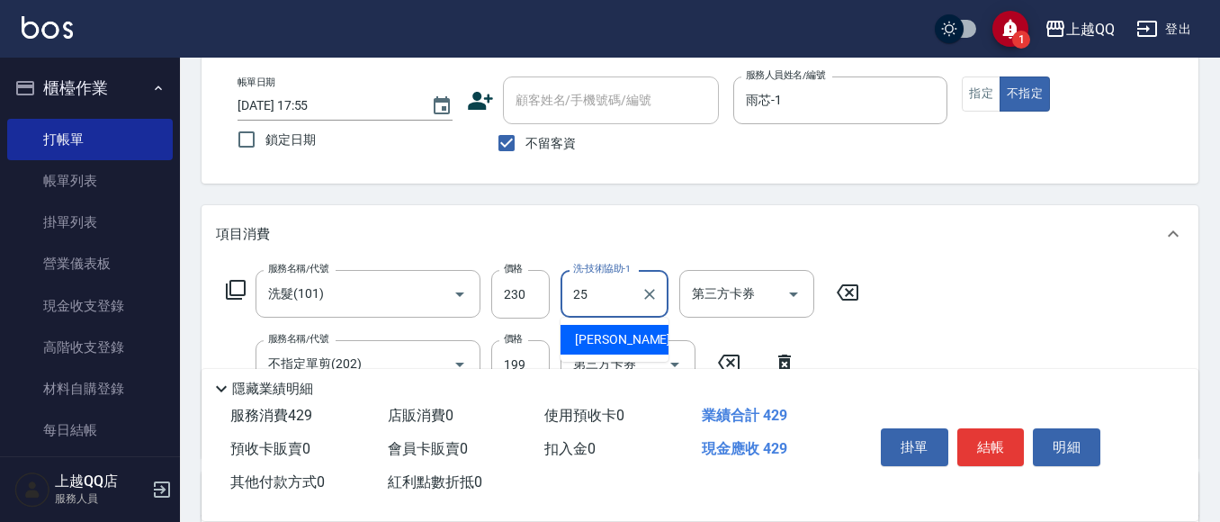
type input "[PERSON_NAME]-25"
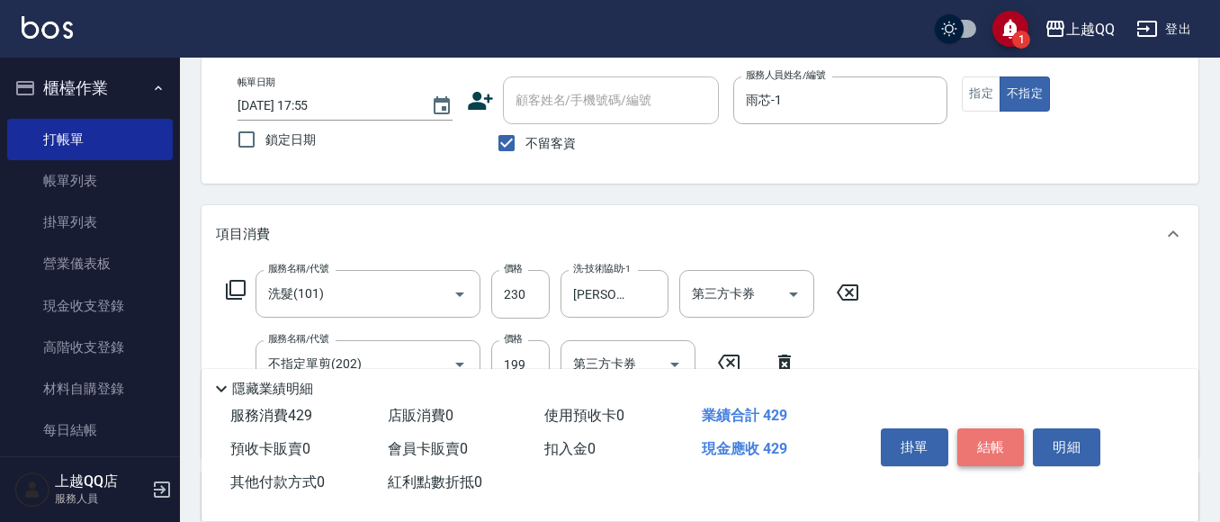
click at [970, 443] on button "結帳" at bounding box center [991, 447] width 67 height 38
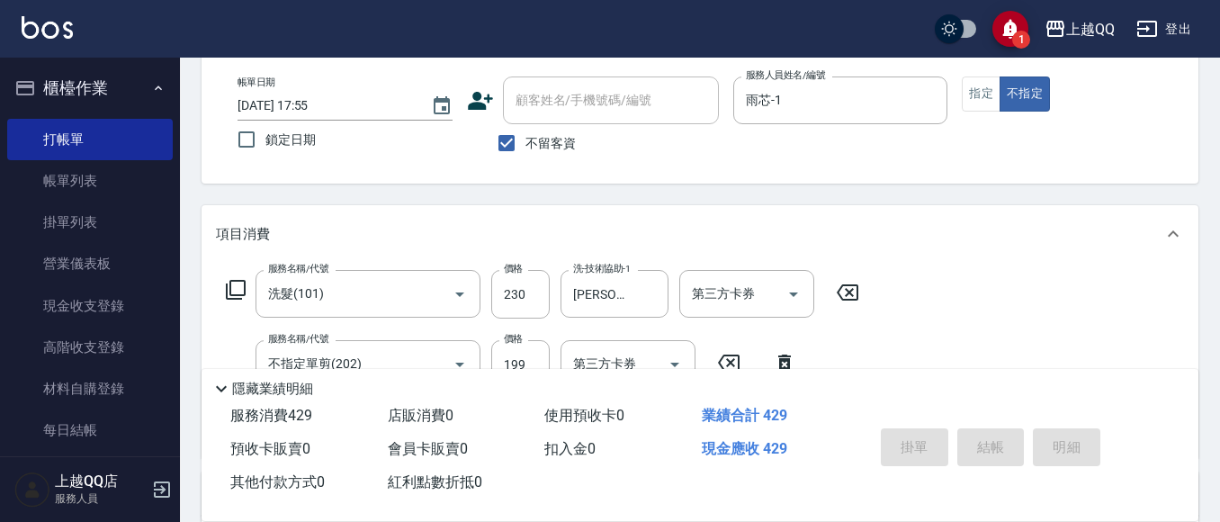
type input "[DATE] 18:11"
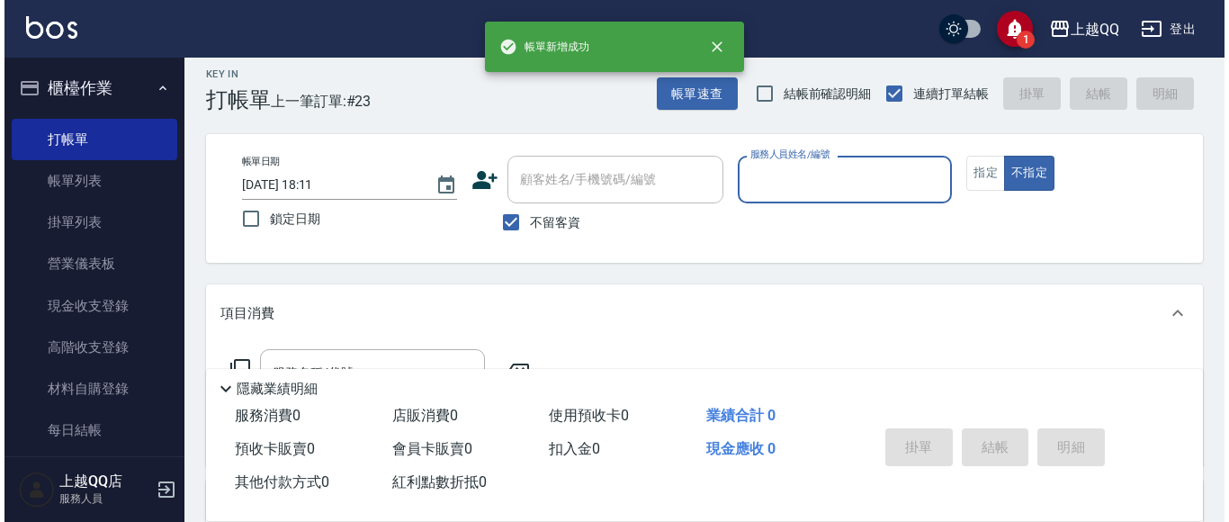
scroll to position [0, 0]
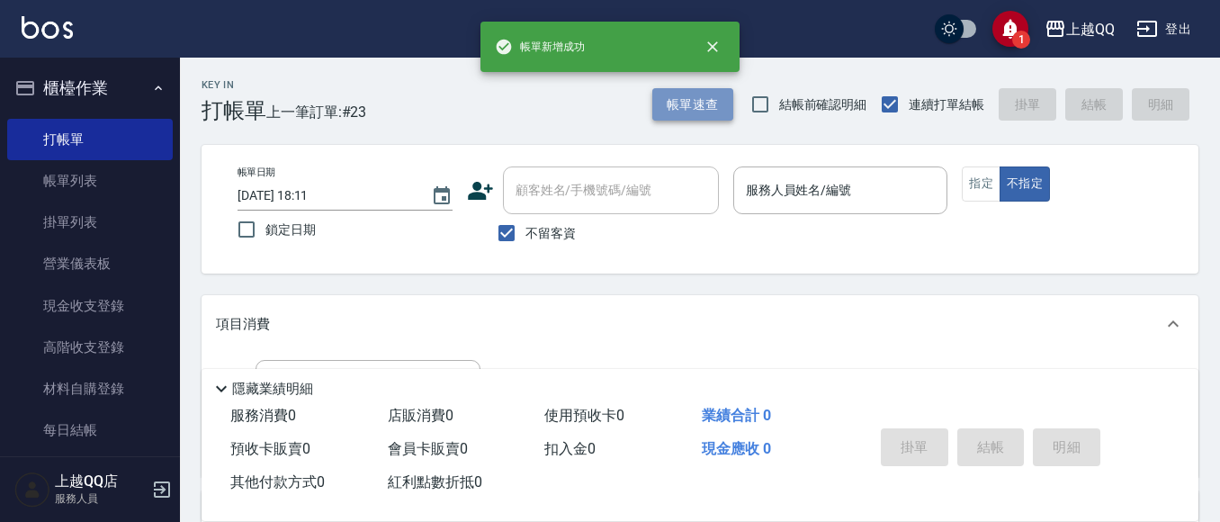
click at [688, 113] on button "帳單速查" at bounding box center [692, 104] width 81 height 33
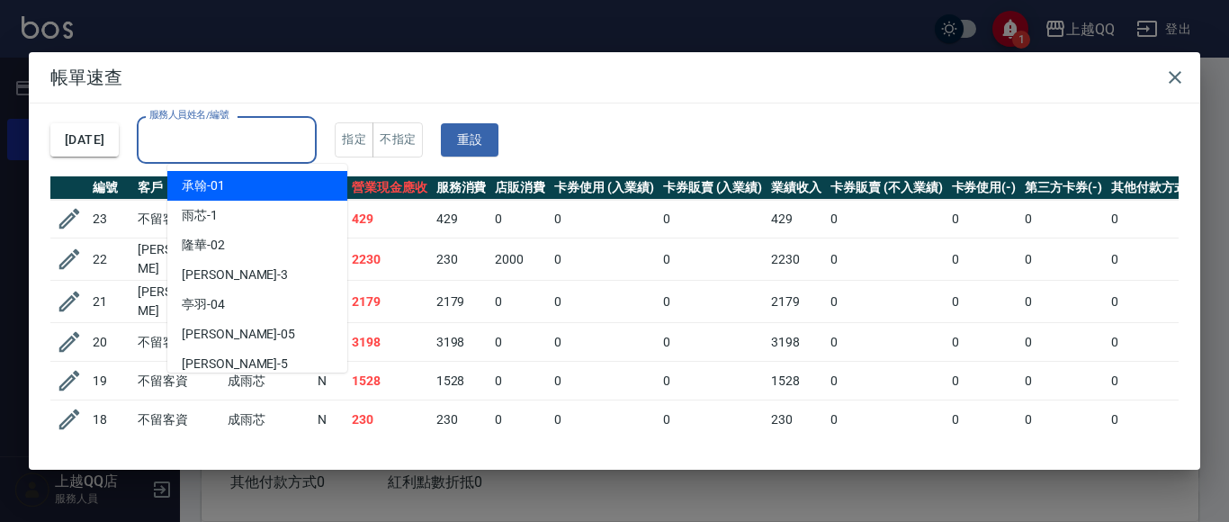
click at [255, 135] on input "服務人員姓名/編號" at bounding box center [227, 139] width 164 height 31
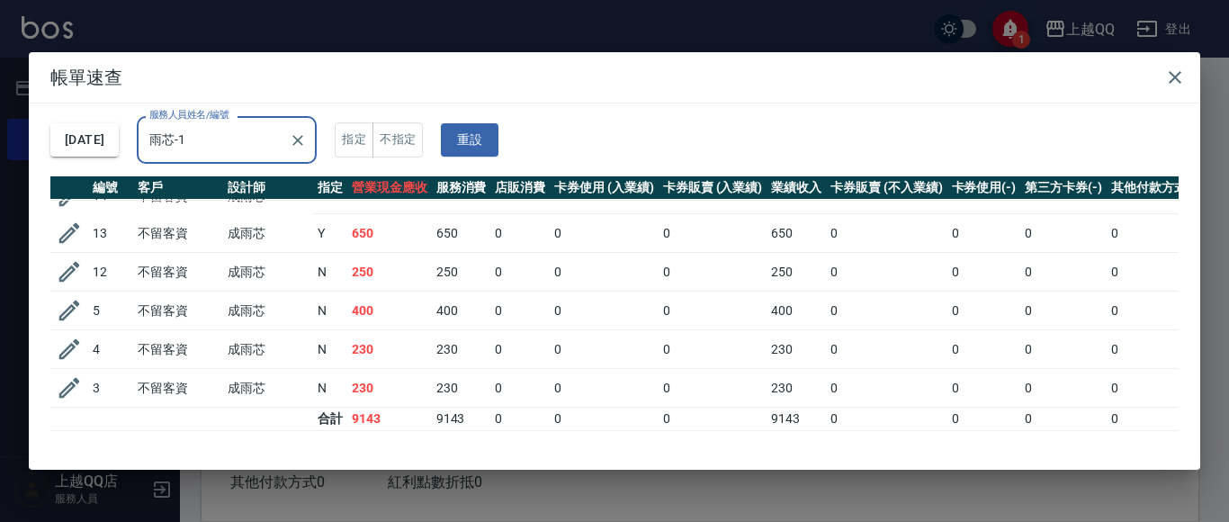
scroll to position [194, 0]
type input "雨芯-1"
click at [1175, 75] on icon "button" at bounding box center [1175, 78] width 22 height 22
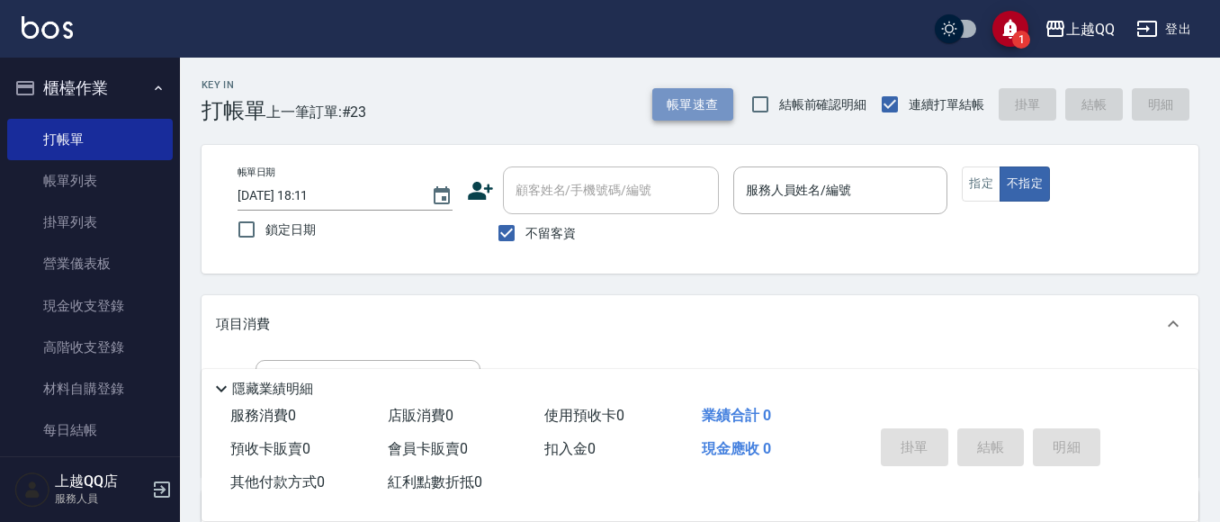
click at [709, 98] on button "帳單速查" at bounding box center [692, 104] width 81 height 33
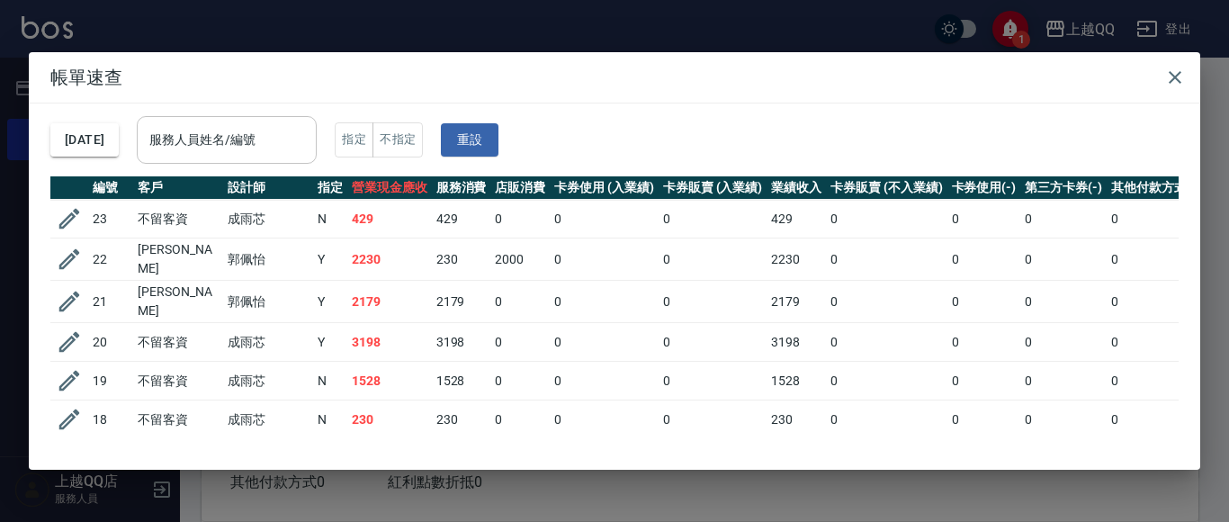
click at [255, 133] on input "服務人員姓名/編號" at bounding box center [227, 139] width 164 height 31
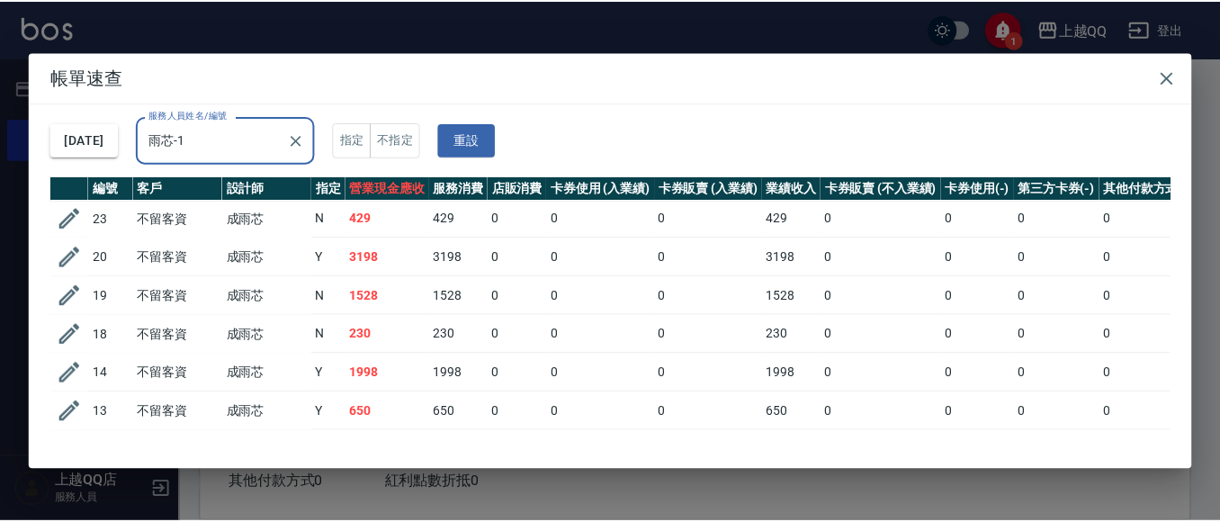
scroll to position [0, 0]
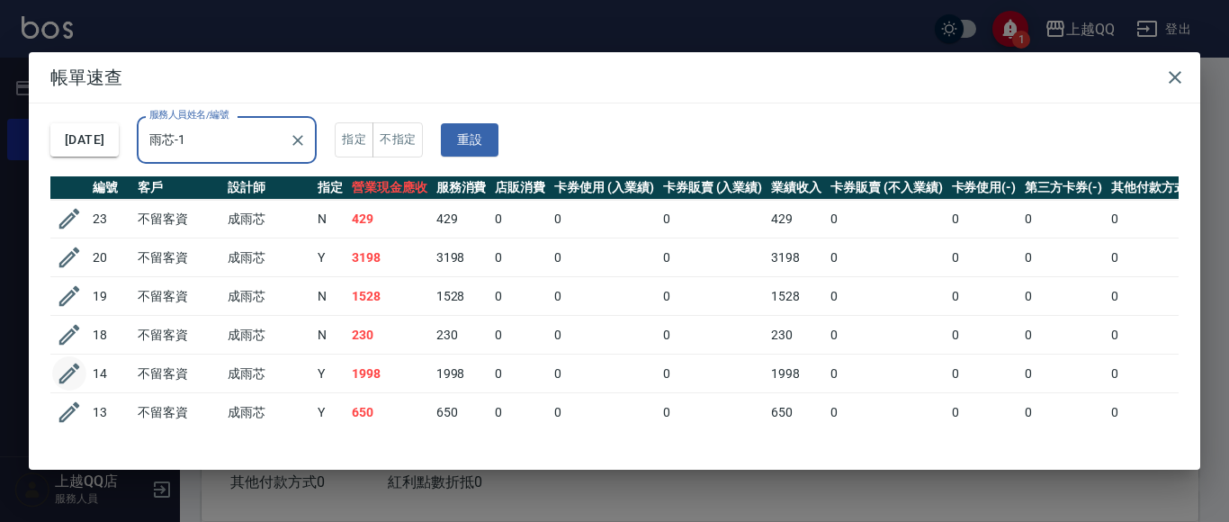
type input "雨芯-1"
click at [67, 365] on icon "button" at bounding box center [69, 373] width 27 height 27
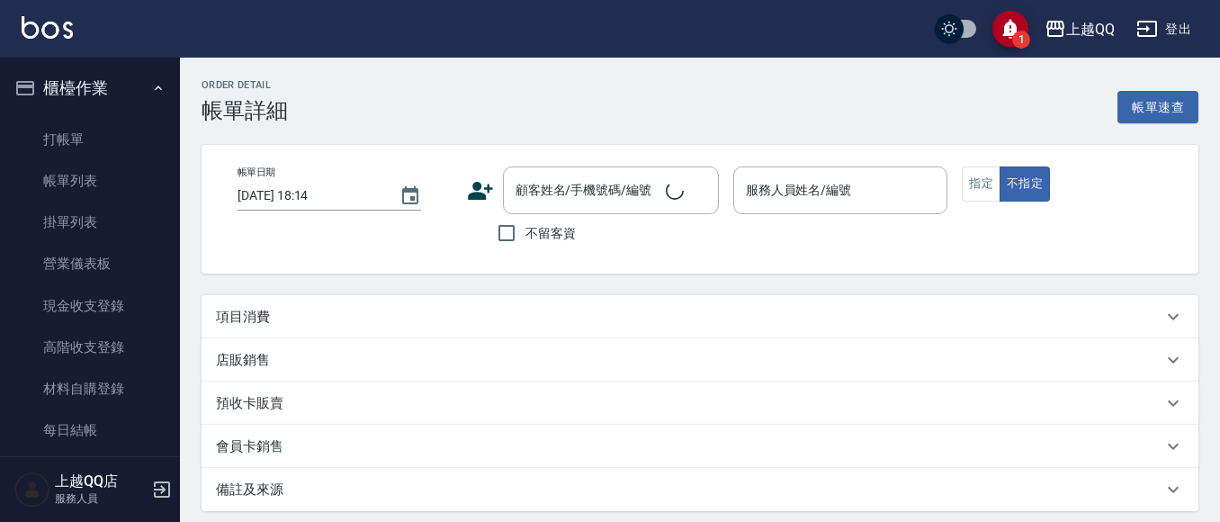
type input "[DATE] 16:22"
checkbox input "true"
type input "雨芯-1"
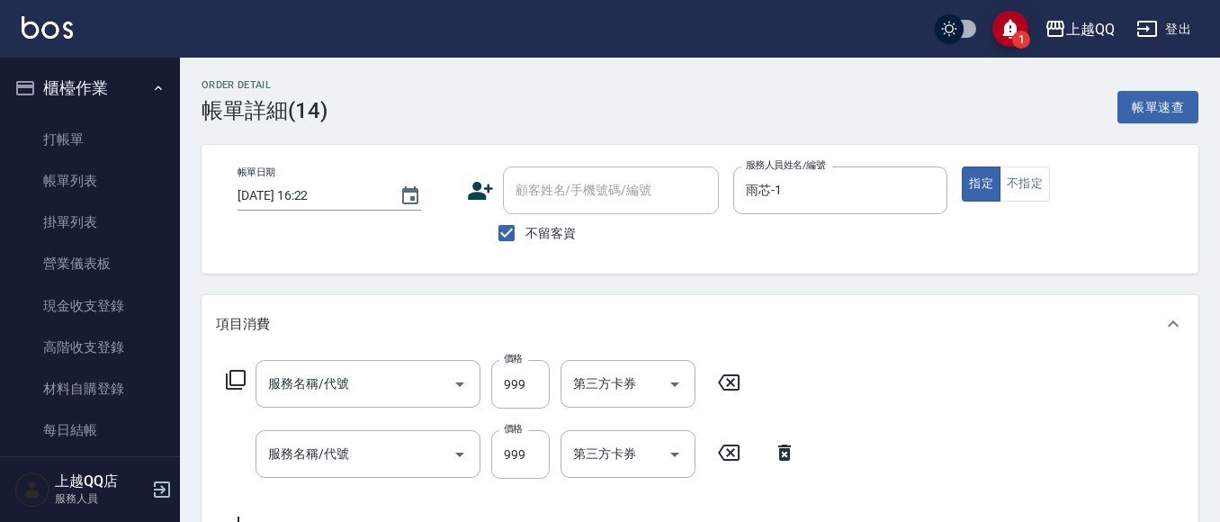
type input "[PERSON_NAME]5G護髮/單次(514)"
type input "設計燙髮1600(305)"
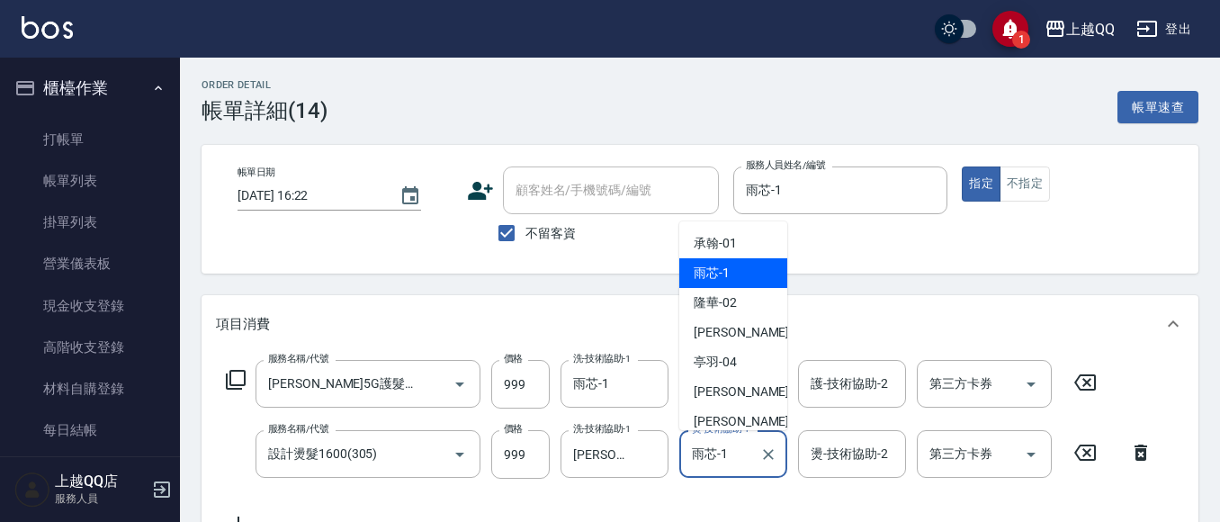
click at [704, 445] on input "雨芯-1" at bounding box center [720, 453] width 65 height 31
click at [632, 345] on div "項目消費" at bounding box center [700, 324] width 997 height 58
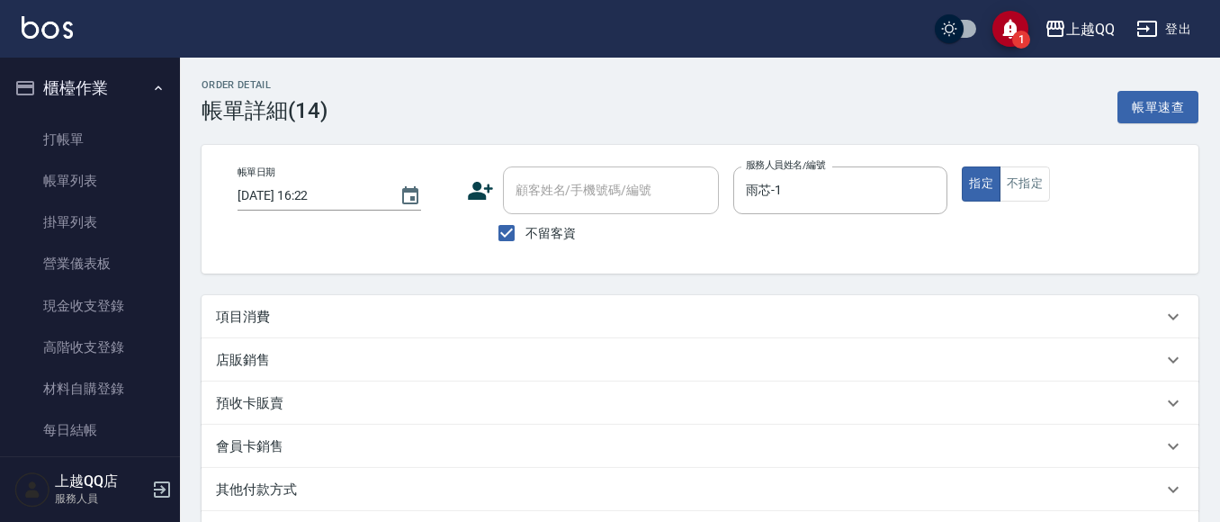
click at [706, 325] on div "項目消費" at bounding box center [689, 317] width 947 height 19
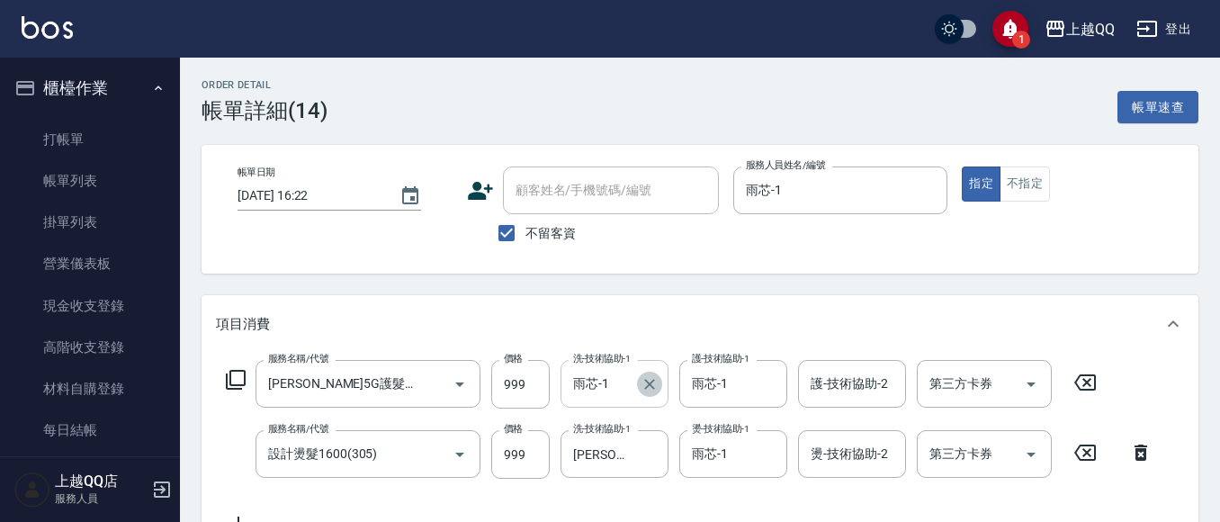
click at [650, 382] on icon "Clear" at bounding box center [650, 384] width 18 height 18
click at [775, 391] on icon "Clear" at bounding box center [769, 384] width 18 height 18
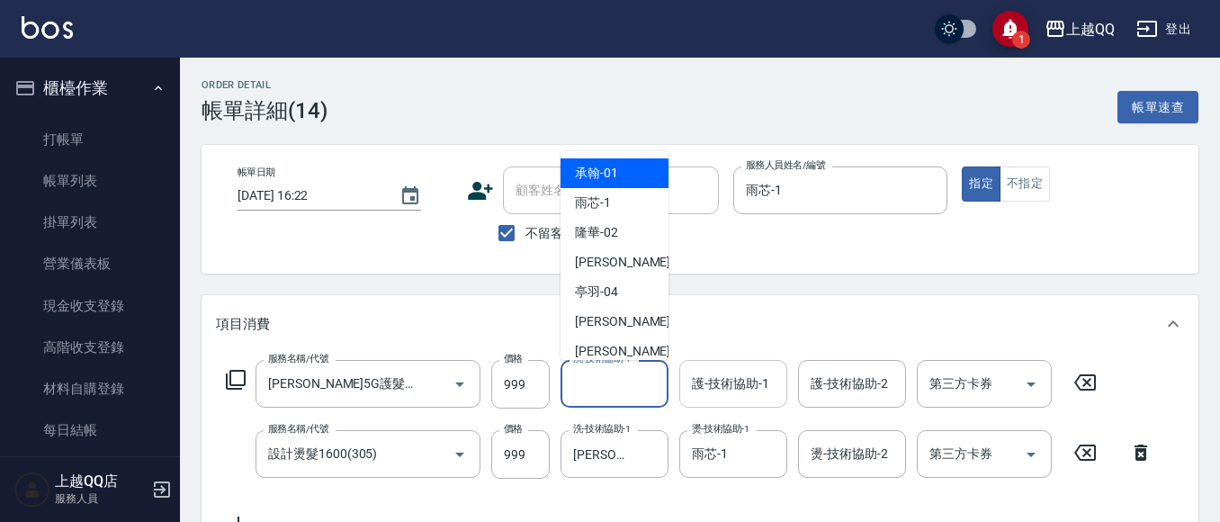
click at [596, 386] on input "洗-技術協助-1" at bounding box center [615, 383] width 92 height 31
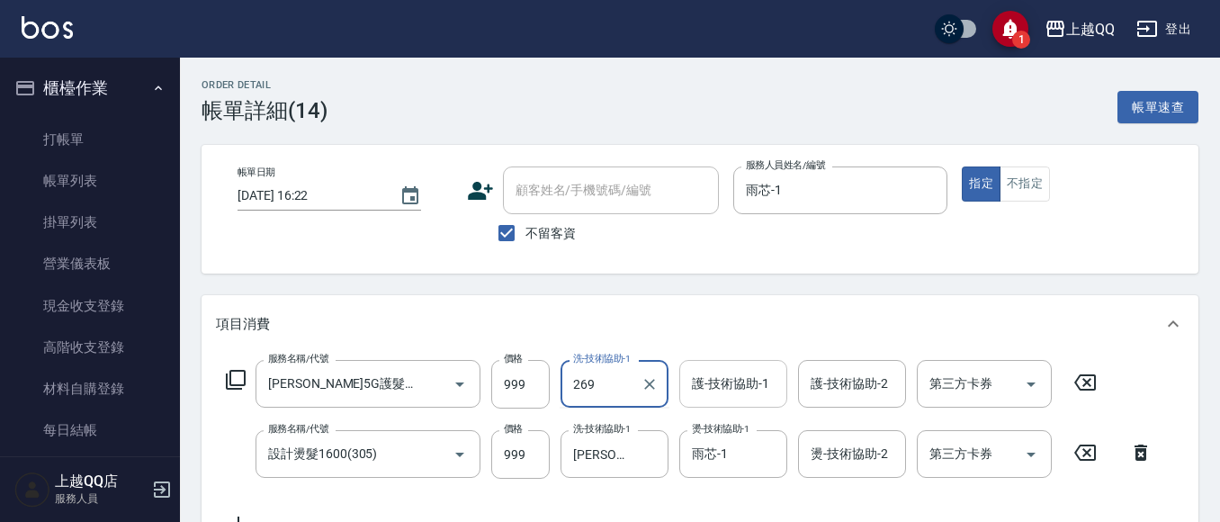
type input "269"
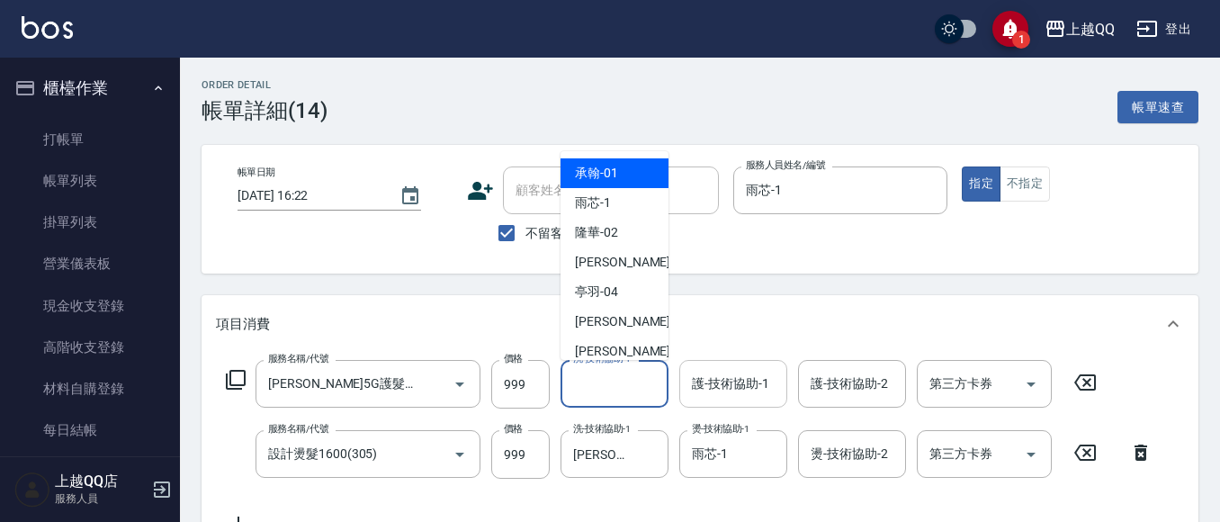
click at [627, 387] on input "洗-技術協助-1" at bounding box center [615, 383] width 92 height 31
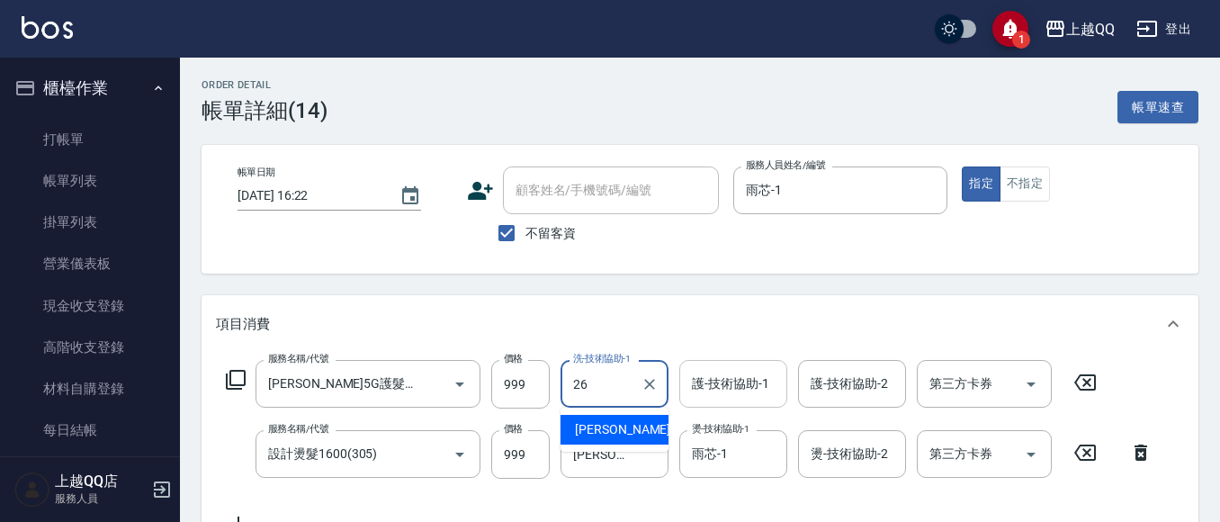
type input "[PERSON_NAME]-26"
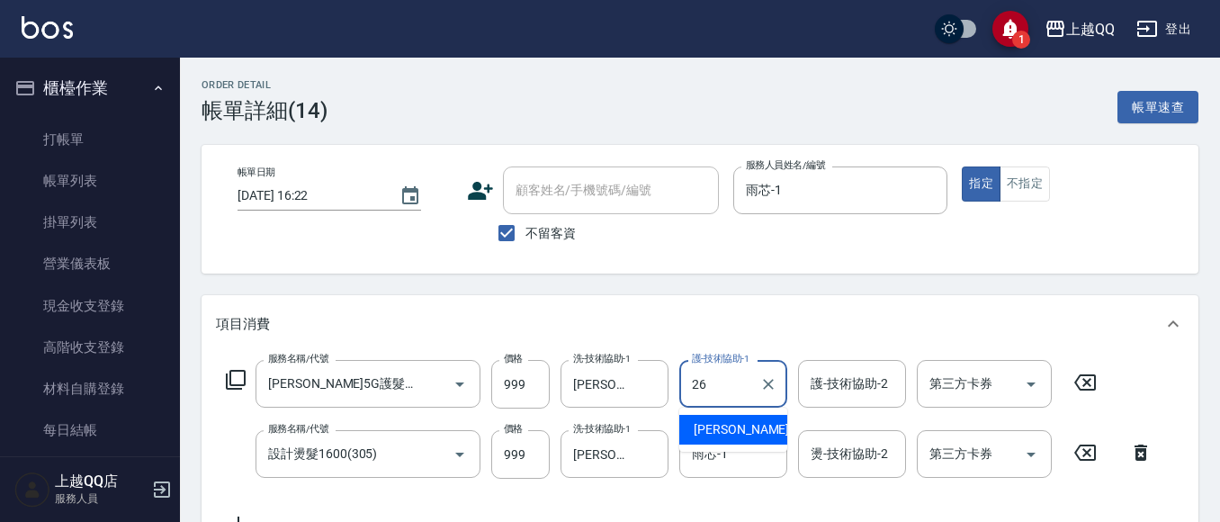
type input "[PERSON_NAME]-26"
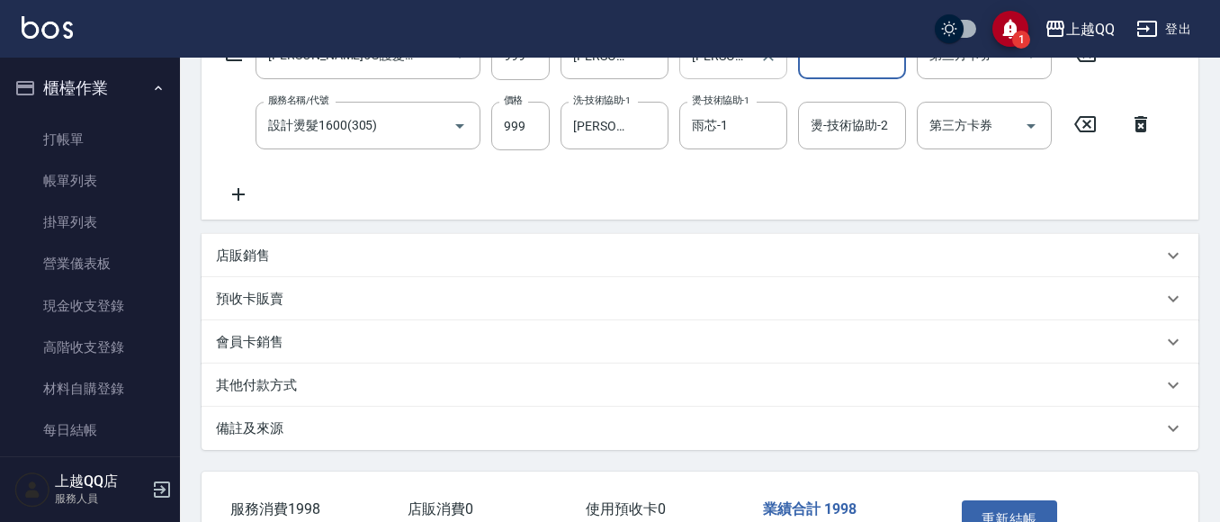
scroll to position [451, 0]
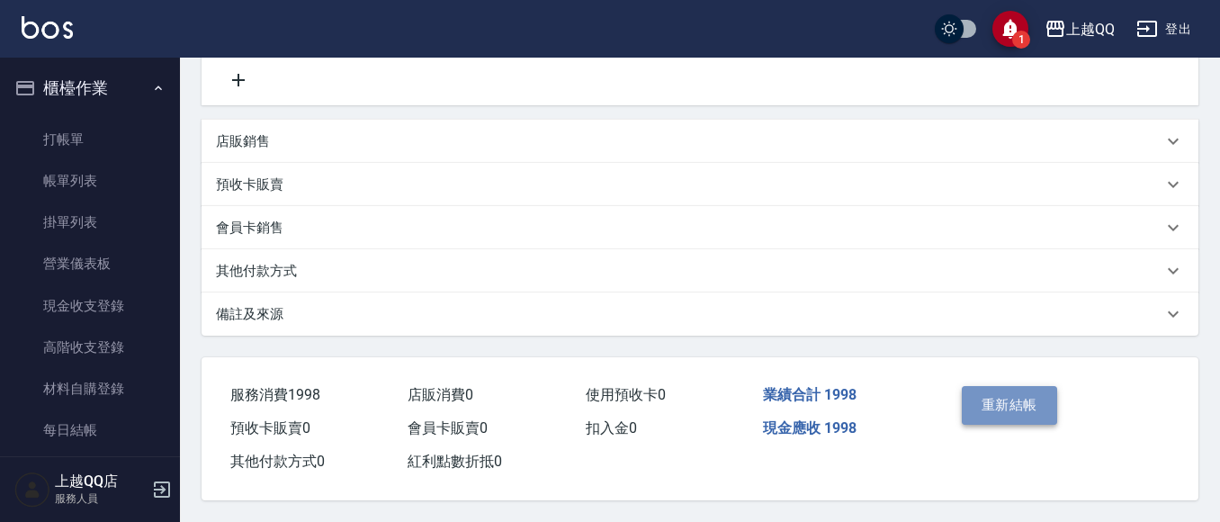
click at [1011, 392] on button "重新結帳" at bounding box center [1009, 405] width 95 height 38
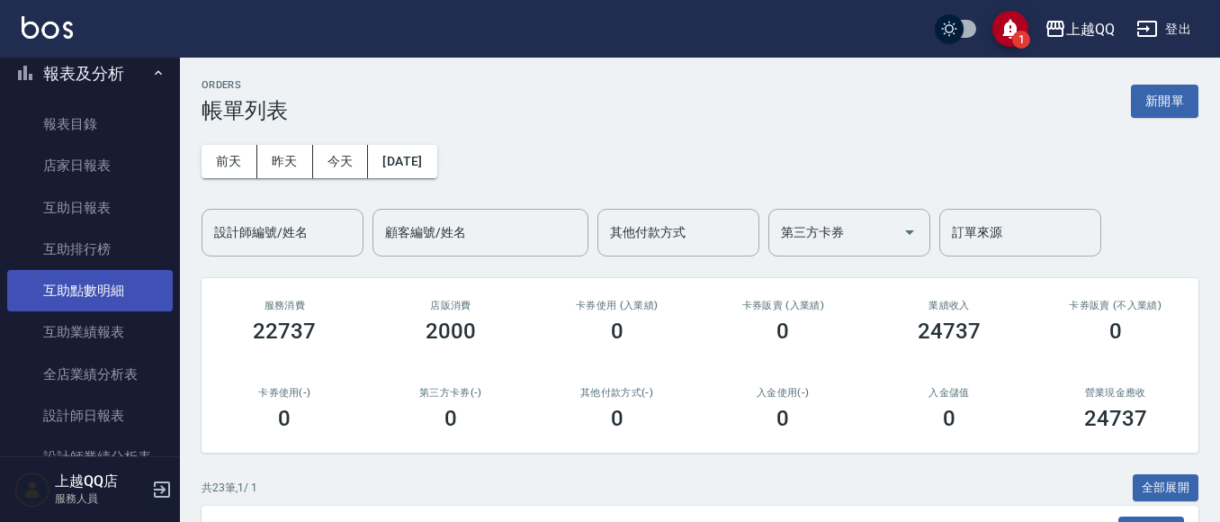
scroll to position [540, 0]
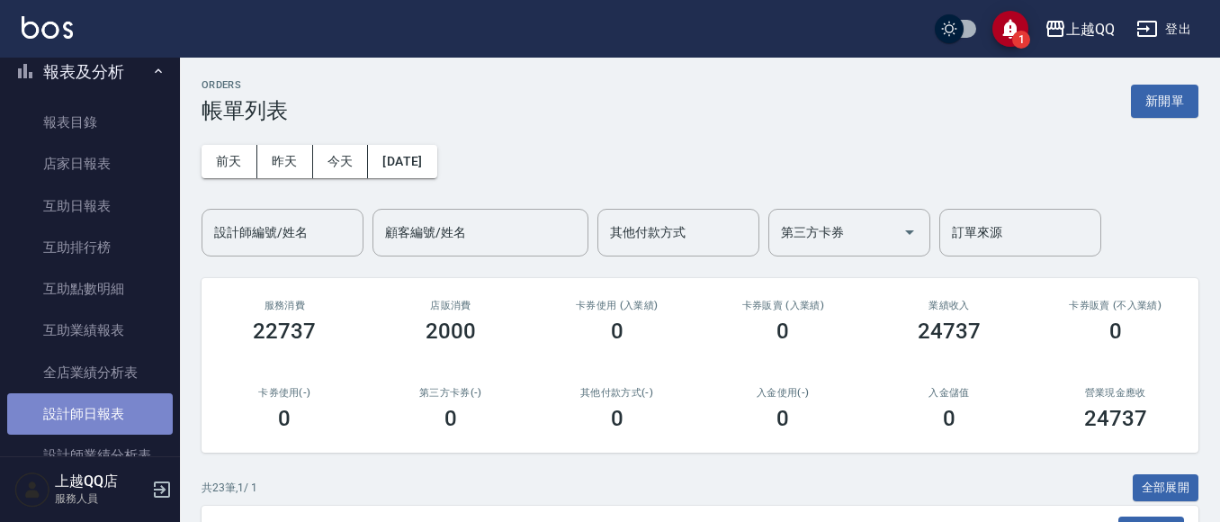
click at [131, 410] on link "設計師日報表" at bounding box center [90, 413] width 166 height 41
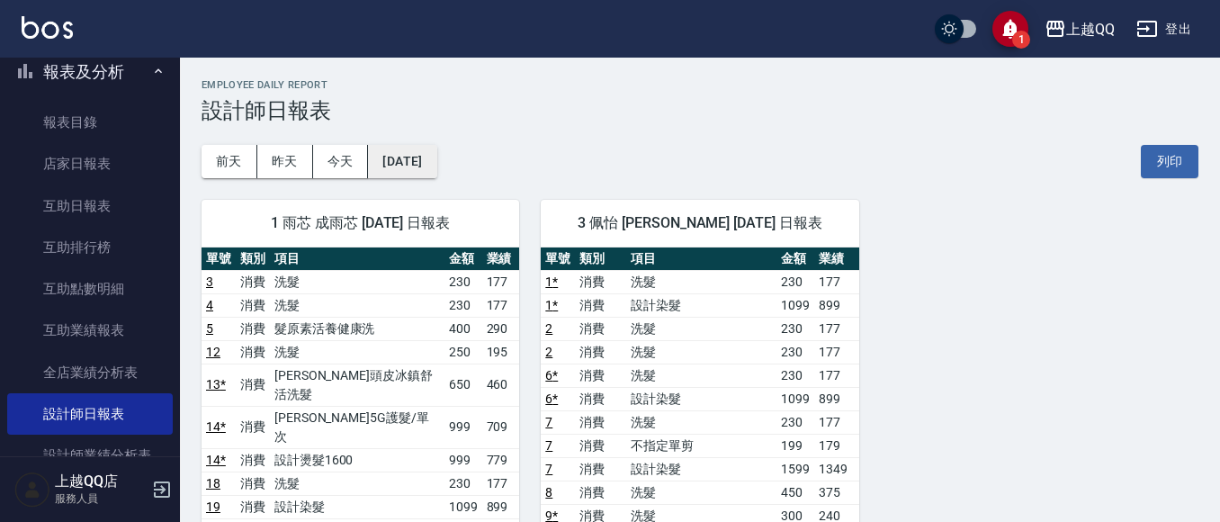
click at [411, 166] on button "[DATE]" at bounding box center [402, 161] width 68 height 33
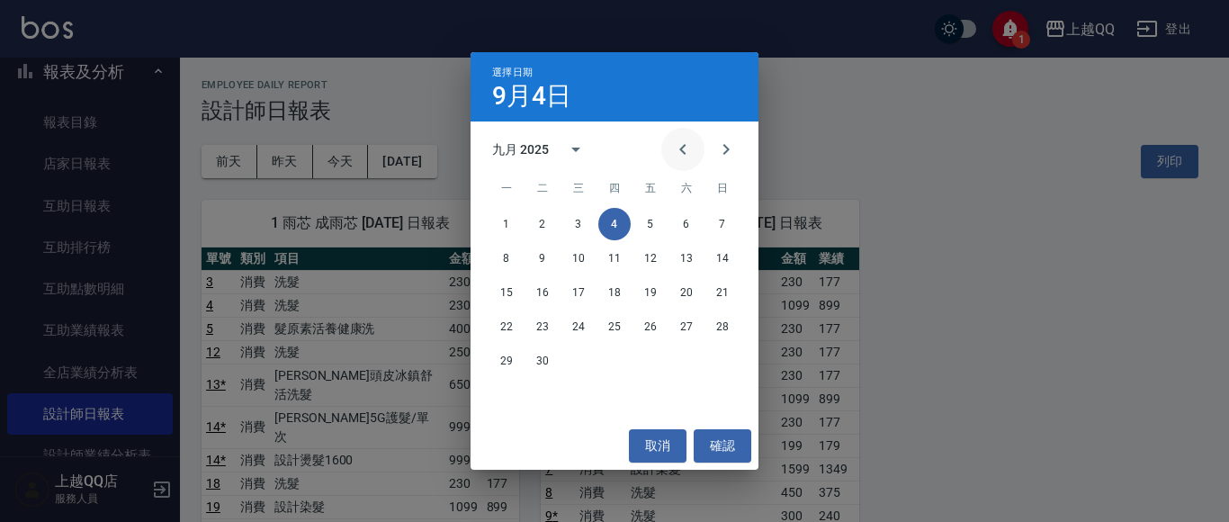
click at [697, 150] on button "Previous month" at bounding box center [682, 149] width 43 height 43
click at [719, 350] on button "31" at bounding box center [722, 361] width 32 height 32
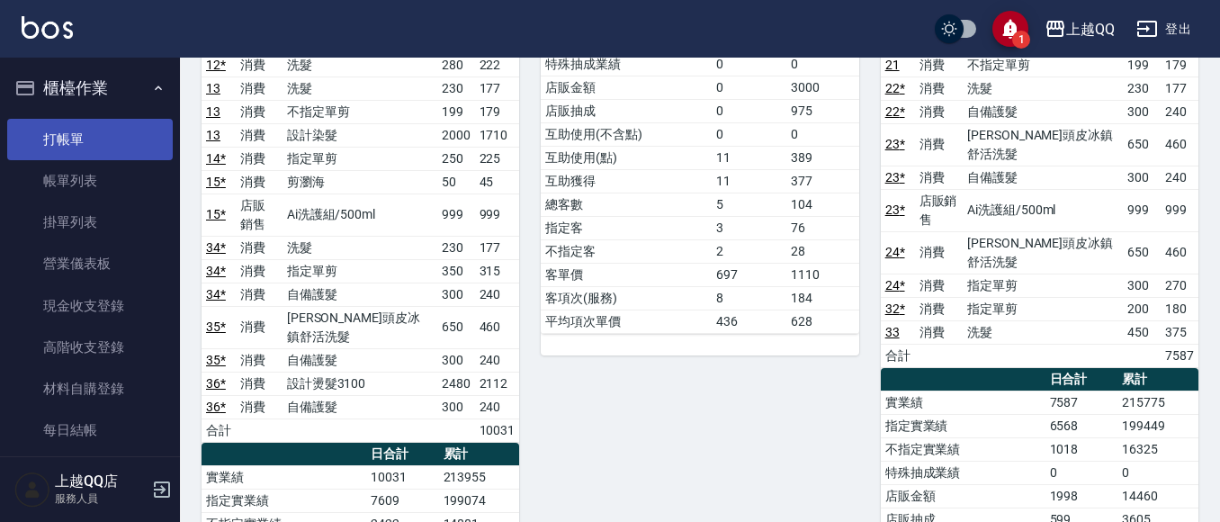
click at [143, 154] on link "打帳單" at bounding box center [90, 139] width 166 height 41
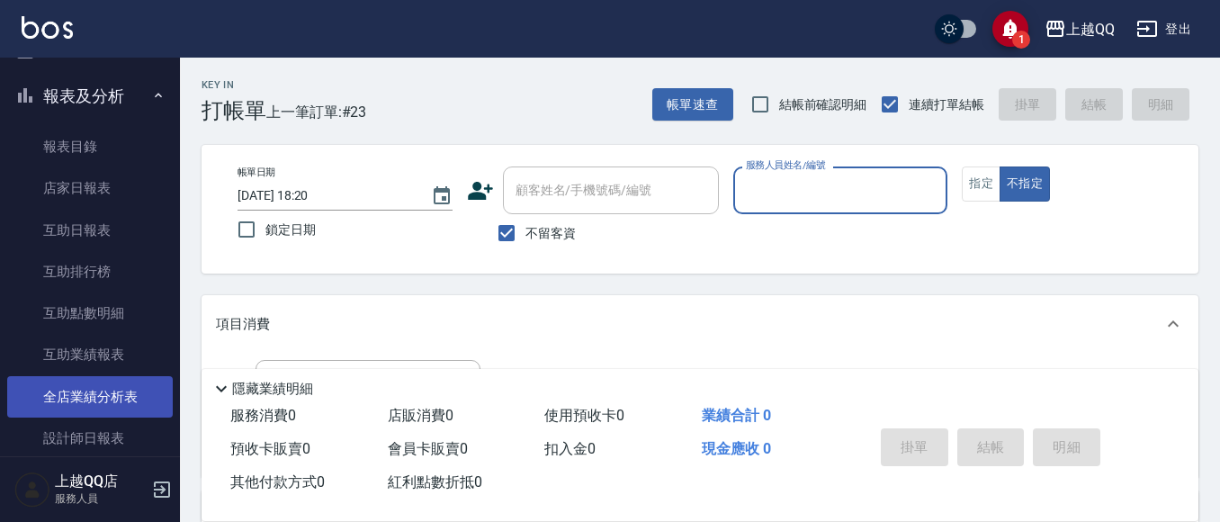
scroll to position [540, 0]
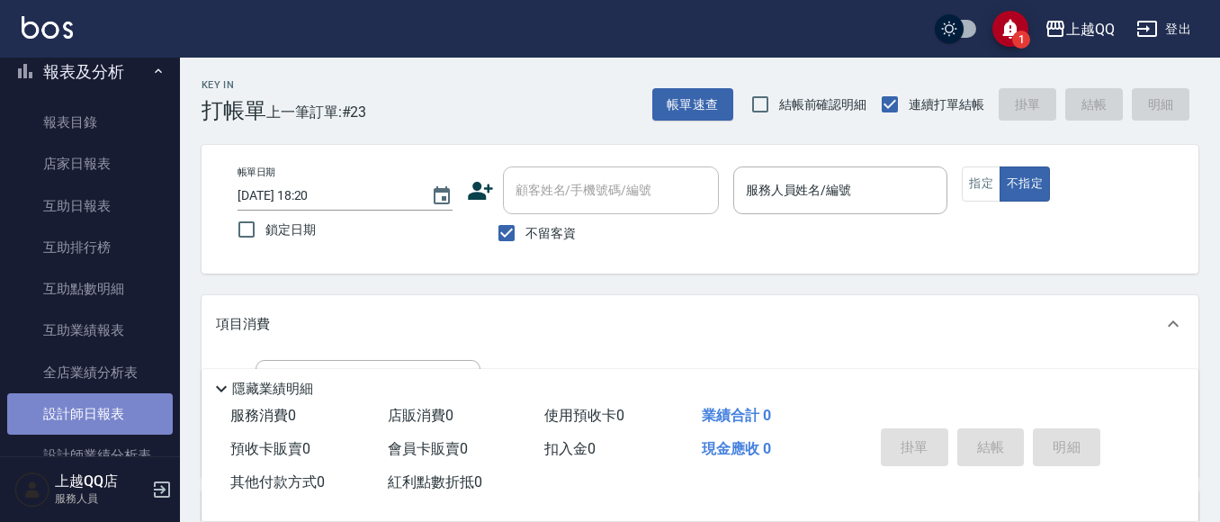
click at [116, 407] on link "設計師日報表" at bounding box center [90, 413] width 166 height 41
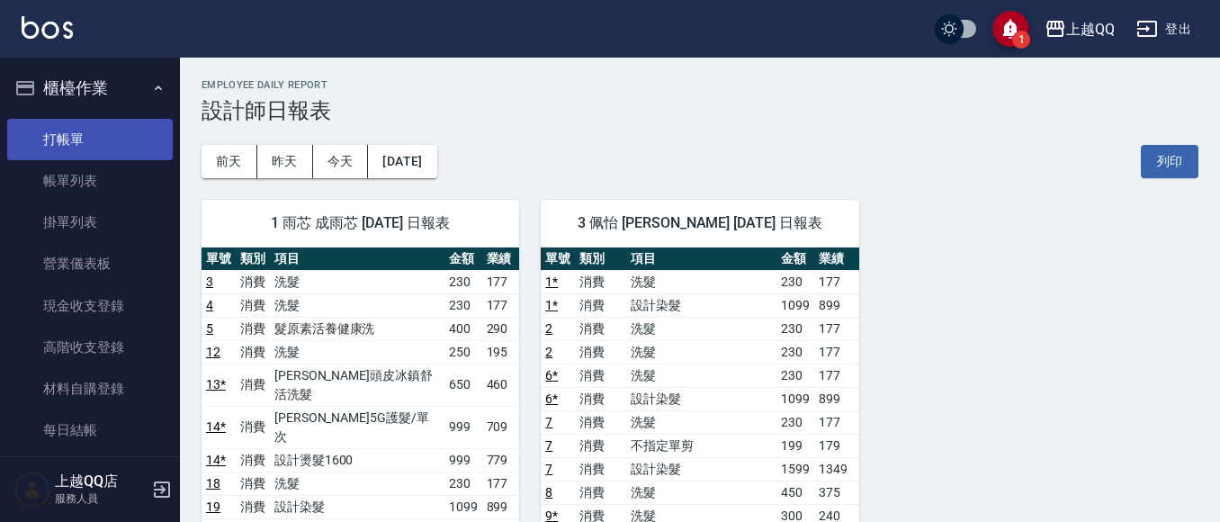
click at [95, 145] on link "打帳單" at bounding box center [90, 139] width 166 height 41
